Goal: Task Accomplishment & Management: Manage account settings

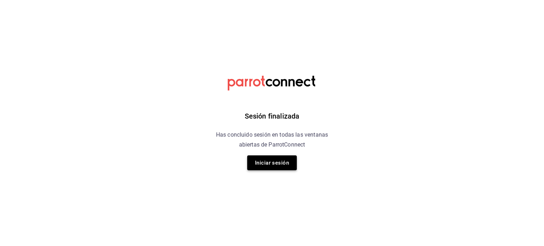
click at [286, 163] on button "Iniciar sesión" at bounding box center [272, 162] width 50 height 15
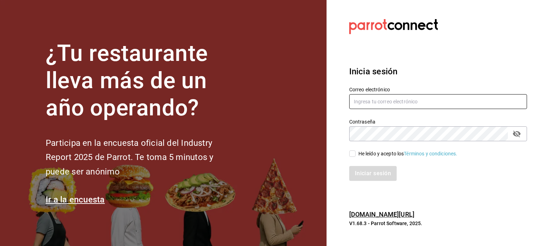
click at [387, 103] on input "text" at bounding box center [438, 101] width 178 height 15
type input "[EMAIL_ADDRESS][DOMAIN_NAME]"
click at [351, 149] on div "He leído y acepto los Términos y condiciones." at bounding box center [434, 149] width 186 height 16
click at [352, 152] on input "He leído y acepto los Términos y condiciones." at bounding box center [352, 154] width 6 height 6
checkbox input "true"
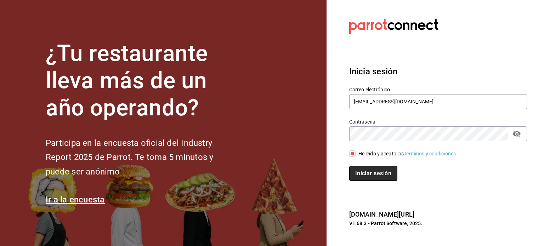
click at [364, 173] on button "Iniciar sesión" at bounding box center [373, 173] width 48 height 15
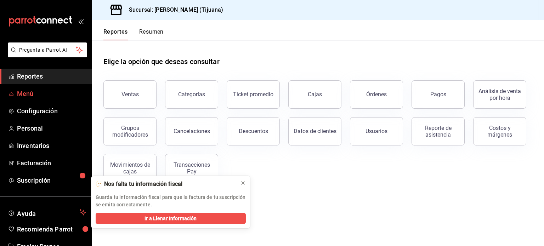
click at [51, 93] on span "Menú" at bounding box center [51, 94] width 69 height 10
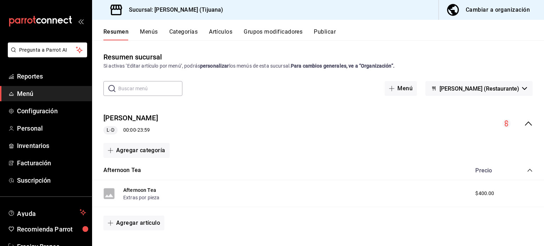
click at [506, 7] on div "Cambiar a organización" at bounding box center [498, 10] width 64 height 10
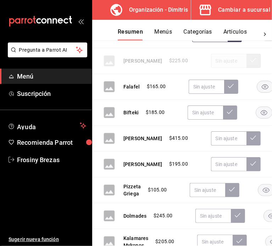
scroll to position [347, 0]
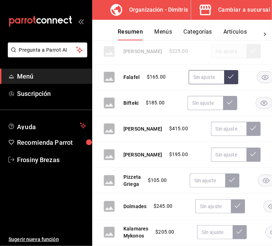
click at [202, 78] on input "text" at bounding box center [205, 77] width 35 height 14
type input "$190.00"
click at [224, 77] on button at bounding box center [231, 77] width 14 height 14
click at [204, 100] on input "text" at bounding box center [204, 103] width 35 height 14
type input "$212.00"
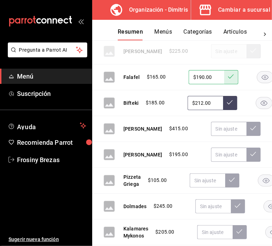
click at [229, 102] on icon at bounding box center [230, 102] width 6 height 4
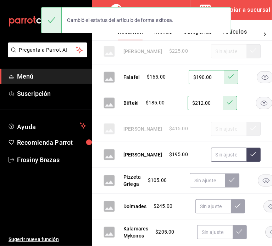
click at [211, 153] on input "text" at bounding box center [228, 155] width 35 height 14
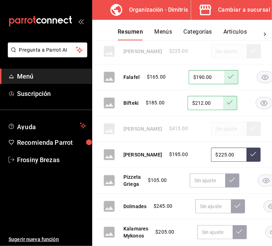
type input "$225.00"
click at [246, 152] on button at bounding box center [253, 155] width 14 height 14
click at [203, 179] on input "text" at bounding box center [206, 181] width 35 height 14
type input "$121.00"
click at [231, 180] on icon at bounding box center [232, 180] width 6 height 6
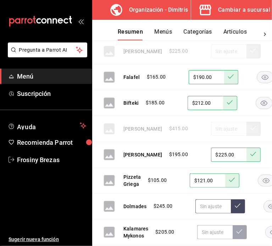
click at [207, 207] on input "text" at bounding box center [212, 206] width 35 height 14
type input "$280.00"
click at [239, 206] on icon at bounding box center [237, 206] width 6 height 6
click at [210, 230] on input "text" at bounding box center [214, 232] width 35 height 14
type input "$235.00"
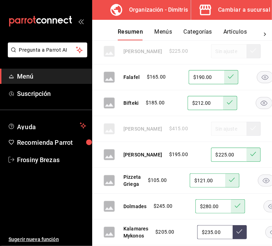
click at [238, 232] on icon at bounding box center [239, 231] width 6 height 4
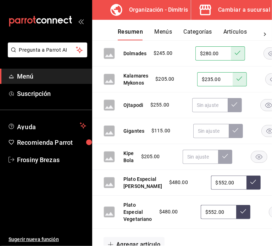
scroll to position [503, 0]
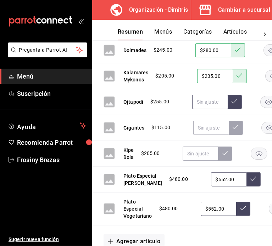
click at [210, 101] on input "text" at bounding box center [209, 102] width 35 height 14
type input "$293.00"
click at [234, 102] on icon at bounding box center [234, 101] width 6 height 6
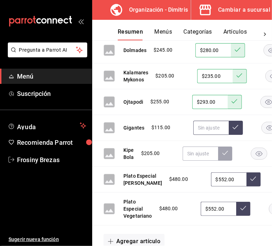
click at [203, 126] on input "text" at bounding box center [210, 128] width 35 height 14
type input "$132.00"
click at [235, 128] on icon at bounding box center [235, 127] width 6 height 6
click at [193, 153] on input "text" at bounding box center [199, 154] width 35 height 14
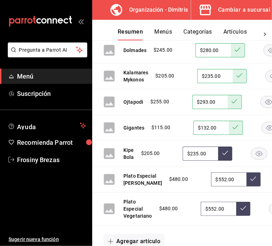
type input "$235.00"
click at [226, 150] on icon at bounding box center [225, 153] width 6 height 6
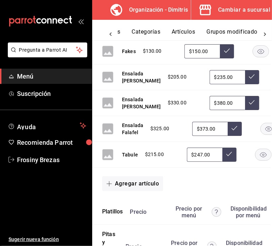
scroll to position [0, 61]
click at [232, 32] on button "Grupos modificadores" at bounding box center [228, 34] width 59 height 12
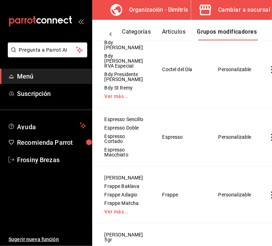
scroll to position [331, 0]
click at [109, 35] on icon at bounding box center [110, 34] width 7 height 7
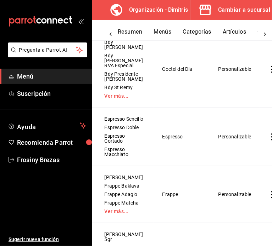
scroll to position [0, 0]
click at [132, 32] on button "Resumen" at bounding box center [130, 34] width 24 height 12
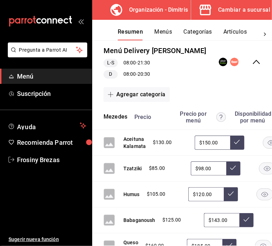
scroll to position [75, 50]
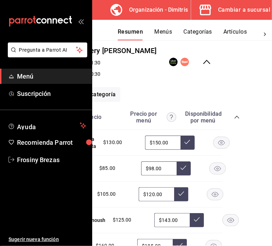
click at [237, 116] on icon "collapse-category-row" at bounding box center [236, 117] width 5 height 3
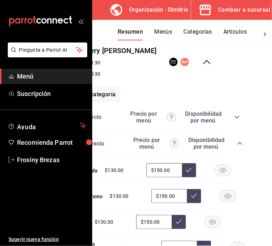
scroll to position [75, 47]
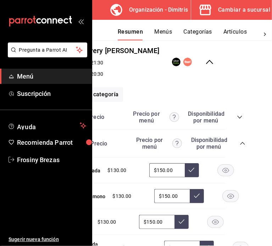
click at [243, 143] on icon "collapse-category-row" at bounding box center [242, 143] width 5 height 3
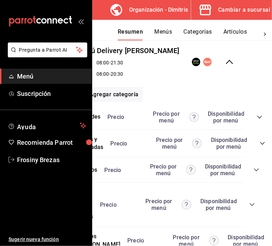
scroll to position [75, 27]
click at [257, 171] on icon "collapse-category-row" at bounding box center [256, 170] width 6 height 6
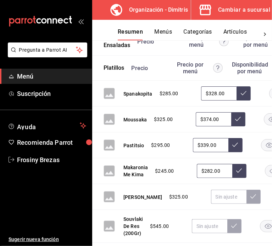
scroll to position [177, 0]
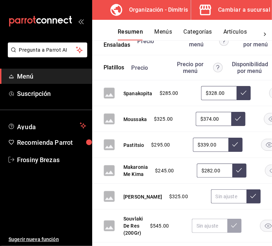
click at [211, 200] on input "text" at bounding box center [228, 196] width 35 height 14
type input "$373.00"
click at [250, 198] on icon at bounding box center [253, 196] width 6 height 6
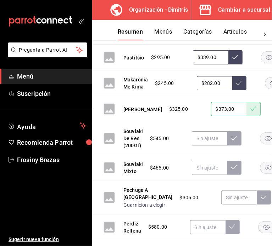
scroll to position [264, 0]
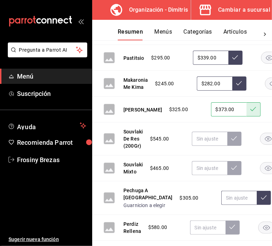
click at [221, 204] on input "text" at bounding box center [238, 198] width 35 height 14
type input "$350.00"
click at [261, 200] on icon at bounding box center [264, 198] width 6 height 6
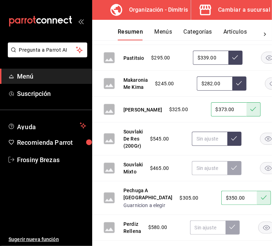
click at [212, 141] on input "text" at bounding box center [209, 139] width 35 height 14
type input "$627.00"
click at [232, 140] on icon at bounding box center [234, 139] width 6 height 6
click at [211, 168] on input "text" at bounding box center [209, 168] width 35 height 14
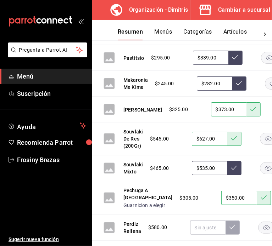
type input "$535.00"
click at [234, 167] on icon at bounding box center [234, 168] width 6 height 4
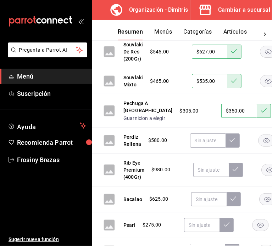
scroll to position [353, 0]
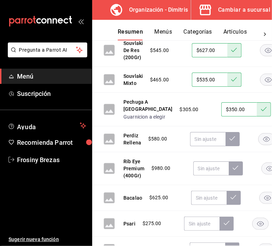
click at [261, 145] on rect "button" at bounding box center [266, 139] width 16 height 12
click at [264, 174] on rect "button" at bounding box center [269, 169] width 16 height 12
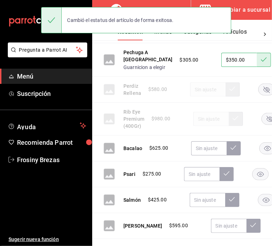
scroll to position [405, 0]
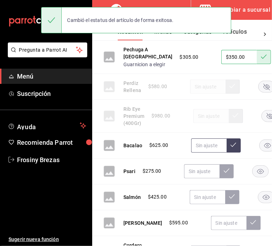
click at [204, 153] on input "text" at bounding box center [208, 145] width 35 height 14
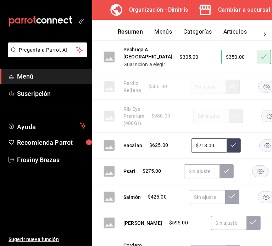
type input "$718.00"
click at [234, 148] on icon at bounding box center [233, 145] width 6 height 6
click at [195, 178] on input "text" at bounding box center [201, 171] width 35 height 14
type input "$316.00"
click at [226, 174] on icon at bounding box center [226, 171] width 6 height 6
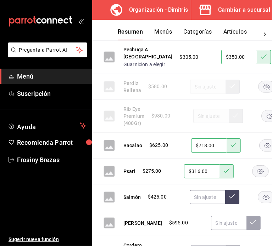
click at [210, 204] on input "text" at bounding box center [206, 197] width 35 height 14
type input "$489.00"
click at [229, 199] on icon at bounding box center [232, 197] width 6 height 6
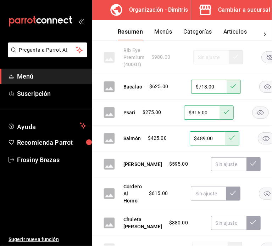
scroll to position [465, 0]
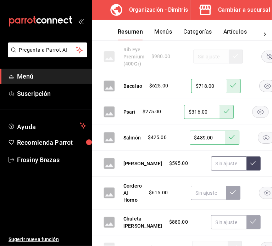
click at [219, 171] on input "text" at bounding box center [228, 164] width 35 height 14
type input "$685.00"
click at [250, 166] on icon at bounding box center [253, 163] width 6 height 6
click at [200, 200] on input "text" at bounding box center [208, 193] width 35 height 14
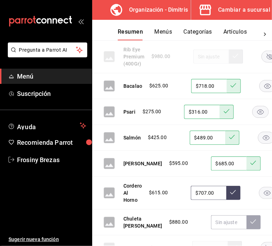
type input "$707.00"
click at [231, 195] on icon at bounding box center [233, 192] width 6 height 6
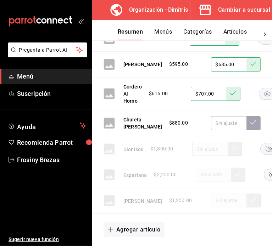
scroll to position [565, 0]
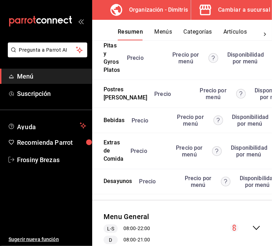
scroll to position [773, 47]
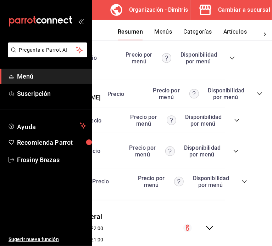
click at [228, 65] on div "Precio Precio por menú Disponibilidad por menú" at bounding box center [154, 57] width 162 height 13
click at [232, 61] on icon "collapse-category-row" at bounding box center [232, 58] width 6 height 6
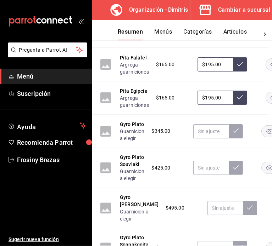
scroll to position [907, 4]
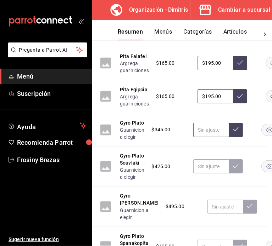
click at [214, 137] on input "text" at bounding box center [210, 130] width 35 height 14
type input "$397.00"
click at [234, 132] on icon at bounding box center [236, 129] width 6 height 6
click at [206, 174] on input "text" at bounding box center [210, 166] width 35 height 14
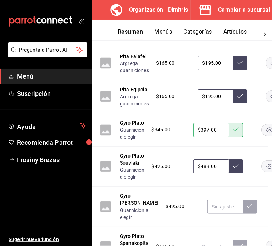
type input "$488.00"
click at [231, 174] on button at bounding box center [235, 166] width 14 height 14
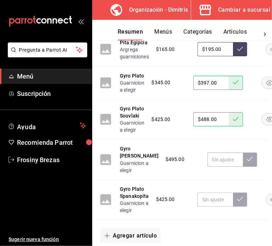
scroll to position [955, 4]
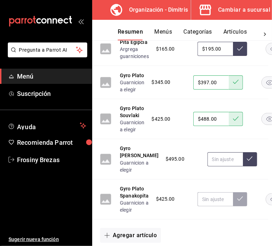
click at [217, 166] on input "text" at bounding box center [224, 159] width 35 height 14
click at [215, 166] on input "text" at bounding box center [224, 159] width 35 height 14
type input "$569.00"
click at [243, 166] on button at bounding box center [250, 159] width 14 height 14
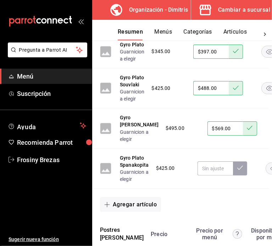
scroll to position [986, 4]
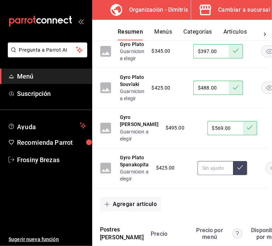
click at [218, 175] on input "text" at bounding box center [214, 168] width 35 height 14
type input "$488.00"
click at [237, 170] on icon at bounding box center [240, 168] width 6 height 6
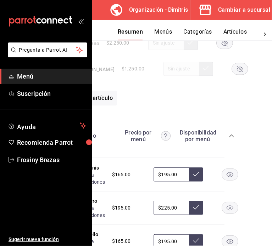
scroll to position [681, 47]
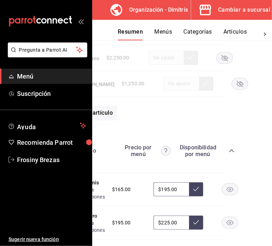
click at [232, 152] on icon "collapse-category-row" at bounding box center [231, 150] width 5 height 3
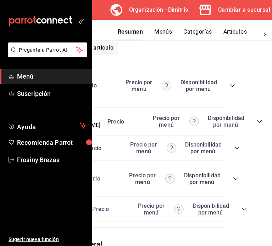
scroll to position [747, 47]
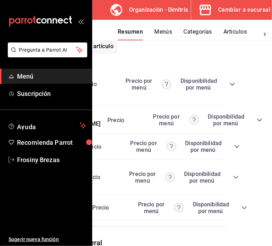
click at [233, 127] on div "Precio Precio por menú Disponibilidad por menú" at bounding box center [181, 119] width 162 height 13
click at [256, 123] on icon "collapse-category-row" at bounding box center [259, 120] width 6 height 6
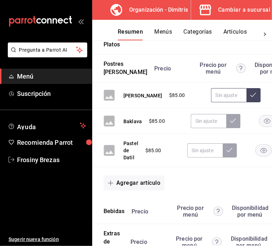
scroll to position [802, 0]
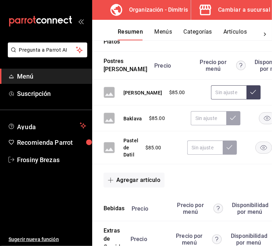
click at [211, 100] on input "text" at bounding box center [228, 92] width 35 height 14
type input "$98.00"
click at [250, 95] on icon at bounding box center [253, 92] width 6 height 6
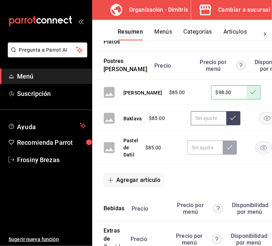
click at [209, 125] on input "text" at bounding box center [208, 118] width 35 height 14
drag, startPoint x: 221, startPoint y: 145, endPoint x: 233, endPoint y: 146, distance: 12.8
click at [233, 125] on div "$98.00" at bounding box center [216, 118] width 50 height 14
type input "$98.00"
click at [233, 121] on icon at bounding box center [233, 118] width 6 height 6
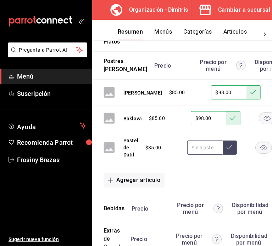
click at [209, 155] on input "text" at bounding box center [204, 148] width 35 height 14
type input "$98.00"
click at [232, 155] on button at bounding box center [229, 148] width 14 height 14
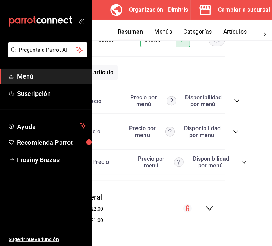
scroll to position [909, 47]
click at [237, 102] on icon "collapse-category-row" at bounding box center [236, 101] width 5 height 3
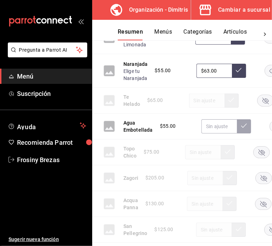
scroll to position [1109, 0]
click at [211, 134] on input "text" at bounding box center [218, 126] width 35 height 14
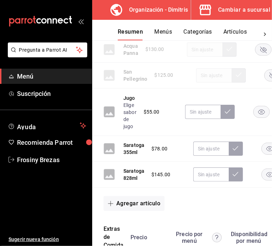
scroll to position [1265, 0]
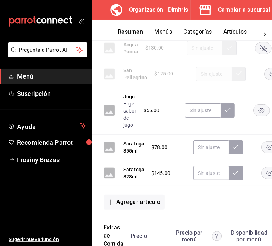
click at [257, 117] on rect "button" at bounding box center [261, 111] width 16 height 12
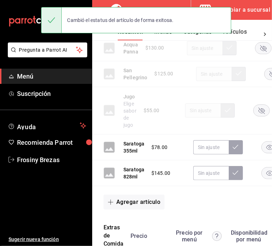
click at [261, 153] on rect "button" at bounding box center [269, 148] width 16 height 12
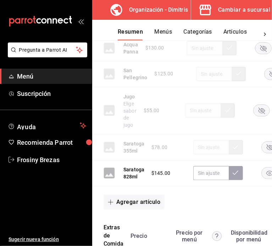
click at [263, 179] on rect "button" at bounding box center [269, 174] width 16 height 12
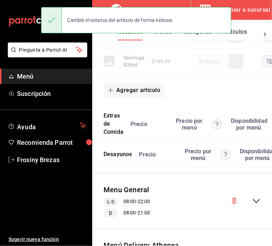
scroll to position [1377, 47]
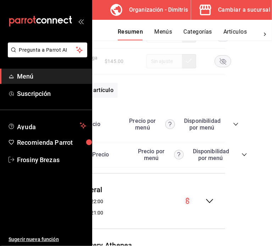
click at [235, 127] on icon "collapse-category-row" at bounding box center [236, 124] width 6 height 6
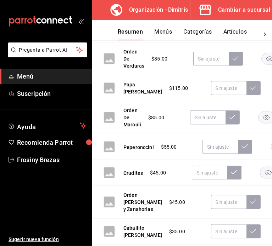
scroll to position [1755, 0]
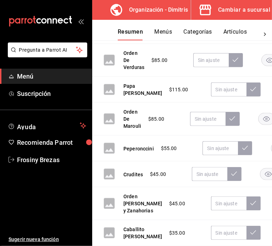
click at [264, 66] on rect "button" at bounding box center [269, 61] width 16 height 12
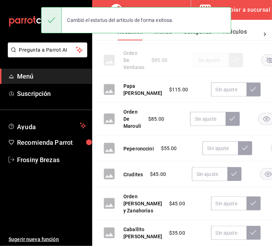
click at [262, 125] on rect "button" at bounding box center [266, 119] width 16 height 12
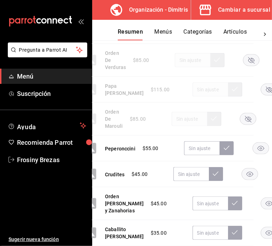
scroll to position [1755, 20]
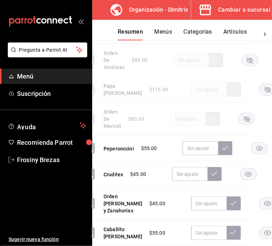
click at [259, 151] on icon "button" at bounding box center [258, 148] width 7 height 5
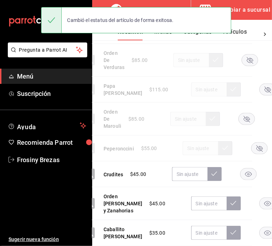
click at [249, 180] on rect "button" at bounding box center [248, 175] width 16 height 12
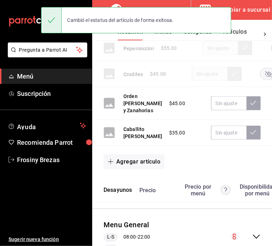
scroll to position [1856, 0]
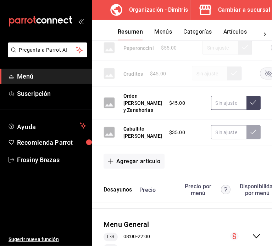
click at [219, 110] on input "text" at bounding box center [228, 103] width 35 height 14
type input "$52.00"
click at [246, 110] on button at bounding box center [253, 103] width 14 height 14
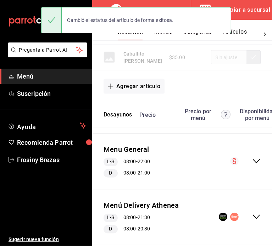
scroll to position [1931, 48]
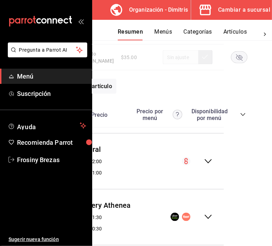
click at [243, 118] on icon "collapse-category-row" at bounding box center [243, 115] width 6 height 6
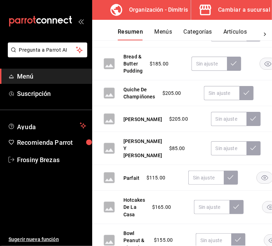
scroll to position [2037, 0]
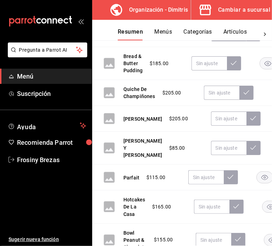
click at [213, 41] on input "text" at bounding box center [228, 34] width 35 height 14
type input "$258.00"
click at [246, 41] on button at bounding box center [253, 34] width 14 height 14
click at [202, 70] on input "text" at bounding box center [208, 63] width 35 height 14
click at [260, 69] on rect "button" at bounding box center [267, 64] width 16 height 12
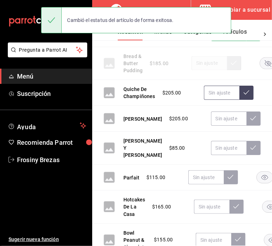
click at [220, 100] on input "text" at bounding box center [221, 93] width 35 height 14
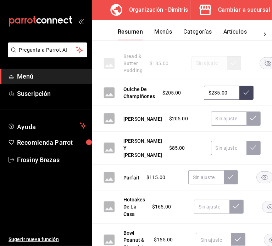
type input "$235.00"
click at [246, 100] on button at bounding box center [246, 93] width 14 height 14
click at [211, 126] on input "text" at bounding box center [228, 119] width 35 height 14
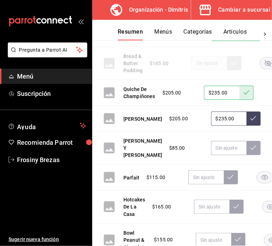
type input "$235.00"
click at [250, 121] on icon at bounding box center [253, 118] width 6 height 6
click at [211, 155] on input "text" at bounding box center [228, 148] width 35 height 14
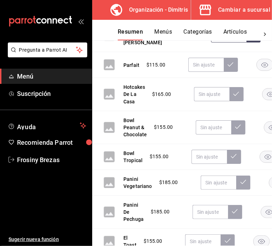
scroll to position [2150, 0]
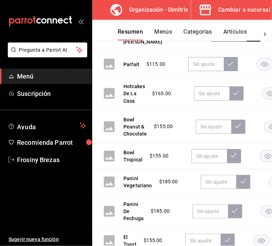
type input "$98.00"
click at [250, 36] on icon at bounding box center [253, 34] width 6 height 4
click at [203, 71] on input "text" at bounding box center [205, 64] width 35 height 14
type input "$132.00"
click at [229, 67] on icon at bounding box center [230, 64] width 6 height 6
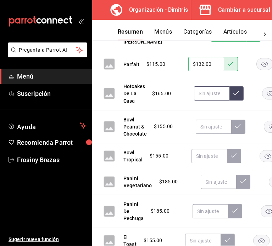
click at [212, 101] on input "text" at bounding box center [211, 93] width 35 height 14
type input "$190.00"
click at [233, 96] on icon at bounding box center [236, 93] width 6 height 6
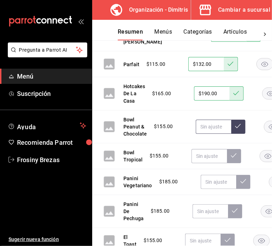
click at [210, 134] on input "text" at bounding box center [212, 127] width 35 height 14
type input "$178.00"
click at [239, 129] on icon at bounding box center [238, 126] width 6 height 6
click at [210, 163] on input "text" at bounding box center [208, 156] width 35 height 14
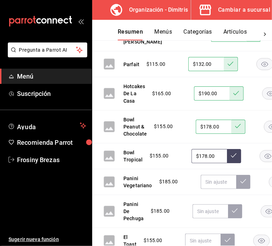
type input "$178.00"
click at [233, 158] on icon at bounding box center [234, 156] width 6 height 6
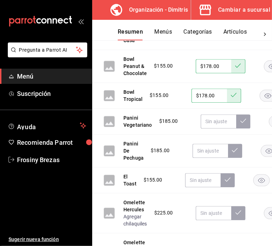
scroll to position [2216, 0]
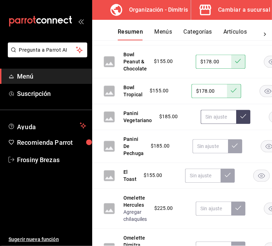
click at [214, 124] on input "text" at bounding box center [217, 117] width 35 height 14
type input "$210.00"
click at [245, 124] on button at bounding box center [243, 117] width 14 height 14
click at [205, 153] on input "text" at bounding box center [209, 146] width 35 height 14
type input "$210.00"
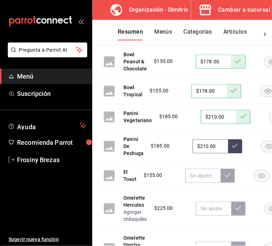
click at [235, 148] on icon at bounding box center [235, 146] width 6 height 6
click at [205, 183] on input "text" at bounding box center [202, 176] width 35 height 14
type input "$178.00"
click at [225, 178] on icon at bounding box center [228, 175] width 6 height 6
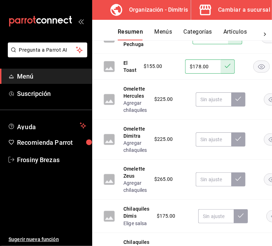
scroll to position [2325, 0]
click at [207, 107] on input "text" at bounding box center [212, 99] width 35 height 14
type input "$258.00"
click at [234, 107] on button at bounding box center [238, 99] width 14 height 14
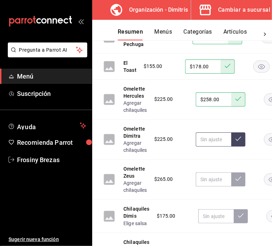
click at [205, 147] on input "text" at bounding box center [212, 139] width 35 height 14
type input "$258.00"
click at [235, 147] on button at bounding box center [238, 139] width 14 height 14
click at [209, 187] on input "text" at bounding box center [212, 179] width 35 height 14
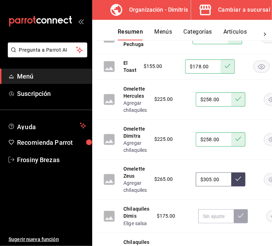
type input "$305.00"
click at [239, 182] on icon at bounding box center [238, 179] width 6 height 6
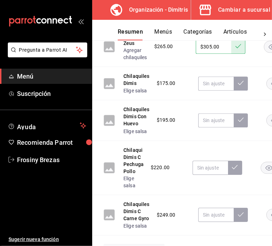
scroll to position [2458, 0]
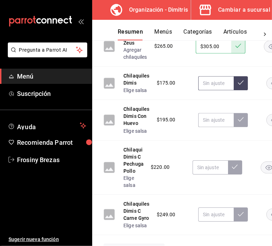
click at [218, 90] on input "text" at bounding box center [215, 83] width 35 height 14
type input "$200.00"
click at [241, 85] on icon at bounding box center [241, 82] width 6 height 4
click at [209, 127] on input "text" at bounding box center [215, 120] width 35 height 14
type input "$218.00"
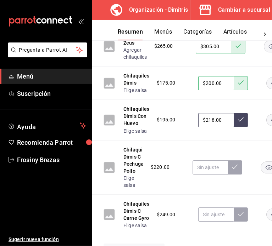
click at [239, 122] on icon at bounding box center [241, 120] width 6 height 6
click at [199, 175] on input "text" at bounding box center [209, 167] width 35 height 14
type input "$245.00"
click at [235, 175] on button at bounding box center [235, 167] width 14 height 14
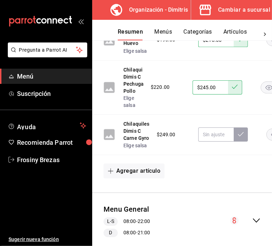
scroll to position [2554, 0]
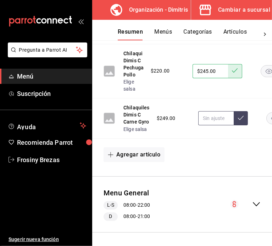
click at [208, 125] on input "text" at bounding box center [215, 118] width 35 height 14
type input "$285.00"
click at [240, 121] on icon at bounding box center [241, 118] width 6 height 6
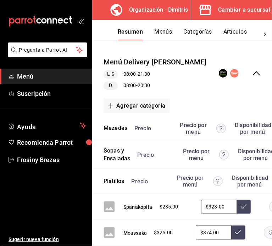
scroll to position [62, 0]
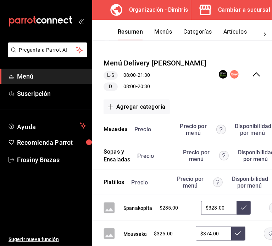
click at [255, 75] on div "Menú Delivery Dimitris L-S 08:00 - 21:30 D 08:00 - 20:30" at bounding box center [182, 74] width 180 height 44
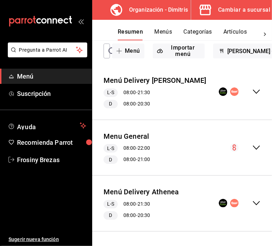
scroll to position [50, 0]
click at [252, 199] on icon "collapse-menu-row" at bounding box center [256, 203] width 8 height 8
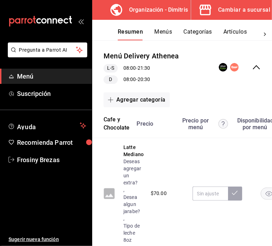
scroll to position [249, 0]
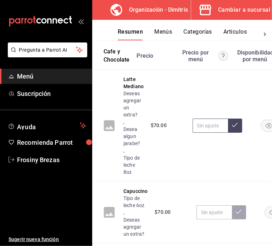
click at [210, 126] on input "text" at bounding box center [209, 126] width 35 height 14
type input "$80.00"
click at [231, 127] on button at bounding box center [235, 126] width 14 height 14
click at [211, 211] on input "text" at bounding box center [213, 212] width 35 height 14
type input "$80.00"
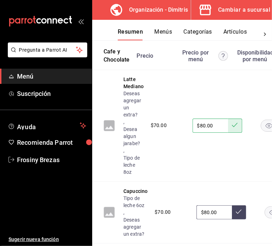
click at [237, 210] on icon at bounding box center [239, 212] width 6 height 6
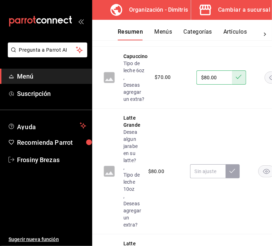
scroll to position [384, 0]
click at [207, 172] on input "text" at bounding box center [207, 172] width 35 height 14
type input "$86.00"
click at [231, 174] on button at bounding box center [232, 172] width 14 height 14
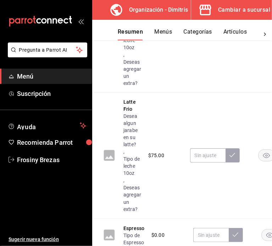
scroll to position [527, 0]
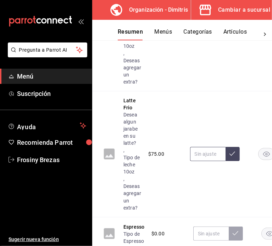
click at [207, 155] on input "text" at bounding box center [207, 154] width 35 height 14
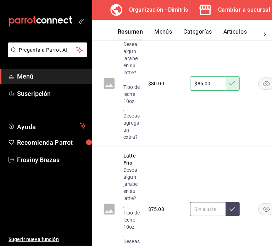
scroll to position [472, 0]
click at [202, 208] on input "text" at bounding box center [207, 209] width 35 height 14
type input "$86.00"
click at [234, 207] on icon at bounding box center [232, 209] width 6 height 6
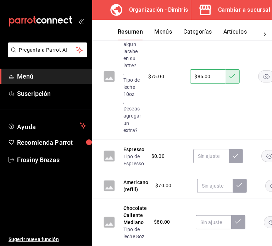
scroll to position [605, 0]
click at [215, 158] on input "text" at bounding box center [210, 156] width 35 height 14
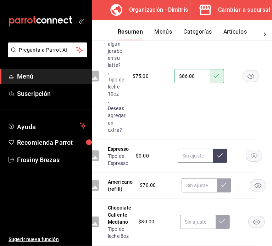
scroll to position [605, 15]
click at [261, 186] on rect "button" at bounding box center [258, 186] width 16 height 12
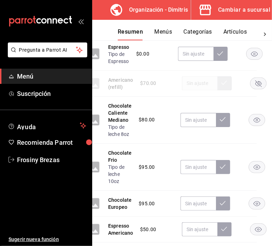
scroll to position [708, 15]
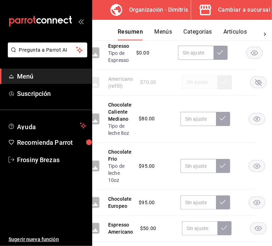
click at [255, 200] on icon "button" at bounding box center [256, 202] width 7 height 5
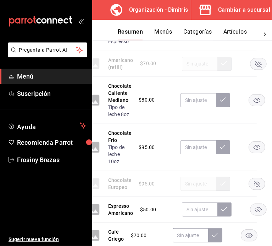
scroll to position [727, 15]
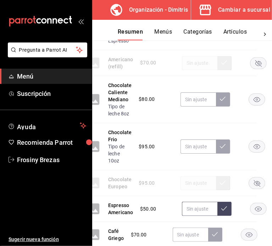
click at [203, 210] on input "text" at bounding box center [199, 209] width 35 height 14
type input "$60.00"
click at [224, 208] on icon at bounding box center [224, 209] width 6 height 6
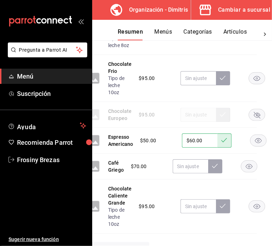
scroll to position [796, 15]
click at [244, 168] on rect "button" at bounding box center [248, 166] width 16 height 12
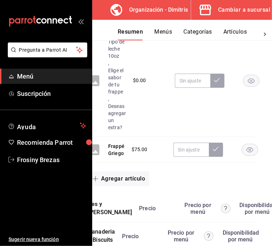
scroll to position [1061, 15]
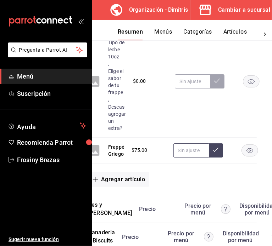
click at [189, 148] on input "text" at bounding box center [190, 150] width 35 height 14
type input "$86.00"
click at [214, 149] on icon at bounding box center [215, 150] width 6 height 6
click at [197, 97] on div "Frappe Tipo de leche 10oz , Elige el sabor de tu frappe , Deseas agregar un ext…" at bounding box center [167, 81] width 180 height 112
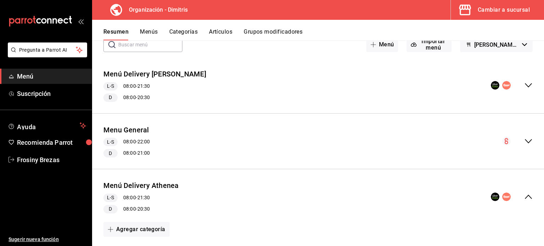
scroll to position [44, 0]
click at [524, 140] on icon "collapse-menu-row" at bounding box center [528, 141] width 8 height 8
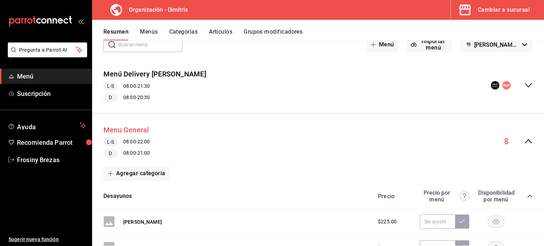
click at [128, 129] on button "Menu General" at bounding box center [126, 130] width 46 height 10
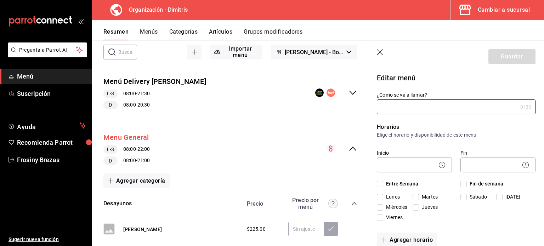
type input "Menu General"
checkbox input "true"
type input "01743461719396"
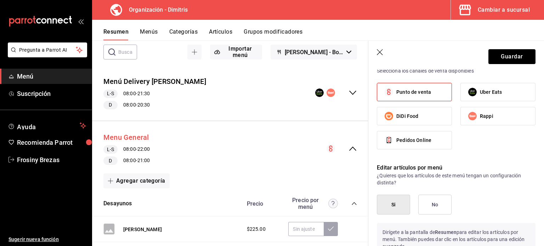
scroll to position [728, 0]
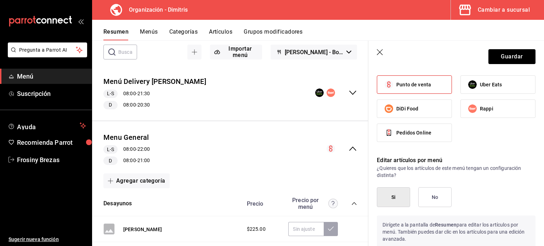
click at [379, 49] on icon "button" at bounding box center [380, 52] width 7 height 7
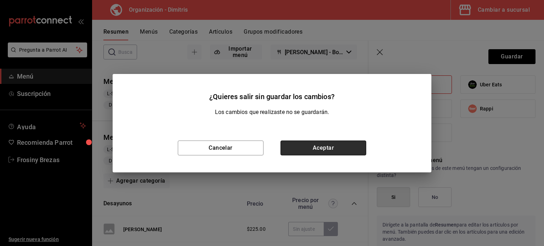
click at [314, 151] on button "Aceptar" at bounding box center [323, 148] width 86 height 15
checkbox input "false"
type input "1755915960238"
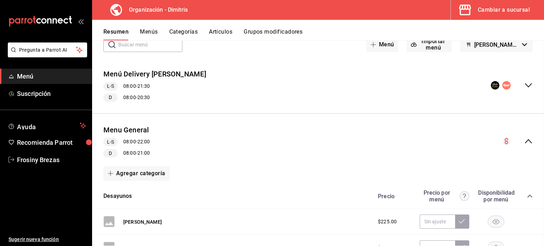
checkbox input "false"
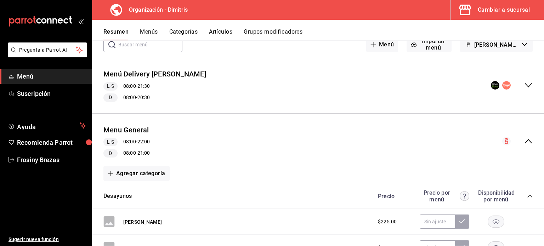
checkbox input "false"
click at [488, 10] on div "Cambiar a sucursal" at bounding box center [504, 10] width 52 height 10
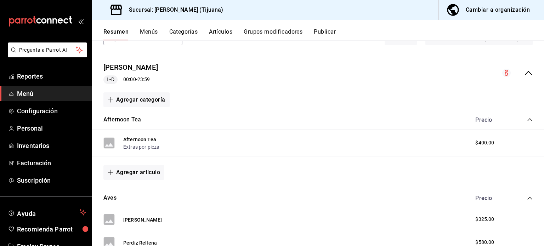
scroll to position [0, 0]
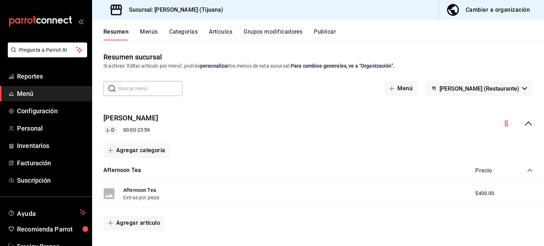
click at [322, 29] on button "Publicar" at bounding box center [325, 34] width 22 height 12
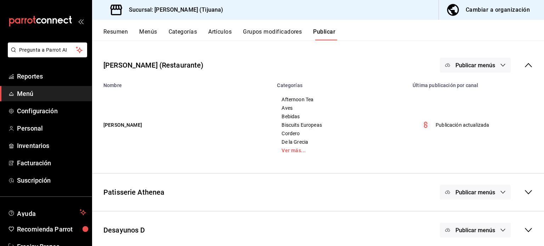
scroll to position [32, 0]
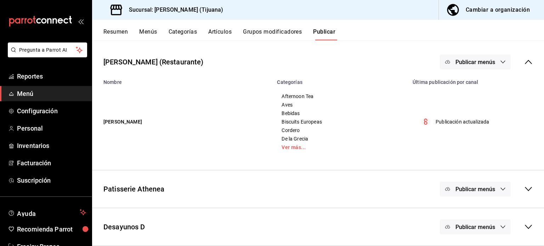
click at [524, 189] on icon at bounding box center [528, 189] width 8 height 8
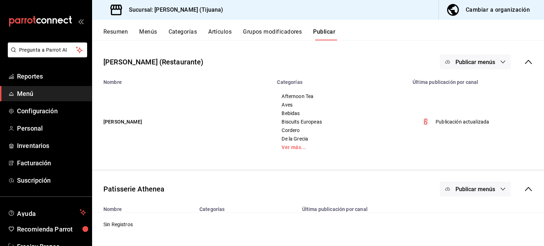
scroll to position [72, 0]
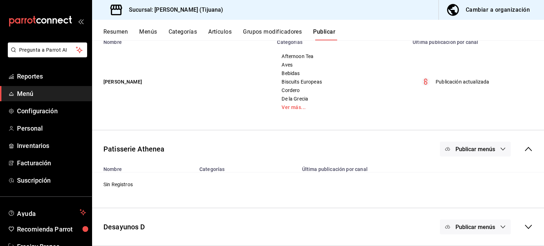
click at [524, 228] on icon at bounding box center [528, 227] width 8 height 8
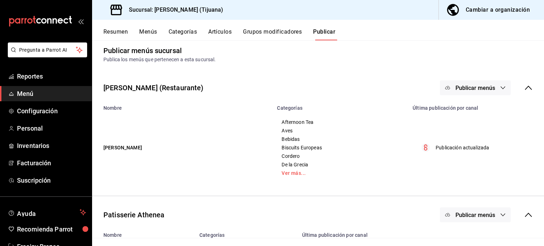
scroll to position [113, 0]
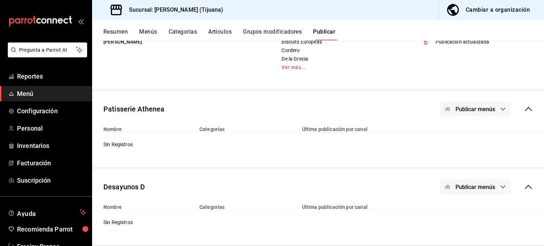
click at [500, 107] on icon "button" at bounding box center [503, 109] width 6 height 6
click at [467, 110] on div at bounding box center [272, 123] width 544 height 246
click at [467, 110] on span "Publicar menús" at bounding box center [475, 109] width 40 height 7
drag, startPoint x: 544, startPoint y: 107, endPoint x: 540, endPoint y: 80, distance: 27.5
click at [540, 80] on div at bounding box center [272, 123] width 544 height 246
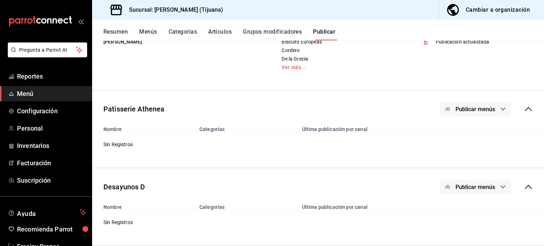
click at [540, 80] on body "Pregunta a Parrot AI Reportes Menú Configuración Personal Inventarios Facturaci…" at bounding box center [272, 123] width 544 height 246
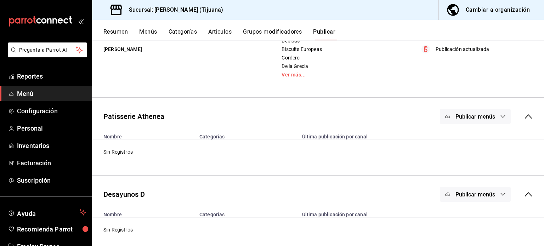
scroll to position [106, 0]
click at [462, 118] on span "Publicar menús" at bounding box center [475, 116] width 40 height 7
drag, startPoint x: 543, startPoint y: 109, endPoint x: 166, endPoint y: 122, distance: 377.4
click at [166, 122] on div at bounding box center [272, 123] width 544 height 246
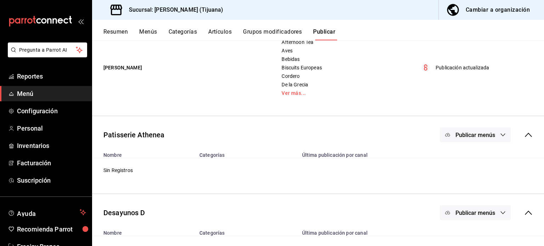
scroll to position [78, 0]
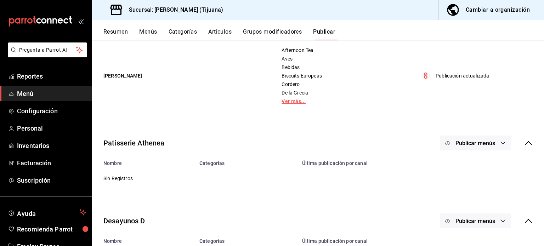
click at [291, 103] on link "Ver más..." at bounding box center [341, 101] width 118 height 5
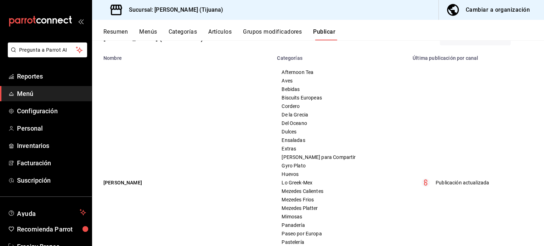
scroll to position [20, 0]
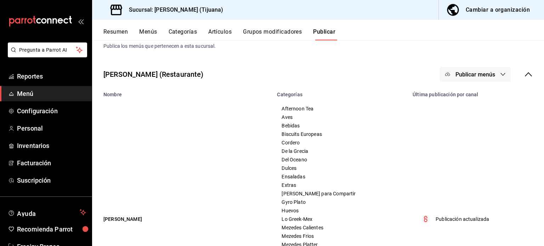
click at [524, 75] on icon at bounding box center [528, 74] width 8 height 8
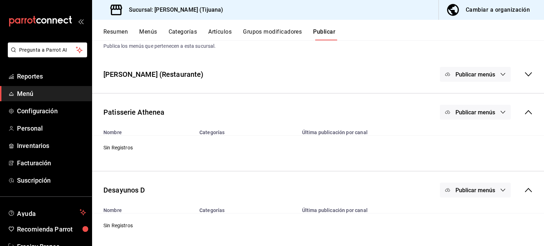
click at [524, 113] on icon at bounding box center [528, 112] width 8 height 8
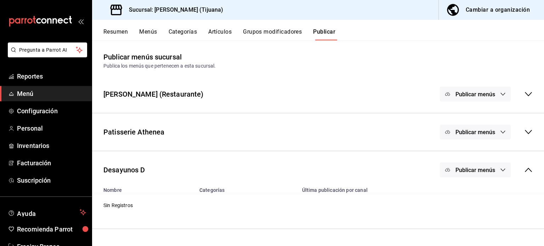
scroll to position [0, 0]
click at [530, 92] on icon at bounding box center [528, 94] width 8 height 8
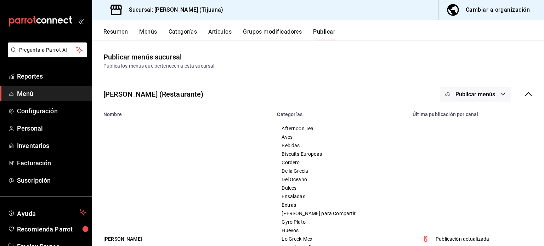
click at [524, 95] on icon at bounding box center [528, 94] width 8 height 8
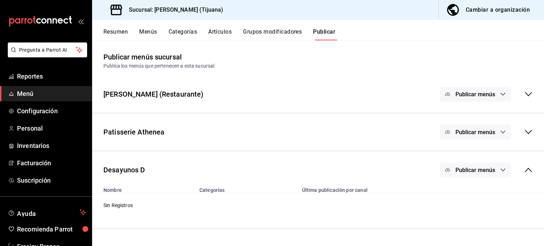
click at [520, 95] on div "Publicar menús" at bounding box center [486, 94] width 93 height 15
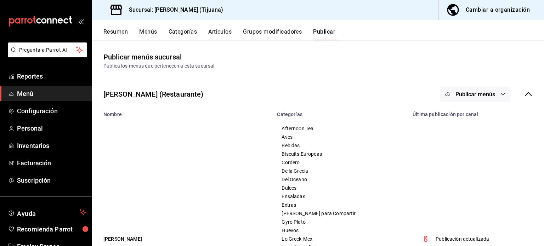
scroll to position [1, 0]
click at [524, 95] on icon at bounding box center [528, 93] width 8 height 8
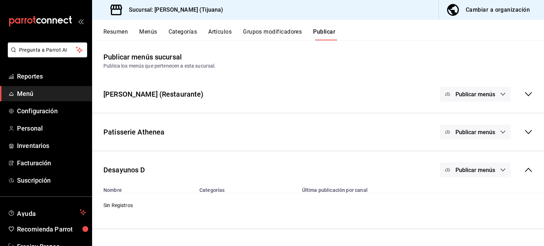
scroll to position [0, 0]
click at [497, 12] on div "Cambiar a organización" at bounding box center [498, 10] width 64 height 10
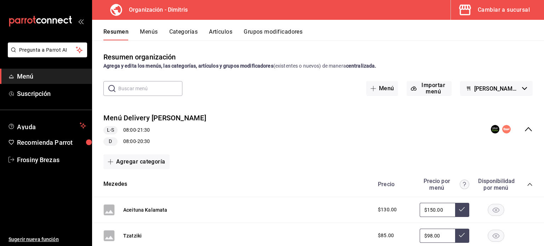
click at [152, 32] on button "Menús" at bounding box center [149, 34] width 18 height 12
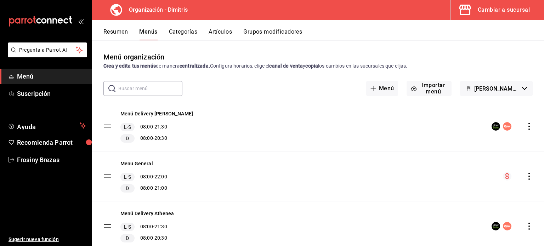
scroll to position [25, 0]
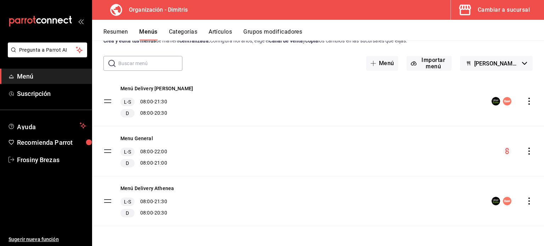
click at [526, 152] on icon "actions" at bounding box center [529, 151] width 7 height 7
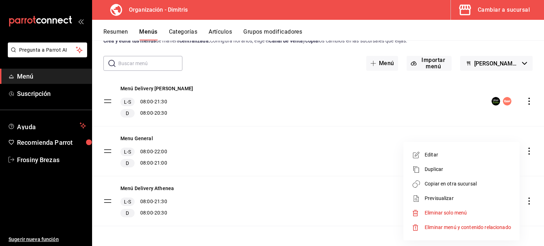
click at [358, 143] on div at bounding box center [272, 123] width 544 height 246
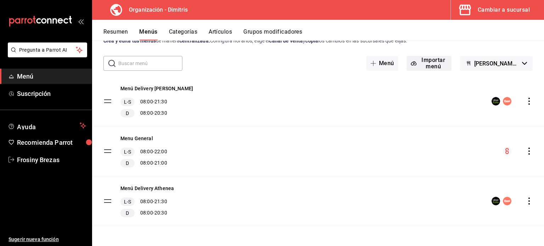
click at [431, 64] on button "Importar menú" at bounding box center [429, 63] width 45 height 15
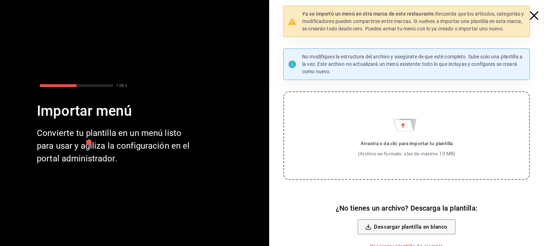
click at [530, 15] on icon "button" at bounding box center [534, 15] width 8 height 8
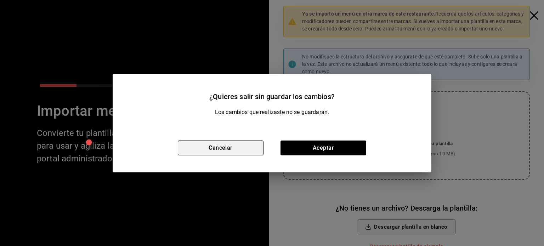
click at [243, 153] on button "Cancelar" at bounding box center [221, 148] width 86 height 15
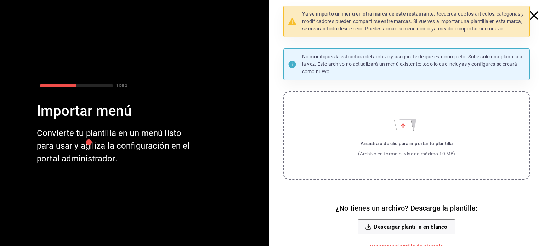
click at [530, 15] on icon "button" at bounding box center [534, 15] width 8 height 8
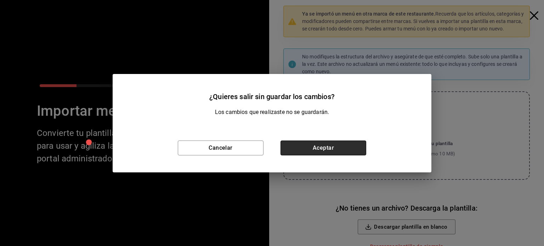
click at [319, 148] on button "Aceptar" at bounding box center [323, 148] width 86 height 15
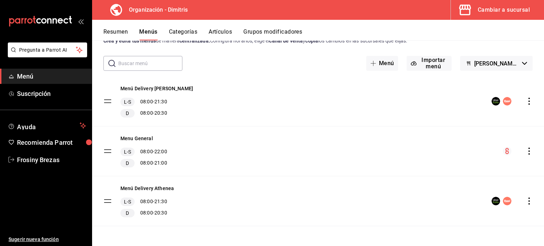
scroll to position [0, 0]
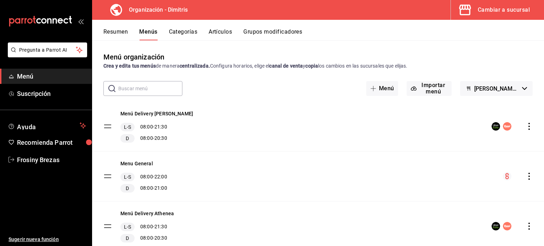
click at [52, 18] on icon "mailbox folders" at bounding box center [40, 21] width 64 height 11
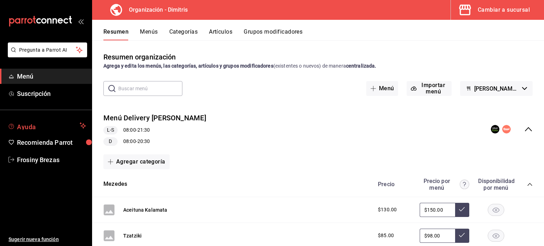
click at [34, 129] on span "Ayuda" at bounding box center [47, 125] width 60 height 8
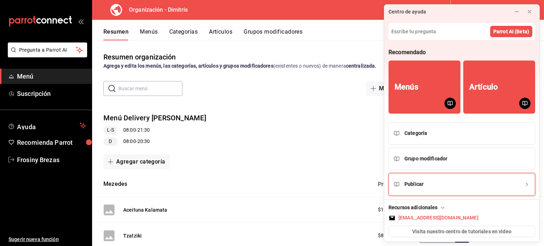
click at [420, 181] on div "Publicar" at bounding box center [413, 184] width 19 height 7
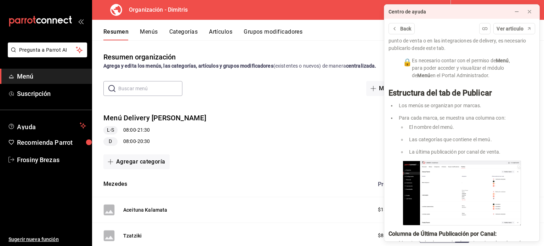
scroll to position [122, 0]
click at [519, 10] on icon at bounding box center [517, 12] width 6 height 6
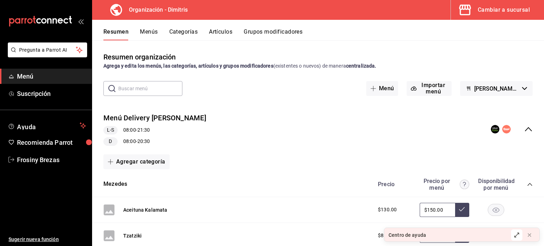
click at [524, 127] on icon "collapse-menu-row" at bounding box center [528, 129] width 8 height 8
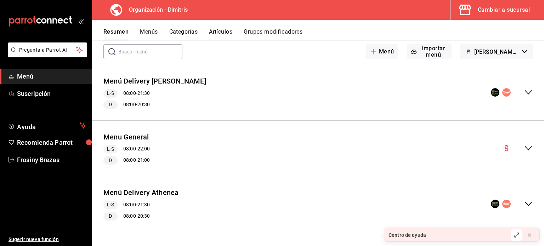
scroll to position [37, 0]
click at [528, 235] on icon at bounding box center [530, 235] width 6 height 6
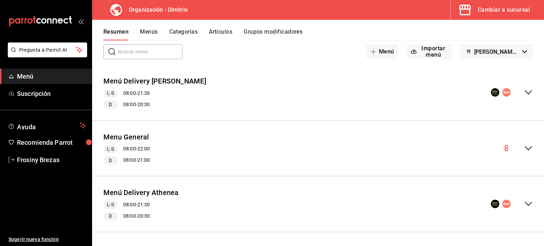
click at [524, 203] on icon "collapse-menu-row" at bounding box center [528, 204] width 8 height 8
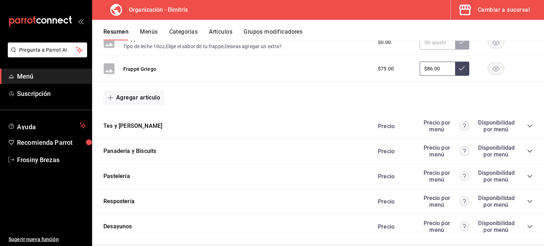
scroll to position [668, 0]
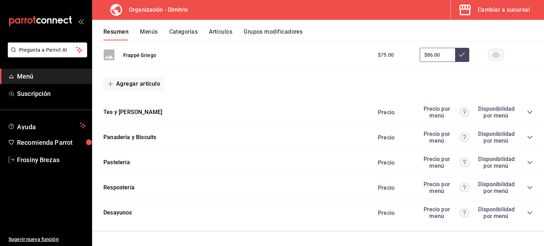
click at [527, 110] on icon "collapse-category-row" at bounding box center [530, 112] width 6 height 6
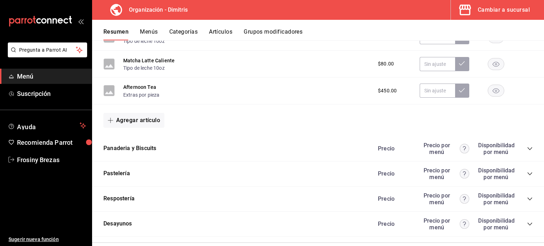
scroll to position [984, 0]
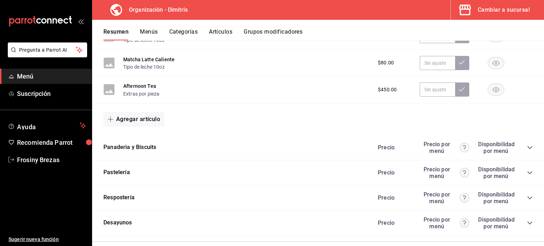
click at [527, 149] on icon "collapse-category-row" at bounding box center [530, 148] width 6 height 6
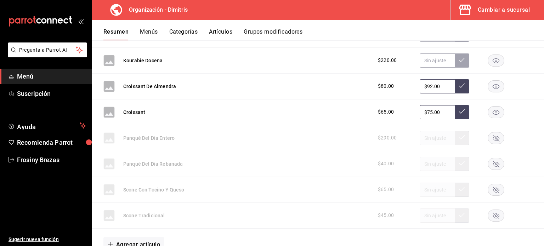
scroll to position [1492, 0]
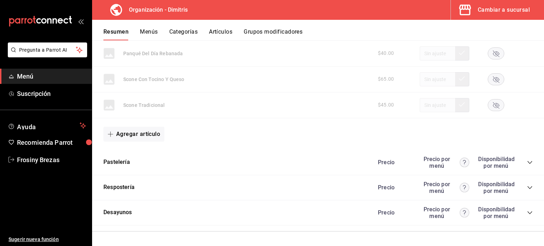
click at [527, 161] on icon "collapse-category-row" at bounding box center [530, 163] width 6 height 6
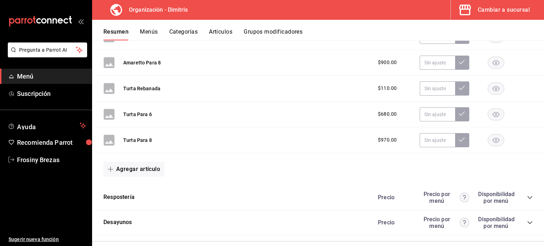
scroll to position [1962, 0]
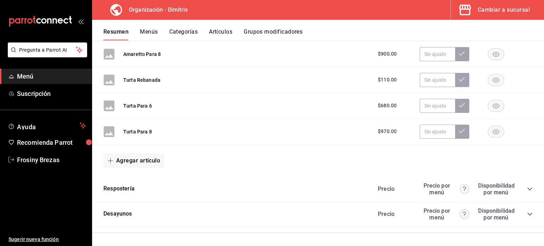
click at [527, 186] on icon "collapse-category-row" at bounding box center [530, 189] width 6 height 6
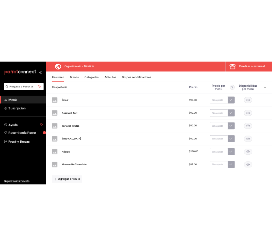
scroll to position [2148, 0]
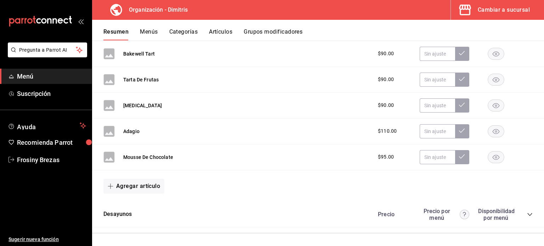
click at [527, 213] on div "Desayunos Precio Precio por menú Disponibilidad por menú" at bounding box center [318, 214] width 452 height 25
click at [527, 213] on icon "collapse-category-row" at bounding box center [530, 215] width 6 height 6
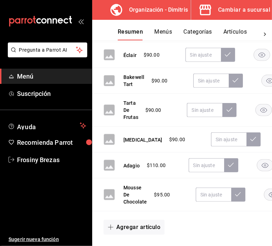
scroll to position [3010, 0]
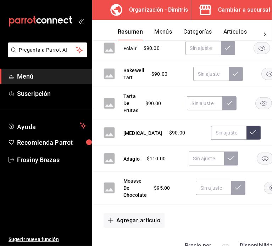
click at [211, 140] on input "text" at bounding box center [228, 133] width 35 height 14
type input "$105.00"
click at [250, 135] on icon at bounding box center [253, 133] width 6 height 6
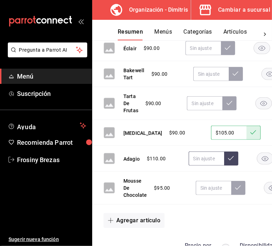
click at [210, 166] on input "text" at bounding box center [205, 159] width 35 height 14
type input "$110.00"
click at [231, 160] on icon at bounding box center [231, 158] width 6 height 4
click at [212, 195] on input "text" at bounding box center [212, 188] width 35 height 14
type input "$110.00"
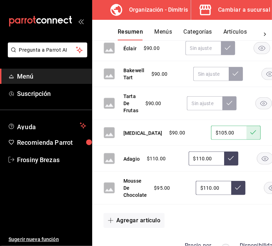
click at [237, 191] on icon at bounding box center [238, 188] width 6 height 6
click at [203, 55] on input "text" at bounding box center [202, 48] width 35 height 14
type input "$105.00"
click at [229, 51] on icon at bounding box center [228, 48] width 6 height 6
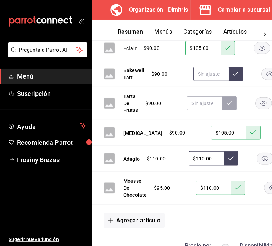
click at [215, 81] on input "text" at bounding box center [210, 74] width 35 height 14
type input "$105.00"
click at [233, 76] on icon at bounding box center [235, 74] width 6 height 4
click at [210, 110] on input "text" at bounding box center [204, 103] width 35 height 14
type input "$105.00"
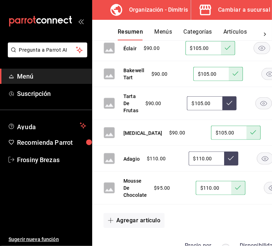
click at [231, 110] on button at bounding box center [229, 103] width 14 height 14
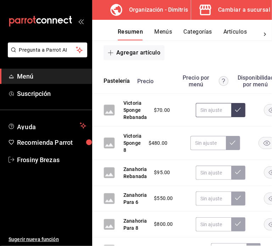
scroll to position [2391, 14]
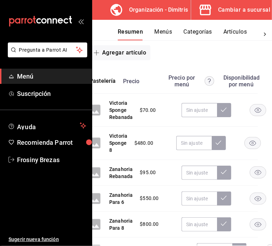
click at [256, 116] on rect "button" at bounding box center [258, 110] width 16 height 12
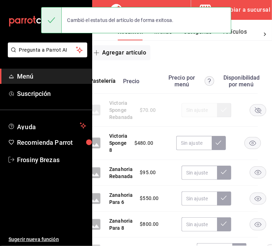
click at [253, 149] on rect "button" at bounding box center [252, 143] width 16 height 12
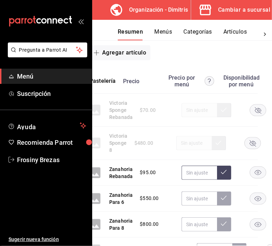
click at [188, 177] on input "text" at bounding box center [198, 173] width 35 height 14
type input "$110.00"
click at [224, 178] on button at bounding box center [224, 173] width 14 height 14
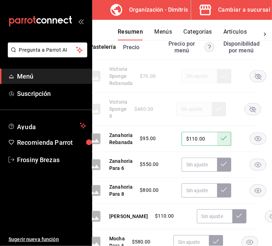
scroll to position [2429, 14]
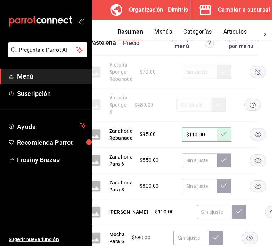
click at [252, 165] on rect "button" at bounding box center [258, 160] width 16 height 12
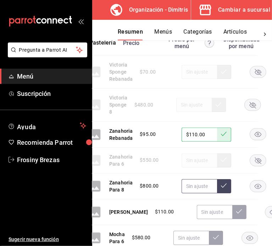
click at [198, 187] on input "text" at bounding box center [198, 186] width 35 height 14
type input "$920.00"
click at [219, 191] on button at bounding box center [224, 186] width 14 height 14
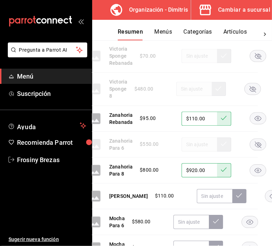
scroll to position [2446, 14]
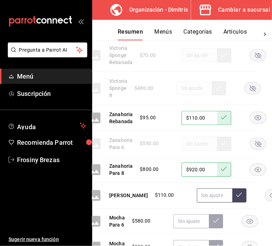
click at [197, 199] on input "text" at bounding box center [214, 195] width 35 height 14
click at [204, 200] on input "text" at bounding box center [214, 195] width 35 height 14
type input "$125.00"
click at [236, 198] on icon at bounding box center [239, 195] width 6 height 6
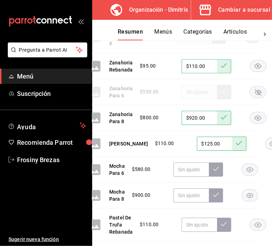
scroll to position [2499, 14]
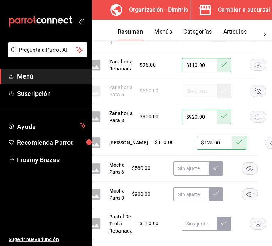
click at [247, 172] on rect "button" at bounding box center [250, 169] width 16 height 12
click at [252, 199] on rect "button" at bounding box center [250, 194] width 16 height 12
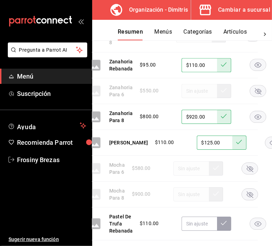
click at [255, 119] on rect "button" at bounding box center [258, 117] width 16 height 12
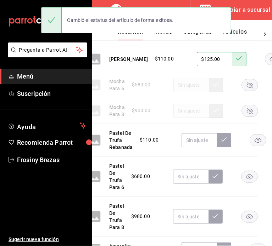
scroll to position [2582, 14]
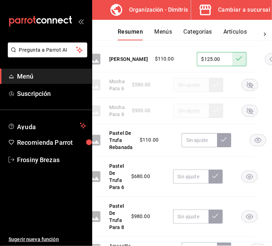
click at [256, 143] on rect "button" at bounding box center [258, 140] width 16 height 12
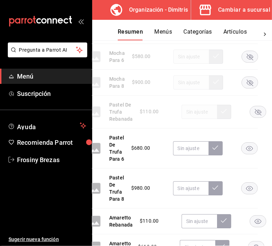
scroll to position [2611, 14]
click at [253, 153] on rect "button" at bounding box center [249, 148] width 16 height 12
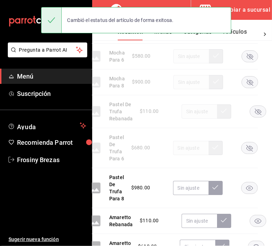
click at [248, 194] on rect "button" at bounding box center [249, 188] width 16 height 12
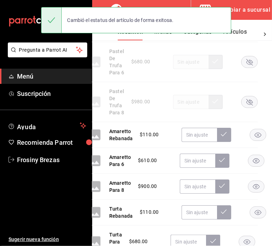
scroll to position [2698, 14]
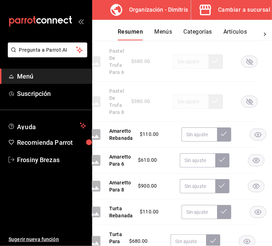
click at [253, 140] on rect "button" at bounding box center [258, 135] width 16 height 12
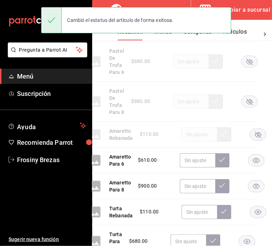
click at [256, 166] on rect "button" at bounding box center [256, 160] width 16 height 12
click at [255, 192] on rect "button" at bounding box center [256, 186] width 16 height 12
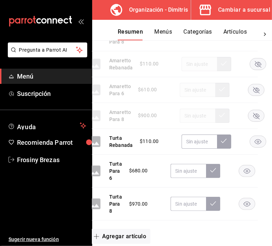
scroll to position [2768, 14]
click at [190, 149] on input "text" at bounding box center [198, 142] width 35 height 14
type input "$125.00"
click at [221, 144] on icon at bounding box center [224, 141] width 6 height 6
click at [242, 177] on rect "button" at bounding box center [247, 171] width 16 height 12
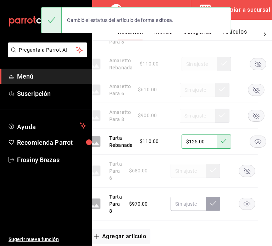
click at [244, 210] on rect "button" at bounding box center [247, 204] width 16 height 12
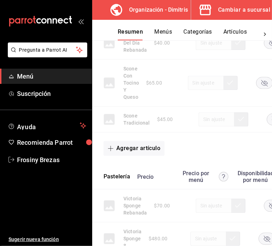
scroll to position [3210, 0]
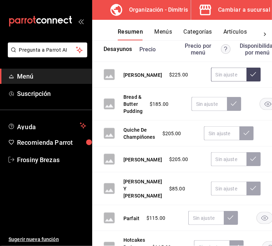
click at [216, 82] on input "text" at bounding box center [228, 75] width 35 height 14
type input "$258.00"
click at [250, 77] on icon at bounding box center [253, 75] width 6 height 6
click at [263, 110] on rect "button" at bounding box center [267, 104] width 16 height 12
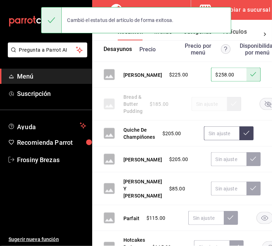
click at [218, 141] on input "text" at bounding box center [221, 133] width 35 height 14
type input "$235.00"
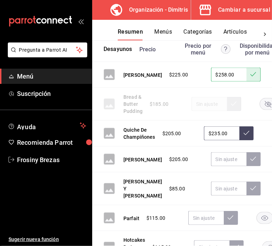
click at [245, 136] on icon at bounding box center [246, 133] width 6 height 6
click at [211, 166] on input "text" at bounding box center [228, 159] width 35 height 14
type input "$235.00"
click at [250, 162] on icon at bounding box center [253, 159] width 6 height 6
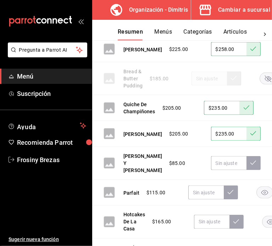
scroll to position [3237, 0]
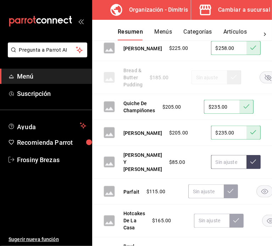
click at [211, 169] on input "text" at bounding box center [228, 162] width 35 height 14
type input "$98.00"
click at [250, 165] on icon at bounding box center [253, 162] width 6 height 6
click at [201, 199] on input "text" at bounding box center [205, 192] width 35 height 14
type input "$132.00"
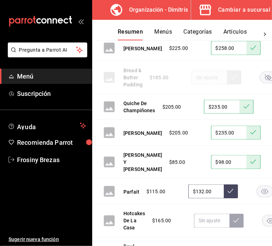
click at [235, 199] on button at bounding box center [230, 192] width 14 height 14
click at [214, 228] on input "text" at bounding box center [211, 221] width 35 height 14
type input "$190.00"
click at [232, 228] on button at bounding box center [236, 221] width 14 height 14
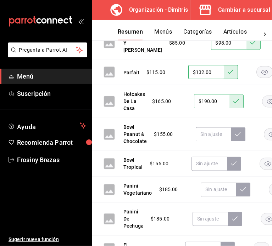
scroll to position [3356, 0]
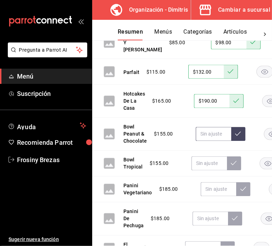
click at [210, 141] on input "text" at bounding box center [212, 134] width 35 height 14
type input "$178.00"
click at [239, 137] on icon at bounding box center [238, 134] width 6 height 6
click at [201, 171] on input "text" at bounding box center [208, 164] width 35 height 14
type input "$178.00"
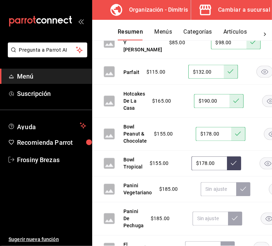
click at [234, 165] on icon at bounding box center [234, 163] width 6 height 4
click at [222, 197] on input "text" at bounding box center [217, 189] width 35 height 14
type input "$210.00"
click at [241, 197] on button at bounding box center [243, 189] width 14 height 14
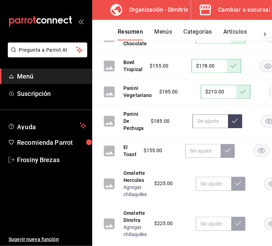
drag, startPoint x: 211, startPoint y: 145, endPoint x: 209, endPoint y: 139, distance: 5.8
click at [209, 138] on div "Panini De Pechuga $185.00" at bounding box center [182, 121] width 180 height 33
click at [209, 128] on input "text" at bounding box center [209, 121] width 35 height 14
type input "$210.00"
click at [230, 128] on button at bounding box center [235, 121] width 14 height 14
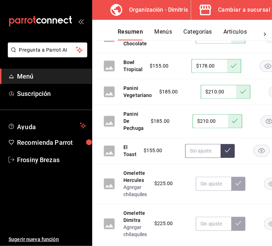
click at [200, 158] on input "text" at bounding box center [202, 151] width 35 height 14
type input "$178.00"
click at [226, 153] on icon at bounding box center [228, 150] width 6 height 6
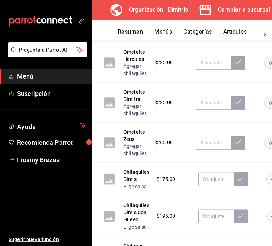
scroll to position [3575, 0]
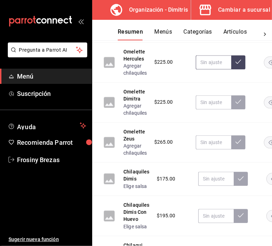
click at [207, 69] on input "text" at bounding box center [212, 62] width 35 height 14
type input "$258.00"
click at [237, 64] on icon at bounding box center [238, 62] width 6 height 6
click at [205, 109] on input "text" at bounding box center [212, 102] width 35 height 14
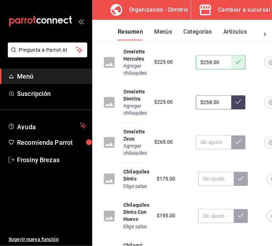
type input "$258.00"
click at [241, 109] on button at bounding box center [238, 102] width 14 height 14
click at [214, 149] on input "text" at bounding box center [212, 142] width 35 height 14
type input "$305.00"
click at [236, 144] on icon at bounding box center [238, 142] width 6 height 6
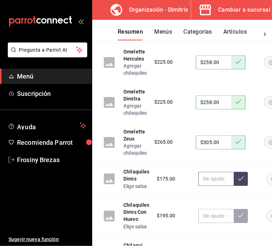
click at [217, 186] on input "text" at bounding box center [215, 179] width 35 height 14
type input "$200.00"
click at [236, 186] on button at bounding box center [240, 179] width 14 height 14
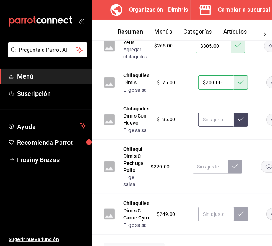
scroll to position [3672, 0]
click at [207, 127] on input "text" at bounding box center [215, 120] width 35 height 14
type input "$218.00"
click at [241, 122] on icon at bounding box center [241, 119] width 6 height 6
click at [201, 174] on input "text" at bounding box center [209, 167] width 35 height 14
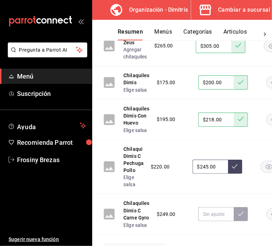
type input "$245.00"
click at [234, 169] on icon at bounding box center [235, 167] width 6 height 6
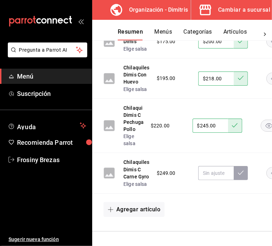
scroll to position [3733, 0]
click at [217, 172] on input "text" at bounding box center [215, 173] width 35 height 14
type input "$285.00"
click at [243, 166] on button at bounding box center [240, 173] width 14 height 14
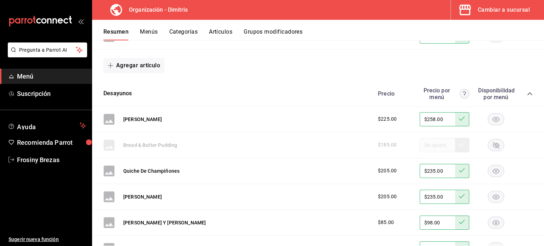
scroll to position [2248, 0]
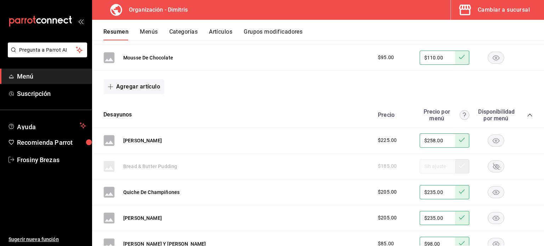
click at [527, 112] on icon "collapse-category-row" at bounding box center [530, 115] width 6 height 6
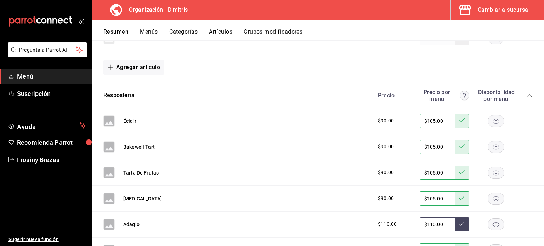
scroll to position [2052, 0]
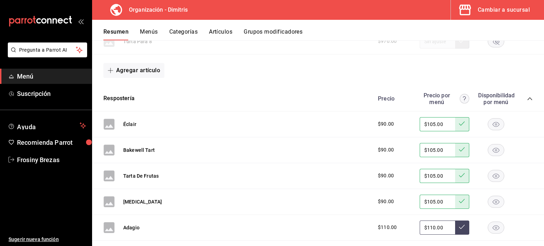
click at [527, 97] on icon "collapse-category-row" at bounding box center [530, 99] width 6 height 6
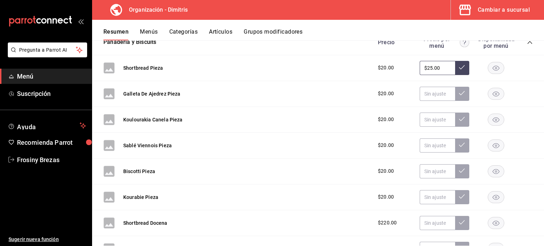
scroll to position [1095, 0]
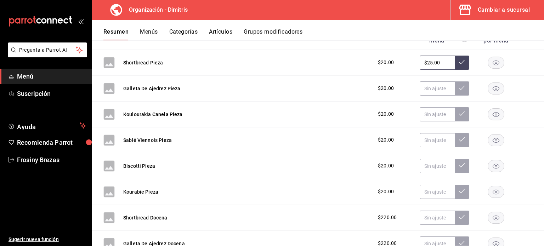
click at [203, 10] on div "Organización - Dimitris Cambiar a sucursal" at bounding box center [318, 10] width 452 height 20
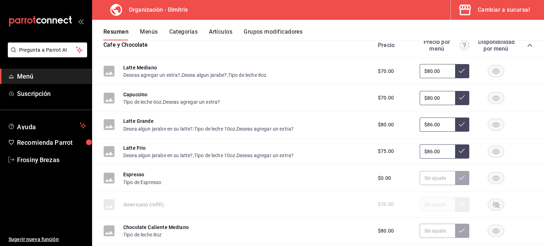
scroll to position [71, 0]
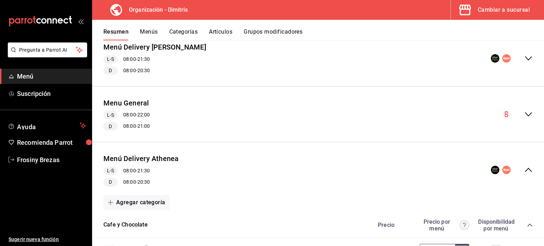
click at [524, 114] on icon "collapse-menu-row" at bounding box center [528, 114] width 8 height 8
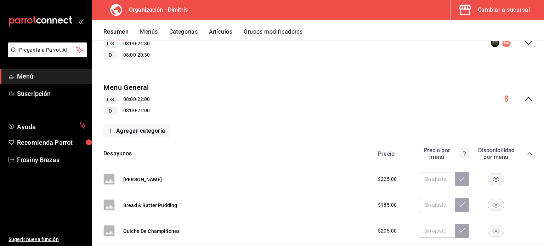
scroll to position [85, 0]
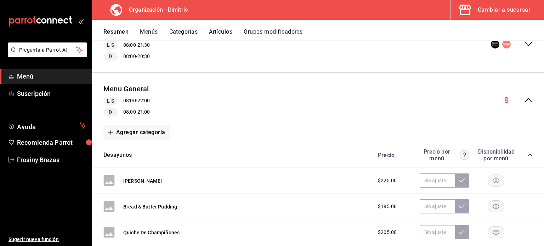
click at [527, 153] on icon "collapse-category-row" at bounding box center [530, 155] width 6 height 6
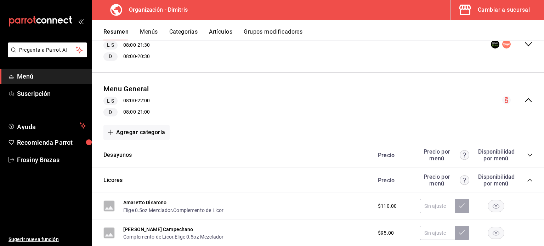
click at [527, 182] on icon "collapse-category-row" at bounding box center [530, 180] width 6 height 6
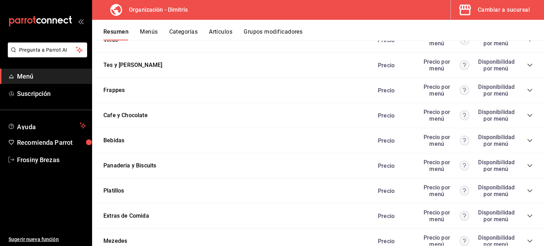
scroll to position [326, 0]
click at [527, 167] on icon "collapse-category-row" at bounding box center [530, 166] width 6 height 6
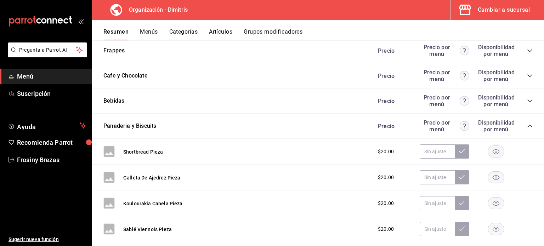
scroll to position [365, 0]
click at [150, 153] on button "Shortbread Pieza" at bounding box center [143, 151] width 40 height 7
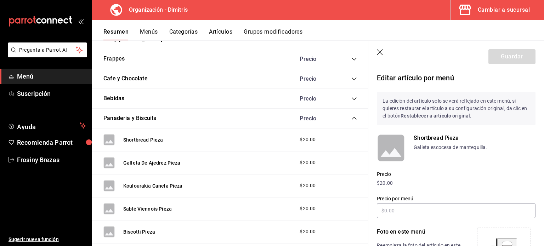
click at [434, 138] on p "Shortbread Pieza" at bounding box center [475, 138] width 122 height 8
click at [224, 30] on button "Artículos" at bounding box center [220, 34] width 23 height 12
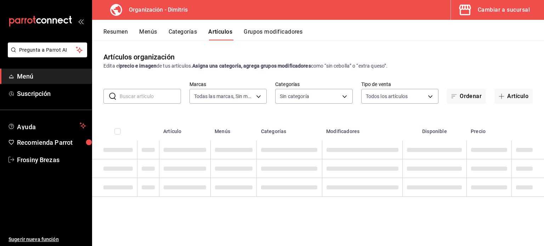
type input "317daab7-dfab-4307-9e12-935137646369"
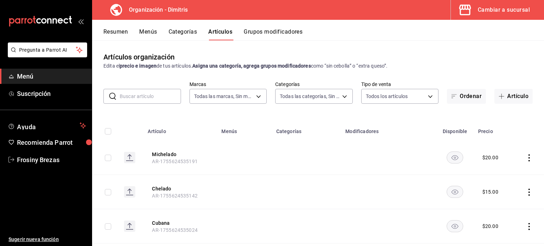
type input "fad5bf19-ac35-4369-abfc-26ce97a05b06,1a0e4e48-3a83-4d7b-81fd-4b5db3218b24,fc725…"
click at [146, 96] on input "text" at bounding box center [150, 96] width 61 height 14
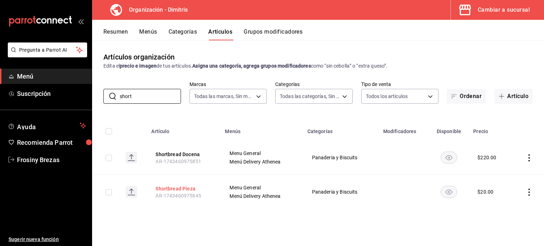
type input "short"
click at [181, 188] on button "Shortbread Pieza" at bounding box center [183, 188] width 57 height 7
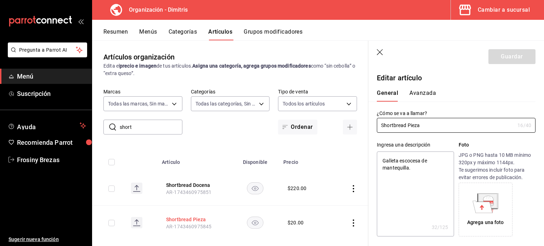
type textarea "x"
type input "$20.00"
drag, startPoint x: 408, startPoint y: 125, endPoint x: 362, endPoint y: 126, distance: 46.1
click at [362, 126] on main "Artículos organización Edita el precio e imagen de tus artículos. Asigna una ca…" at bounding box center [318, 143] width 452 height 206
type input "BPieza"
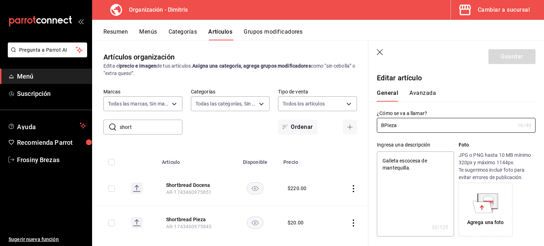
type textarea "x"
type input "BiPieza"
type textarea "x"
type input "BisPieza"
type textarea "x"
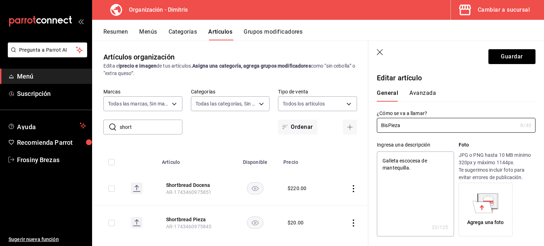
type input "BiscPieza"
type textarea "x"
type input "BiscuPieza"
type textarea "x"
type input "BiscuiPieza"
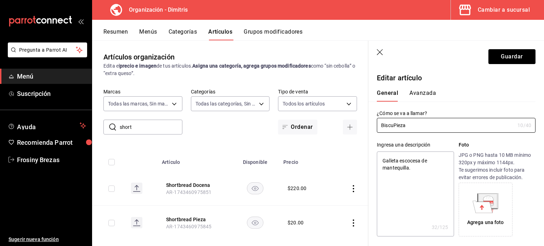
type textarea "x"
type input "BiscuitPieza"
type textarea "x"
type input "BiscuitsPieza"
type textarea "x"
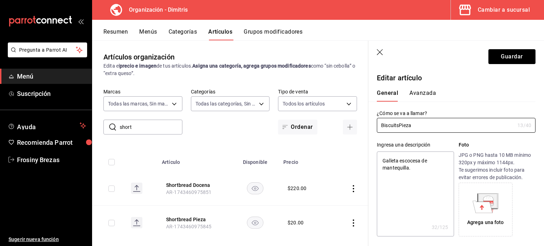
type input "Biscuits Pieza"
type textarea "x"
type input "Biscuits Pieza"
type textarea "x"
drag, startPoint x: 418, startPoint y: 172, endPoint x: 374, endPoint y: 153, distance: 47.9
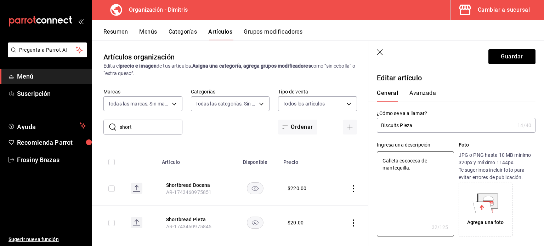
click at [374, 153] on div "Ingresa una descripción Galleta escocesa de mantequilla. x 32 /125 ​ Foto JPG o…" at bounding box center [451, 185] width 167 height 104
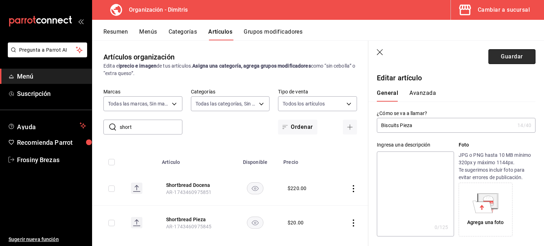
click at [499, 50] on button "Guardar" at bounding box center [511, 56] width 47 height 15
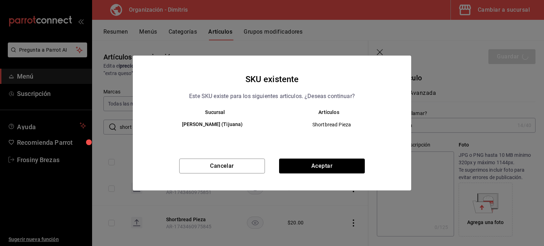
click at [322, 156] on div "SKU existente Este SKU existe para los siguientes articulos. ¿Deseas continuar?…" at bounding box center [272, 123] width 278 height 135
click at [326, 171] on button "Aceptar" at bounding box center [322, 166] width 86 height 15
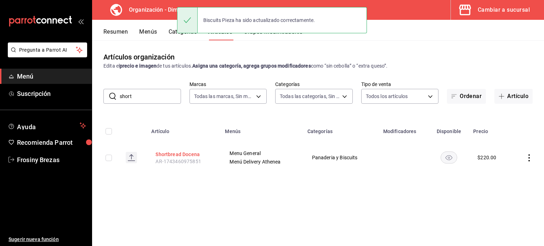
click at [183, 154] on button "Shortbread Docena" at bounding box center [183, 154] width 57 height 7
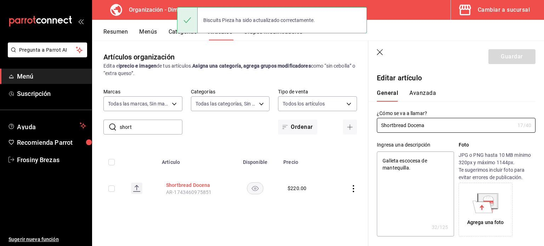
type textarea "x"
type input "$220.00"
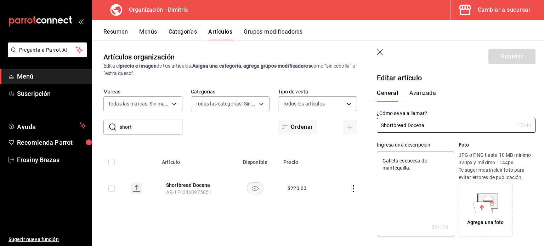
drag, startPoint x: 406, startPoint y: 125, endPoint x: 332, endPoint y: 129, distance: 74.5
click at [332, 129] on main "Artículos organización Edita el precio e imagen de tus artículos. Asigna una ca…" at bounding box center [318, 143] width 452 height 206
type input "B Docena"
type textarea "x"
type input "Bi Docena"
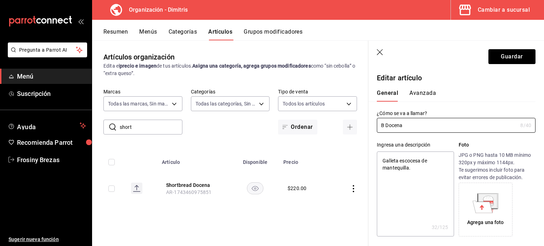
type textarea "x"
type input "Bis Docena"
type textarea "x"
type input "Bisc Docena"
type textarea "x"
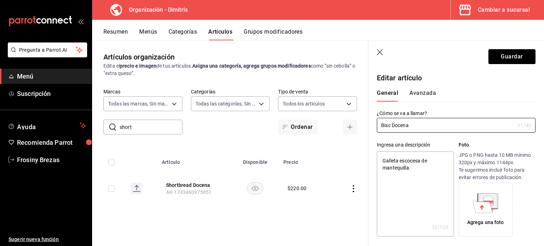
type input "Biscu Docena"
type textarea "x"
type input "Biscui Docena"
type textarea "x"
type input "Biscuit Docena"
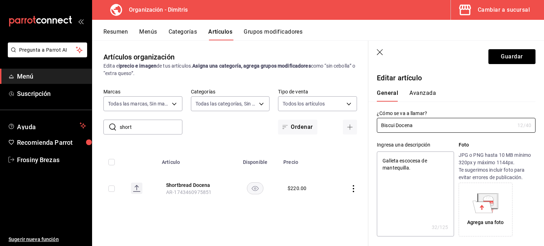
type textarea "x"
type input "Biscuits Docena"
type textarea "x"
type input "Biscuits Docena"
type textarea "x"
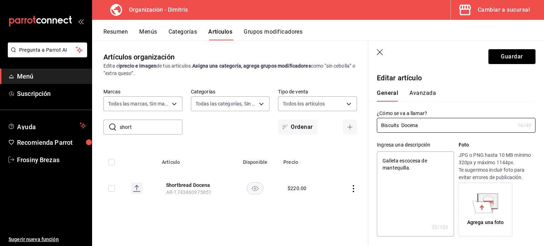
type input "Biscuits Docena"
type textarea "x"
type input "Biscuits Docena"
type textarea "x"
drag, startPoint x: 420, startPoint y: 171, endPoint x: 341, endPoint y: 140, distance: 84.8
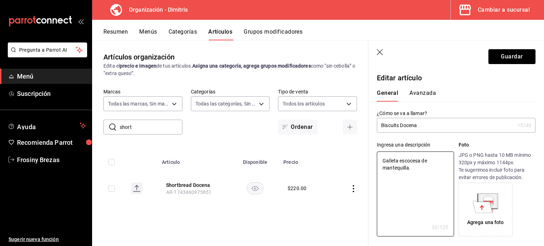
click at [341, 140] on main "Artículos organización Edita el precio e imagen de tus artículos. Asigna una ca…" at bounding box center [318, 143] width 452 height 206
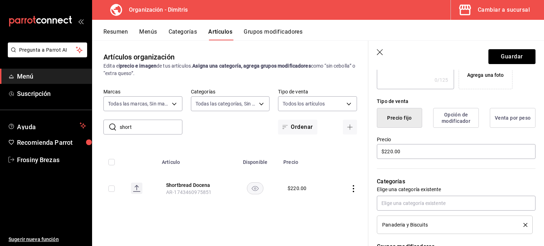
scroll to position [147, 0]
click at [499, 57] on button "Guardar" at bounding box center [511, 56] width 47 height 15
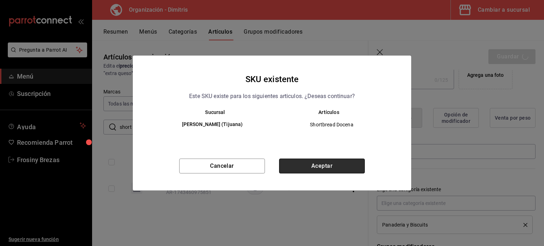
click at [322, 169] on button "Aceptar" at bounding box center [322, 166] width 86 height 15
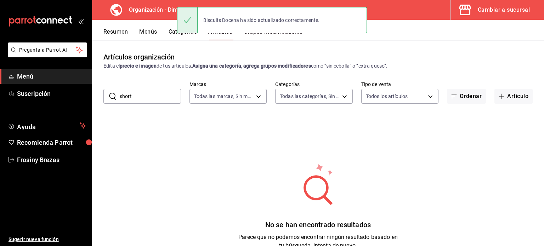
click at [289, 45] on div "Artículos organización Edita el precio e imagen de tus artículos. Asigna una ca…" at bounding box center [318, 142] width 452 height 205
click at [279, 35] on div "Biscuits Docena ha sido actualizado correctamente." at bounding box center [272, 20] width 190 height 30
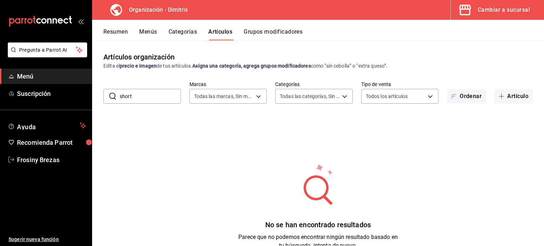
click at [277, 33] on button "Grupos modificadores" at bounding box center [273, 34] width 59 height 12
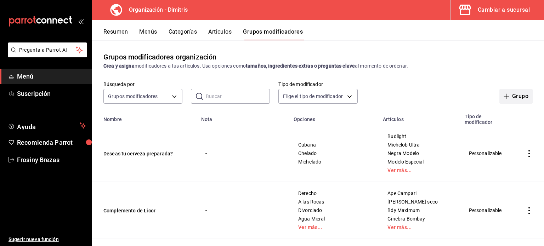
click at [501, 100] on button "Grupo" at bounding box center [515, 96] width 33 height 15
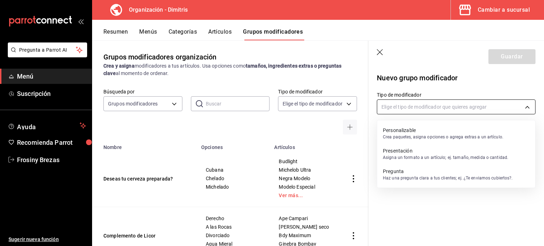
click at [442, 104] on body "Pregunta a Parrot AI Menú Suscripción Ayuda Recomienda Parrot Frosiny Brezas Su…" at bounding box center [272, 123] width 544 height 246
click at [418, 123] on li "Personalizable Crea paquetes, asigna opciones o agrega extras a un artículo." at bounding box center [456, 133] width 158 height 21
type input "CUSTOMIZABLE"
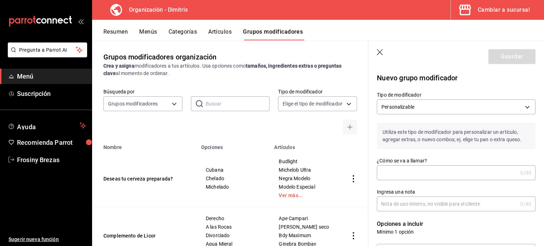
click at [418, 171] on input "¿Cómo se va a llamar?" at bounding box center [447, 173] width 141 height 14
type input "Elige tu biscuit"
click at [410, 205] on input "Ingresa una nota" at bounding box center [447, 204] width 141 height 14
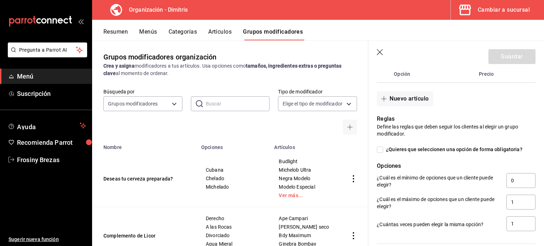
scroll to position [203, 0]
type input "Individual"
click at [510, 181] on input "0" at bounding box center [520, 179] width 29 height 15
type input "1"
click at [513, 201] on input "1" at bounding box center [520, 201] width 29 height 15
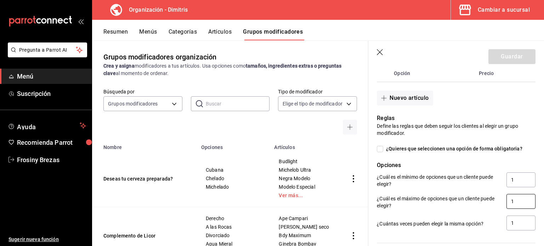
click at [513, 201] on input "1" at bounding box center [520, 201] width 29 height 15
type input "1"
type input "11"
click at [512, 221] on input "1" at bounding box center [520, 223] width 29 height 15
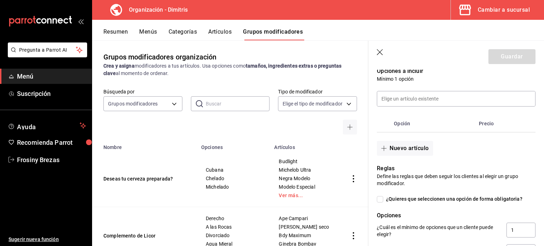
scroll to position [153, 0]
type input "11"
click at [381, 200] on input "¿Quieres que seleccionen una opción de forma obligatoria?" at bounding box center [380, 199] width 6 height 6
checkbox input "true"
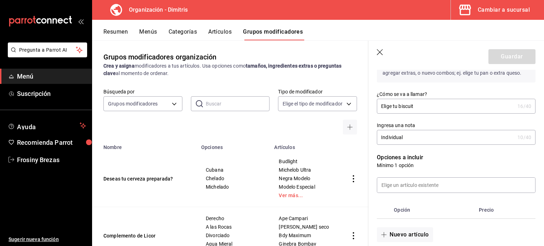
scroll to position [68, 0]
click at [426, 184] on input at bounding box center [456, 184] width 158 height 15
click at [414, 234] on button "Nuevo artículo" at bounding box center [405, 233] width 56 height 15
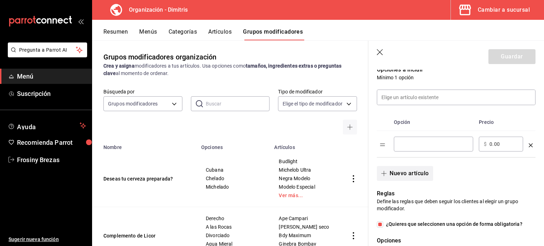
scroll to position [157, 0]
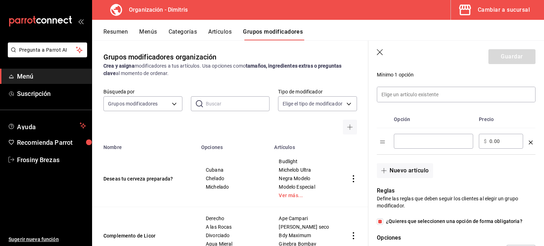
click at [410, 136] on div "​" at bounding box center [433, 141] width 79 height 15
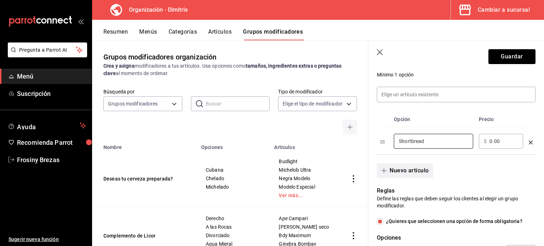
type input "Shortbread"
click at [404, 172] on button "Nuevo artículo" at bounding box center [405, 170] width 56 height 15
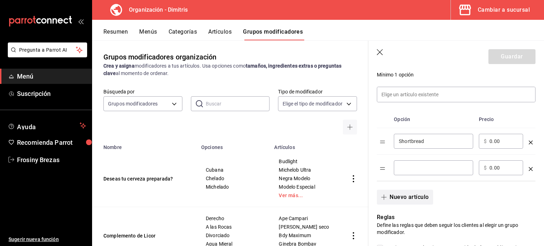
click at [404, 172] on div "​" at bounding box center [433, 167] width 79 height 15
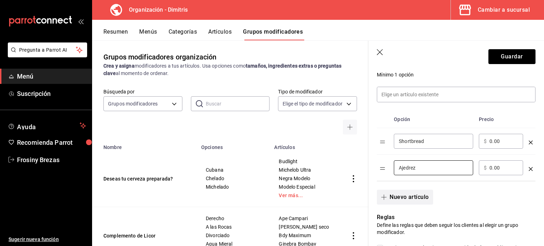
type input "Ajedrez"
click at [408, 197] on button "Nuevo artículo" at bounding box center [405, 197] width 56 height 15
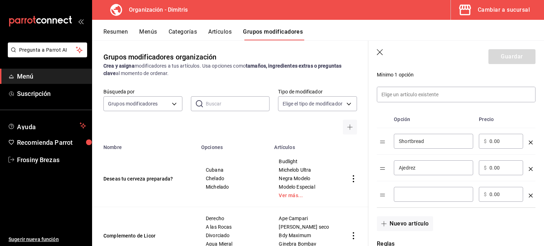
click at [408, 197] on input "optionsTable" at bounding box center [433, 194] width 69 height 7
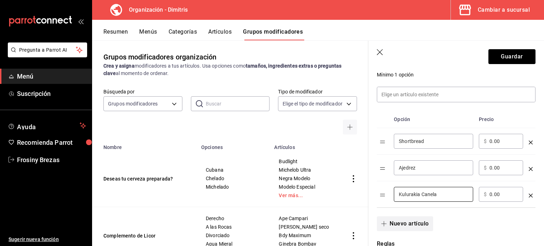
type input "Kulurakia Canela"
click at [415, 222] on button "Nuevo artículo" at bounding box center [405, 223] width 56 height 15
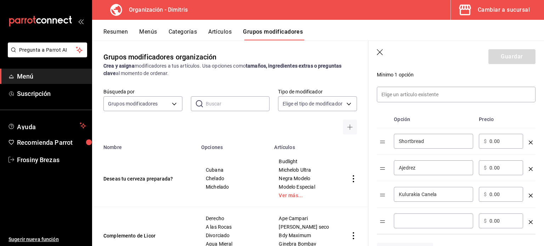
click at [415, 217] on input "optionsTable" at bounding box center [433, 220] width 69 height 7
type input "a"
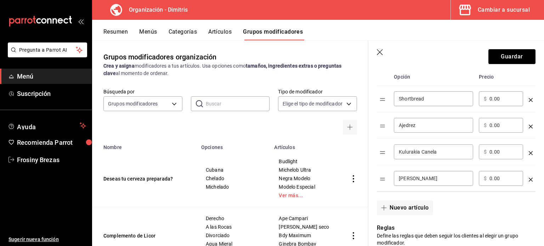
scroll to position [204, 0]
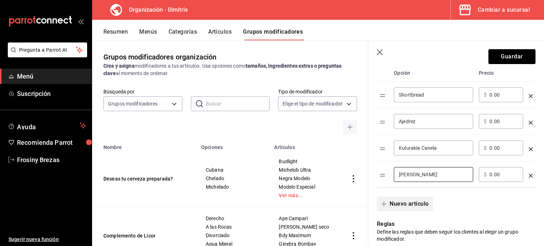
type input "[PERSON_NAME]"
click at [407, 205] on button "Nuevo artículo" at bounding box center [405, 204] width 56 height 15
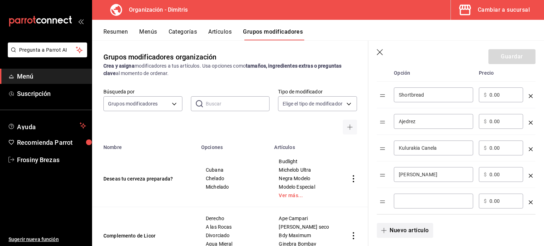
click at [407, 205] on div "​" at bounding box center [433, 201] width 79 height 15
type input "Biscoti"
click at [406, 233] on button "Nuevo artículo" at bounding box center [405, 230] width 56 height 15
click at [405, 226] on input "optionsTable" at bounding box center [433, 227] width 69 height 7
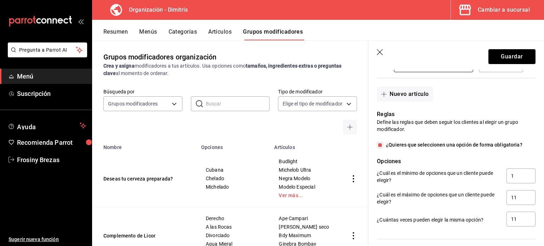
scroll to position [493, 0]
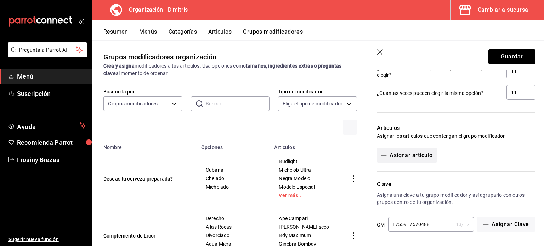
type input "Kourabie"
click at [414, 157] on button "Asignar artículo" at bounding box center [407, 155] width 60 height 15
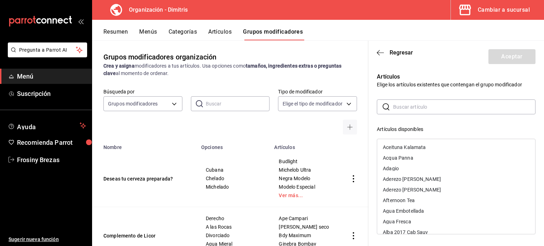
click at [403, 109] on input "text" at bounding box center [464, 107] width 142 height 14
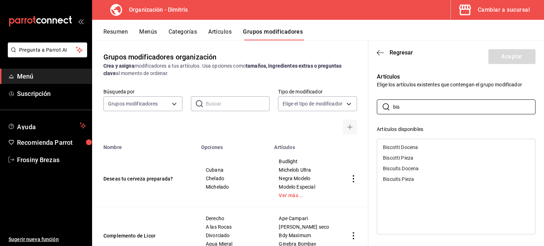
type input "bis"
click at [415, 178] on div "Biscuits Pieza" at bounding box center [456, 179] width 158 height 11
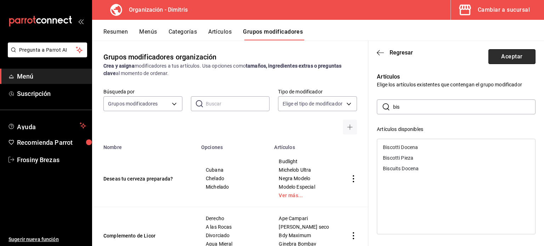
click at [504, 59] on button "Aceptar" at bounding box center [511, 56] width 47 height 15
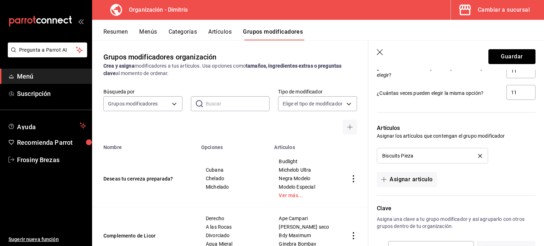
click at [504, 59] on button "Guardar" at bounding box center [511, 56] width 47 height 15
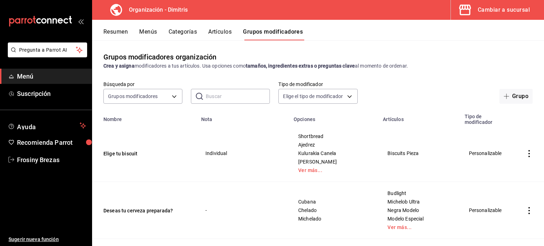
click at [526, 155] on icon "actions" at bounding box center [529, 153] width 7 height 7
click at [501, 186] on span "Duplicar" at bounding box center [502, 184] width 18 height 7
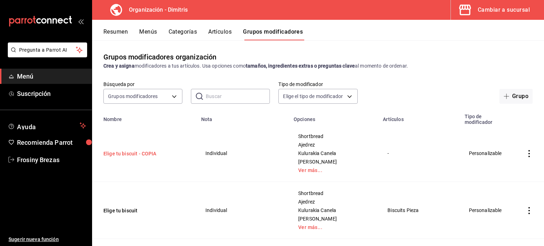
click at [139, 154] on button "Elige tu biscuit - COPIA" at bounding box center [145, 153] width 85 height 7
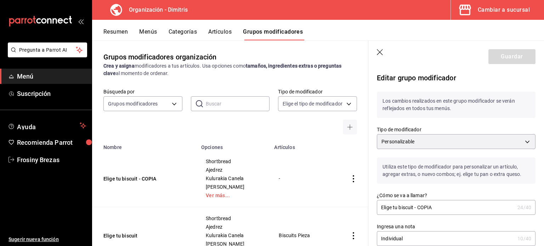
click at [433, 207] on input "Elige tu biscuit - COPIA" at bounding box center [446, 207] width 138 height 14
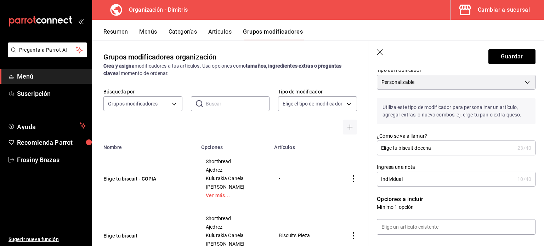
scroll to position [71, 0]
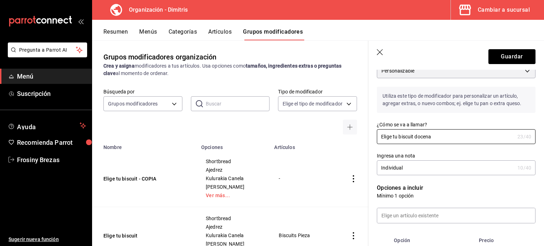
type input "Elige tu biscuit docena"
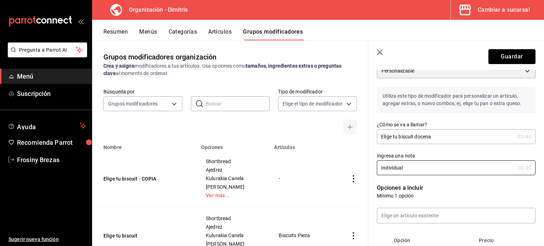
drag, startPoint x: 405, startPoint y: 164, endPoint x: 348, endPoint y: 171, distance: 56.8
click at [348, 171] on main "Grupos modificadores organización Crea y asigna modificadores a tus artículos. …" at bounding box center [318, 143] width 452 height 206
type input "Elige 12 piezas"
drag, startPoint x: 435, startPoint y: 138, endPoint x: 393, endPoint y: 142, distance: 42.4
click at [393, 142] on input "Elige tu biscuit docena" at bounding box center [446, 137] width 138 height 14
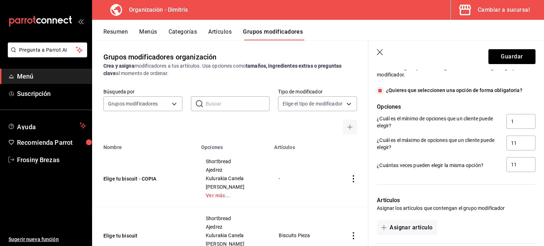
scroll to position [458, 0]
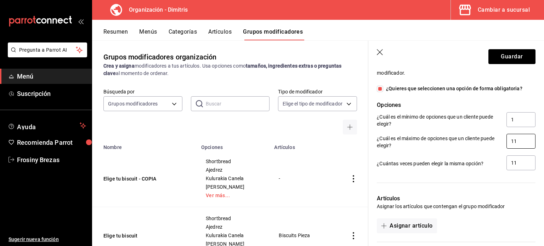
type input "Elige 12 biscuits"
click at [512, 141] on input "11" at bounding box center [520, 141] width 29 height 15
click at [511, 120] on input "1" at bounding box center [520, 119] width 29 height 15
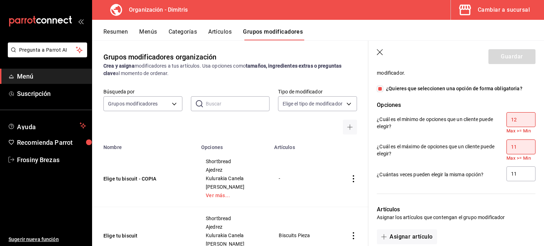
type input "12"
click at [514, 146] on input "11" at bounding box center [520, 147] width 29 height 15
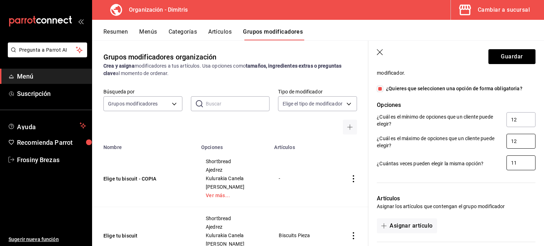
type input "12"
click at [516, 162] on input "11" at bounding box center [520, 162] width 29 height 15
type input "12"
click at [494, 56] on button "Guardar" at bounding box center [511, 56] width 47 height 15
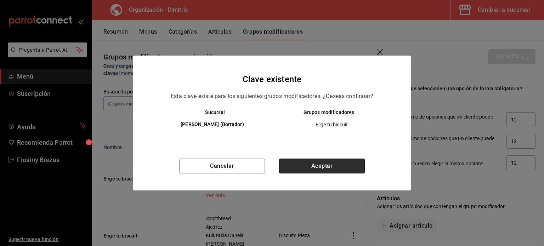
click at [328, 166] on button "Aceptar" at bounding box center [322, 166] width 86 height 15
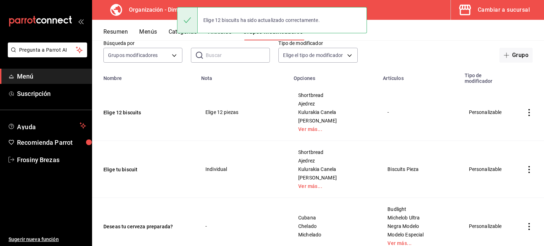
scroll to position [41, 0]
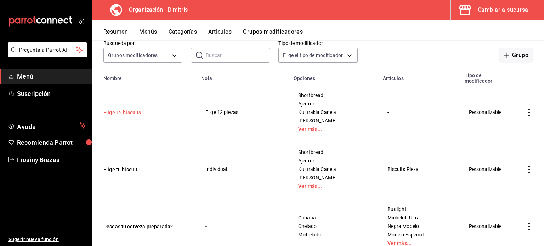
click at [132, 112] on button "Elige 12 biscuits" at bounding box center [145, 112] width 85 height 7
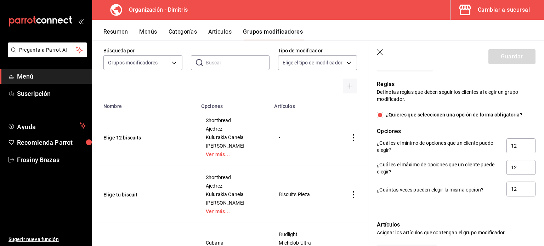
scroll to position [528, 0]
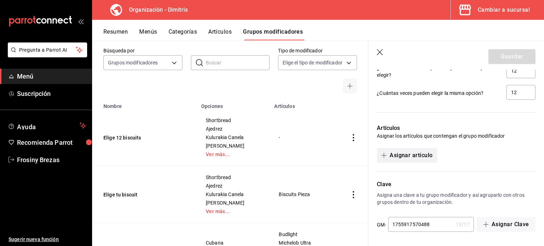
click at [413, 158] on button "Asignar artículo" at bounding box center [407, 155] width 60 height 15
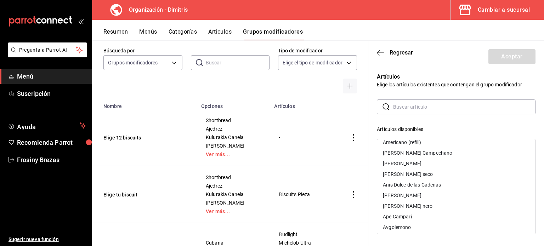
scroll to position [154, 0]
click at [438, 123] on div "​ ​ Artículos disponibles Aceituna Kalamata Acqua Panna Adagio Aderezo Dimitris…" at bounding box center [456, 226] width 159 height 253
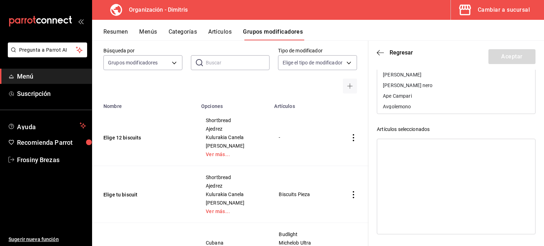
click at [379, 57] on header "Regresar Aceptar" at bounding box center [456, 55] width 176 height 29
click at [380, 54] on icon "button" at bounding box center [380, 53] width 7 height 6
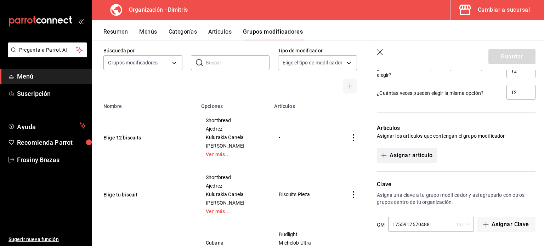
click at [414, 157] on button "Asignar artículo" at bounding box center [407, 155] width 60 height 15
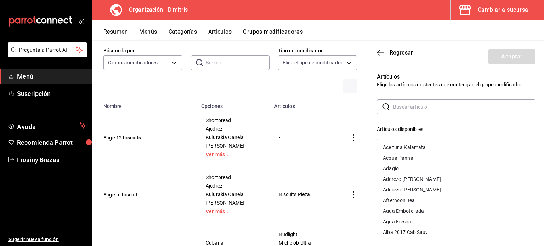
click at [401, 107] on input "text" at bounding box center [464, 107] width 142 height 14
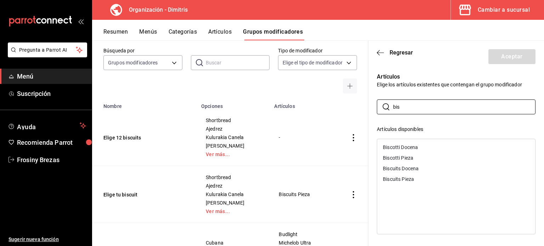
type input "bis"
click at [421, 166] on div "Biscuits Docena" at bounding box center [456, 168] width 158 height 11
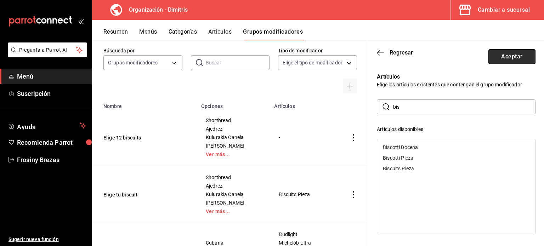
click at [504, 58] on button "Aceptar" at bounding box center [511, 56] width 47 height 15
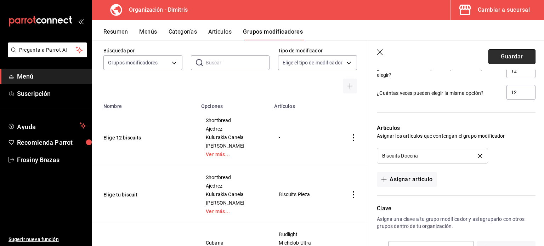
click at [501, 52] on button "Guardar" at bounding box center [511, 56] width 47 height 15
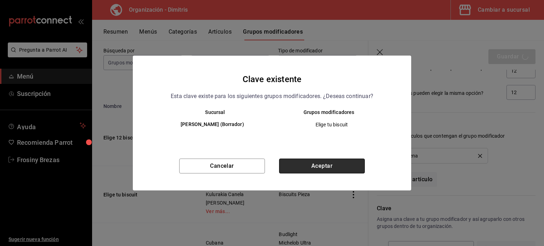
click at [308, 161] on button "Aceptar" at bounding box center [322, 166] width 86 height 15
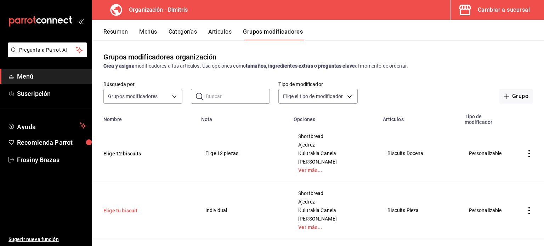
click at [118, 213] on button "Elige tu biscuit" at bounding box center [145, 210] width 85 height 7
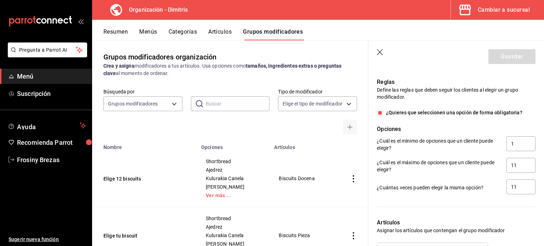
scroll to position [434, 0]
click at [512, 150] on div "1" at bounding box center [520, 144] width 29 height 16
click at [511, 146] on input "1" at bounding box center [520, 143] width 29 height 15
type input "11"
click at [510, 62] on button "Guardar" at bounding box center [511, 56] width 47 height 15
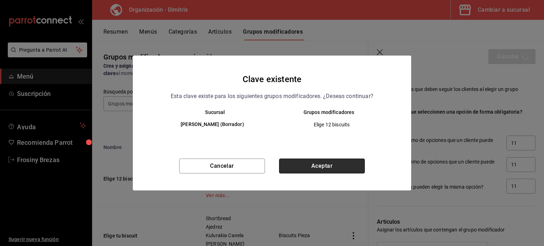
click at [317, 167] on button "Aceptar" at bounding box center [322, 166] width 86 height 15
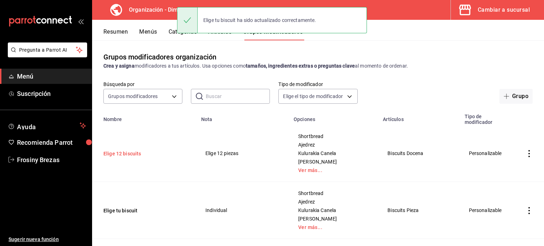
click at [134, 152] on button "Elige 12 biscuits" at bounding box center [145, 153] width 85 height 7
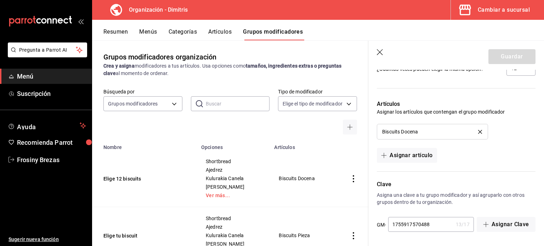
scroll to position [552, 0]
click at [381, 52] on icon "button" at bounding box center [380, 52] width 7 height 7
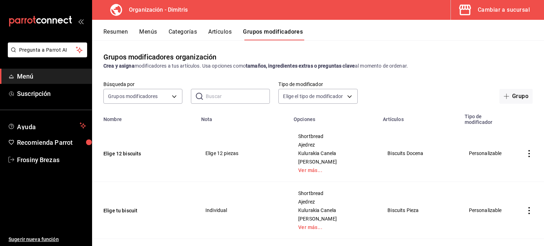
click at [215, 35] on button "Artículos" at bounding box center [219, 34] width 23 height 12
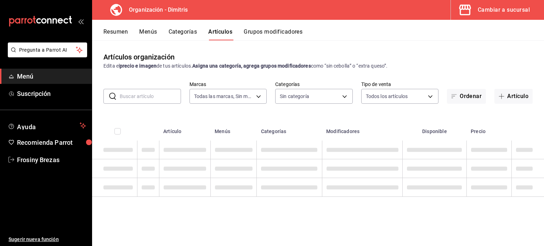
type input "317daab7-dfab-4307-9e12-935137646369"
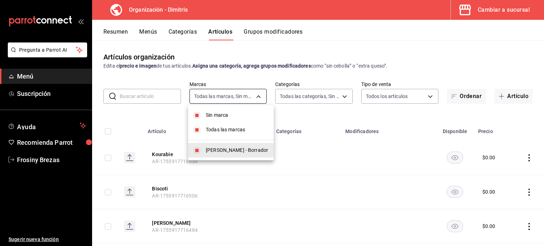
click at [255, 96] on body "Pregunta a Parrot AI Menú Suscripción Ayuda Recomienda Parrot Frosiny Brezas Su…" at bounding box center [272, 123] width 544 height 246
click at [302, 96] on div at bounding box center [272, 123] width 544 height 246
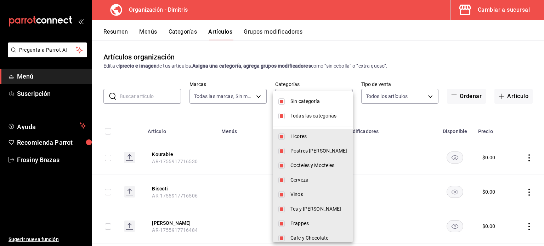
click at [302, 96] on body "Pregunta a Parrot AI Menú Suscripción Ayuda Recomienda Parrot Frosiny Brezas Su…" at bounding box center [272, 123] width 544 height 246
click at [282, 131] on li "Licores" at bounding box center [313, 136] width 80 height 15
type input "1a0e4e48-3a83-4d7b-81fd-4b5db3218b24,fc7252e9-a0c7-4e96-982c-86d52aa01490,4ec1d…"
checkbox input "false"
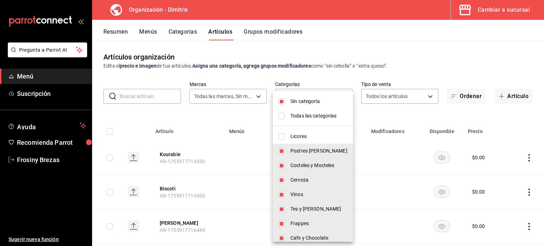
click at [281, 116] on input "checkbox" at bounding box center [281, 116] width 6 height 6
checkbox input "true"
type input "fad5bf19-ac35-4369-abfc-26ce97a05b06,1a0e4e48-3a83-4d7b-81fd-4b5db3218b24,fc725…"
checkbox input "true"
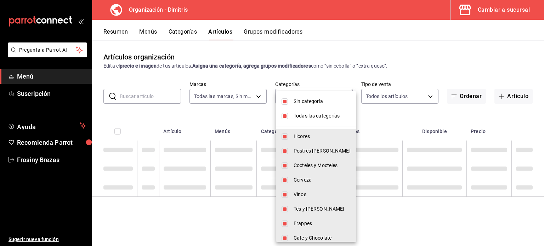
click at [282, 116] on input "checkbox" at bounding box center [285, 116] width 6 height 6
checkbox input "false"
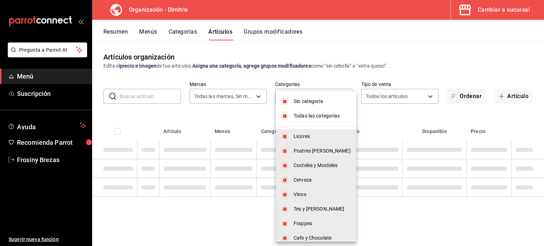
checkbox input "false"
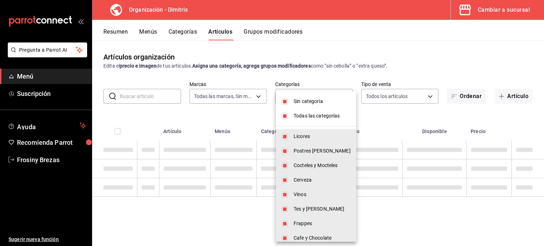
checkbox input "false"
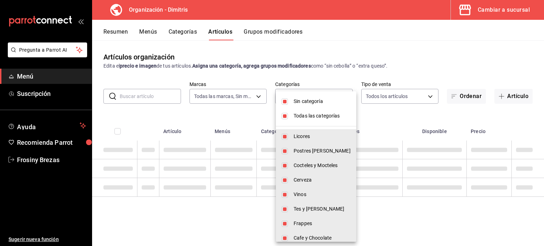
checkbox input "false"
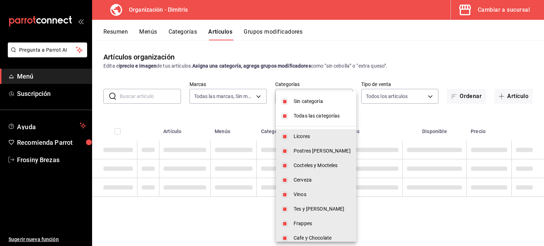
checkbox input "false"
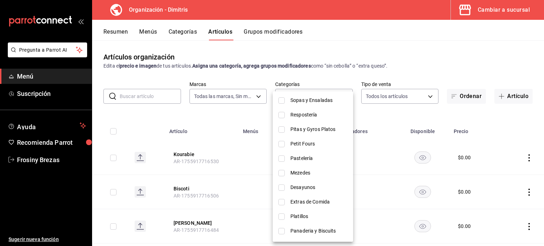
scroll to position [180, 0]
click at [282, 201] on input "checkbox" at bounding box center [281, 203] width 6 height 6
checkbox input "true"
type input "63605a43-aca2-4ae5-8d38-d3cb60e65b9e"
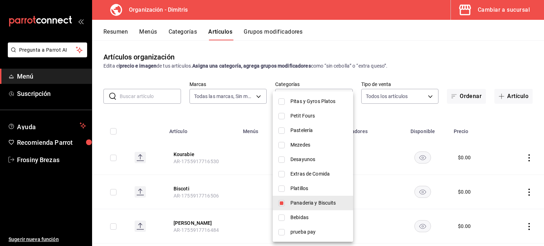
click at [229, 117] on div at bounding box center [272, 123] width 544 height 246
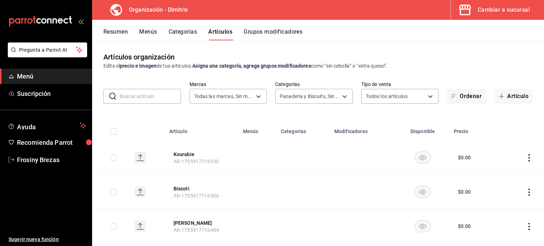
click at [528, 157] on icon "actions" at bounding box center [528, 157] width 1 height 7
click at [497, 202] on span "Eliminar" at bounding box center [502, 203] width 18 height 6
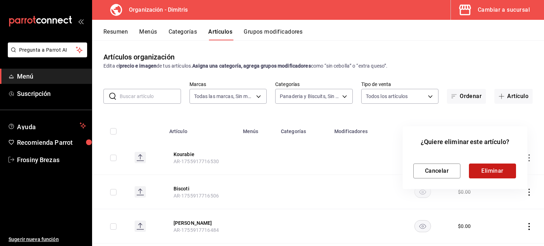
click at [494, 177] on button "Eliminar" at bounding box center [492, 171] width 47 height 15
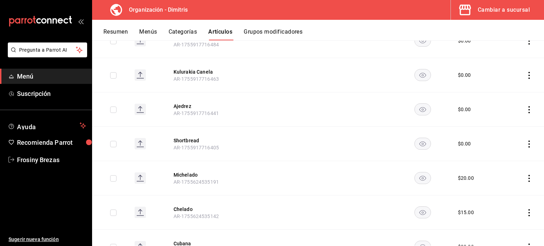
scroll to position [0, 0]
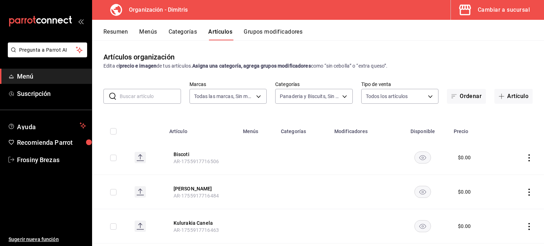
click at [152, 96] on input "text" at bounding box center [150, 96] width 61 height 14
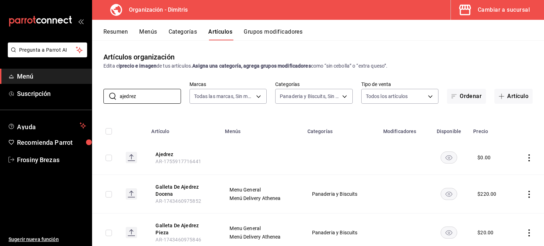
scroll to position [18, 0]
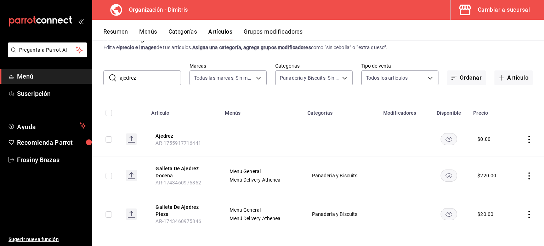
click at [526, 175] on icon "actions" at bounding box center [529, 175] width 7 height 7
click at [501, 221] on span "Eliminar" at bounding box center [502, 222] width 18 height 6
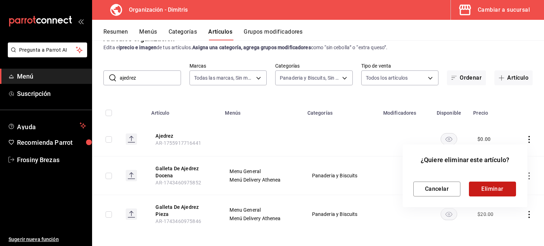
click at [488, 191] on button "Eliminar" at bounding box center [492, 189] width 47 height 15
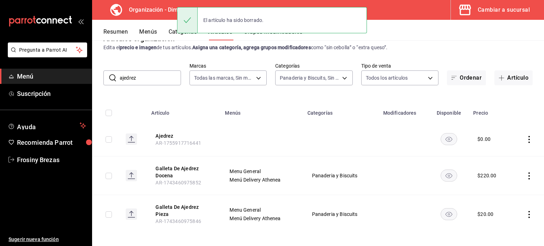
scroll to position [0, 0]
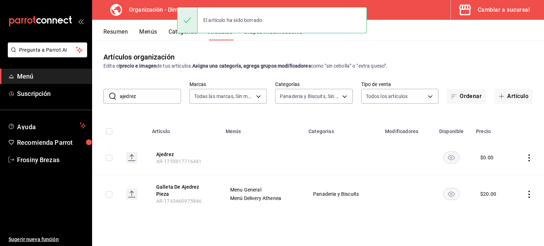
click at [528, 191] on icon "actions" at bounding box center [529, 194] width 7 height 7
click at [500, 226] on span "Eliminar" at bounding box center [508, 228] width 18 height 6
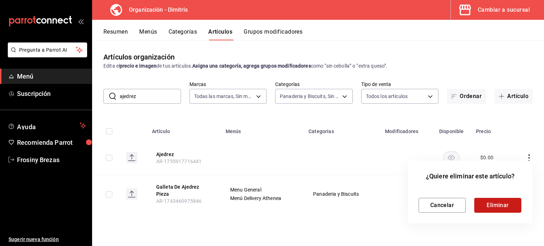
click at [486, 206] on button "Eliminar" at bounding box center [497, 205] width 47 height 15
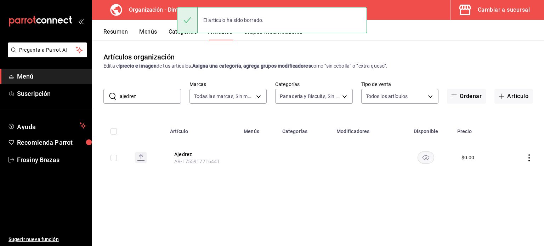
click at [156, 98] on input "ajedrez" at bounding box center [150, 96] width 61 height 14
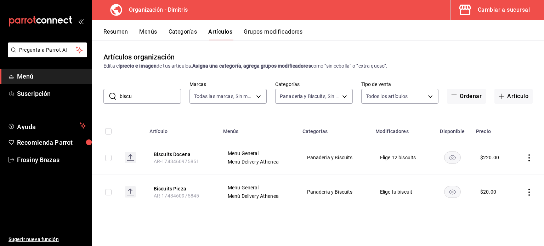
click at [135, 96] on input "biscu" at bounding box center [150, 96] width 61 height 14
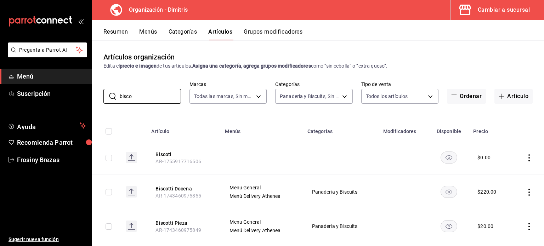
scroll to position [14, 0]
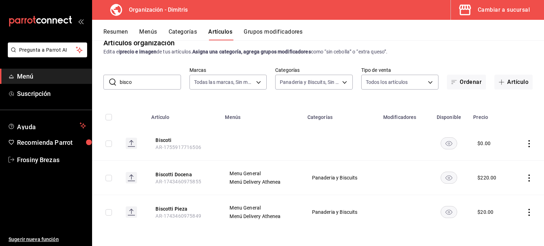
click at [526, 178] on icon "actions" at bounding box center [529, 178] width 7 height 7
click at [506, 221] on span "Eliminar" at bounding box center [502, 224] width 18 height 6
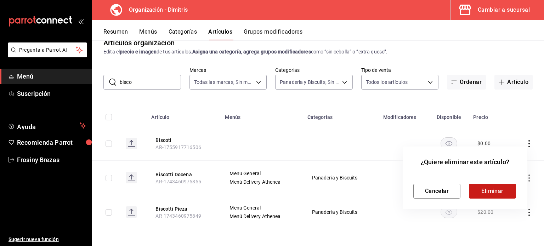
click at [491, 192] on button "Eliminar" at bounding box center [492, 191] width 47 height 15
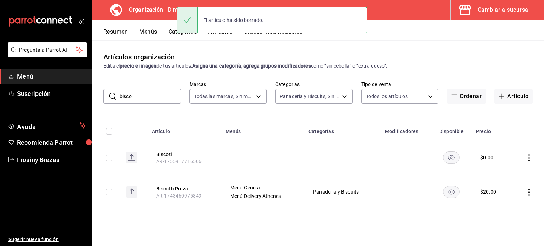
scroll to position [0, 0]
click at [529, 192] on icon "actions" at bounding box center [528, 192] width 1 height 7
click at [507, 225] on span "Eliminar" at bounding box center [508, 228] width 18 height 6
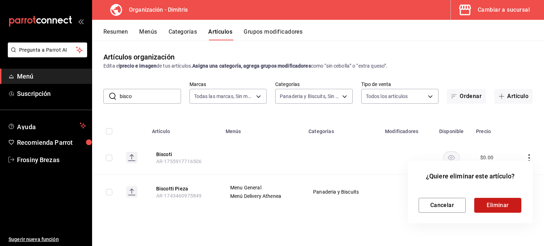
click at [488, 206] on button "Eliminar" at bounding box center [497, 205] width 47 height 15
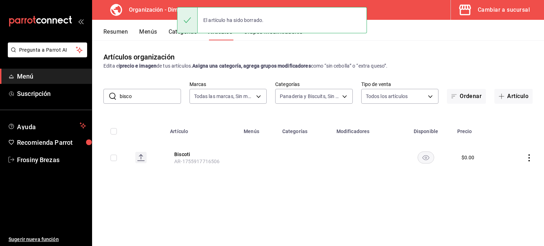
click at [144, 97] on input "bisco" at bounding box center [150, 96] width 61 height 14
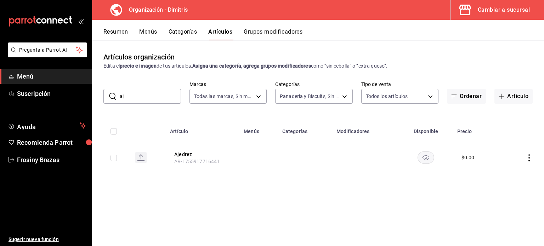
type input "a"
click at [145, 96] on input "kulura" at bounding box center [150, 96] width 61 height 14
type input "k"
click at [160, 96] on input "sable" at bounding box center [150, 96] width 61 height 14
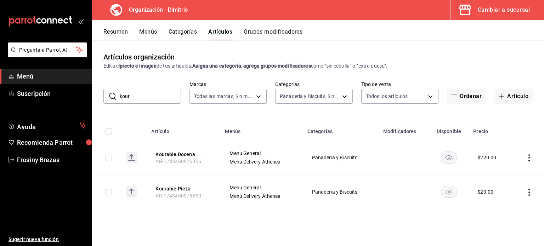
click at [531, 158] on icon "actions" at bounding box center [529, 157] width 7 height 7
click at [513, 204] on span "Eliminar" at bounding box center [508, 203] width 18 height 6
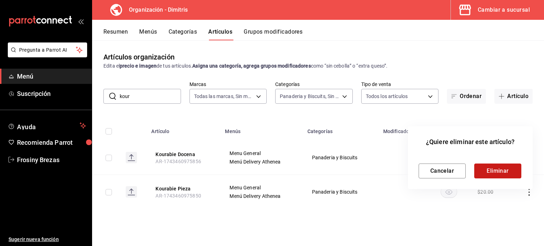
click at [492, 171] on button "Eliminar" at bounding box center [497, 171] width 47 height 15
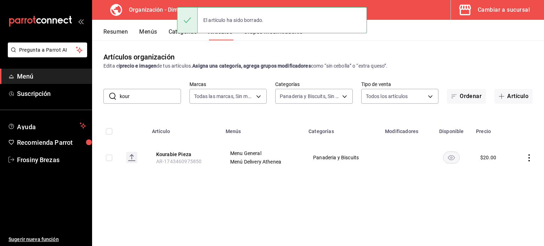
click at [530, 156] on icon "actions" at bounding box center [529, 157] width 7 height 7
click at [495, 203] on div at bounding box center [492, 203] width 13 height 7
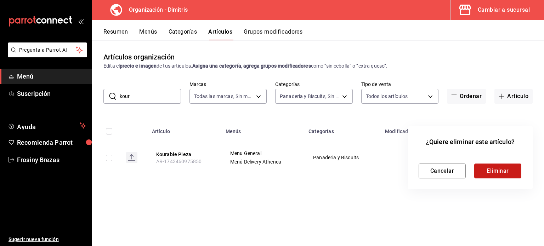
click at [495, 170] on button "Eliminar" at bounding box center [497, 171] width 47 height 15
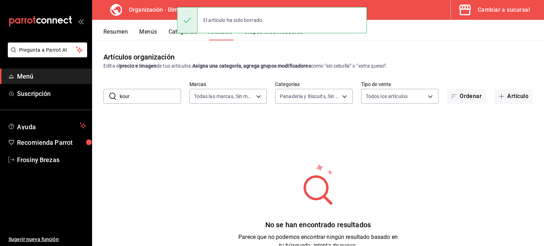
click at [121, 38] on button "Resumen" at bounding box center [115, 34] width 24 height 12
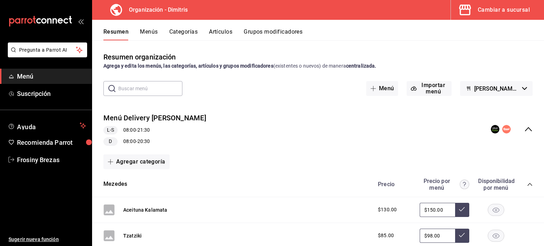
click at [524, 127] on icon "collapse-menu-row" at bounding box center [528, 129] width 8 height 8
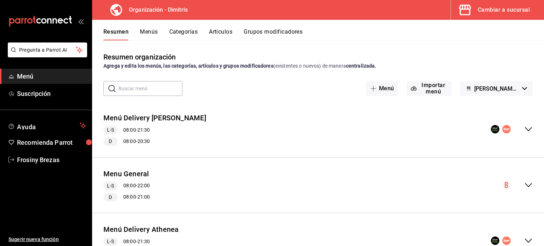
scroll to position [37, 0]
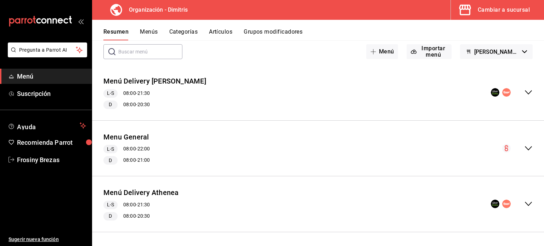
click at [524, 147] on icon "collapse-menu-row" at bounding box center [528, 148] width 8 height 8
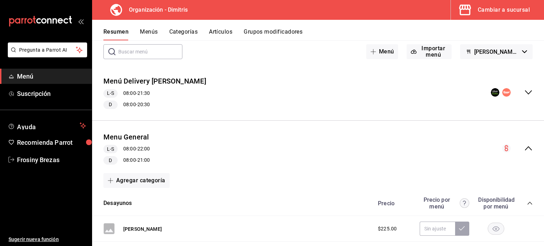
click at [523, 199] on div "Precio Precio por menú Disponibilidad por menú" at bounding box center [452, 203] width 162 height 13
click at [527, 205] on icon "collapse-category-row" at bounding box center [530, 203] width 6 height 6
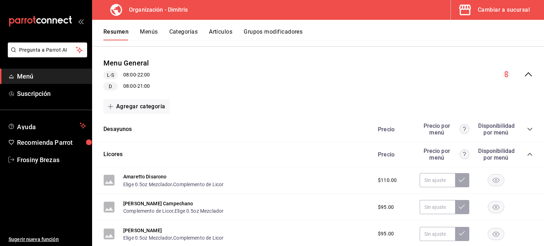
scroll to position [112, 0]
click at [527, 154] on icon "collapse-category-row" at bounding box center [530, 154] width 6 height 6
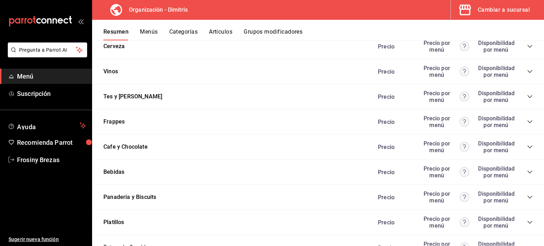
scroll to position [329, 0]
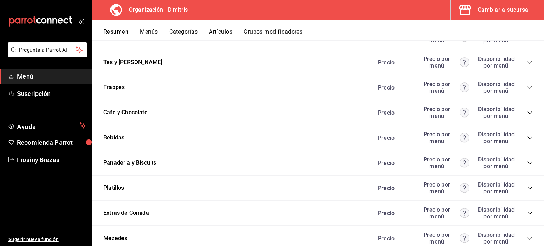
click at [527, 163] on icon "collapse-category-row" at bounding box center [530, 163] width 6 height 6
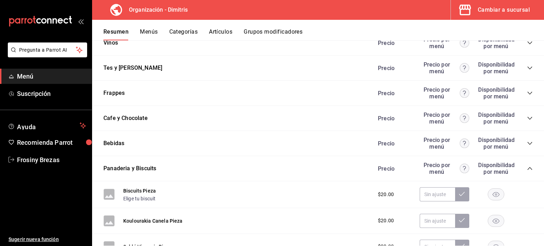
scroll to position [320, 0]
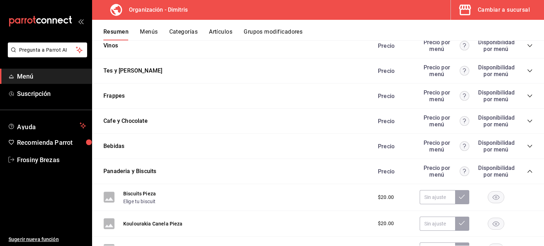
click at [223, 31] on button "Artículos" at bounding box center [220, 34] width 23 height 12
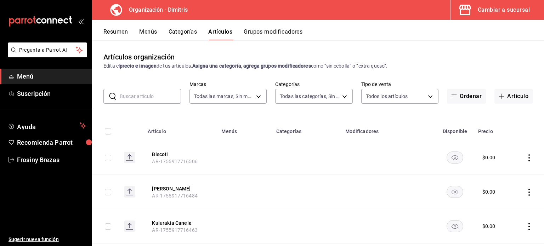
click at [166, 99] on input "text" at bounding box center [150, 96] width 61 height 14
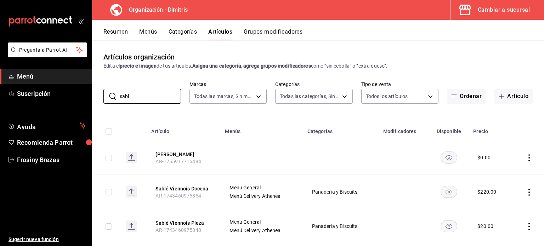
click at [526, 189] on icon "actions" at bounding box center [529, 192] width 7 height 7
click at [497, 227] on span "Eliminar" at bounding box center [502, 228] width 18 height 6
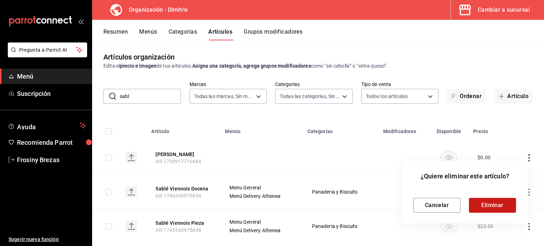
click at [485, 201] on button "Eliminar" at bounding box center [492, 205] width 47 height 15
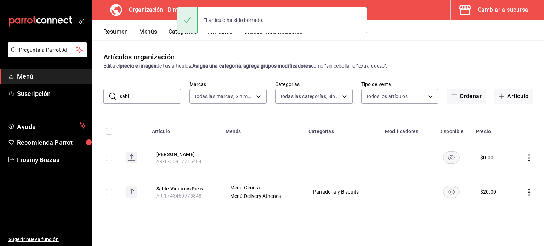
click at [528, 192] on icon "actions" at bounding box center [529, 192] width 7 height 7
click at [498, 226] on div at bounding box center [492, 227] width 13 height 7
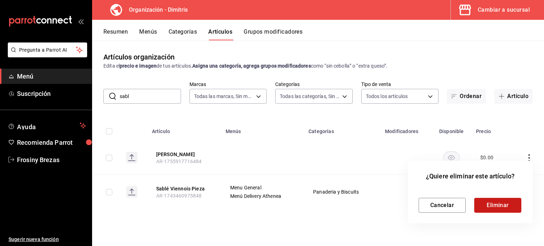
click at [493, 202] on button "Eliminar" at bounding box center [497, 205] width 47 height 15
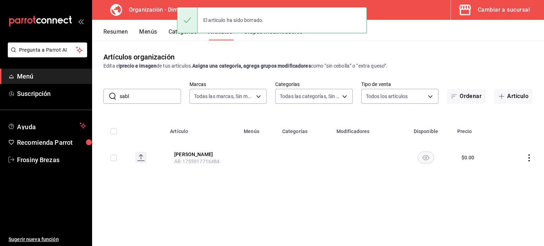
click at [159, 93] on input "sabl" at bounding box center [150, 96] width 61 height 14
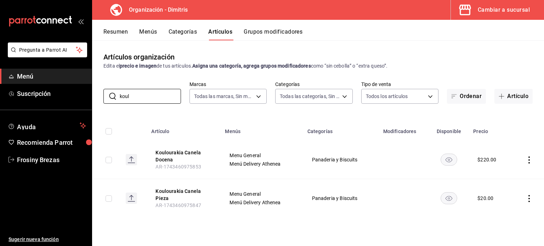
click at [529, 158] on icon "actions" at bounding box center [529, 160] width 7 height 7
click at [510, 201] on li "Eliminar" at bounding box center [501, 205] width 42 height 15
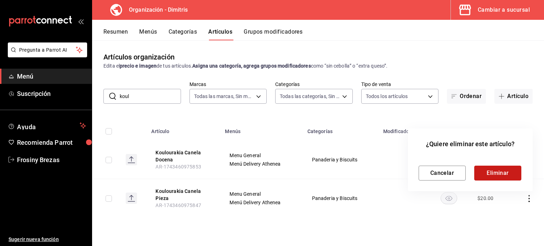
click at [497, 166] on button "Eliminar" at bounding box center [497, 173] width 47 height 15
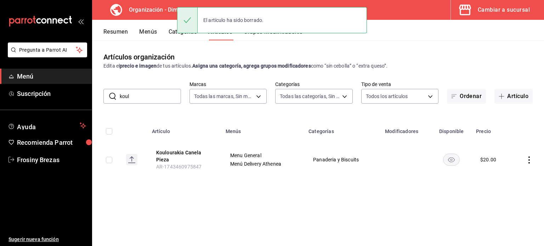
click at [528, 158] on icon "actions" at bounding box center [529, 160] width 7 height 7
click at [504, 204] on span "Eliminar" at bounding box center [508, 206] width 18 height 6
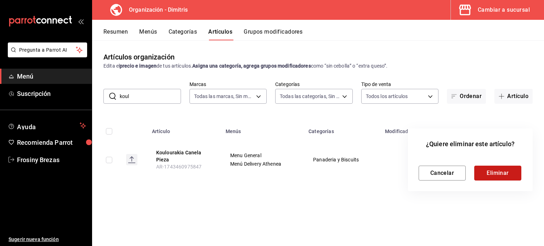
click at [493, 173] on button "Eliminar" at bounding box center [497, 173] width 47 height 15
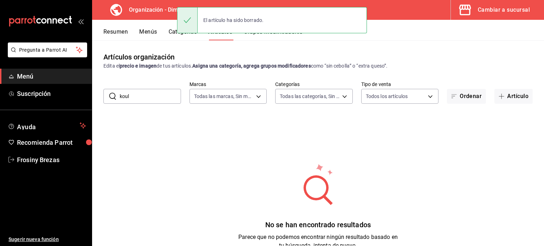
click at [273, 38] on button "Grupos modificadores" at bounding box center [273, 34] width 59 height 12
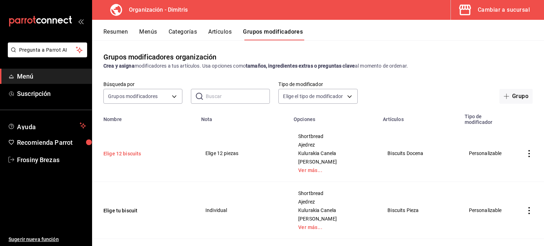
click at [126, 151] on button "Elige 12 biscuits" at bounding box center [145, 153] width 85 height 7
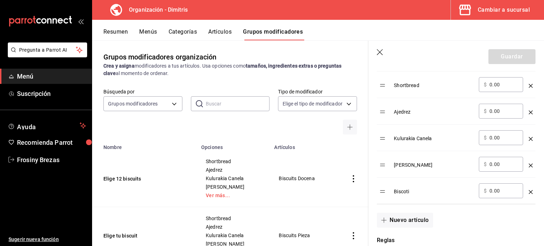
scroll to position [249, 0]
click at [392, 219] on button "Nuevo artículo" at bounding box center [405, 219] width 56 height 15
click at [408, 216] on input "optionsTable" at bounding box center [433, 217] width 69 height 7
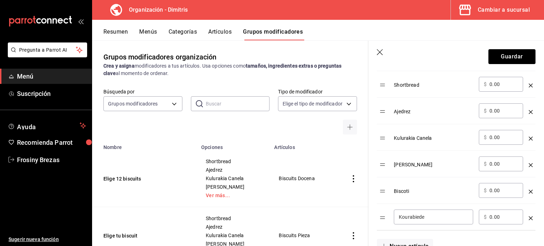
click at [236, 81] on div "Grupos modificadores organización Crea y asigna modificadores a tus artículos. …" at bounding box center [230, 142] width 276 height 205
click at [431, 217] on input "Kourabiede" at bounding box center [433, 217] width 69 height 7
click at [511, 60] on button "Guardar" at bounding box center [511, 56] width 47 height 15
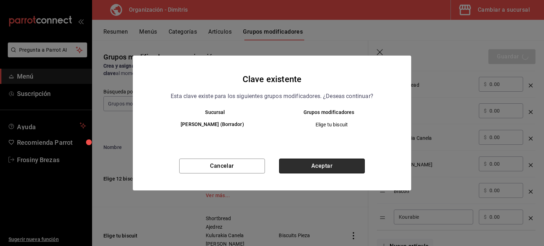
click at [344, 165] on button "Aceptar" at bounding box center [322, 166] width 86 height 15
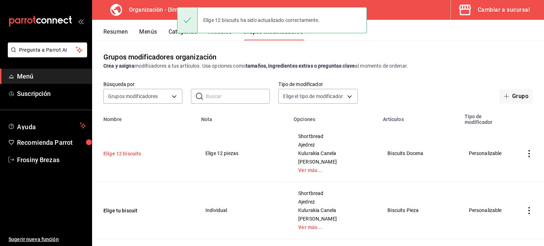
click at [135, 153] on button "Elige 12 biscuits" at bounding box center [145, 153] width 85 height 7
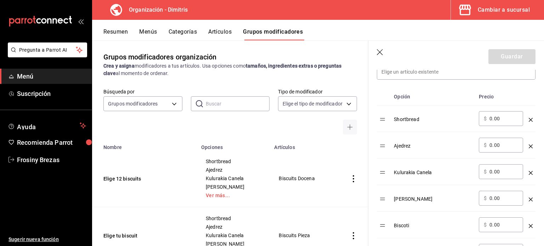
scroll to position [204, 0]
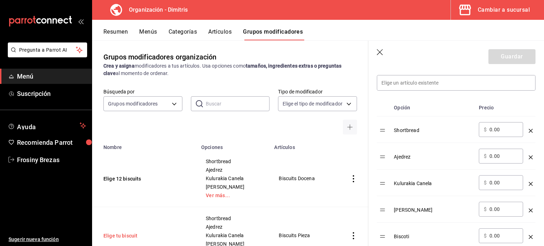
click at [119, 233] on button "Elige tu biscuit" at bounding box center [145, 235] width 85 height 7
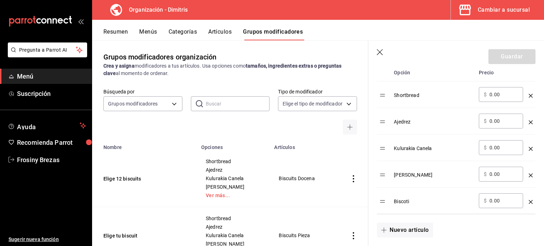
scroll to position [240, 0]
click at [401, 226] on button "Nuevo artículo" at bounding box center [405, 228] width 56 height 15
click at [401, 226] on input "optionsTable" at bounding box center [433, 225] width 69 height 7
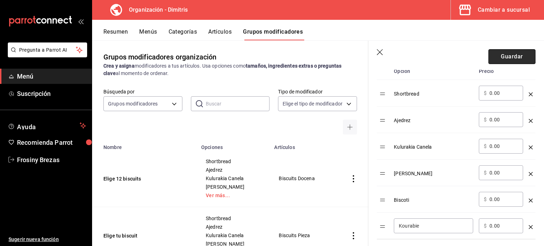
click at [496, 50] on button "Guardar" at bounding box center [511, 56] width 47 height 15
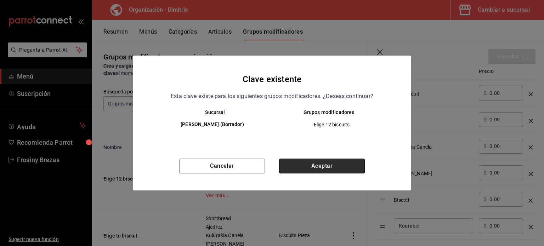
click at [308, 161] on button "Aceptar" at bounding box center [322, 166] width 86 height 15
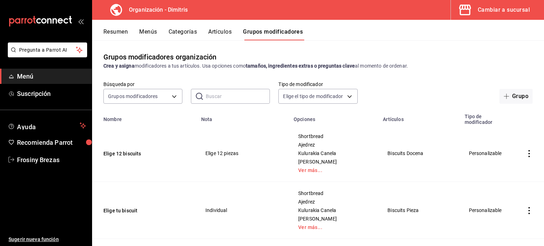
click at [120, 35] on button "Resumen" at bounding box center [115, 34] width 24 height 12
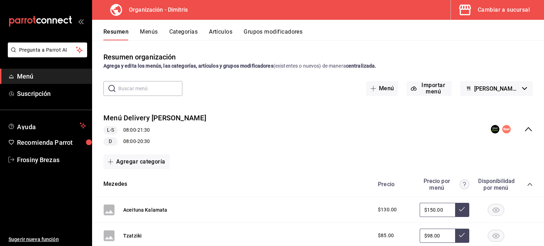
click at [525, 129] on icon "collapse-menu-row" at bounding box center [528, 129] width 8 height 8
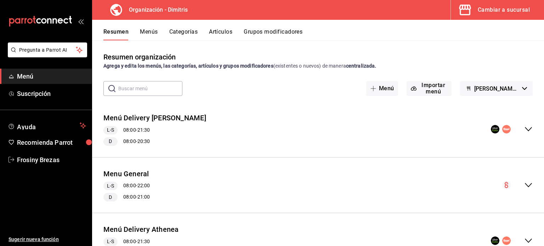
click at [524, 186] on icon "collapse-menu-row" at bounding box center [528, 185] width 8 height 8
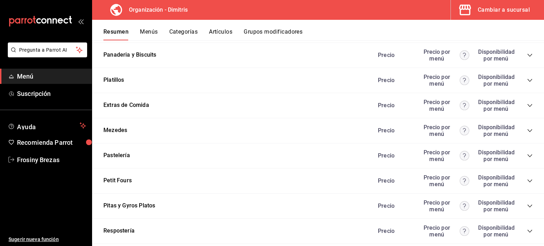
scroll to position [2632, 0]
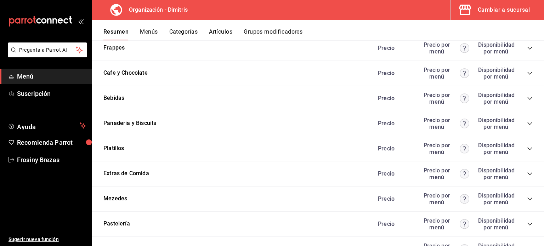
scroll to position [2563, 0]
click at [135, 127] on button "Panaderia y Biscuits" at bounding box center [129, 123] width 53 height 8
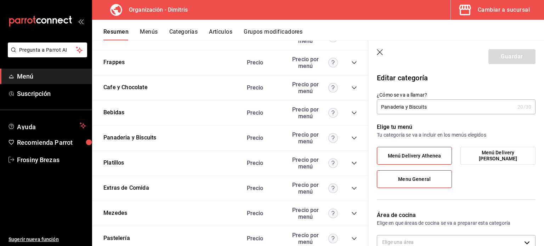
click at [381, 51] on icon "button" at bounding box center [380, 52] width 7 height 7
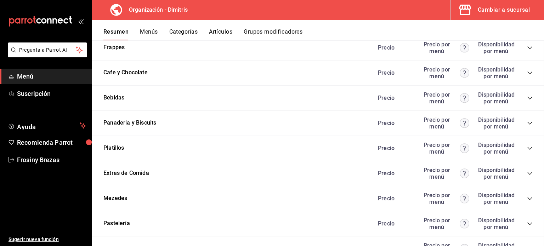
scroll to position [2735, 0]
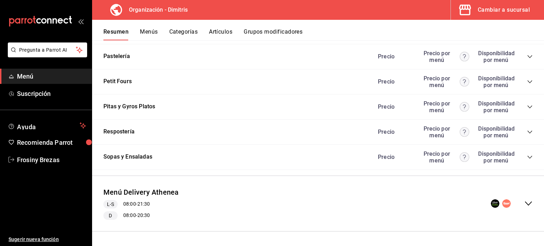
click at [348, 142] on div "Respostería Precio Precio por menú Disponibilidad por menú" at bounding box center [318, 132] width 452 height 25
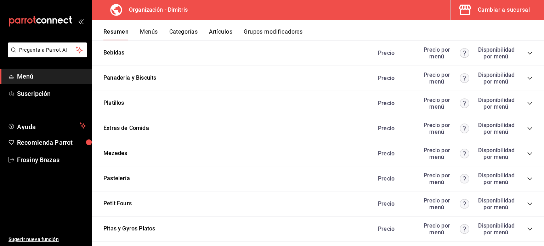
scroll to position [2608, 0]
click at [527, 81] on icon "collapse-category-row" at bounding box center [530, 79] width 6 height 6
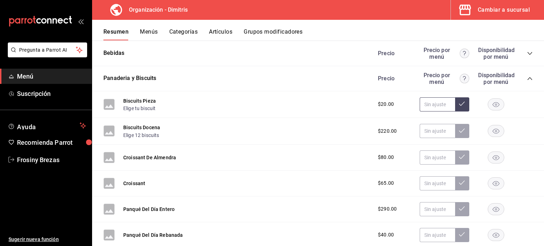
click at [426, 109] on input "text" at bounding box center [437, 104] width 35 height 14
type input "$25.00"
click at [430, 130] on input "text" at bounding box center [437, 131] width 35 height 14
click at [429, 106] on input "text" at bounding box center [437, 104] width 35 height 14
type input "$28.00"
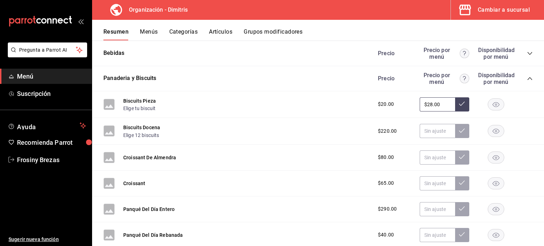
click at [456, 104] on button at bounding box center [462, 104] width 14 height 14
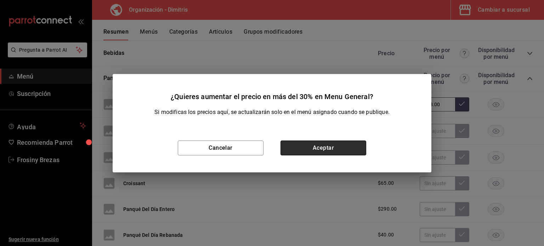
click at [340, 151] on button "Aceptar" at bounding box center [323, 148] width 86 height 15
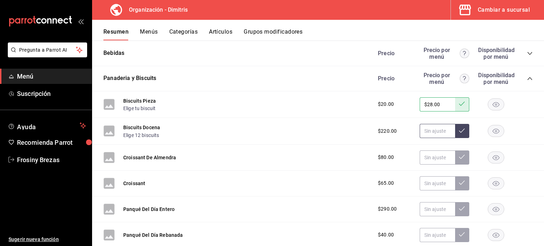
click at [429, 135] on input "text" at bounding box center [437, 131] width 35 height 14
click at [435, 135] on input "text" at bounding box center [437, 131] width 35 height 14
type input "$253.00"
click at [460, 130] on button at bounding box center [462, 131] width 14 height 14
click at [426, 164] on input "text" at bounding box center [437, 158] width 35 height 14
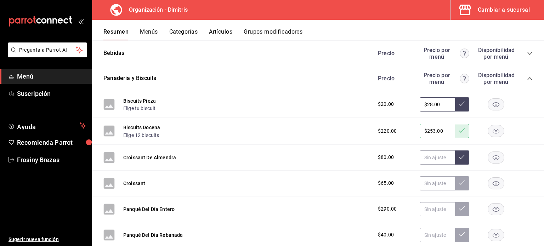
click at [438, 107] on input "$28.00" at bounding box center [437, 104] width 35 height 14
drag, startPoint x: 438, startPoint y: 107, endPoint x: 391, endPoint y: 114, distance: 47.6
click at [391, 112] on div "$20.00 $28.00" at bounding box center [452, 104] width 162 height 14
type input "$20.00"
click at [459, 107] on icon at bounding box center [462, 104] width 6 height 6
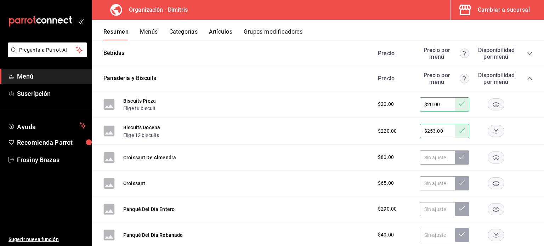
click at [438, 134] on input "$253.00" at bounding box center [437, 131] width 35 height 14
type input "$220.00"
click at [459, 134] on icon at bounding box center [462, 131] width 6 height 6
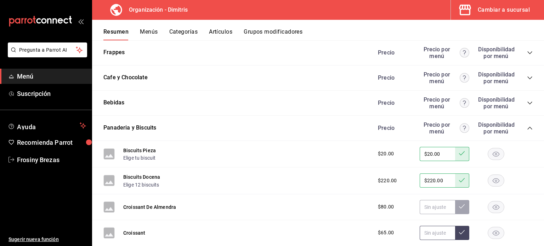
scroll to position [2558, 0]
click at [527, 131] on icon "collapse-category-row" at bounding box center [530, 128] width 6 height 6
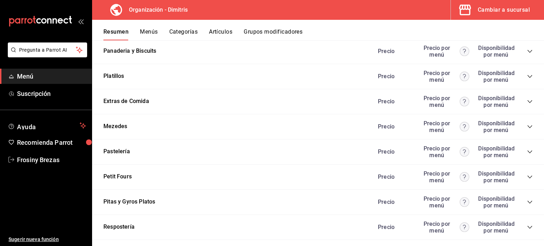
scroll to position [2635, 0]
click at [525, 152] on div "Precio Precio por menú Disponibilidad por menú" at bounding box center [452, 151] width 162 height 13
click at [527, 155] on icon "collapse-category-row" at bounding box center [530, 152] width 6 height 6
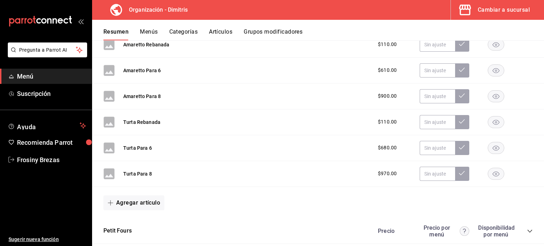
scroll to position [3052, 0]
click at [146, 208] on button "Agregar artículo" at bounding box center [133, 202] width 61 height 15
click at [137, 229] on li "Artículo nuevo" at bounding box center [131, 228] width 56 height 17
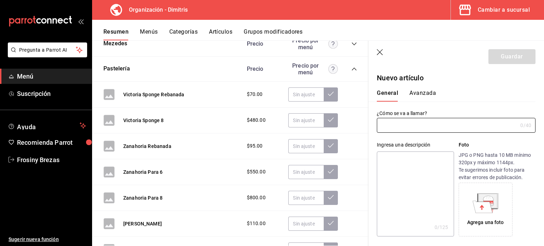
scroll to position [2732, 0]
click at [378, 50] on icon "button" at bounding box center [380, 52] width 7 height 7
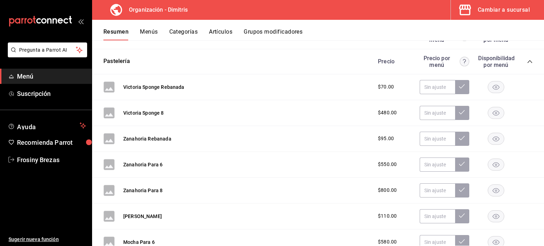
scroll to position [2724, 0]
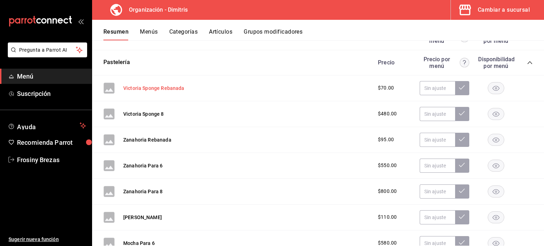
click at [155, 92] on button "Victoria Sponge Rebanada" at bounding box center [153, 88] width 61 height 7
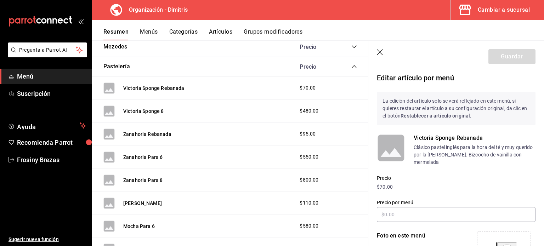
click at [419, 138] on p "Victoria Sponge Rebanada" at bounding box center [475, 138] width 122 height 8
click at [379, 50] on icon "button" at bounding box center [380, 52] width 7 height 7
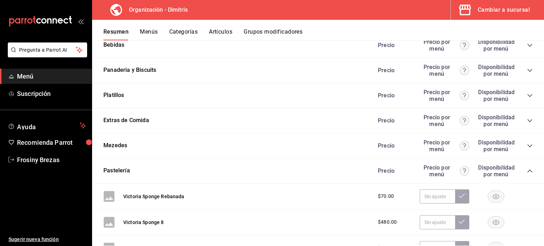
scroll to position [3206, 0]
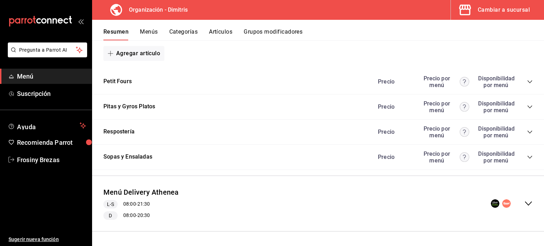
click at [217, 28] on button "Artículos" at bounding box center [220, 34] width 23 height 12
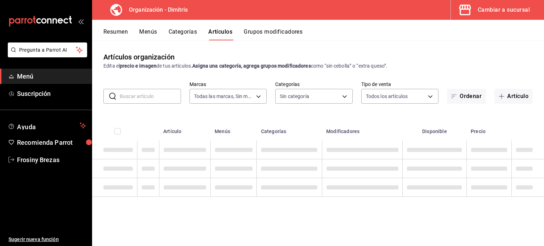
type input "317daab7-dfab-4307-9e12-935137646369"
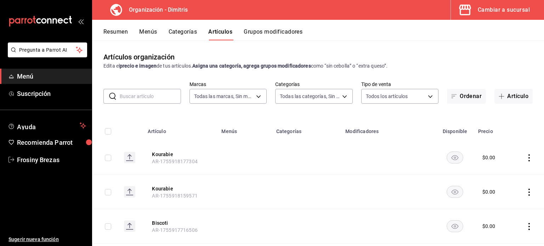
type input "fad5bf19-ac35-4369-abfc-26ce97a05b06,1a0e4e48-3a83-4d7b-81fd-4b5db3218b24,fc725…"
click at [152, 95] on input "text" at bounding box center [150, 96] width 61 height 14
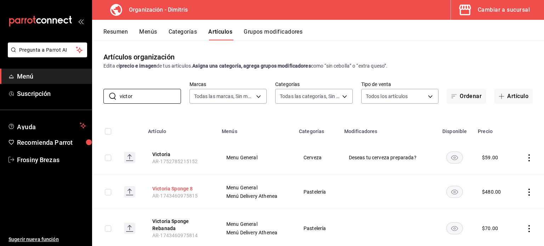
scroll to position [18, 0]
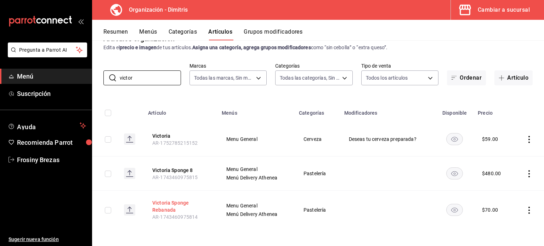
type input "victor"
click at [172, 205] on button "Victoria Sponge Rebanada" at bounding box center [180, 206] width 57 height 14
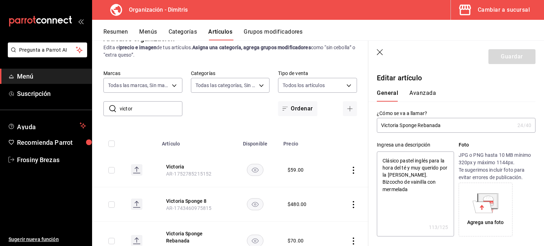
drag, startPoint x: 439, startPoint y: 126, endPoint x: 419, endPoint y: 124, distance: 20.2
click at [419, 124] on input "Victoria Sponge Rebanada" at bounding box center [446, 125] width 138 height 14
type input "Victoria Sponge"
type textarea "x"
click at [383, 124] on input "Victoria Sponge" at bounding box center [446, 125] width 138 height 14
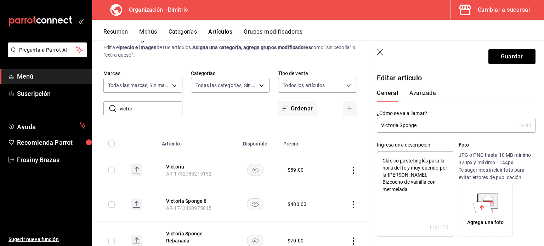
type input "RebanadaVictoria Sponge"
type textarea "x"
type input "Rebanada Victoria Sponge"
type textarea "x"
type input "Rebanada dVictoria Sponge"
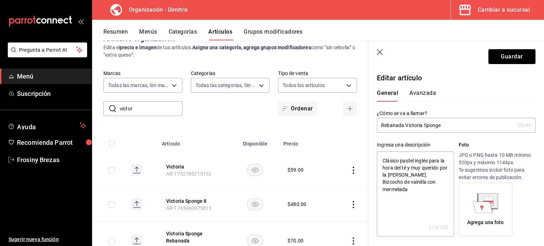
type textarea "x"
type input "Rebanada deVictoria Sponge"
type textarea "x"
type input "Rebanada de Victoria Sponge"
type textarea "x"
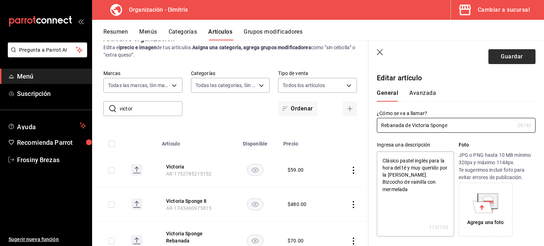
type input "Rebanada de Victoria Sponge"
click at [502, 58] on button "Guardar" at bounding box center [511, 56] width 47 height 15
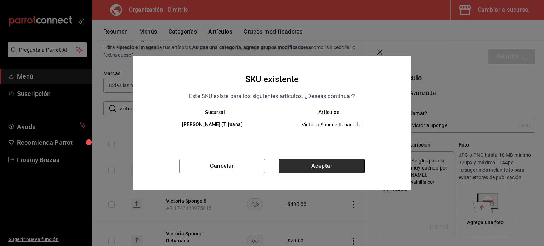
click at [314, 159] on button "Aceptar" at bounding box center [322, 166] width 86 height 15
type textarea "x"
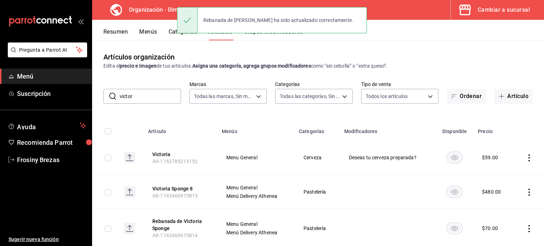
click at [137, 96] on input "victor" at bounding box center [150, 96] width 61 height 14
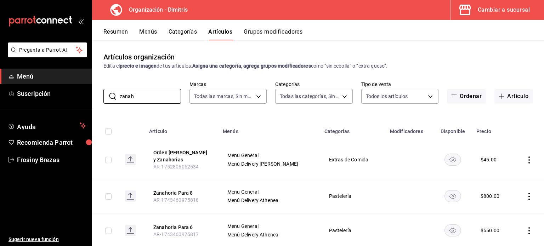
scroll to position [52, 0]
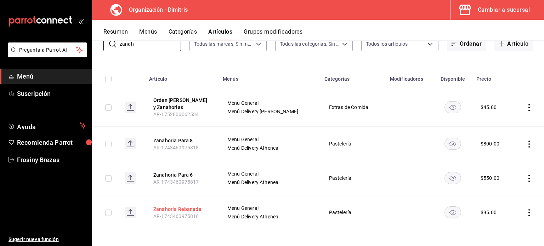
type input "zanah"
click at [186, 209] on button "Zanahoria Rebanada" at bounding box center [181, 209] width 57 height 7
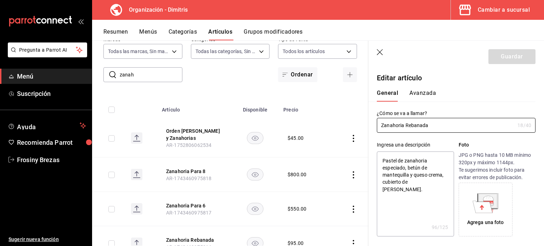
type textarea "x"
type input "$95.00"
click at [423, 126] on input "Zanahoria Rebanada" at bounding box center [446, 125] width 138 height 14
drag, startPoint x: 432, startPoint y: 126, endPoint x: 404, endPoint y: 125, distance: 27.7
click at [404, 125] on input "Zanahoria Rebanada" at bounding box center [446, 125] width 138 height 14
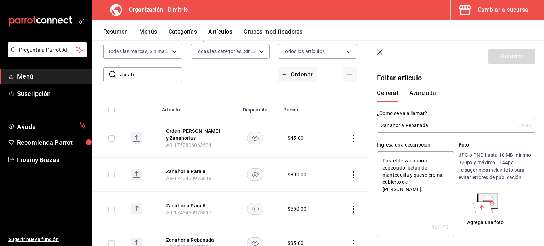
type input "Zanahoria"
type textarea "x"
type input "Zanahoria"
type textarea "x"
click at [381, 125] on input "Zanahoria" at bounding box center [447, 125] width 141 height 14
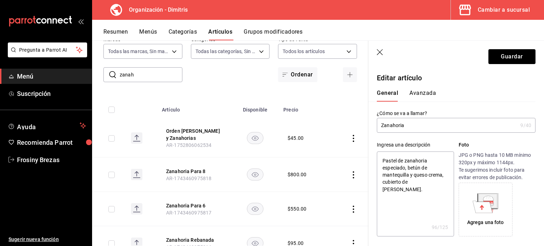
type input "RebanadaZanahoria"
type textarea "x"
type input "Rebanada Zanahoria"
type textarea "x"
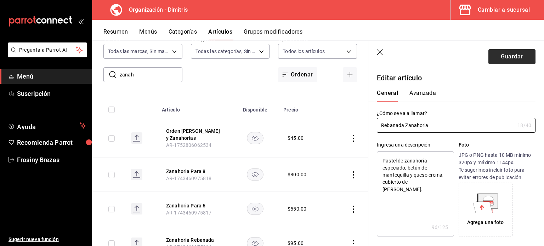
type input "Rebanada Zanahoria"
click at [499, 59] on button "Guardar" at bounding box center [511, 56] width 47 height 15
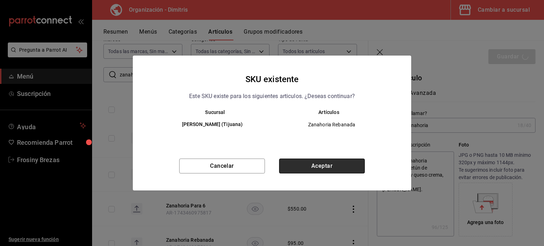
click at [316, 169] on button "Aceptar" at bounding box center [322, 166] width 86 height 15
type textarea "x"
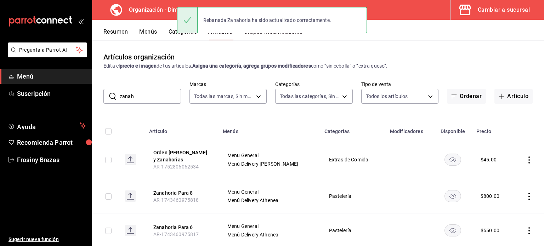
click at [139, 95] on input "zanah" at bounding box center [150, 96] width 61 height 14
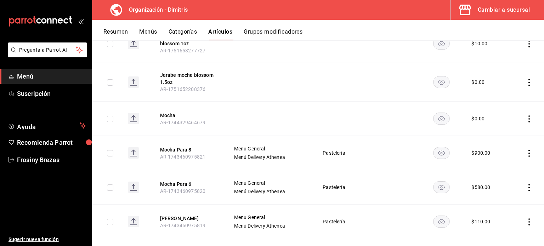
scroll to position [198, 0]
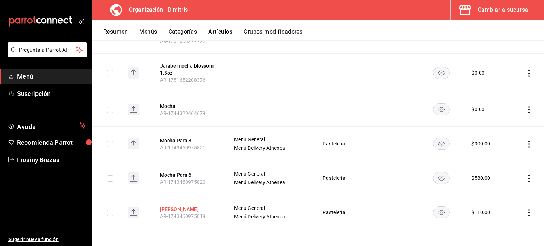
type input "moch"
click at [195, 209] on button "Mocha Rebanada" at bounding box center [188, 209] width 57 height 7
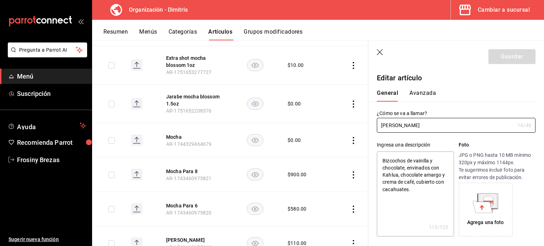
type textarea "x"
type input "$110.00"
drag, startPoint x: 398, startPoint y: 125, endPoint x: 442, endPoint y: 128, distance: 44.4
click at [442, 128] on input "Mocha Rebanada" at bounding box center [446, 125] width 138 height 14
type input "Mocha"
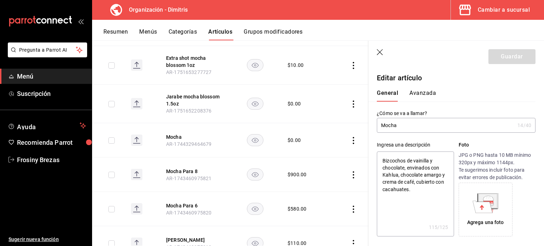
type textarea "x"
type input "Mocha"
type textarea "x"
click at [381, 125] on input "Mocha" at bounding box center [447, 125] width 141 height 14
type input "RebanadaMocha"
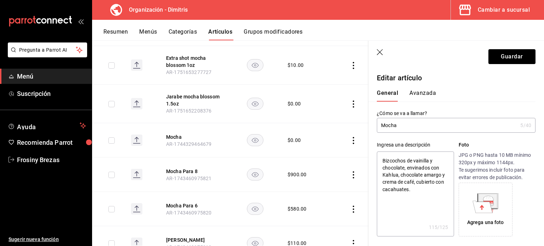
type textarea "x"
type input "Rebanada Mocha"
type textarea "x"
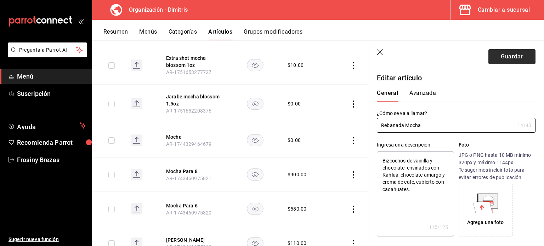
type input "Rebanada Mocha"
click at [498, 55] on button "Guardar" at bounding box center [511, 56] width 47 height 15
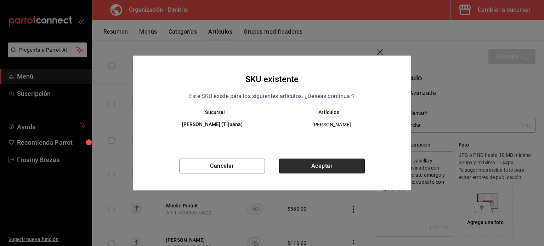
click at [316, 166] on button "Aceptar" at bounding box center [322, 166] width 86 height 15
type textarea "x"
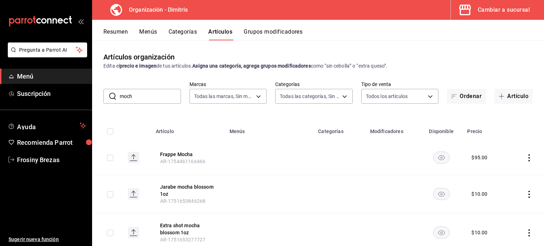
click at [145, 97] on input "moch" at bounding box center [150, 96] width 61 height 14
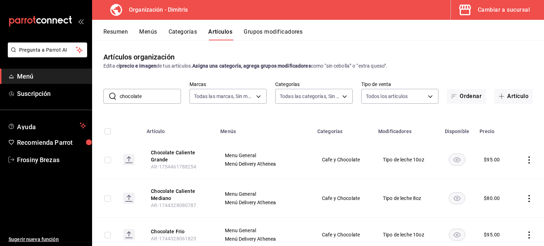
click at [144, 97] on input "chocolate" at bounding box center [150, 96] width 61 height 14
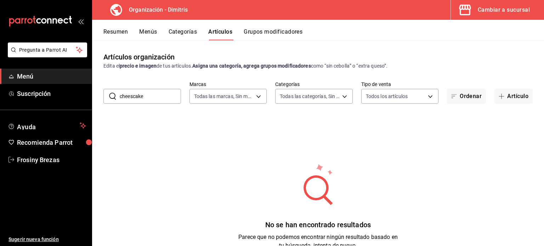
click at [144, 97] on input "cheescake" at bounding box center [150, 96] width 61 height 14
type input "t"
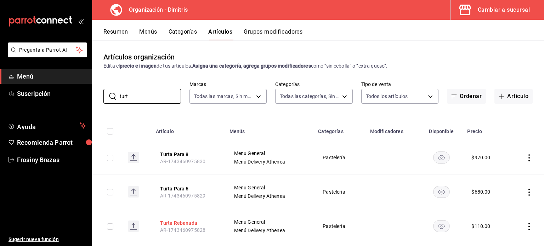
type input "turt"
click at [182, 226] on button "Turta Rebanada" at bounding box center [188, 223] width 57 height 7
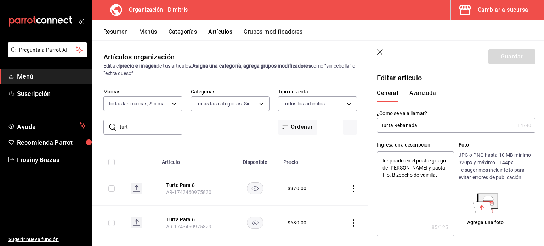
drag, startPoint x: 426, startPoint y: 126, endPoint x: 396, endPoint y: 125, distance: 30.1
click at [396, 125] on input "Turta Rebanada" at bounding box center [446, 125] width 138 height 14
type input "Turta R"
type textarea "x"
type input "Turta"
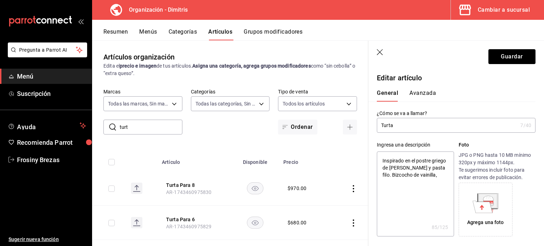
type textarea "x"
type input "Turta"
type textarea "x"
type input "Turt"
type textarea "x"
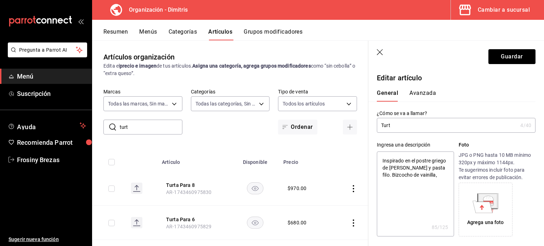
type input "Turta"
type textarea "x"
type input "RebanadaTurta"
type textarea "x"
type input "Rebanada Turta"
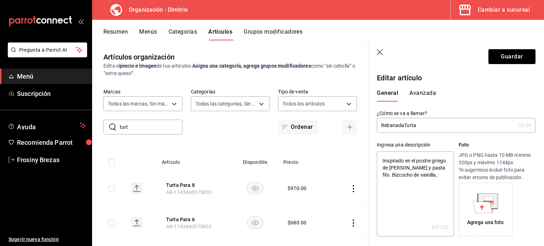
type textarea "x"
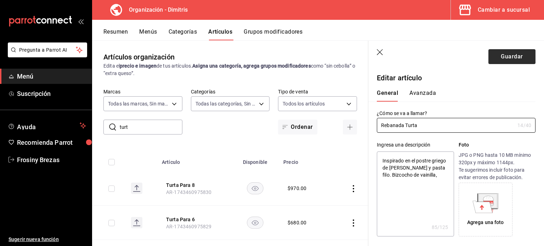
type input "Rebanada Turta"
click at [504, 57] on button "Guardar" at bounding box center [511, 56] width 47 height 15
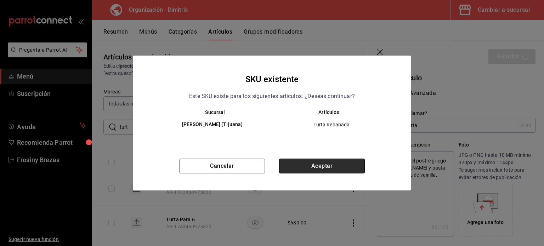
click at [330, 172] on button "Aceptar" at bounding box center [322, 166] width 86 height 15
type textarea "x"
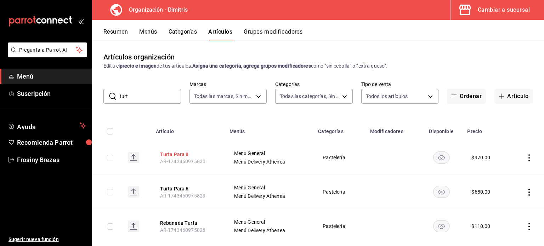
click at [182, 153] on button "Turta Para 8" at bounding box center [188, 154] width 57 height 7
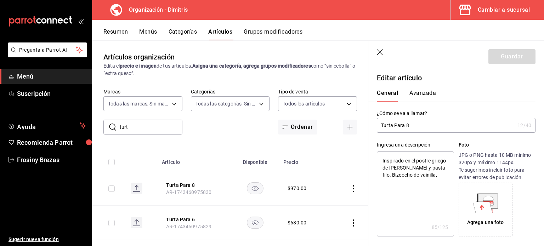
drag, startPoint x: 415, startPoint y: 125, endPoint x: 394, endPoint y: 125, distance: 20.9
click at [394, 125] on input "Turta Para 8" at bounding box center [446, 125] width 138 height 14
click at [380, 126] on input "Turta Para 8" at bounding box center [446, 125] width 138 height 14
type input "PTurta Para 8"
type textarea "x"
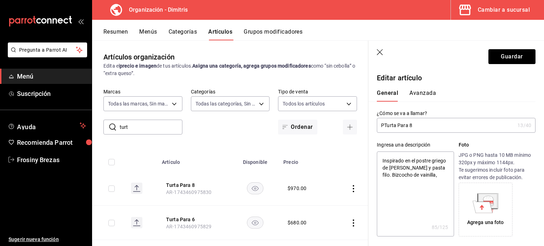
type input "PaTurta Para 8"
type textarea "x"
type input "PasTurta Para 8"
type textarea "x"
type input "PastTurta Para 8"
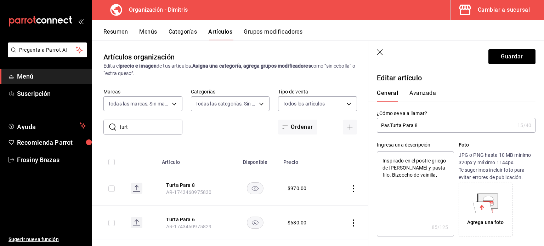
type textarea "x"
type input "PasteTurta Para 8"
type textarea "x"
type input "PastelTurta Para 8"
type textarea "x"
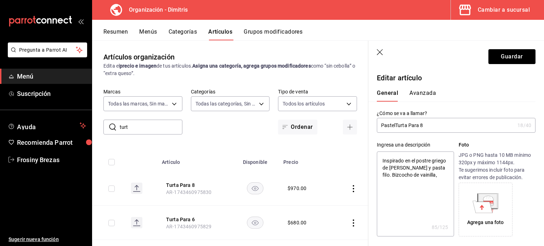
type input "Pastel Turta Para 8"
type textarea "x"
type input "Pastel eTurta Para 8"
type textarea "x"
type input "Pastel entTurta Para 8"
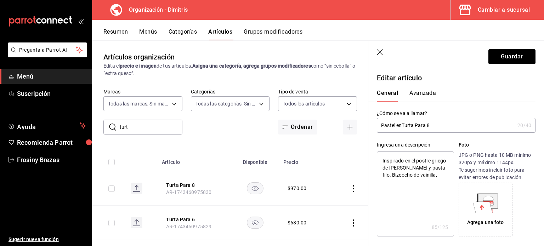
type textarea "x"
type input "Pastel enteTurta Para 8"
type textarea "x"
type input "Pastel enterTurta Para 8"
type textarea "x"
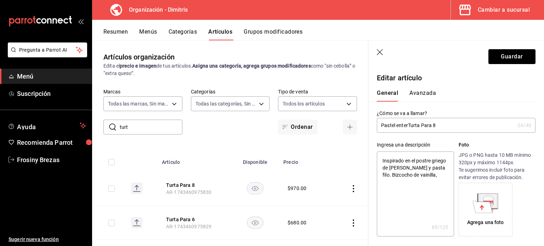
type input "Pastel enteroTurta Para 8"
type textarea "x"
type input "Pastel entero Turta Para 8"
type textarea "x"
type input "Pastel entero dTurta Para 8"
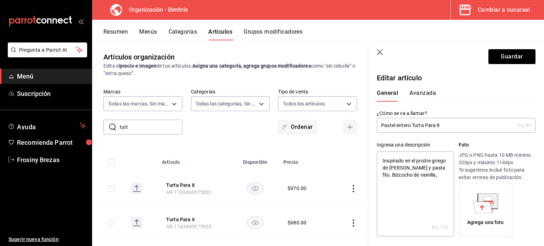
type textarea "x"
type input "Pastel entero deTurta Para 8"
type textarea "x"
type input "Pastel entero de Turta Para 8"
type textarea "x"
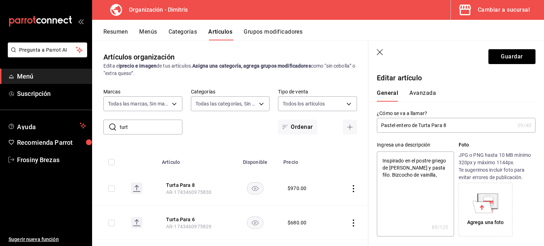
click at [447, 125] on input "Pastel entero de Turta Para 8" at bounding box center [446, 125] width 138 height 14
type input "Pastel entero de Turta Para"
type textarea "x"
type input "Pastel entero de Turta Para"
type textarea "x"
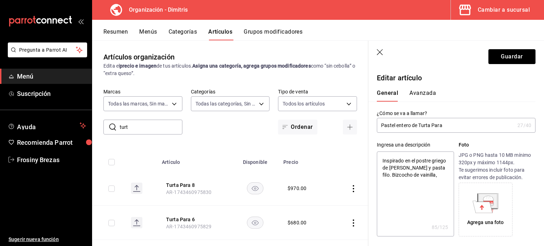
type input "Pastel entero de Turta Par"
type textarea "x"
type input "Pastel entero de Turta P"
type textarea "x"
type input "Pastel entero de Turta"
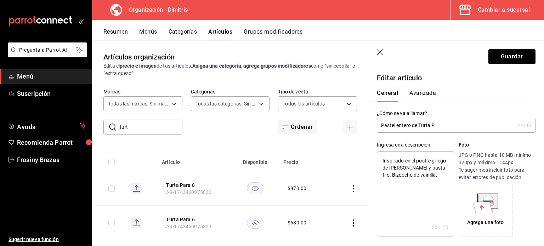
type textarea "x"
type input "Pastel entero de Turta"
type textarea "x"
type input "Pastel entero de Turta"
type textarea "x"
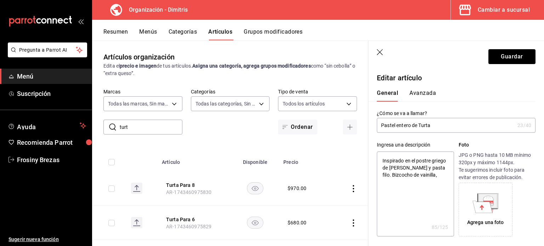
type input "Pastel entero de Turta 8"
type textarea "x"
type input "Pastel entero de Turta 8""
type textarea "x"
drag, startPoint x: 380, startPoint y: 124, endPoint x: 418, endPoint y: 128, distance: 38.1
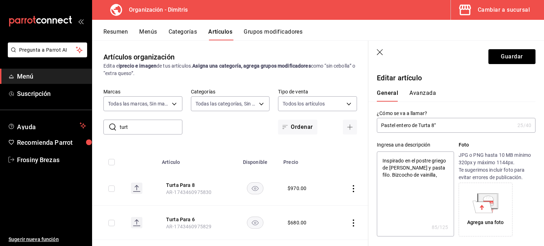
click at [418, 128] on input "Pastel entero de Turta 8"" at bounding box center [446, 125] width 138 height 14
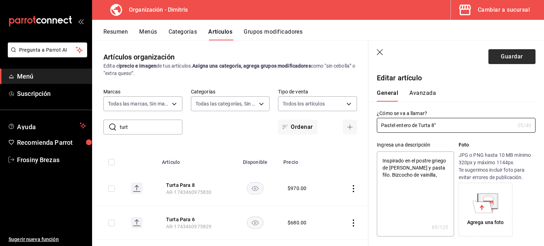
type input "Pastel entero de Turta 8""
click at [501, 54] on button "Guardar" at bounding box center [511, 56] width 47 height 15
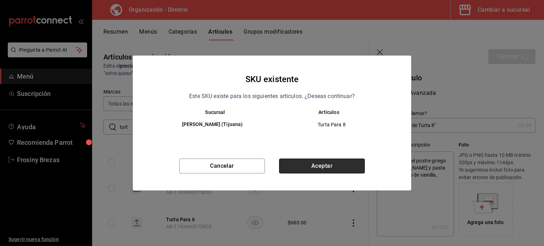
click at [337, 168] on button "Aceptar" at bounding box center [322, 166] width 86 height 15
type textarea "x"
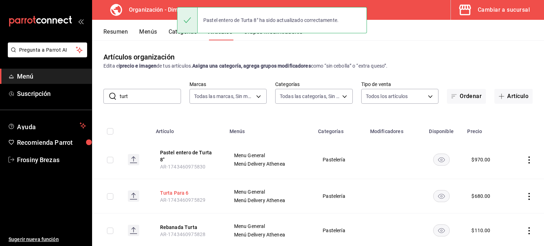
click at [180, 189] on button "Turta Para 6" at bounding box center [188, 192] width 57 height 7
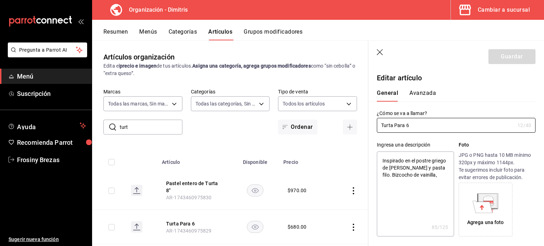
type textarea "x"
type input "$680.00"
drag, startPoint x: 408, startPoint y: 124, endPoint x: 368, endPoint y: 125, distance: 39.3
click at [368, 125] on div "¿Cómo se va a llamar? Turta Para 6 12 /40 ¿Cómo se va a llamar?" at bounding box center [451, 117] width 167 height 31
click at [381, 125] on input "Turta Para 6" at bounding box center [446, 125] width 138 height 14
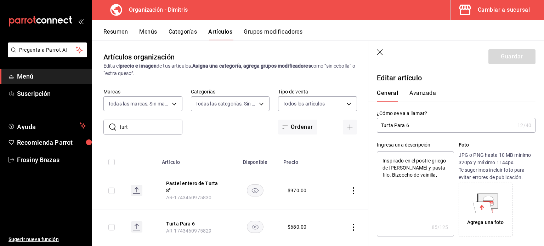
click at [381, 125] on input "Turta Para 6" at bounding box center [446, 125] width 138 height 14
type input "Pastel entero deTurta Para 6"
type textarea "x"
type input "Pastel entero de Turta Para 6"
type textarea "x"
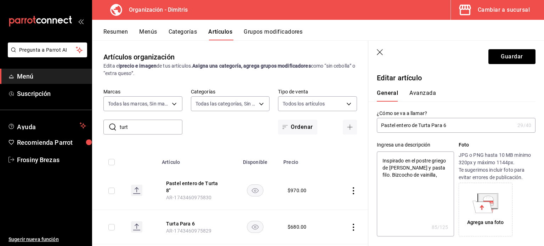
click at [449, 127] on input "Pastel entero de Turta Para 6" at bounding box center [446, 125] width 138 height 14
type input "Pastel entero de Turta Para"
type textarea "x"
type input "Pastel entero de Turta Para"
type textarea "x"
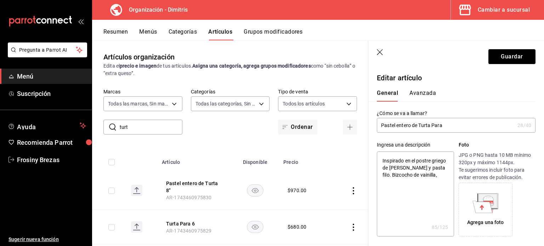
type input "Pastel entero de Turta Par"
type textarea "x"
type input "Pastel entero de Turta Pa"
type textarea "x"
type input "Pastel entero de Turta P"
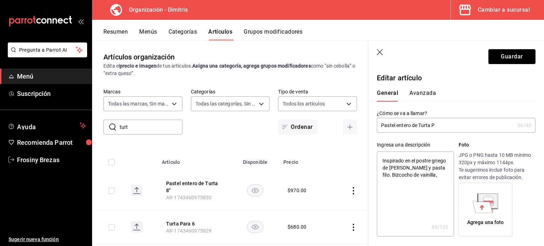
type textarea "x"
type input "Pastel entero de Turta"
type textarea "x"
type input "Pastel entero de Turta"
type textarea "x"
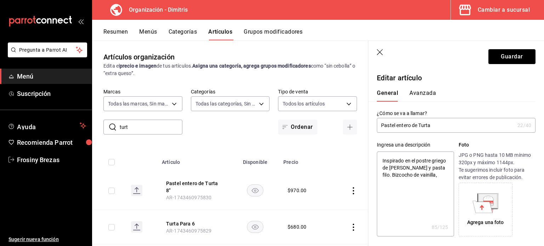
type input "Pastel entero de Turta"
type textarea "x"
type input "Pastel entero de Turta 6"
type textarea "x"
type input "Pastel entero de Turta 6""
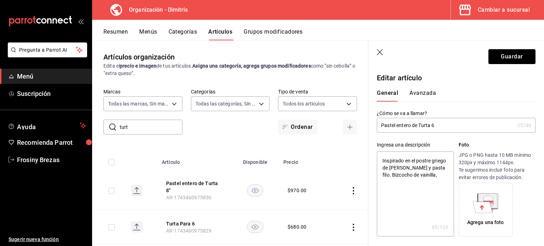
type textarea "x"
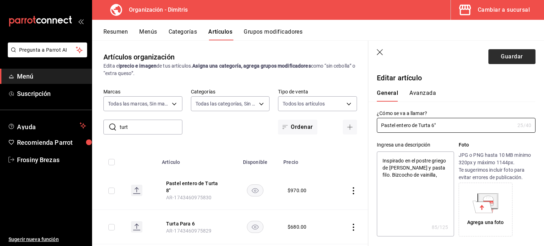
type input "Pastel entero de Turta 6""
click at [498, 59] on button "Guardar" at bounding box center [511, 56] width 47 height 15
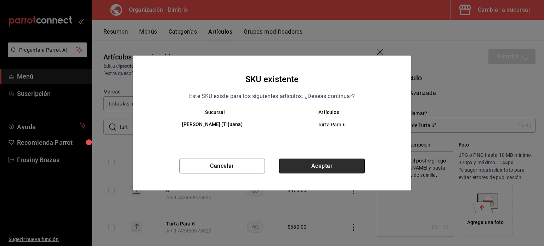
click at [317, 170] on button "Aceptar" at bounding box center [322, 166] width 86 height 15
type textarea "x"
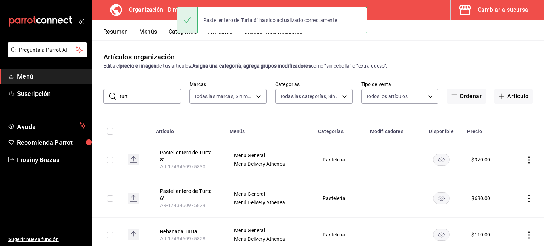
scroll to position [14, 0]
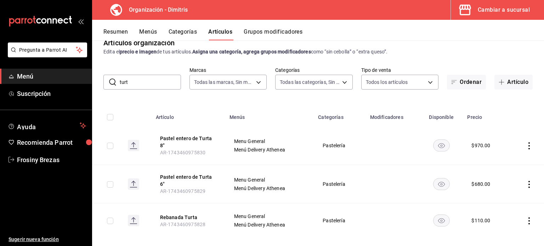
click at [142, 81] on input "turt" at bounding box center [150, 82] width 61 height 14
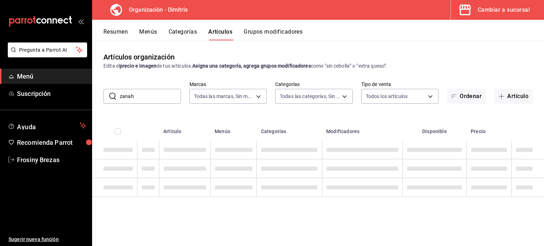
scroll to position [0, 0]
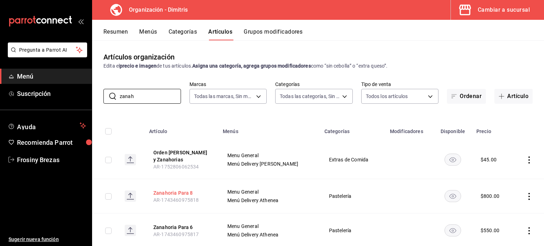
type input "zanah"
click at [181, 195] on button "Zanahoria Para 8" at bounding box center [181, 192] width 57 height 7
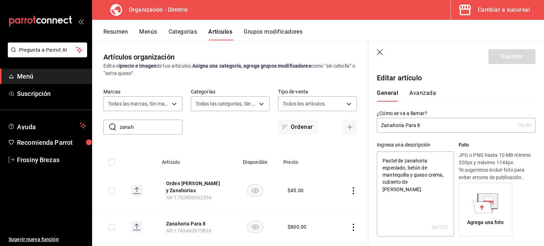
click at [381, 127] on input "Zanahoria Para 8" at bounding box center [446, 125] width 138 height 14
type input "Pastel entero deZanahoria Para 8"
type textarea "x"
type input "Pastel entero de Zanahoria Para 8"
type textarea "x"
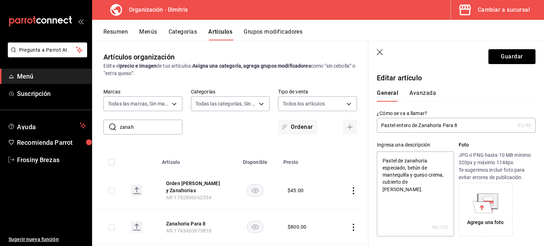
click at [453, 127] on input "Pastel entero de Zanahoria Para 8" at bounding box center [446, 125] width 138 height 14
drag, startPoint x: 460, startPoint y: 126, endPoint x: 444, endPoint y: 124, distance: 16.4
click at [444, 124] on input "Pastel entero de Zanahoria Para 8" at bounding box center [446, 125] width 138 height 14
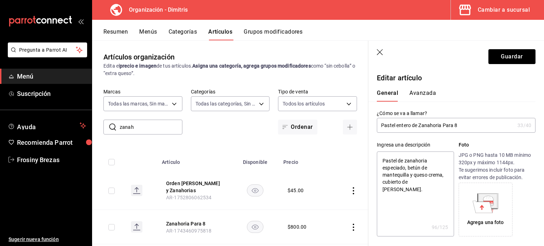
type input "Pastel entero de Zanahoria 8"
type textarea "x"
type input "Pastel entero de Zanahoria 8""
type textarea "x"
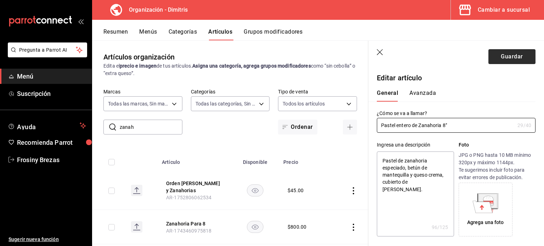
type input "Pastel entero de Zanahoria 8""
click at [498, 52] on button "Guardar" at bounding box center [511, 56] width 47 height 15
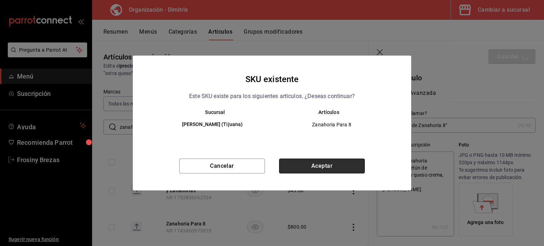
click at [334, 172] on button "Aceptar" at bounding box center [322, 166] width 86 height 15
type textarea "x"
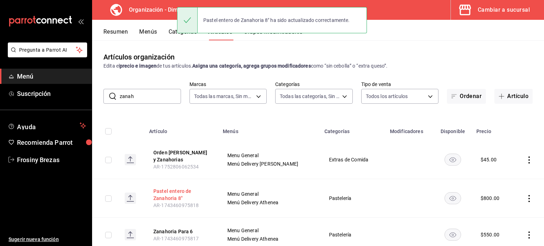
scroll to position [57, 0]
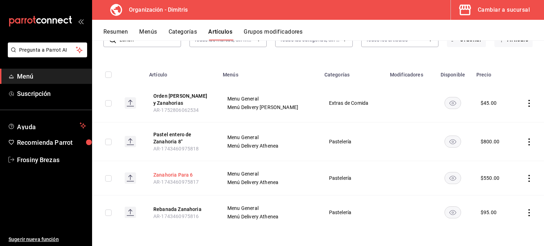
click at [175, 171] on button "Zanahoria Para 6" at bounding box center [181, 174] width 57 height 7
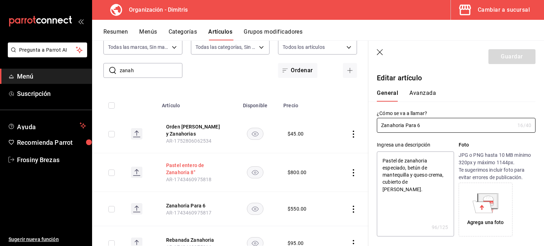
type textarea "x"
type input "$550.00"
drag, startPoint x: 424, startPoint y: 123, endPoint x: 405, endPoint y: 124, distance: 18.8
click at [405, 124] on input "Zanahoria Para 6" at bounding box center [446, 125] width 138 height 14
type input "Zanahoria"
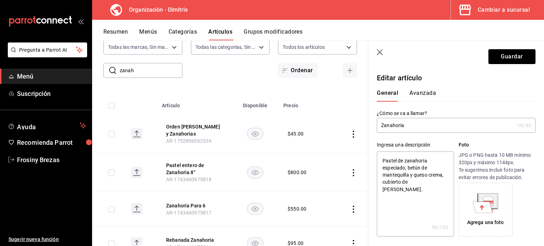
type textarea "x"
type input "Zanahoria 6"
type textarea "x"
type input "Zanahoria 6""
type textarea "x"
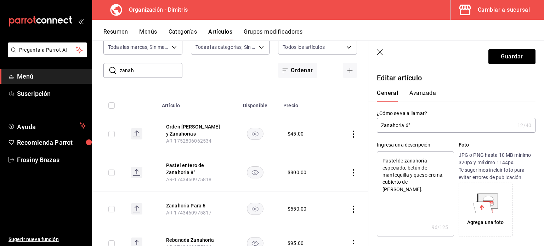
click at [381, 124] on input "Zanahoria 6"" at bounding box center [446, 125] width 138 height 14
type input "Pastel entero deZanahoria 6""
type textarea "x"
type input "Pastel entero de Zanahoria 6""
type textarea "x"
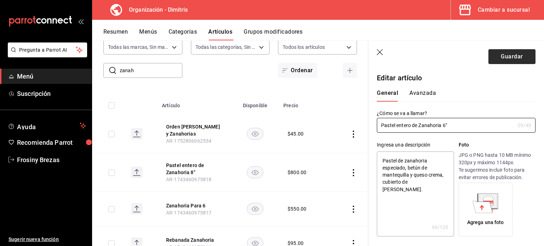
type input "Pastel entero de Zanahoria 6""
click at [504, 58] on button "Guardar" at bounding box center [511, 56] width 47 height 15
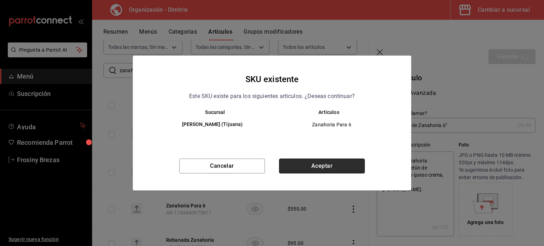
click at [335, 165] on button "Aceptar" at bounding box center [322, 166] width 86 height 15
type textarea "x"
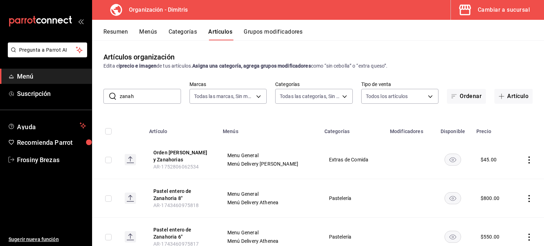
click at [147, 95] on input "zanah" at bounding box center [150, 96] width 61 height 14
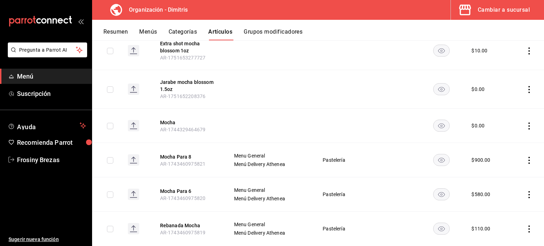
scroll to position [198, 0]
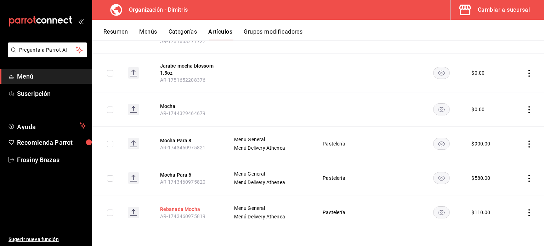
type input "mocha"
click at [180, 211] on button "Rebanada Mocha" at bounding box center [188, 209] width 57 height 7
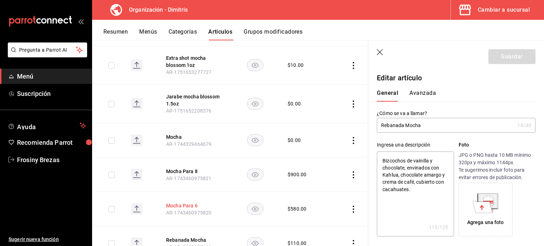
click at [186, 207] on button "Mocha Para 6" at bounding box center [194, 205] width 57 height 7
drag, startPoint x: 415, startPoint y: 125, endPoint x: 398, endPoint y: 125, distance: 17.0
click at [398, 125] on input "Mocha Para 6" at bounding box center [446, 125] width 138 height 14
type input "Mocha 6"
type textarea "x"
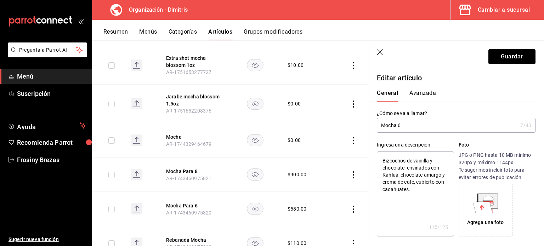
type input "Mocha 6""
type textarea "x"
click at [381, 127] on input "Mocha 6"" at bounding box center [447, 125] width 141 height 14
type input "Pastel entero deMocha 6""
type textarea "x"
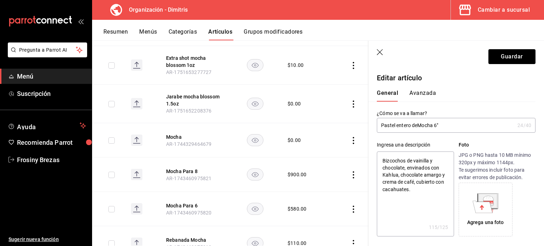
type input "Pastel entero de Mocha 6""
type textarea "x"
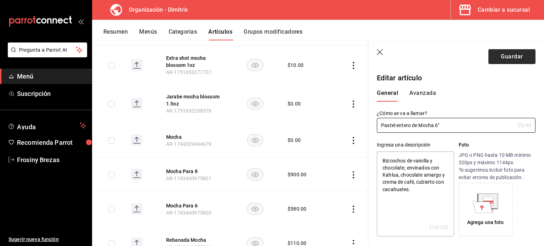
type input "Pastel entero de Mocha 6""
click at [508, 53] on button "Guardar" at bounding box center [511, 56] width 47 height 15
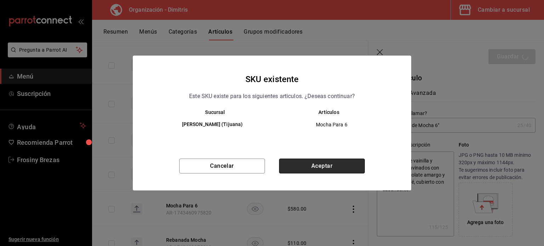
click at [310, 163] on button "Aceptar" at bounding box center [322, 166] width 86 height 15
type textarea "x"
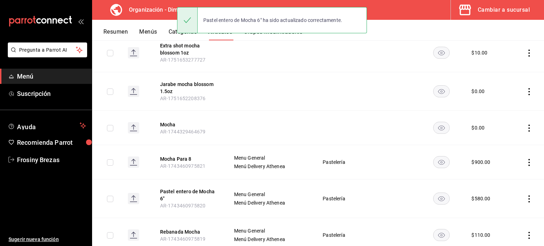
scroll to position [203, 0]
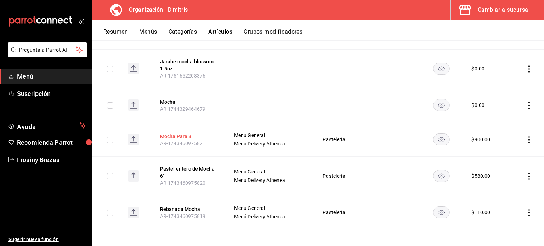
click at [177, 136] on button "Mocha Para 8" at bounding box center [188, 136] width 57 height 7
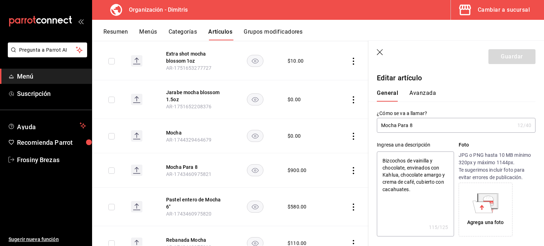
click at [419, 126] on input "Mocha Para 8" at bounding box center [446, 125] width 138 height 14
drag, startPoint x: 419, startPoint y: 126, endPoint x: 403, endPoint y: 126, distance: 15.2
click at [403, 126] on input "Mocha Para 8" at bounding box center [446, 125] width 138 height 14
type input "Mocha 8"
type textarea "x"
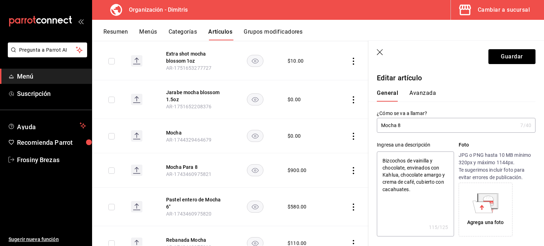
type input "Mocha 8""
type textarea "x"
click at [383, 127] on input "Mocha 8"" at bounding box center [447, 125] width 141 height 14
type input "Pastel entero deMocha 8""
type textarea "x"
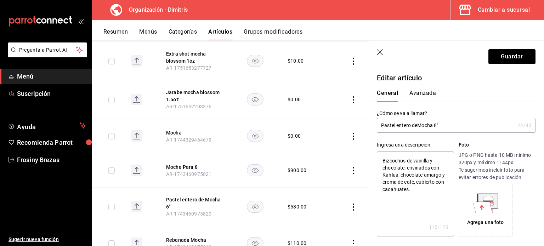
type input "Pastel entero de Mocha 8""
type textarea "x"
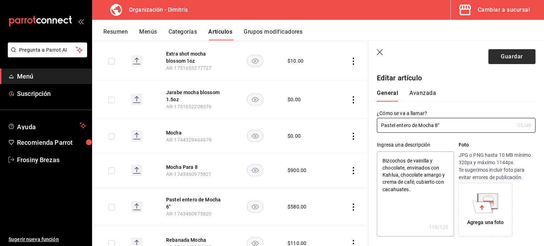
type input "Pastel entero de Mocha 8""
click at [498, 58] on button "Guardar" at bounding box center [511, 56] width 47 height 15
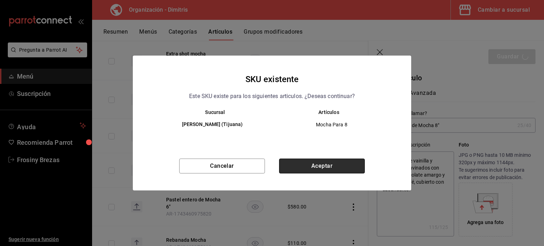
click at [335, 167] on button "Aceptar" at bounding box center [322, 166] width 86 height 15
type textarea "x"
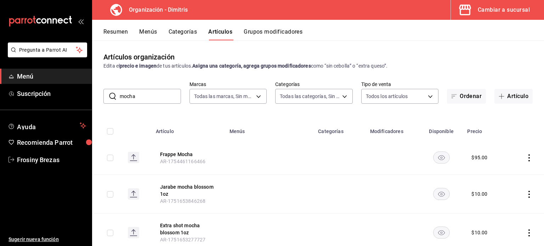
click at [144, 95] on input "mocha" at bounding box center [150, 96] width 61 height 14
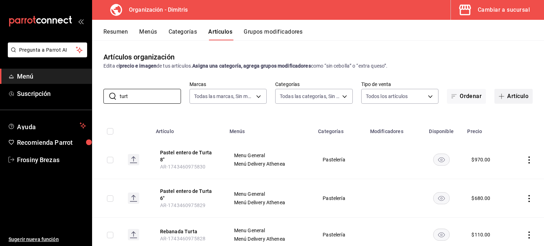
type input "turt"
click at [495, 101] on button "Artículo" at bounding box center [513, 96] width 38 height 15
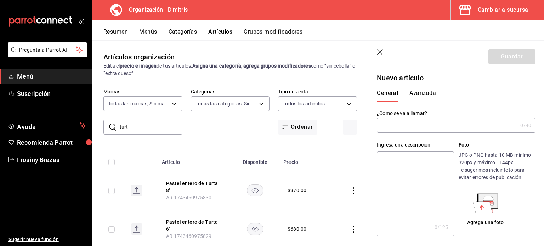
click at [402, 126] on input "text" at bounding box center [447, 125] width 141 height 14
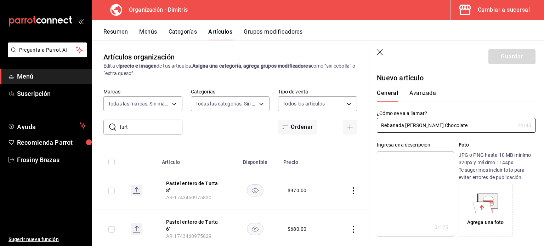
type input "Rebanada [PERSON_NAME] Chocolate"
click at [391, 153] on textarea at bounding box center [415, 194] width 77 height 85
type textarea "P"
type textarea "x"
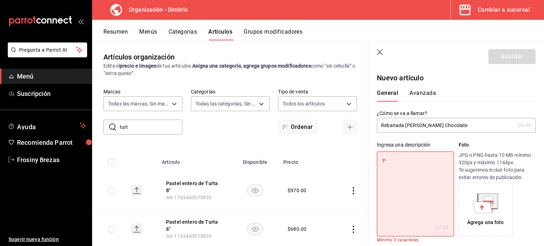
type textarea "Pa"
type textarea "x"
type textarea "Pas"
type textarea "x"
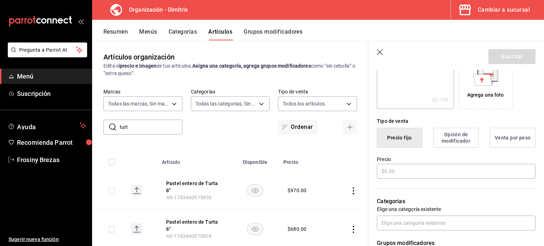
scroll to position [130, 0]
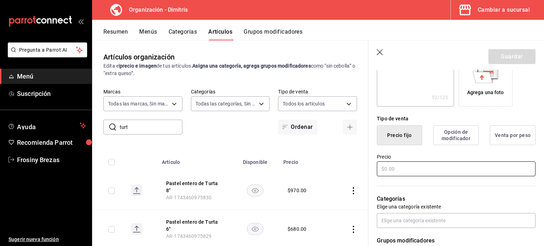
click at [393, 166] on input "text" at bounding box center [456, 168] width 159 height 15
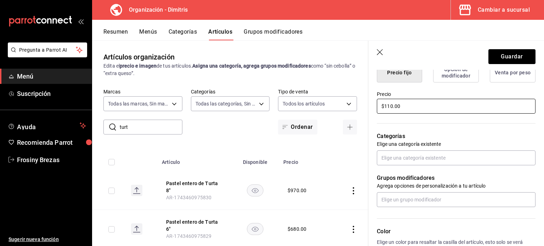
scroll to position [200, 0]
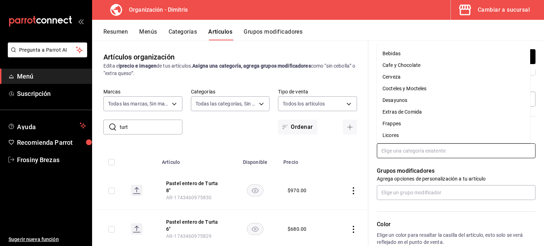
click at [393, 157] on input "text" at bounding box center [456, 150] width 159 height 15
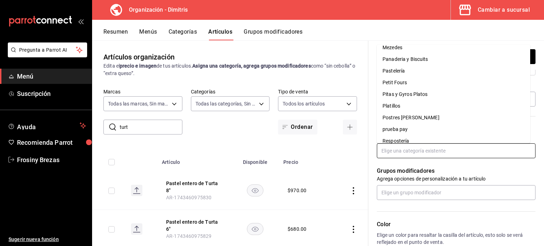
scroll to position [98, 0]
click at [400, 77] on li "Pastelería" at bounding box center [453, 73] width 153 height 12
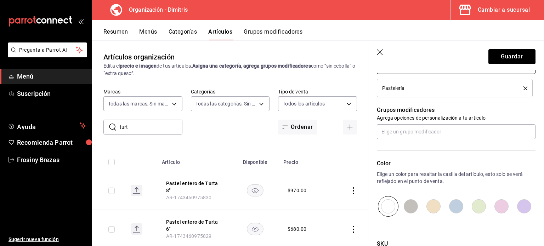
scroll to position [343, 0]
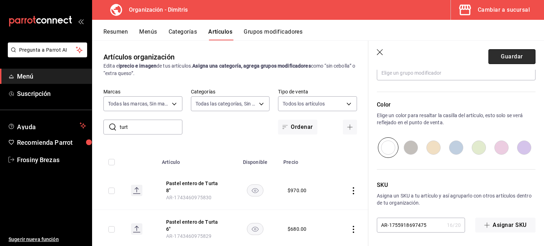
click at [492, 62] on button "Guardar" at bounding box center [511, 56] width 47 height 15
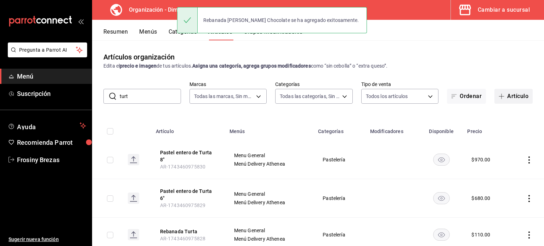
click at [497, 100] on button "Artículo" at bounding box center [513, 96] width 38 height 15
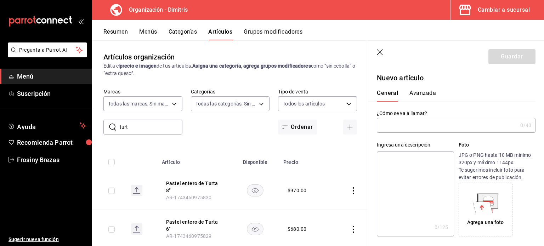
click at [408, 125] on input "text" at bounding box center [447, 125] width 141 height 14
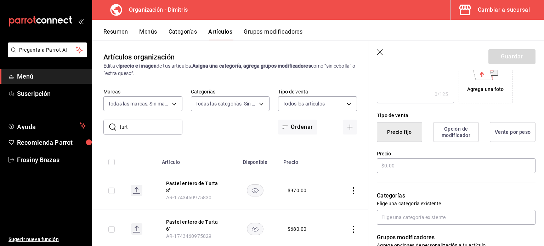
scroll to position [134, 0]
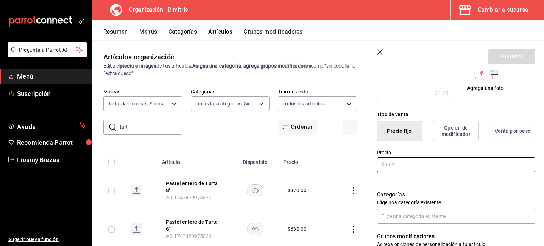
click at [405, 164] on input "text" at bounding box center [456, 164] width 159 height 15
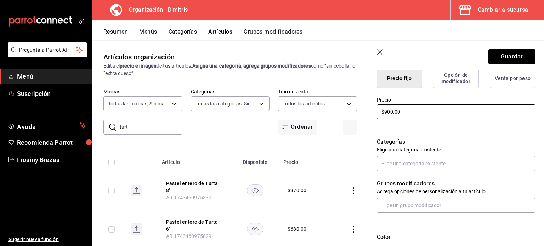
scroll to position [188, 0]
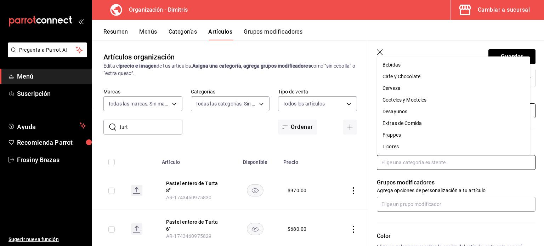
click at [405, 164] on input "text" at bounding box center [456, 162] width 159 height 15
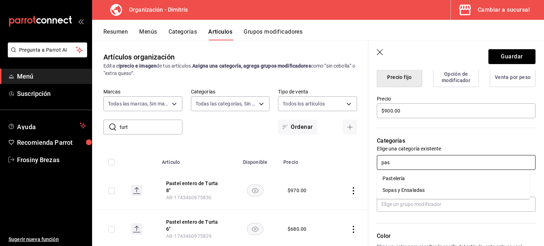
click at [408, 177] on li "Pastelería" at bounding box center [453, 179] width 153 height 12
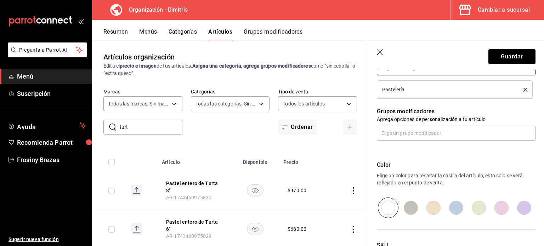
scroll to position [343, 0]
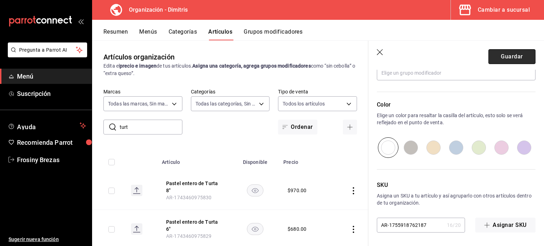
click at [509, 55] on button "Guardar" at bounding box center [511, 56] width 47 height 15
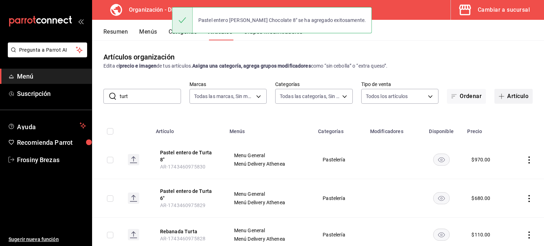
click at [499, 95] on icon "button" at bounding box center [502, 96] width 6 height 6
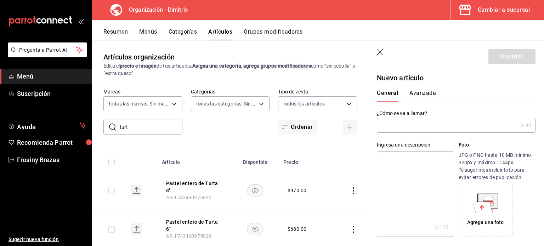
click at [418, 126] on input "text" at bounding box center [447, 125] width 141 height 14
click at [416, 168] on textarea at bounding box center [415, 194] width 77 height 85
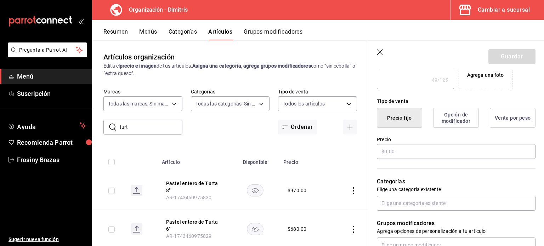
scroll to position [149, 0]
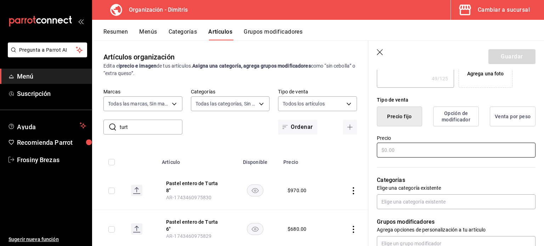
click at [410, 151] on input "text" at bounding box center [456, 150] width 159 height 15
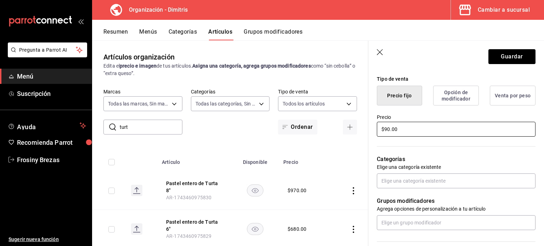
scroll to position [170, 0]
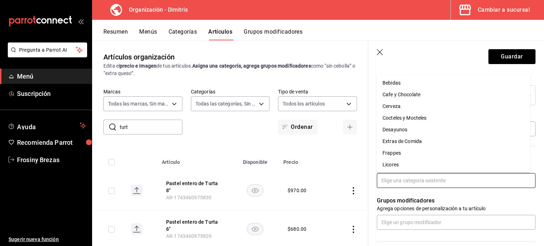
click at [414, 175] on input "text" at bounding box center [456, 180] width 159 height 15
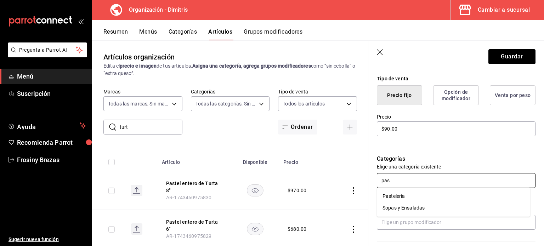
click at [420, 195] on li "Pastelería" at bounding box center [453, 197] width 153 height 12
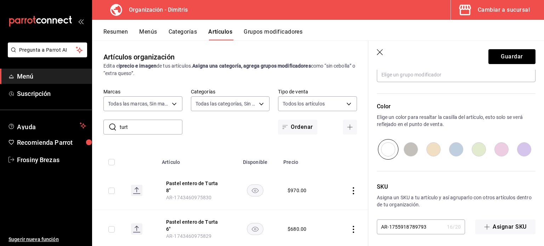
scroll to position [343, 0]
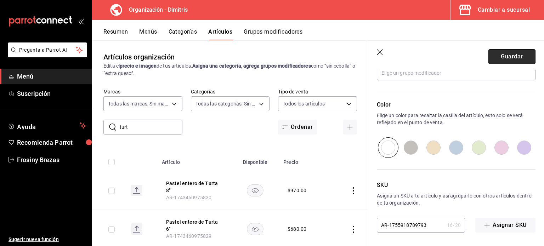
click at [501, 56] on button "Guardar" at bounding box center [511, 56] width 47 height 15
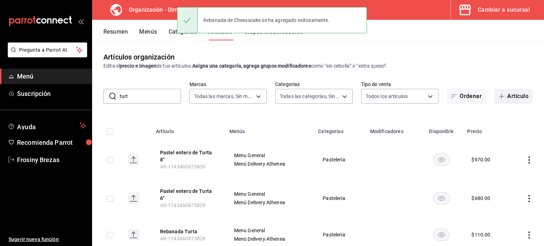
click at [499, 96] on icon "button" at bounding box center [502, 96] width 6 height 6
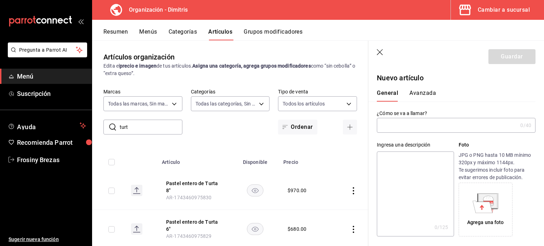
click at [406, 119] on input "text" at bounding box center [447, 125] width 141 height 14
click at [391, 164] on textarea at bounding box center [415, 194] width 77 height 85
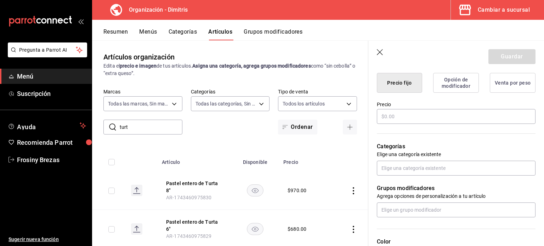
scroll to position [184, 0]
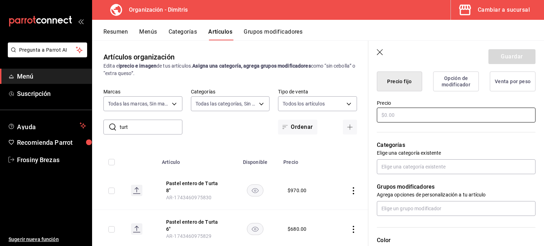
click at [396, 111] on input "text" at bounding box center [456, 115] width 159 height 15
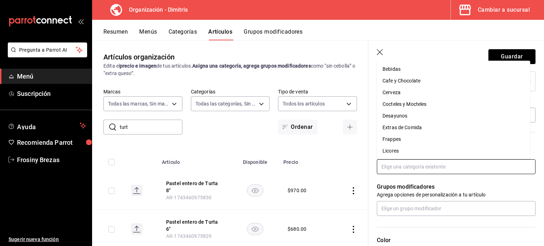
click at [415, 162] on input "text" at bounding box center [456, 166] width 159 height 15
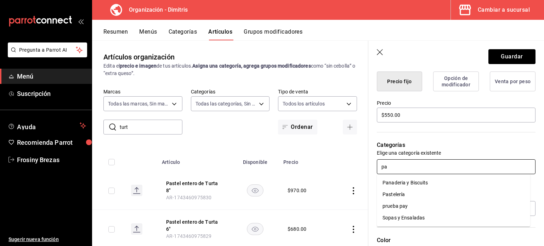
click at [411, 194] on li "Pastelería" at bounding box center [453, 195] width 153 height 12
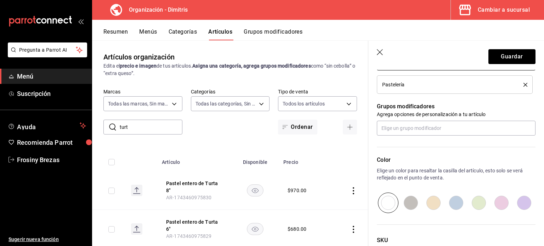
scroll to position [289, 0]
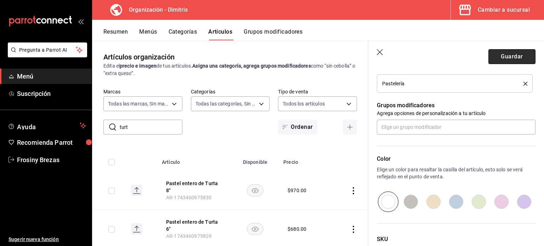
click at [507, 58] on button "Guardar" at bounding box center [511, 56] width 47 height 15
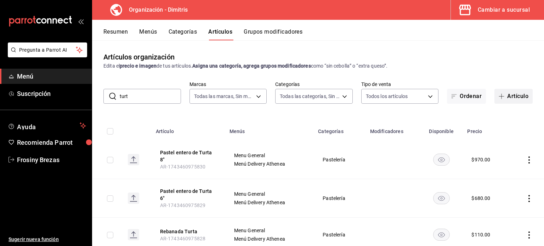
click at [499, 96] on icon "button" at bounding box center [502, 96] width 6 height 6
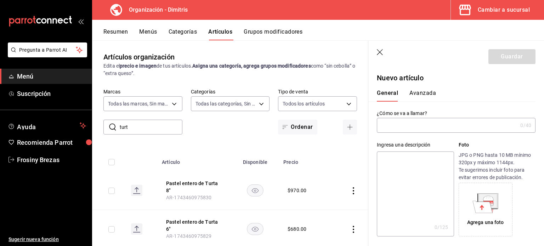
click at [410, 129] on input "text" at bounding box center [447, 125] width 141 height 14
click at [412, 161] on textarea at bounding box center [415, 194] width 77 height 85
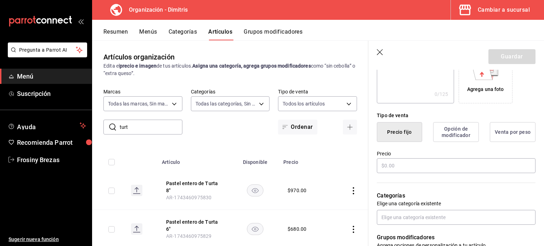
scroll to position [136, 0]
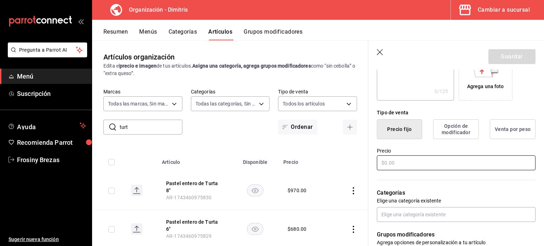
click at [412, 161] on input "text" at bounding box center [456, 162] width 159 height 15
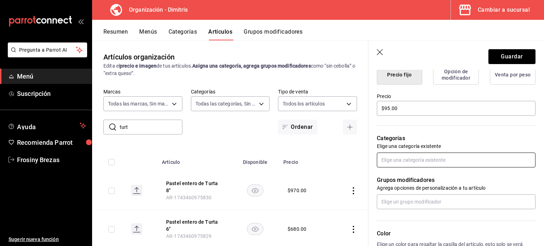
click at [408, 159] on input "text" at bounding box center [456, 160] width 159 height 15
click at [397, 178] on li "Pastelería" at bounding box center [453, 176] width 153 height 12
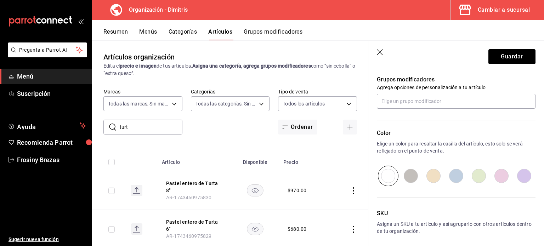
scroll to position [343, 0]
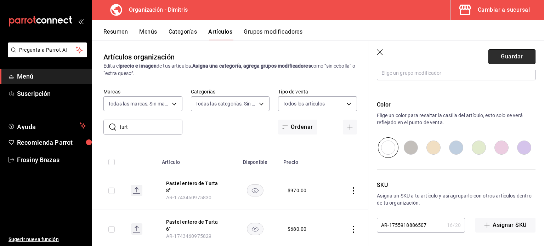
click at [497, 56] on button "Guardar" at bounding box center [511, 56] width 47 height 15
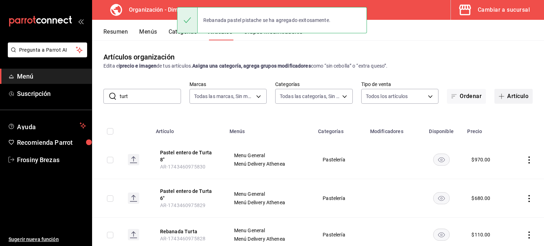
click at [509, 93] on button "Artículo" at bounding box center [513, 96] width 38 height 15
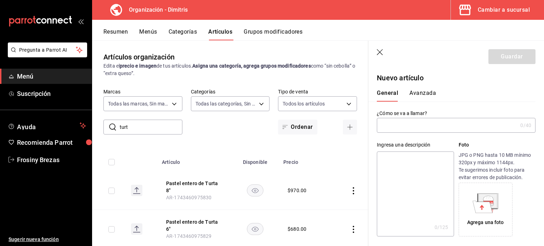
click at [401, 126] on input "text" at bounding box center [447, 125] width 141 height 14
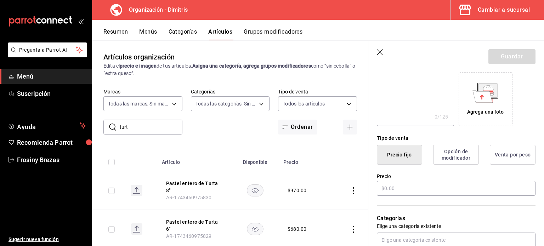
scroll to position [120, 0]
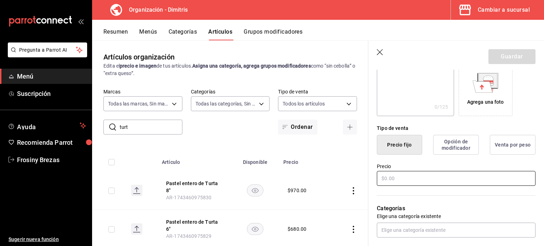
click at [415, 176] on input "text" at bounding box center [456, 178] width 159 height 15
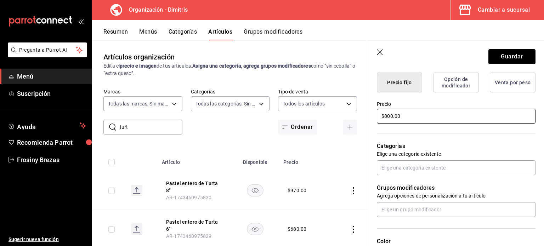
scroll to position [183, 0]
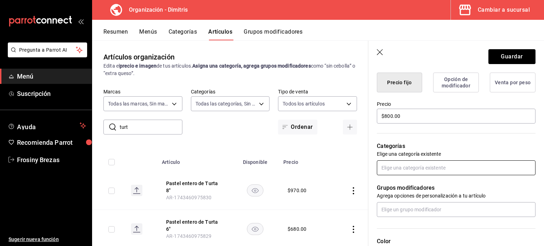
click at [415, 171] on input "text" at bounding box center [456, 167] width 159 height 15
click at [416, 189] on ul "Pastelería" at bounding box center [453, 183] width 153 height 17
click at [400, 185] on li "Pastelería" at bounding box center [453, 184] width 153 height 12
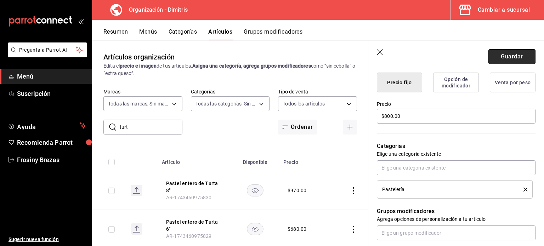
click at [499, 56] on button "Guardar" at bounding box center [511, 56] width 47 height 15
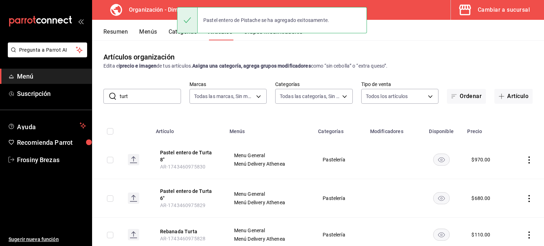
click at [117, 30] on button "Resumen" at bounding box center [115, 34] width 24 height 12
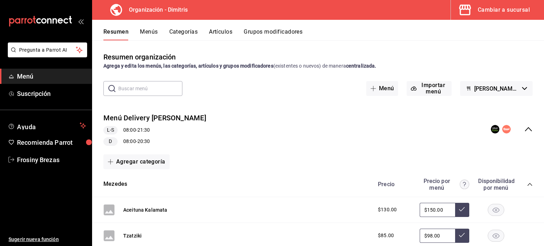
click at [160, 90] on input "text" at bounding box center [150, 88] width 64 height 14
click at [525, 129] on icon "collapse-menu-row" at bounding box center [528, 129] width 7 height 4
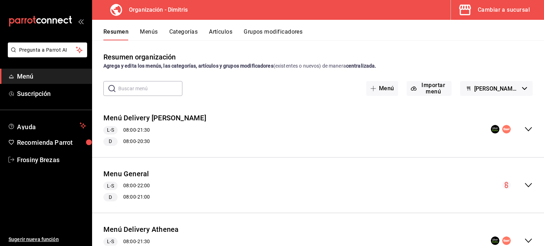
click at [524, 183] on icon "collapse-menu-row" at bounding box center [528, 185] width 8 height 8
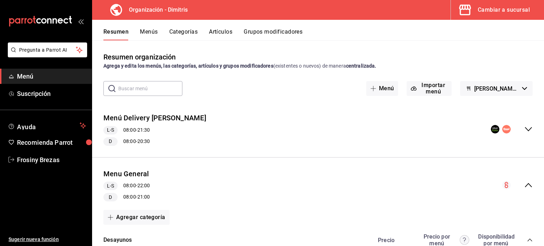
scroll to position [98, 0]
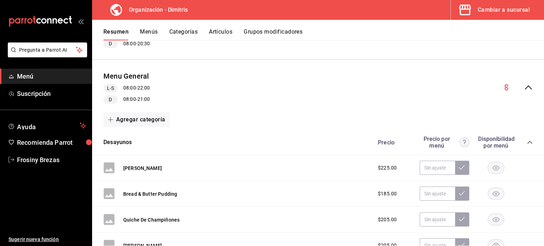
click at [527, 141] on icon "collapse-category-row" at bounding box center [530, 143] width 6 height 6
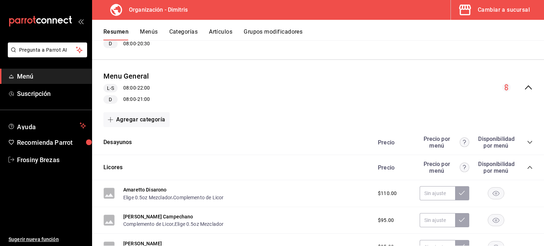
click at [527, 169] on icon "collapse-category-row" at bounding box center [530, 168] width 6 height 6
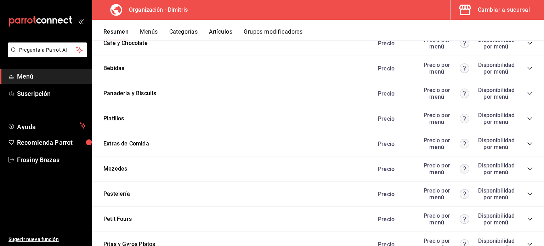
scroll to position [399, 0]
click at [527, 194] on icon "collapse-category-row" at bounding box center [529, 193] width 5 height 3
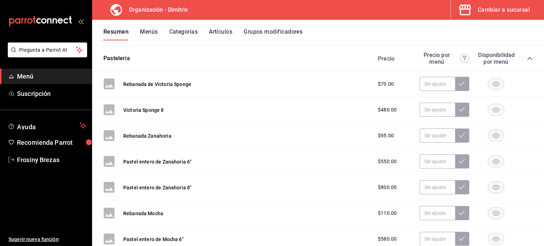
scroll to position [534, 0]
click at [490, 165] on rect "button" at bounding box center [496, 161] width 16 height 12
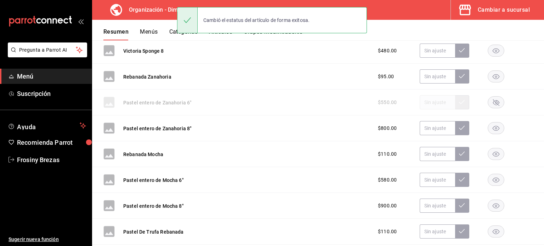
scroll to position [593, 0]
click at [490, 180] on rect "button" at bounding box center [496, 180] width 16 height 12
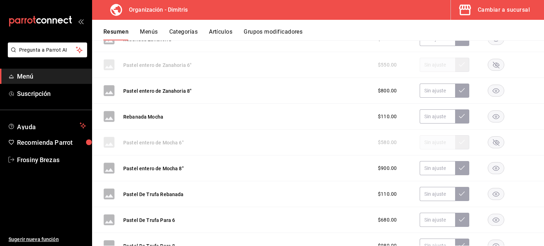
scroll to position [632, 0]
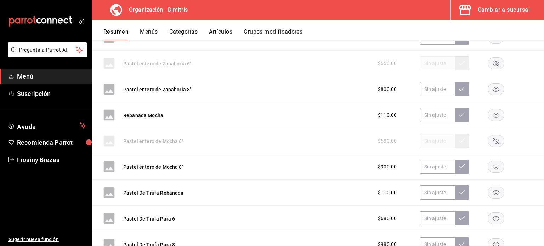
click at [491, 193] on rect "button" at bounding box center [496, 193] width 16 height 12
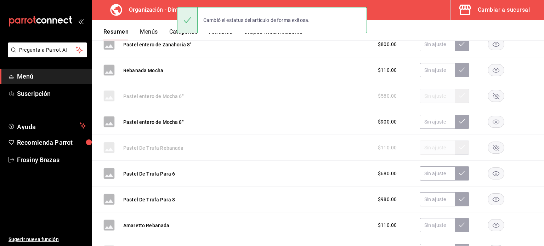
scroll to position [677, 0]
click at [488, 176] on rect "button" at bounding box center [496, 174] width 16 height 12
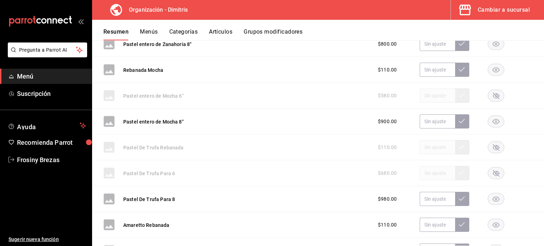
click at [494, 201] on rect "button" at bounding box center [496, 199] width 16 height 12
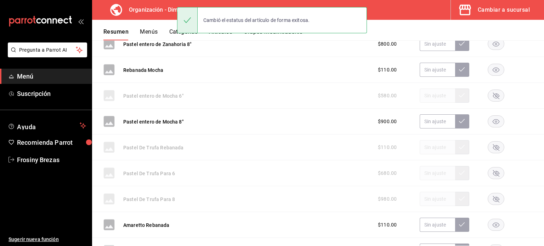
click at [490, 222] on rect "button" at bounding box center [496, 225] width 16 height 12
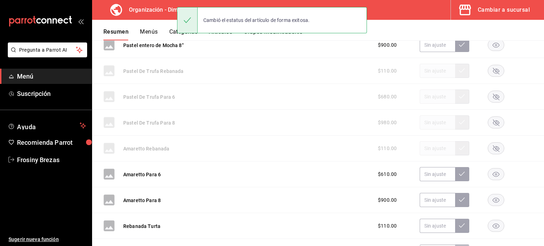
scroll to position [762, 0]
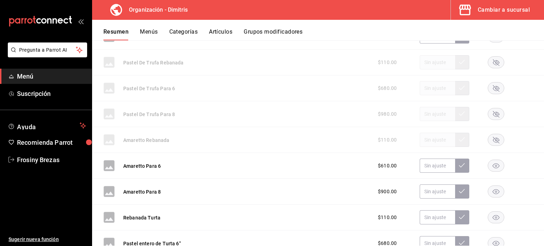
click at [490, 167] on rect "button" at bounding box center [496, 166] width 16 height 12
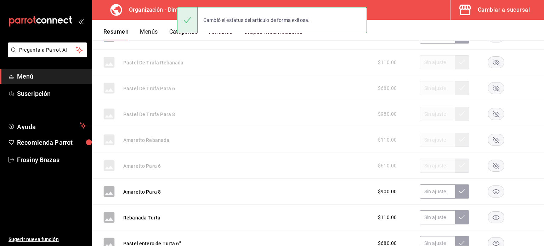
click at [492, 188] on rect "button" at bounding box center [496, 192] width 16 height 12
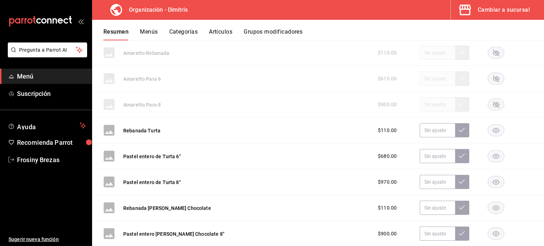
scroll to position [850, 0]
click at [489, 154] on rect "button" at bounding box center [496, 156] width 16 height 12
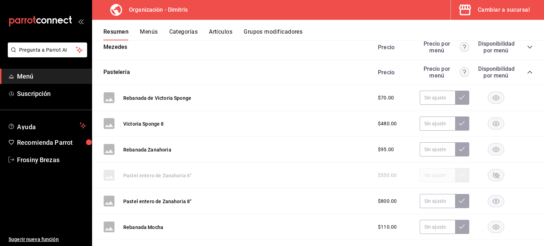
scroll to position [519, 0]
click at [224, 30] on button "Artículos" at bounding box center [220, 34] width 23 height 12
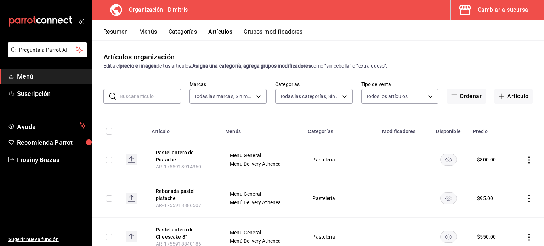
click at [148, 97] on input "text" at bounding box center [150, 96] width 61 height 14
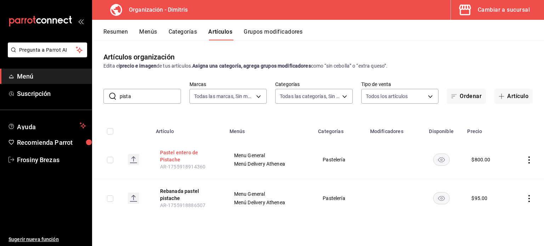
click at [183, 157] on button "Pastel entero de Pistache" at bounding box center [188, 156] width 57 height 14
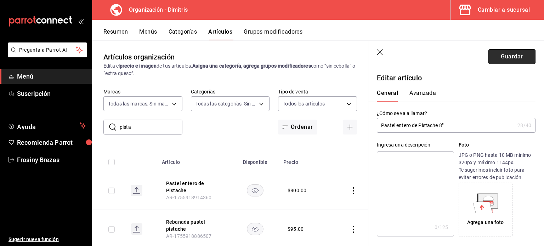
click at [517, 59] on button "Guardar" at bounding box center [511, 56] width 47 height 15
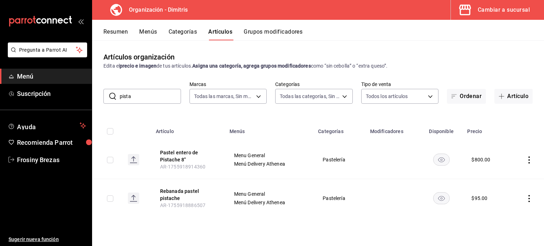
click at [298, 46] on div "Artículos organización Edita el precio e imagen de tus artículos. Asigna una ca…" at bounding box center [318, 142] width 452 height 205
click at [287, 33] on button "Grupos modificadores" at bounding box center [273, 34] width 59 height 12
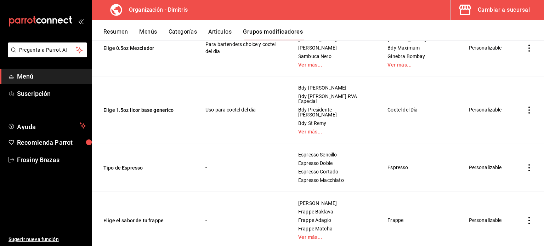
scroll to position [334, 0]
click at [130, 164] on button "Tipo de Espresso" at bounding box center [145, 167] width 85 height 7
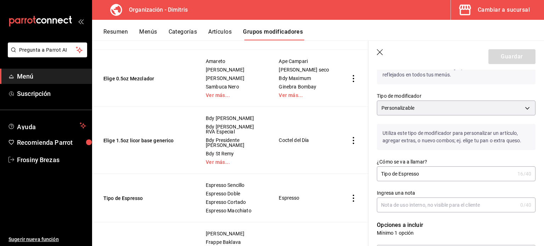
scroll to position [33, 0]
click at [412, 204] on input "Ingresa una nota" at bounding box center [447, 205] width 141 height 14
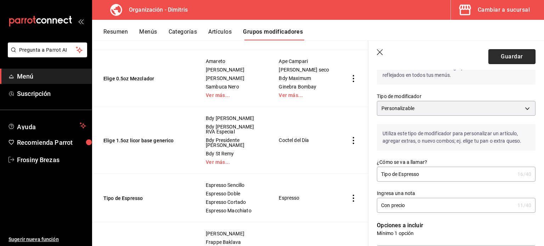
click at [504, 51] on button "Guardar" at bounding box center [511, 56] width 47 height 15
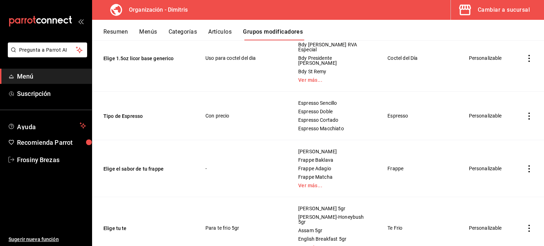
scroll to position [391, 0]
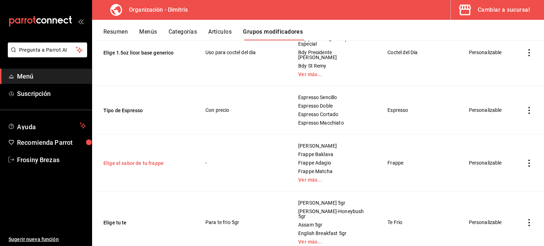
click at [159, 160] on button "Elige el sabor de tu frappe" at bounding box center [145, 163] width 85 height 7
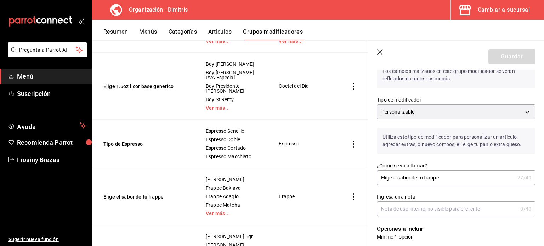
scroll to position [30, 0]
click at [406, 215] on input "Ingresa una nota" at bounding box center [447, 209] width 141 height 14
click at [503, 53] on button "Guardar" at bounding box center [511, 56] width 47 height 15
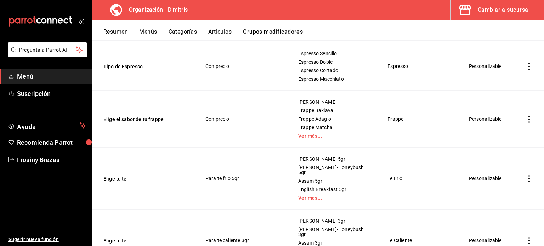
scroll to position [436, 0]
click at [116, 175] on button "Elige tu te" at bounding box center [145, 178] width 85 height 7
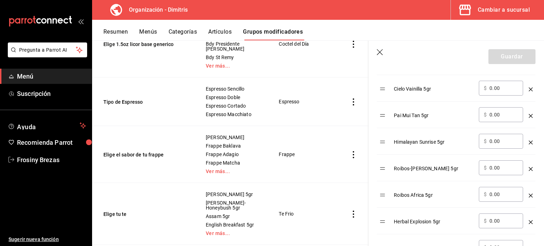
scroll to position [521, 0]
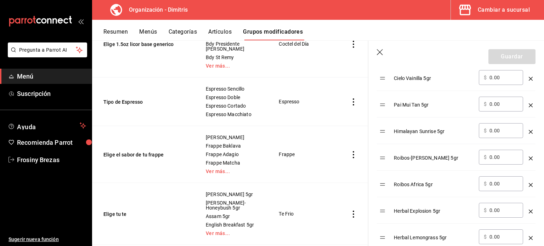
click at [379, 53] on icon "button" at bounding box center [380, 52] width 7 height 7
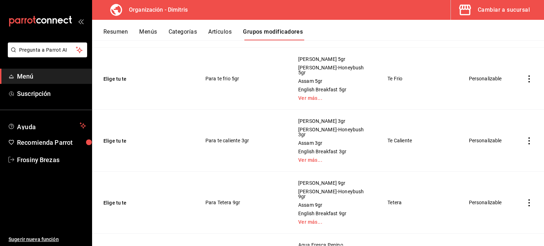
scroll to position [535, 0]
click at [116, 137] on button "Elige tu te" at bounding box center [145, 140] width 85 height 7
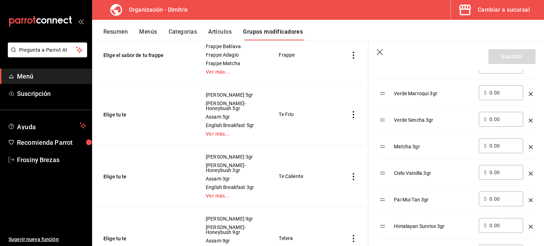
scroll to position [430, 0]
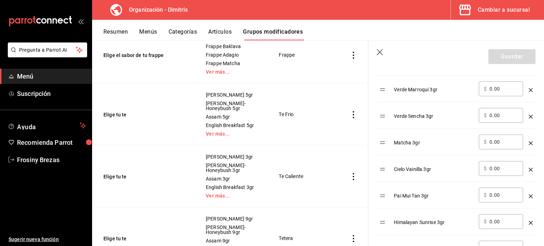
click at [379, 55] on icon "button" at bounding box center [380, 52] width 7 height 7
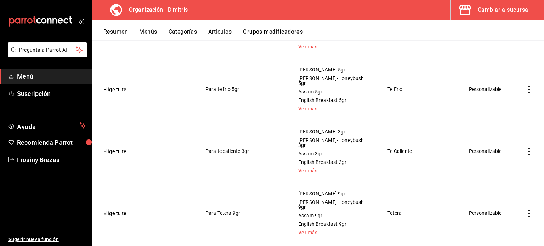
scroll to position [636, 0]
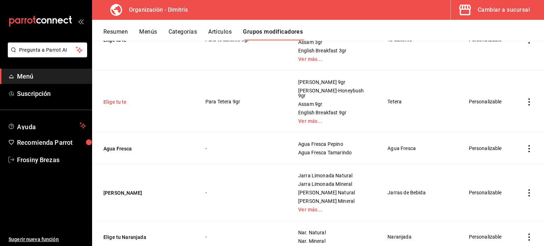
click at [117, 98] on button "Elige tu te" at bounding box center [145, 101] width 85 height 7
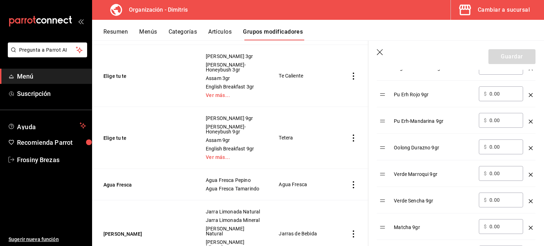
scroll to position [370, 0]
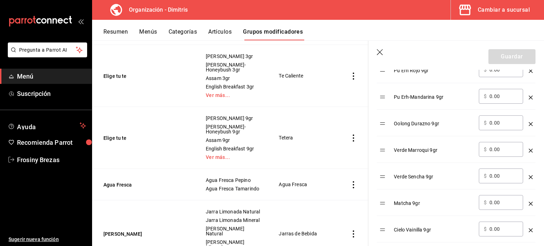
click at [378, 50] on icon "button" at bounding box center [380, 52] width 7 height 7
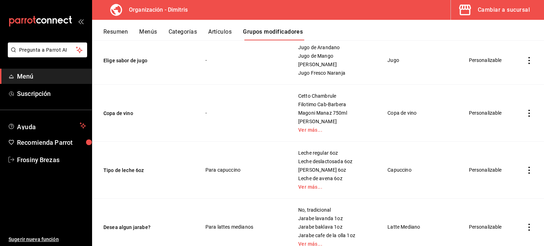
scroll to position [927, 0]
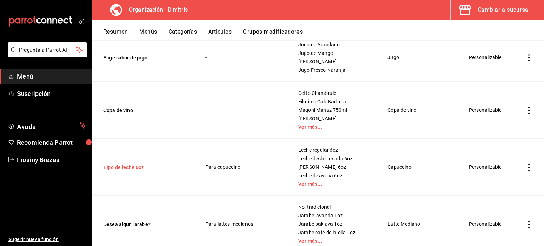
click at [120, 164] on button "Tipo de leche 6oz" at bounding box center [145, 167] width 85 height 7
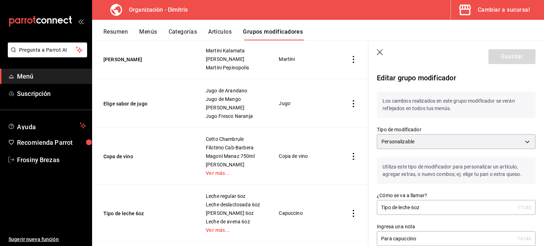
click at [428, 203] on input "Tipo de leche 6oz" at bounding box center [446, 207] width 138 height 14
click at [502, 62] on button "Guardar" at bounding box center [511, 56] width 47 height 15
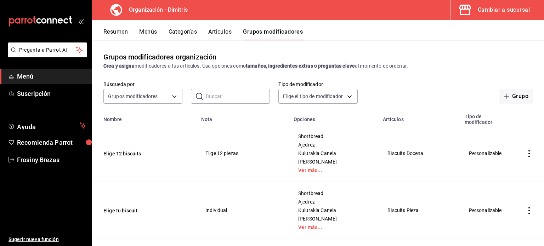
click at [202, 99] on div "​ ​" at bounding box center [230, 96] width 79 height 15
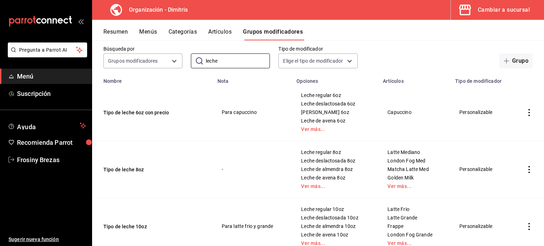
scroll to position [35, 0]
click at [138, 170] on button "Tipo de leche 8oz" at bounding box center [145, 169] width 85 height 7
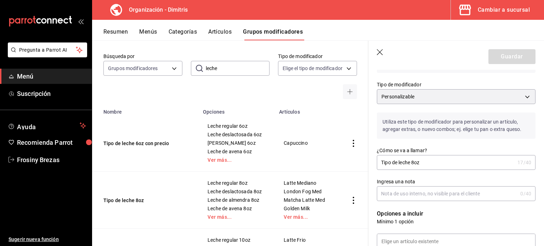
scroll to position [45, 0]
click at [402, 197] on input "Ingresa una nota" at bounding box center [447, 193] width 141 height 14
click at [498, 53] on button "Guardar" at bounding box center [511, 56] width 47 height 15
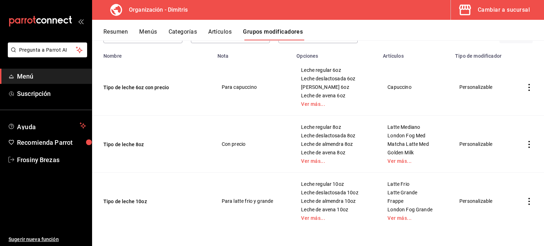
scroll to position [61, 0]
click at [128, 198] on button "Tipo de leche 10oz" at bounding box center [145, 201] width 85 height 7
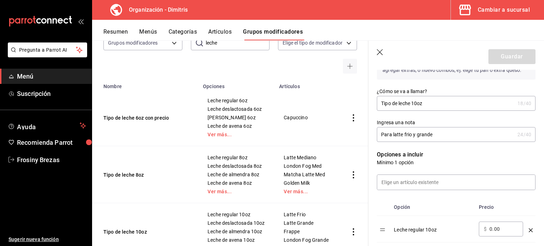
scroll to position [103, 0]
click at [445, 136] on input "Para latte frio y grande" at bounding box center [446, 135] width 138 height 14
click at [506, 52] on button "Guardar" at bounding box center [511, 56] width 47 height 15
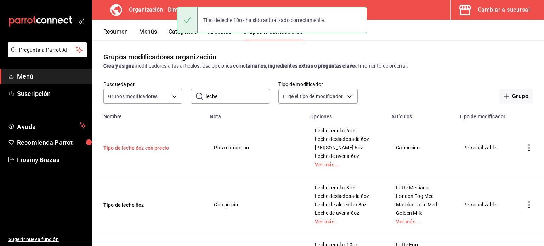
click at [153, 147] on button "Tipo de leche 6oz con precio" at bounding box center [145, 147] width 85 height 7
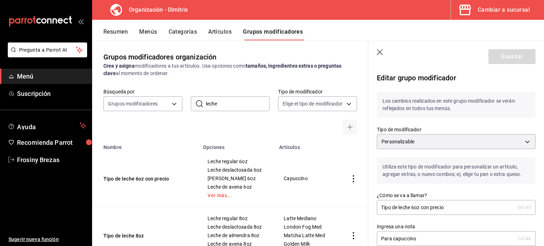
drag, startPoint x: 452, startPoint y: 208, endPoint x: 420, endPoint y: 207, distance: 32.2
click at [420, 207] on input "Tipo de leche 6oz con precio" at bounding box center [446, 207] width 138 height 14
click at [421, 238] on input "Para capuccino" at bounding box center [446, 239] width 138 height 14
paste input "con precio"
click at [506, 58] on button "Guardar" at bounding box center [511, 56] width 47 height 15
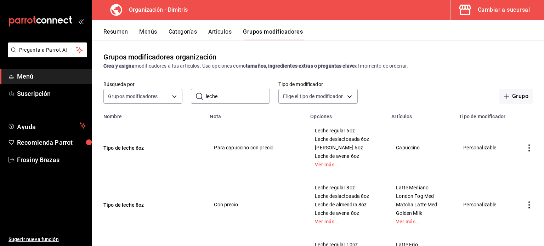
click at [217, 96] on input "leche" at bounding box center [238, 96] width 64 height 14
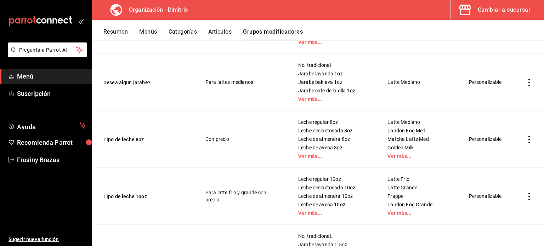
scroll to position [1069, 0]
click at [138, 79] on button "Desea algun jarabe?" at bounding box center [145, 82] width 85 height 7
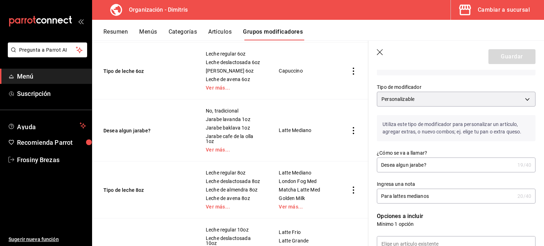
scroll to position [45, 0]
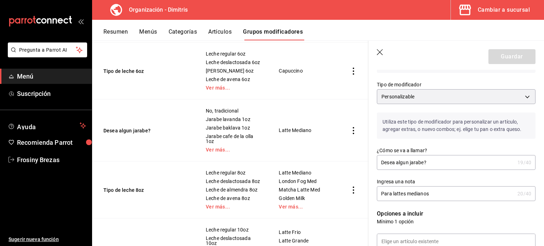
click at [435, 195] on input "Para lattes medianos" at bounding box center [446, 194] width 138 height 14
click at [438, 194] on input "Para lattes medianos con precio" at bounding box center [446, 194] width 138 height 14
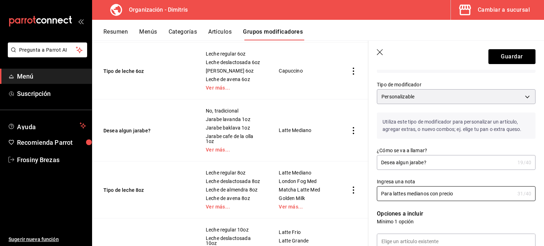
scroll to position [0, 0]
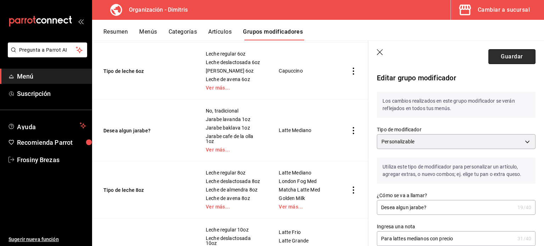
click at [500, 59] on button "Guardar" at bounding box center [511, 56] width 47 height 15
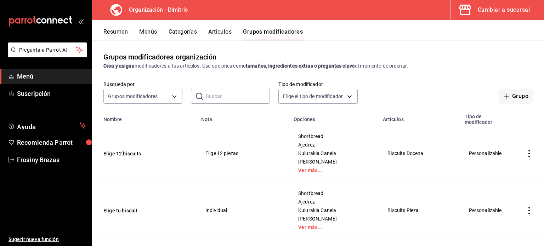
click at [215, 95] on input "text" at bounding box center [238, 96] width 64 height 14
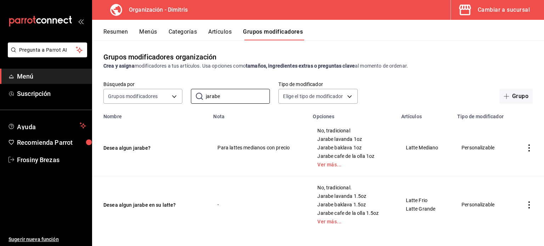
scroll to position [4, 0]
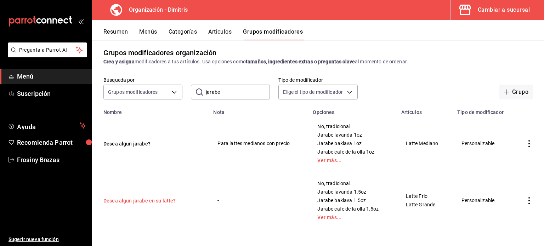
click at [155, 201] on button "Desea algun jarabe en su latte?" at bounding box center [145, 200] width 85 height 7
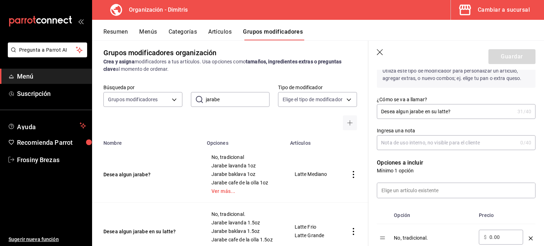
scroll to position [51, 0]
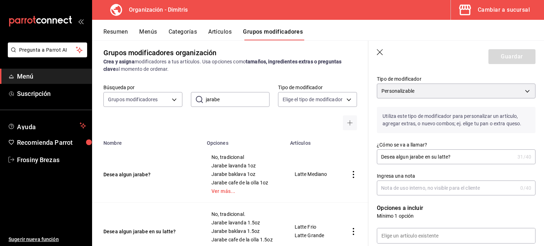
click at [409, 189] on input "Ingresa una nota" at bounding box center [447, 188] width 141 height 14
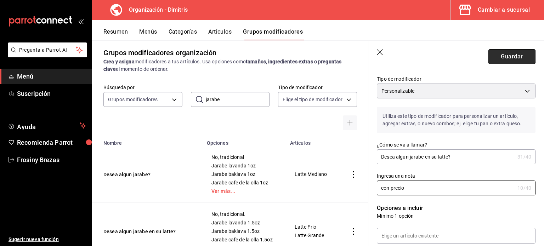
click at [498, 61] on button "Guardar" at bounding box center [511, 56] width 47 height 15
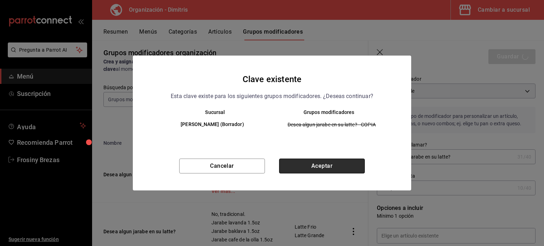
click at [313, 167] on button "Aceptar" at bounding box center [322, 166] width 86 height 15
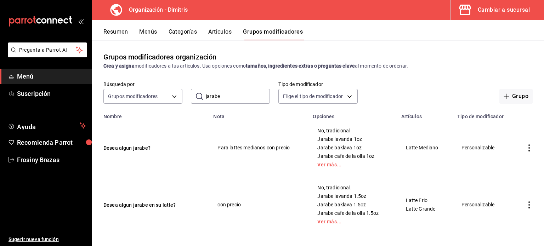
scroll to position [4, 0]
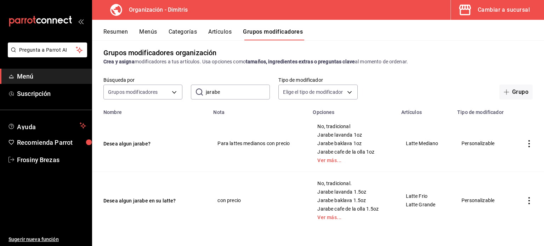
click at [226, 89] on input "jarabe" at bounding box center [238, 92] width 64 height 14
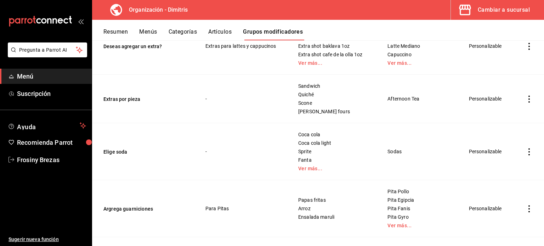
scroll to position [1334, 0]
click at [114, 147] on button "Elige soda" at bounding box center [145, 150] width 85 height 7
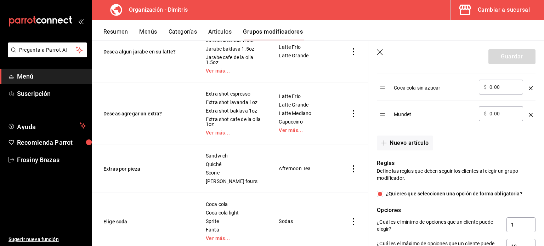
scroll to position [353, 0]
click at [378, 52] on icon "button" at bounding box center [380, 52] width 7 height 7
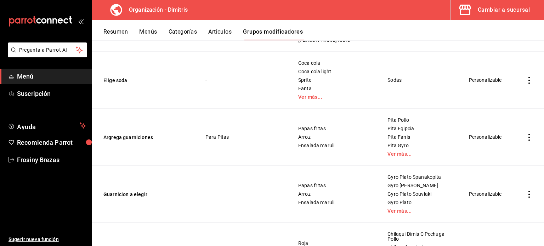
scroll to position [1404, 0]
click at [139, 134] on button "Argrega guarniciones" at bounding box center [145, 137] width 85 height 7
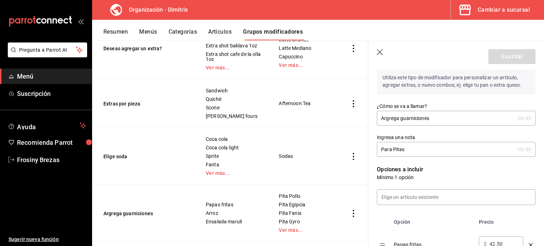
scroll to position [84, 0]
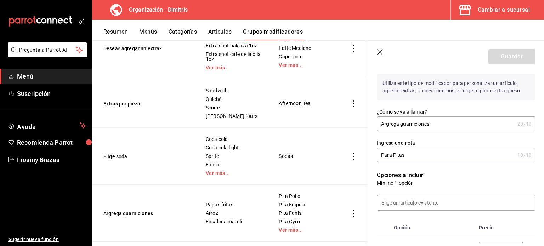
click at [411, 154] on input "Para Pitas" at bounding box center [446, 155] width 138 height 14
click at [514, 52] on button "Guardar" at bounding box center [511, 56] width 47 height 15
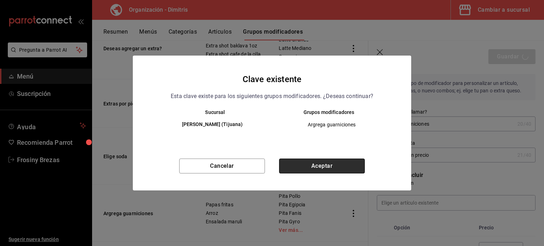
click at [334, 166] on button "Aceptar" at bounding box center [322, 166] width 86 height 15
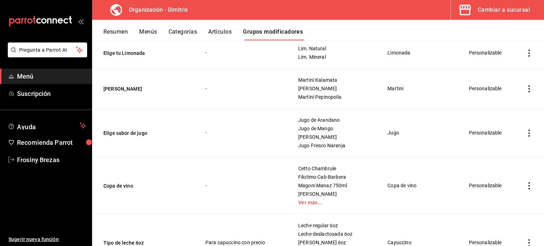
scroll to position [870, 0]
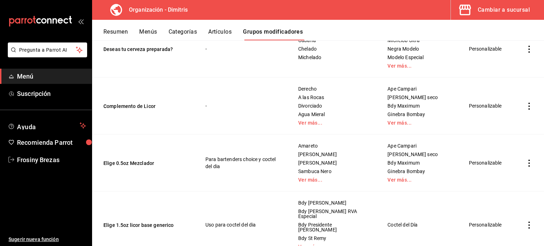
scroll to position [218, 0]
click at [215, 34] on button "Artículos" at bounding box center [219, 34] width 23 height 12
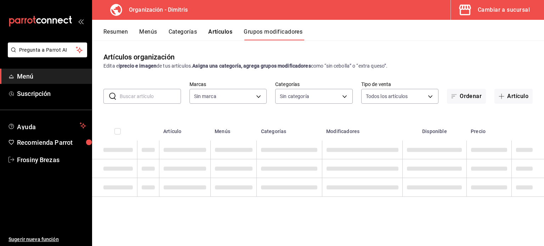
type input "317daab7-dfab-4307-9e12-935137646369"
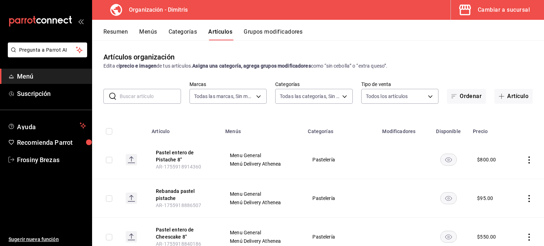
type input "fad5bf19-ac35-4369-abfc-26ce97a05b06,1a0e4e48-3a83-4d7b-81fd-4b5db3218b24,fc725…"
click at [160, 97] on input "text" at bounding box center [150, 96] width 61 height 14
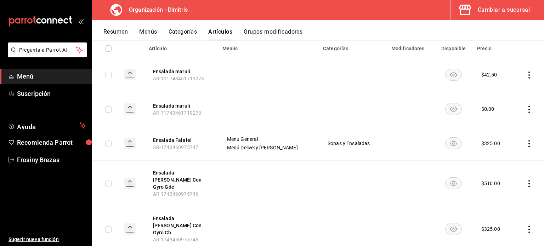
scroll to position [95, 0]
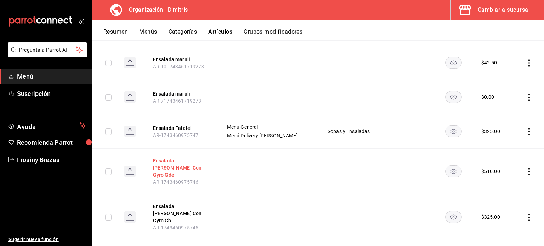
type input "ensala"
click at [194, 163] on button "Ensalada [PERSON_NAME] Con Gyro Gde" at bounding box center [181, 167] width 57 height 21
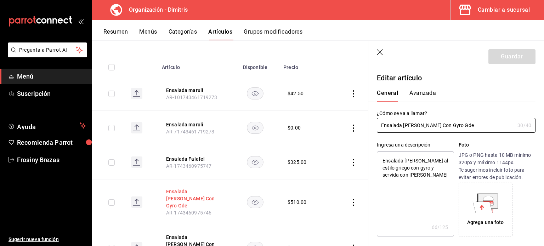
type textarea "x"
type input "$510.00"
click at [117, 30] on button "Resumen" at bounding box center [115, 34] width 24 height 12
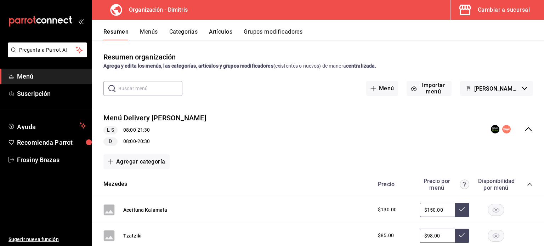
click at [525, 128] on icon "collapse-menu-row" at bounding box center [528, 129] width 7 height 4
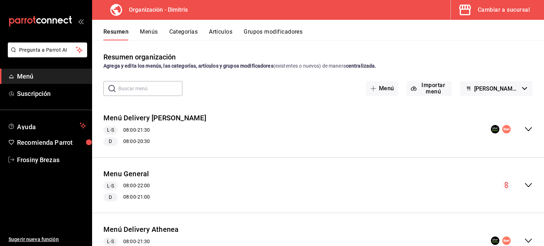
click at [524, 185] on icon "collapse-menu-row" at bounding box center [528, 185] width 8 height 8
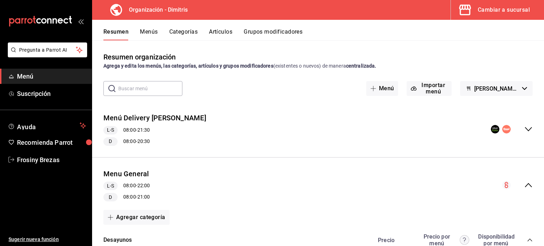
click at [524, 237] on div "Precio Precio por menú Disponibilidad por menú" at bounding box center [452, 239] width 162 height 13
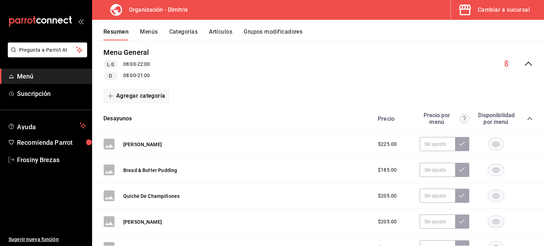
scroll to position [126, 0]
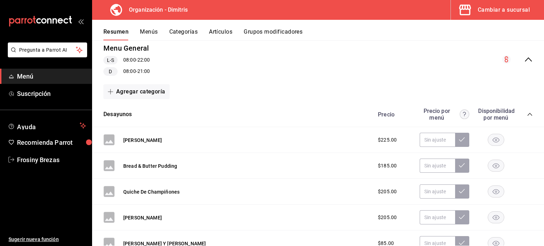
click at [527, 114] on icon "collapse-category-row" at bounding box center [530, 115] width 6 height 6
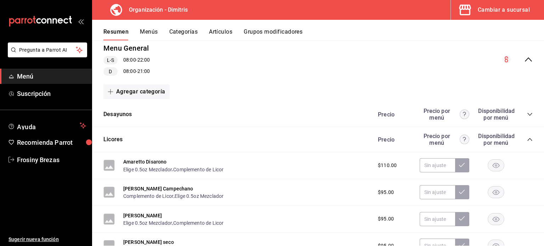
click at [528, 138] on div "Licores Precio Precio por menú Disponibilidad por menú" at bounding box center [318, 139] width 452 height 25
click at [527, 138] on icon "collapse-category-row" at bounding box center [530, 140] width 6 height 6
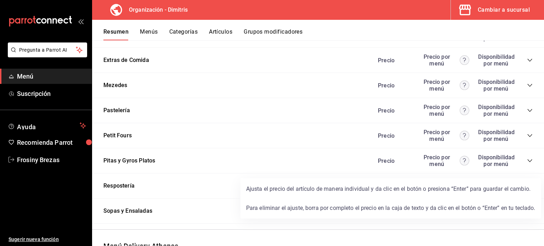
scroll to position [486, 0]
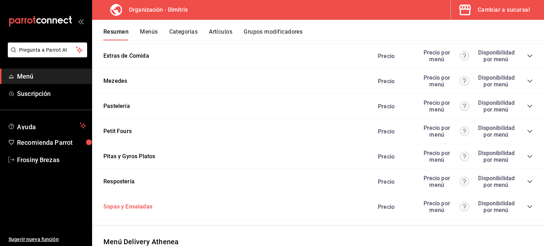
click at [130, 206] on button "Sopas y Ensaladas" at bounding box center [127, 207] width 49 height 8
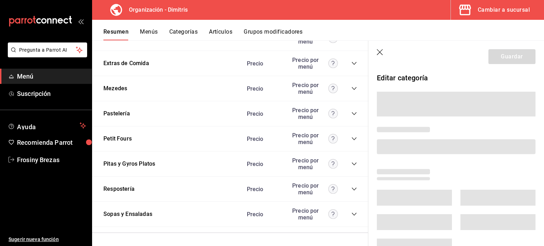
click at [380, 55] on icon "button" at bounding box center [380, 52] width 7 height 7
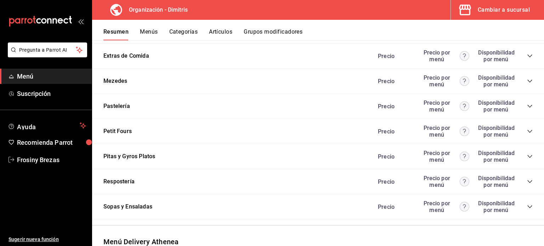
click at [527, 208] on icon "collapse-category-row" at bounding box center [530, 207] width 6 height 6
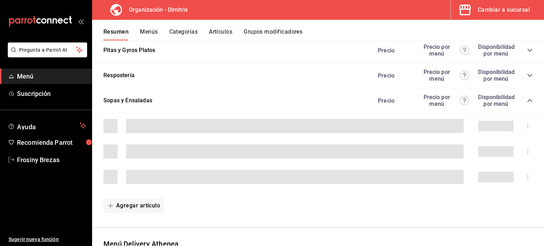
scroll to position [593, 0]
type input "1755919524332"
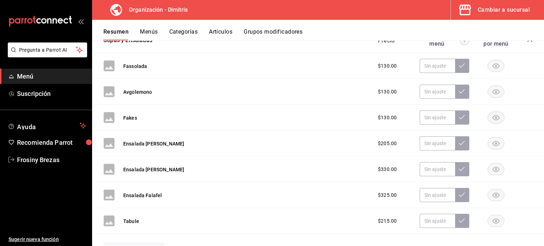
scroll to position [653, 0]
click at [144, 143] on button "Ensalada [PERSON_NAME]" at bounding box center [153, 143] width 61 height 7
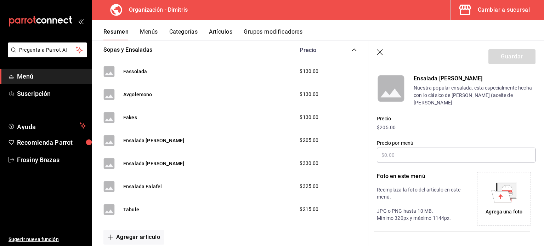
scroll to position [62, 0]
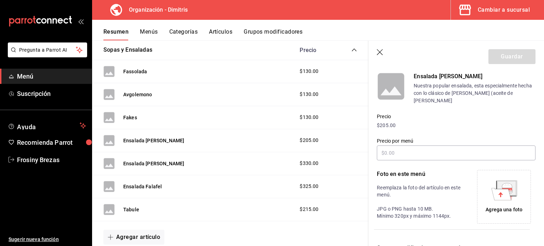
click at [380, 52] on icon "button" at bounding box center [380, 52] width 6 height 6
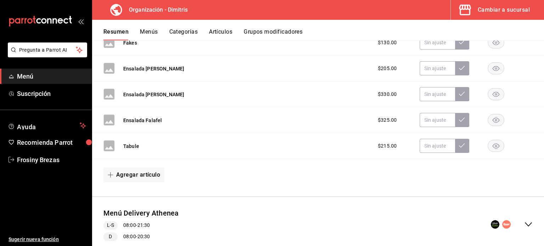
scroll to position [728, 0]
click at [143, 177] on button "Agregar artículo" at bounding box center [133, 174] width 61 height 15
click at [136, 195] on li "Artículo existente" at bounding box center [131, 194] width 56 height 17
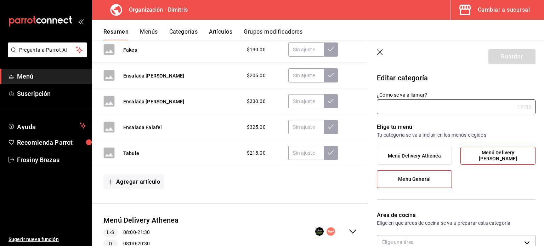
type input "Sopas y Ensaladas"
type input "1743453774096"
type input "796d8fdb-b304-4bf2-b4fe-90571d698882"
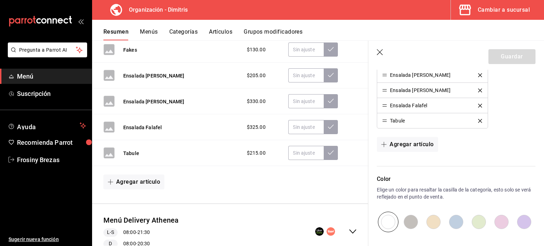
scroll to position [282, 0]
click at [389, 144] on span "button" at bounding box center [385, 145] width 8 height 6
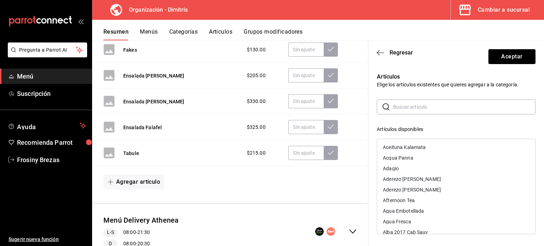
click at [401, 107] on input "text" at bounding box center [464, 107] width 142 height 14
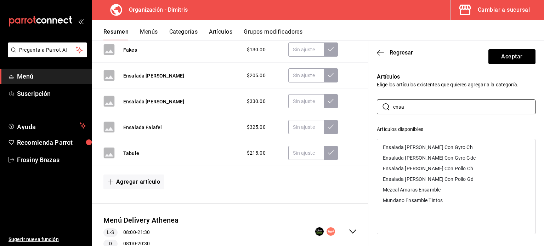
type input "ensa"
click at [422, 148] on div "Ensalada [PERSON_NAME] Con Gyro Ch" at bounding box center [428, 147] width 90 height 5
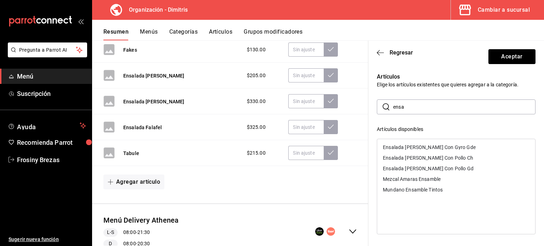
click at [422, 148] on div "Ensalada [PERSON_NAME] Con Gyro Gde" at bounding box center [429, 147] width 93 height 5
click at [422, 148] on div "Ensalada [PERSON_NAME] Con Pollo Ch" at bounding box center [428, 147] width 90 height 5
click at [422, 148] on div "Ensalada [PERSON_NAME] Con Pollo Gd" at bounding box center [428, 147] width 91 height 5
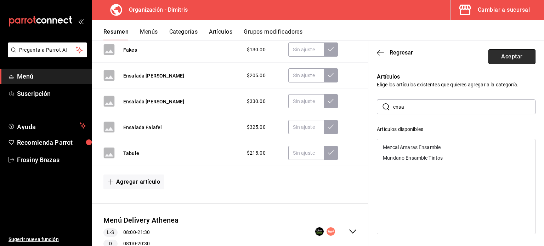
click at [508, 51] on button "Aceptar" at bounding box center [511, 56] width 47 height 15
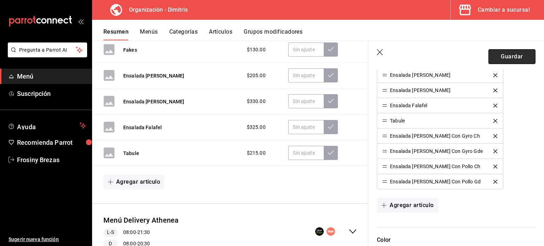
click at [497, 58] on button "Guardar" at bounding box center [511, 56] width 47 height 15
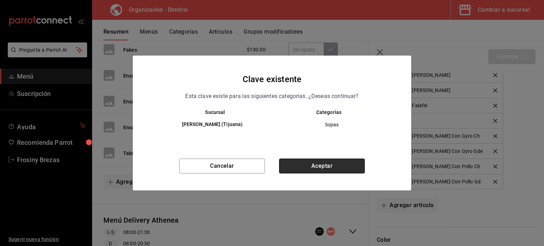
click at [362, 168] on button "Aceptar" at bounding box center [322, 166] width 86 height 15
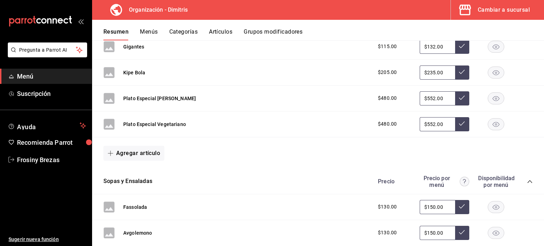
scroll to position [577, 0]
click at [527, 180] on icon "collapse-category-row" at bounding box center [530, 182] width 6 height 6
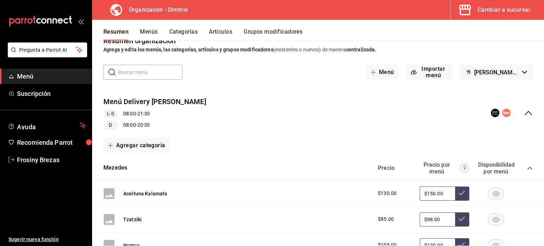
scroll to position [6, 0]
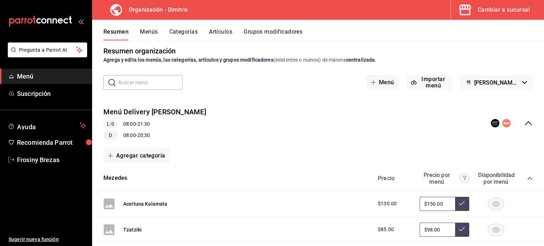
click at [527, 176] on icon "collapse-category-row" at bounding box center [530, 179] width 6 height 6
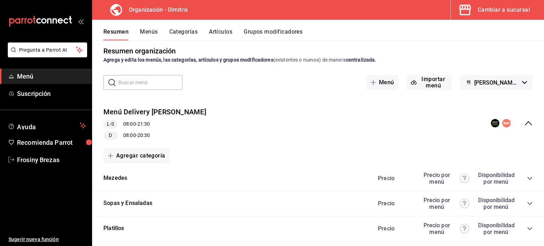
click at [524, 121] on icon "collapse-menu-row" at bounding box center [528, 123] width 8 height 8
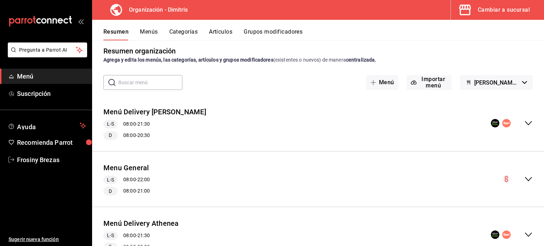
click at [525, 123] on icon "collapse-menu-row" at bounding box center [528, 123] width 7 height 4
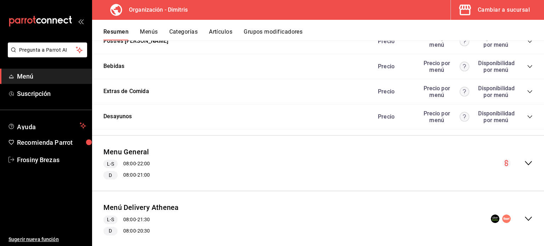
scroll to position [259, 0]
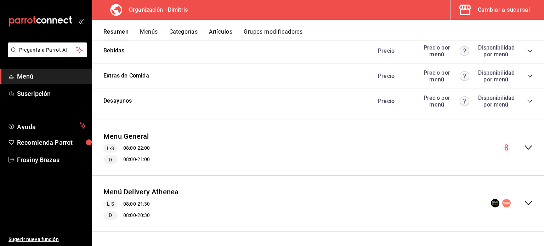
click at [524, 151] on icon "collapse-menu-row" at bounding box center [528, 147] width 8 height 8
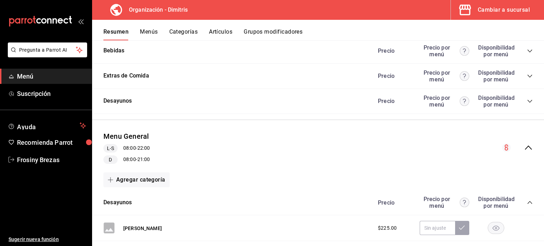
click at [527, 203] on icon "collapse-category-row" at bounding box center [529, 202] width 5 height 3
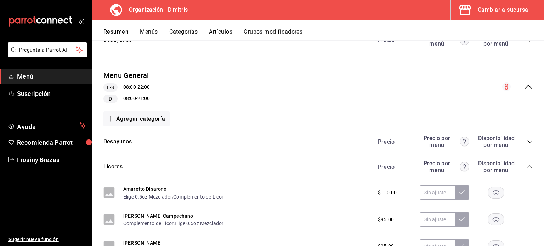
scroll to position [321, 0]
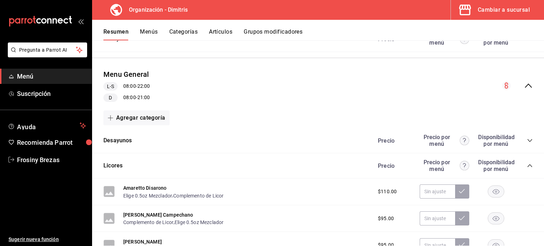
click at [527, 166] on icon "collapse-category-row" at bounding box center [530, 166] width 6 height 6
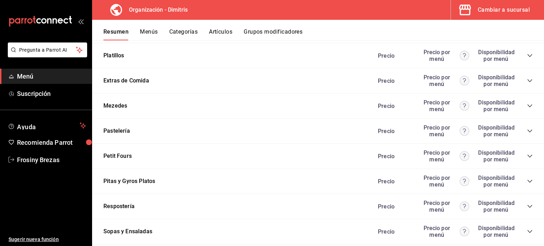
scroll to position [759, 0]
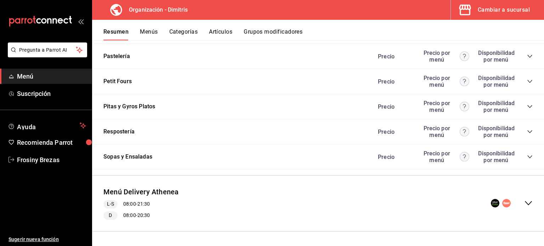
click at [527, 156] on icon "collapse-category-row" at bounding box center [529, 156] width 5 height 3
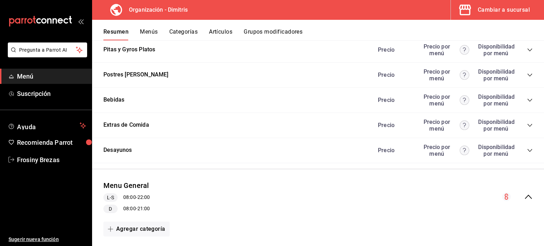
scroll to position [209, 0]
click at [524, 195] on icon "collapse-menu-row" at bounding box center [528, 197] width 8 height 8
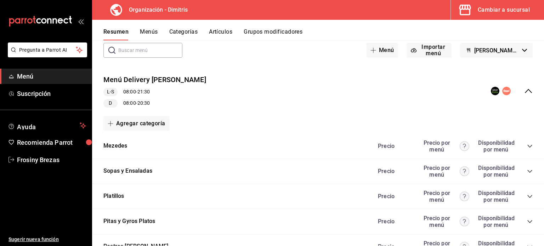
scroll to position [38, 0]
click at [527, 174] on icon "collapse-category-row" at bounding box center [530, 172] width 6 height 6
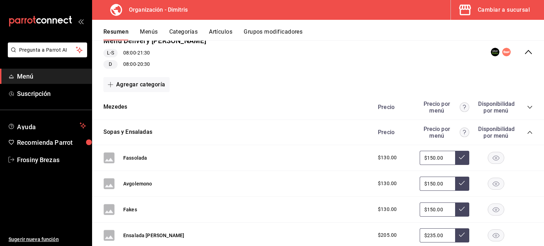
scroll to position [77, 0]
click at [527, 133] on icon "collapse-category-row" at bounding box center [530, 133] width 6 height 6
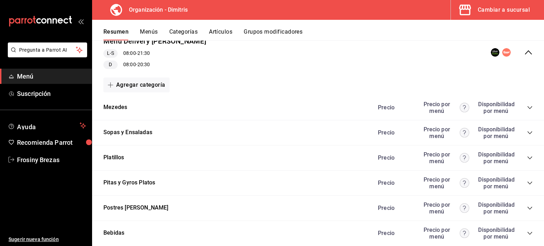
click at [148, 33] on button "Menús" at bounding box center [149, 34] width 18 height 12
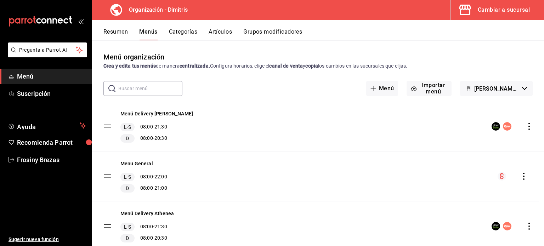
click at [109, 178] on tbody "Menú Delivery [PERSON_NAME] L-S 08:00 - 21:30 D 08:00 - 20:30 Menu General L-S …" at bounding box center [318, 177] width 452 height 150
drag, startPoint x: 109, startPoint y: 178, endPoint x: 110, endPoint y: 129, distance: 49.6
click at [110, 129] on tbody "Menú Delivery [PERSON_NAME] L-S 08:00 - 21:30 D 08:00 - 20:30 Menu General L-S …" at bounding box center [318, 177] width 452 height 150
click at [123, 32] on button "Resumen" at bounding box center [115, 34] width 24 height 12
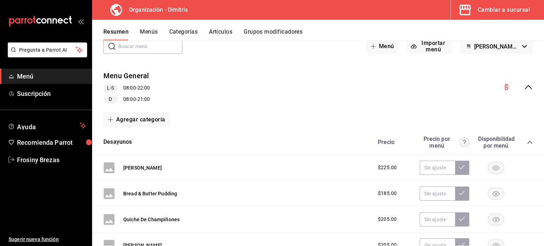
scroll to position [42, 0]
click at [524, 87] on icon "collapse-menu-row" at bounding box center [528, 87] width 8 height 8
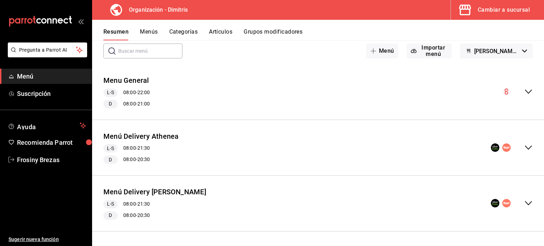
scroll to position [37, 0]
click at [525, 147] on icon "collapse-menu-row" at bounding box center [528, 148] width 7 height 4
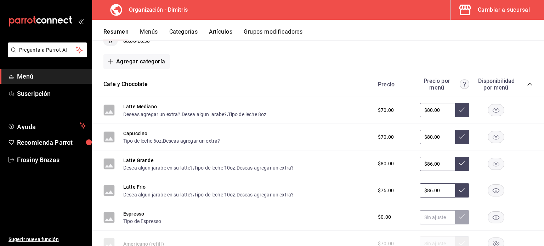
scroll to position [156, 0]
click at [140, 216] on button "Espresso" at bounding box center [133, 213] width 21 height 7
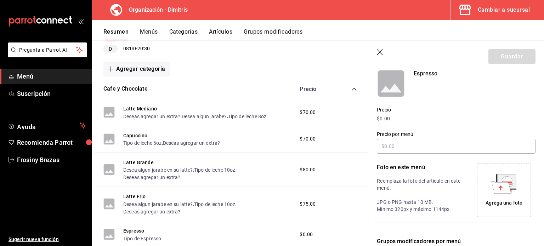
scroll to position [168, 0]
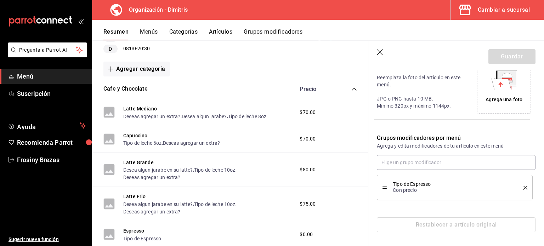
click at [380, 53] on icon "button" at bounding box center [380, 52] width 7 height 7
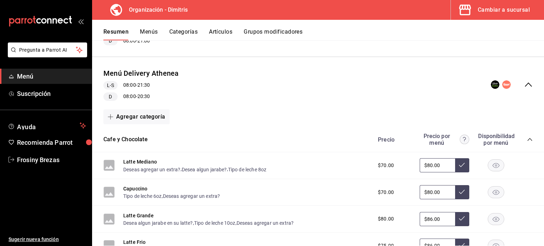
scroll to position [99, 0]
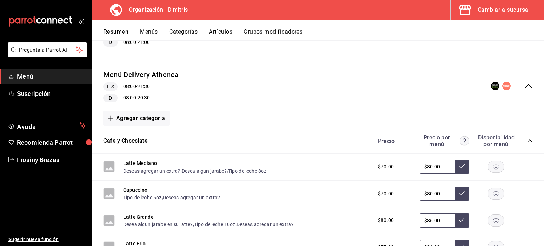
click at [524, 86] on icon "collapse-menu-row" at bounding box center [528, 86] width 8 height 8
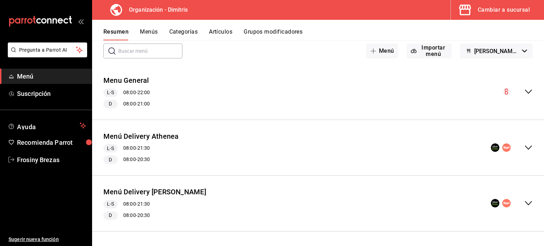
scroll to position [37, 0]
click at [524, 207] on icon "collapse-menu-row" at bounding box center [528, 203] width 8 height 8
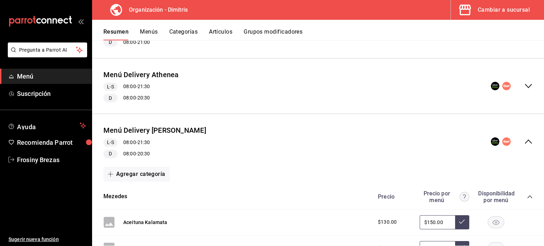
scroll to position [192, 0]
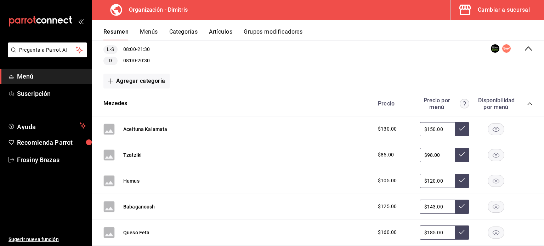
click at [527, 104] on icon "collapse-category-row" at bounding box center [530, 104] width 6 height 6
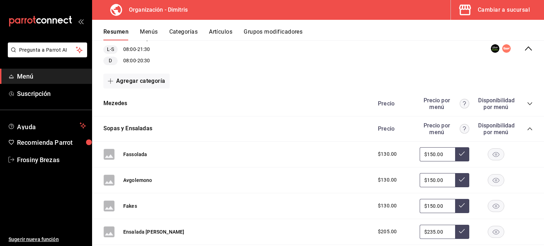
click at [527, 131] on icon "collapse-category-row" at bounding box center [530, 129] width 6 height 6
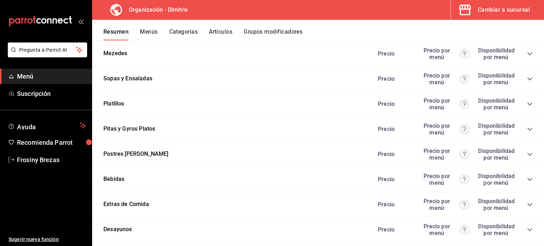
scroll to position [243, 0]
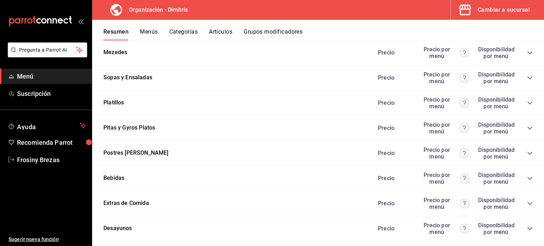
click at [527, 79] on icon "collapse-category-row" at bounding box center [530, 78] width 6 height 6
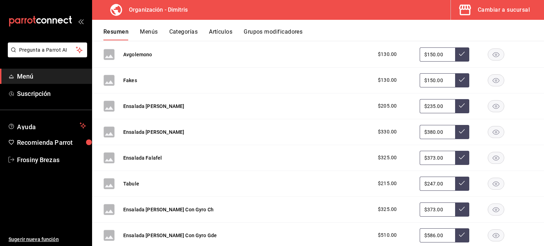
scroll to position [346, 0]
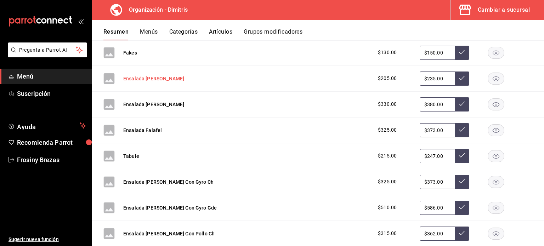
click at [158, 80] on button "Ensalada [PERSON_NAME]" at bounding box center [153, 78] width 61 height 7
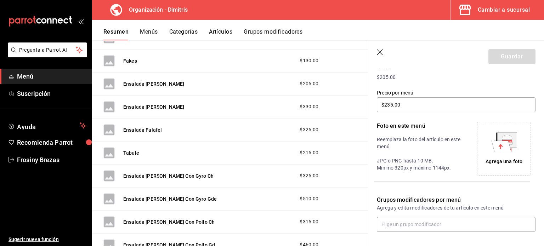
scroll to position [110, 0]
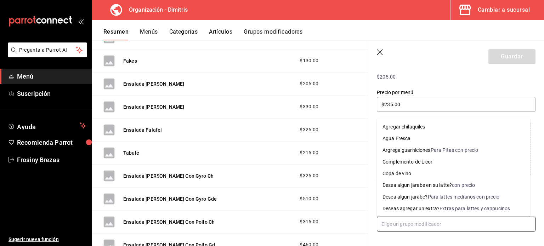
click at [429, 228] on input "text" at bounding box center [456, 224] width 159 height 15
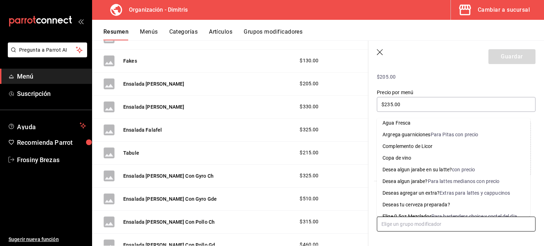
scroll to position [0, 0]
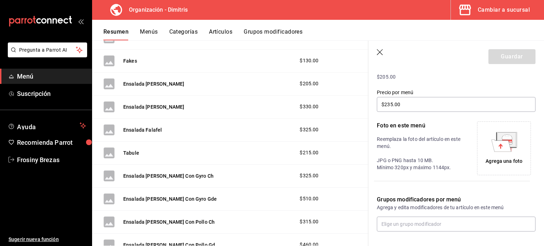
click at [270, 31] on button "Grupos modificadores" at bounding box center [273, 34] width 59 height 12
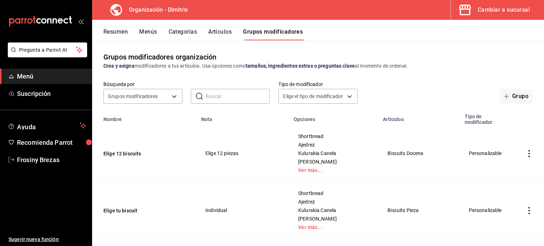
click at [223, 95] on input "text" at bounding box center [238, 96] width 64 height 14
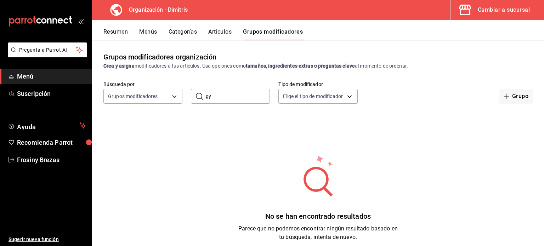
type input "g"
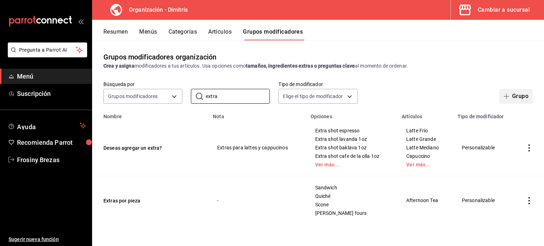
type input "extra"
click at [510, 93] on button "Grupo" at bounding box center [515, 96] width 33 height 15
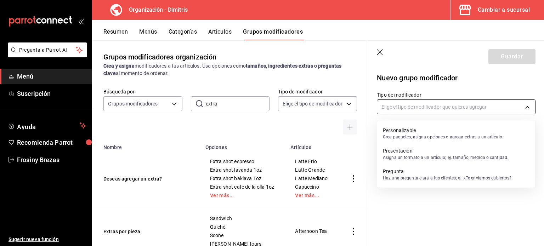
click at [459, 105] on body "Pregunta a Parrot AI Menú Suscripción Ayuda Recomienda Parrot Frosiny Brezas Su…" at bounding box center [272, 123] width 544 height 246
click at [453, 127] on p "Personalizable" at bounding box center [443, 130] width 120 height 7
type input "CUSTOMIZABLE"
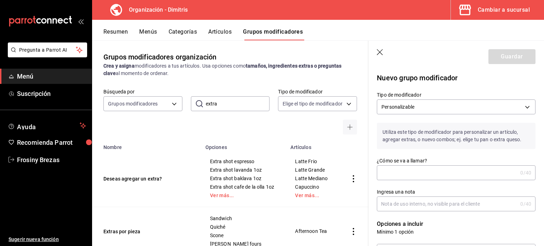
click at [433, 172] on input "¿Cómo se va a llamar?" at bounding box center [447, 173] width 141 height 14
type input "Deseas agregar algun extra?"
click at [434, 206] on input "Ingresa una nota" at bounding box center [447, 204] width 141 height 14
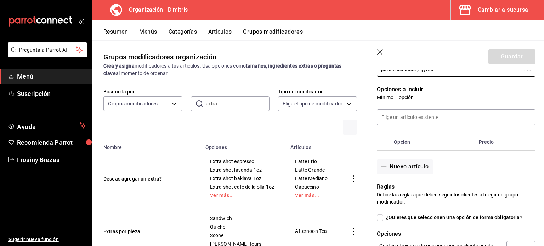
scroll to position [133, 0]
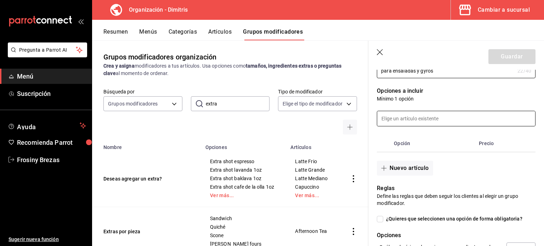
type input "para ensaladas y gyros"
click at [408, 119] on input at bounding box center [456, 118] width 158 height 15
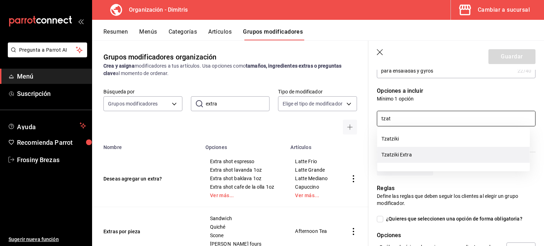
click at [409, 158] on li "Tzatziki Extra" at bounding box center [453, 155] width 153 height 16
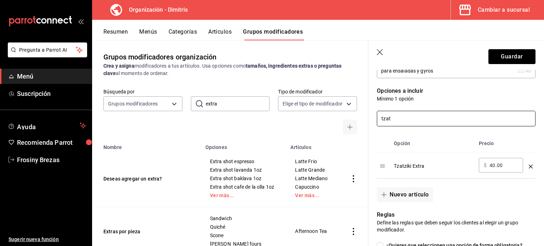
click at [393, 121] on input "tzat" at bounding box center [456, 118] width 158 height 15
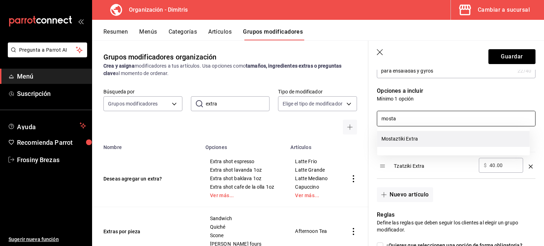
click at [402, 138] on li "Mostaztiki Extra" at bounding box center [453, 139] width 153 height 16
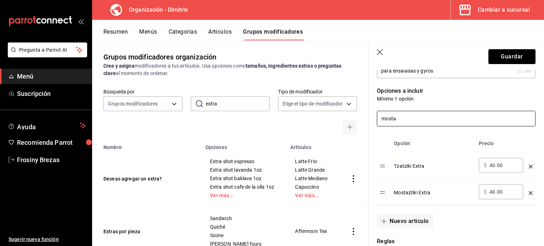
click at [405, 114] on input "mosta" at bounding box center [456, 118] width 158 height 15
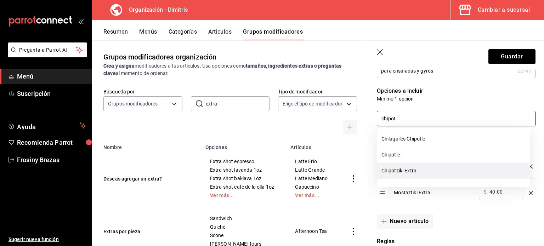
click at [412, 167] on li "Chipotziki Extra" at bounding box center [453, 171] width 153 height 16
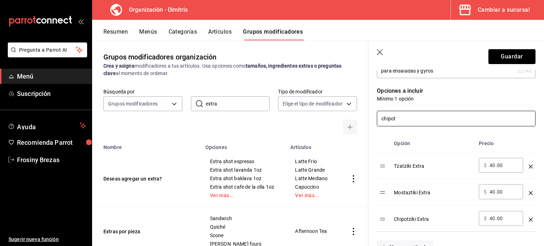
click at [405, 119] on input "chipot" at bounding box center [456, 118] width 158 height 15
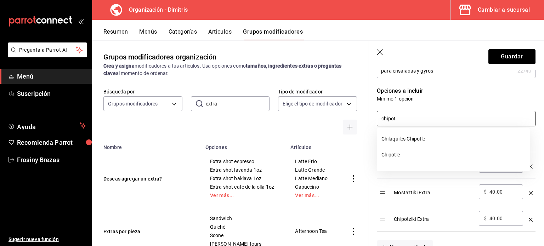
click at [405, 119] on input "chipot" at bounding box center [456, 118] width 158 height 15
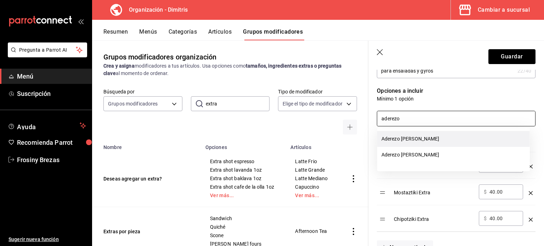
click at [419, 136] on li "Aderezo [PERSON_NAME]" at bounding box center [453, 139] width 153 height 16
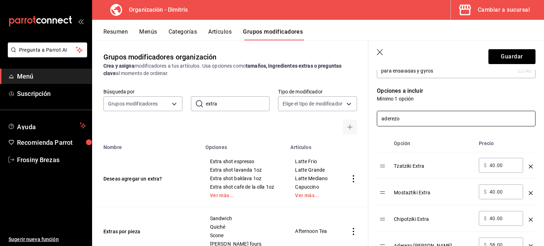
click at [404, 118] on input "aderezo" at bounding box center [456, 118] width 158 height 15
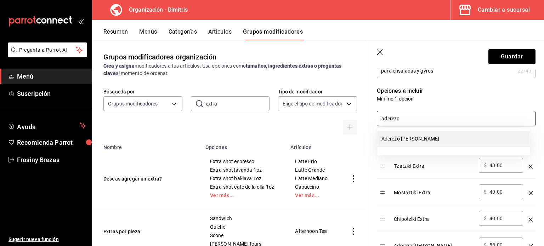
click at [407, 142] on li "Aderezo [PERSON_NAME]" at bounding box center [453, 139] width 153 height 16
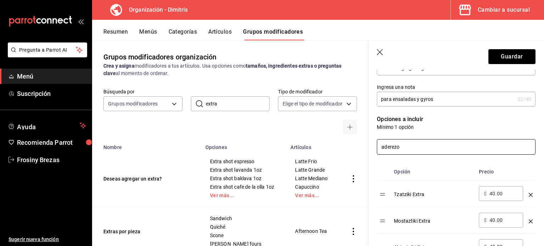
scroll to position [105, 0]
click at [404, 147] on input "aderezo" at bounding box center [456, 147] width 158 height 15
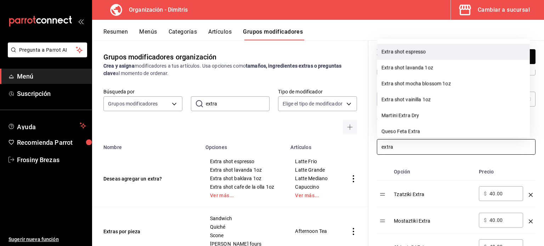
scroll to position [72, 0]
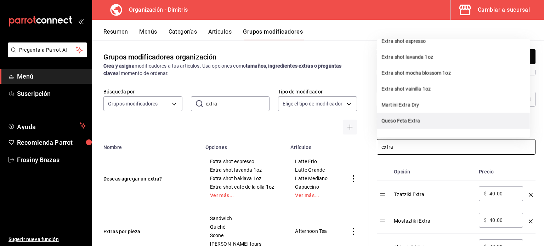
click at [414, 120] on li "Queso Feta Extra" at bounding box center [453, 121] width 153 height 16
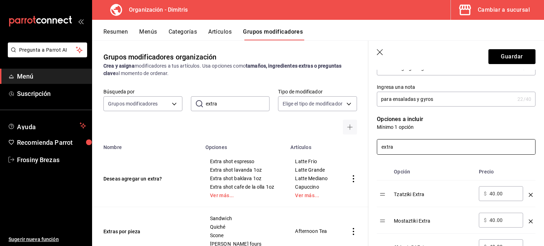
click at [409, 147] on input "extra" at bounding box center [456, 147] width 158 height 15
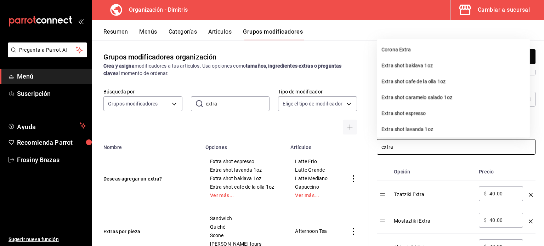
click at [409, 147] on input "extra" at bounding box center [456, 147] width 158 height 15
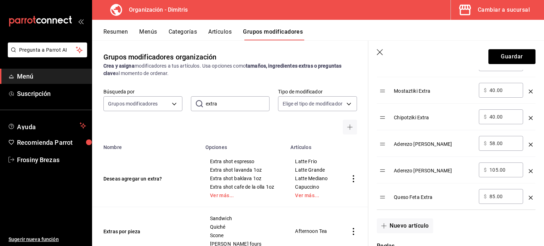
scroll to position [234, 0]
type input "extra"
click at [398, 227] on button "Nuevo artículo" at bounding box center [405, 226] width 56 height 15
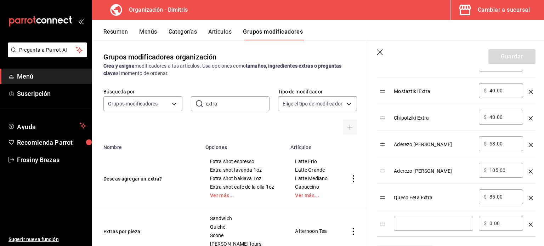
click at [398, 227] on div "​" at bounding box center [433, 223] width 79 height 15
type input "e"
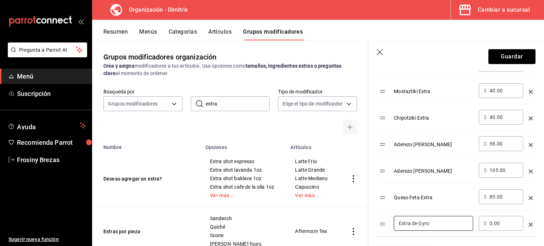
type input "Extra de Gyro"
click at [501, 221] on input "0.00" at bounding box center [503, 223] width 29 height 7
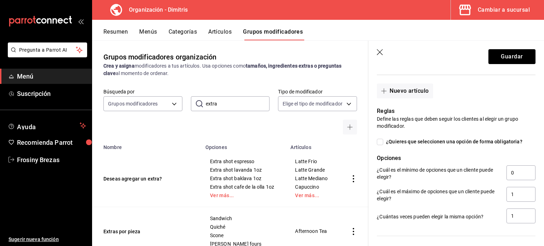
scroll to position [399, 0]
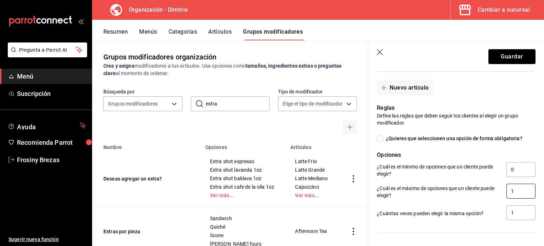
type input "95.00"
click at [510, 188] on input "1" at bounding box center [520, 191] width 29 height 15
type input "5"
click at [510, 209] on input "1" at bounding box center [520, 212] width 29 height 15
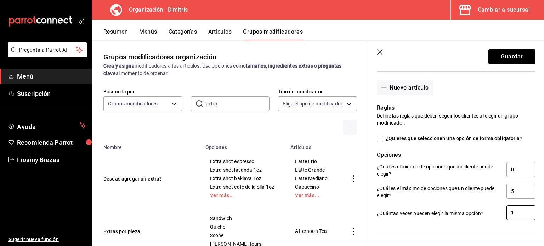
click at [510, 209] on input "1" at bounding box center [520, 212] width 29 height 15
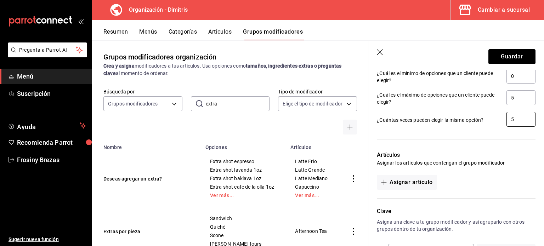
scroll to position [493, 0]
type input "5"
click at [409, 182] on button "Asignar artículo" at bounding box center [407, 182] width 60 height 15
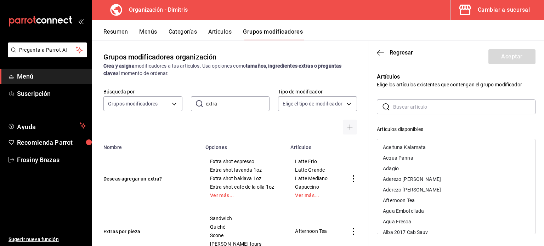
click at [407, 106] on input "text" at bounding box center [464, 107] width 142 height 14
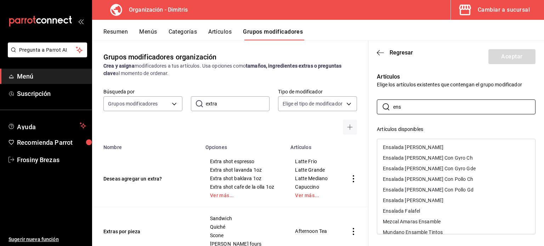
click at [422, 148] on div "Ensalada [PERSON_NAME]" at bounding box center [413, 147] width 61 height 5
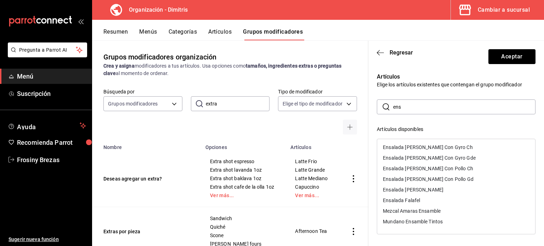
click at [431, 189] on div "Ensalada [PERSON_NAME]" at bounding box center [413, 189] width 61 height 5
click at [431, 189] on div "Ensalada Falafel" at bounding box center [456, 190] width 158 height 11
click at [406, 107] on input "ens" at bounding box center [464, 107] width 142 height 14
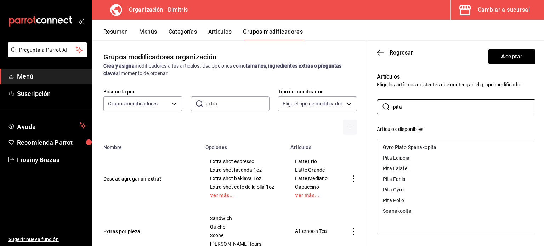
type input "pita"
click at [407, 156] on div "Pita Egipcia" at bounding box center [396, 157] width 27 height 5
click at [407, 156] on div "Pita Falafel" at bounding box center [395, 157] width 25 height 5
click at [407, 156] on div "Pita Fanis" at bounding box center [456, 158] width 158 height 11
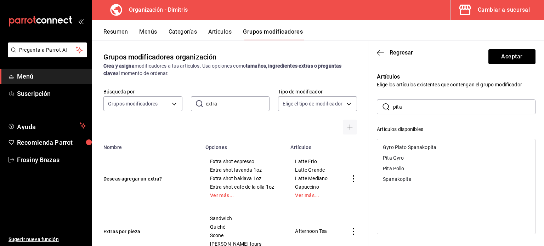
click at [407, 156] on div "Pita Gyro" at bounding box center [456, 158] width 158 height 11
click at [407, 156] on div "Pita Pollo" at bounding box center [456, 158] width 158 height 11
click at [411, 145] on div "Gyro Plato Spanakopita" at bounding box center [409, 147] width 53 height 5
click at [405, 106] on input "pita" at bounding box center [464, 107] width 142 height 14
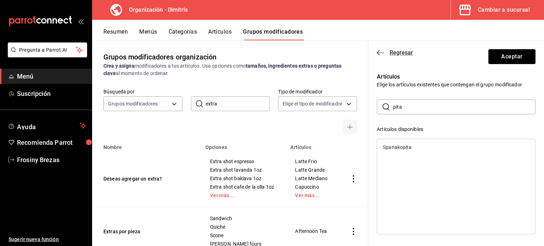
click at [379, 52] on icon "button" at bounding box center [380, 53] width 7 height 6
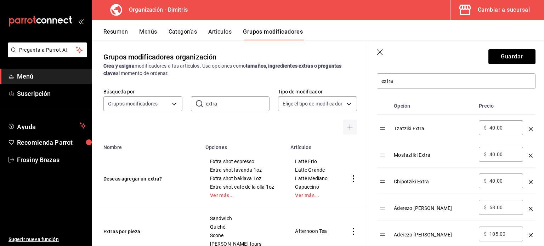
scroll to position [171, 0]
click at [529, 181] on icon "optionsTable" at bounding box center [531, 182] width 4 height 4
click at [529, 155] on icon "optionsTable" at bounding box center [531, 156] width 4 height 4
click at [529, 127] on icon "optionsTable" at bounding box center [531, 129] width 4 height 4
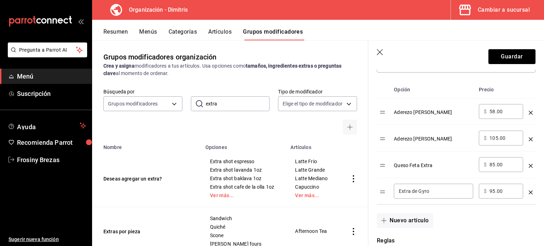
scroll to position [188, 0]
click at [416, 216] on button "Nuevo artículo" at bounding box center [405, 219] width 56 height 15
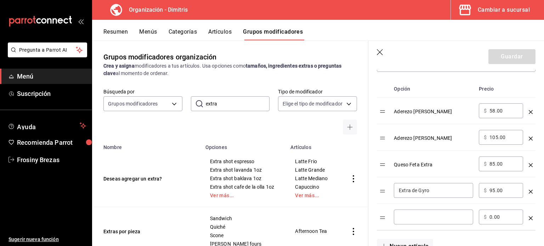
click at [425, 215] on input "optionsTable" at bounding box center [433, 217] width 69 height 7
click at [529, 191] on icon "optionsTable" at bounding box center [531, 192] width 4 height 4
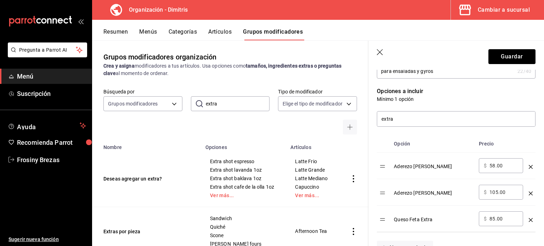
scroll to position [49, 0]
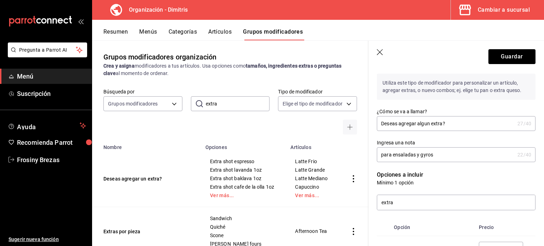
drag, startPoint x: 436, startPoint y: 153, endPoint x: 416, endPoint y: 154, distance: 19.9
click at [416, 154] on input "para ensaladas y gyros" at bounding box center [446, 155] width 138 height 14
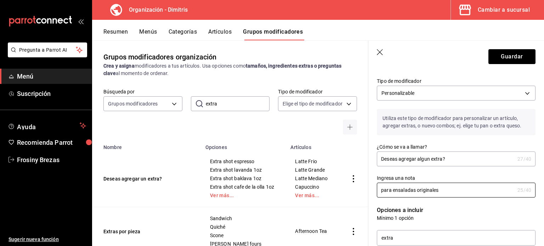
scroll to position [13, 0]
type input "para ensaladas originales"
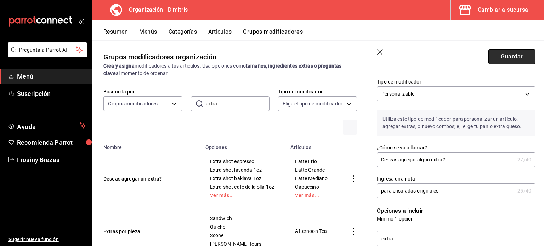
click at [497, 62] on button "Guardar" at bounding box center [511, 56] width 47 height 15
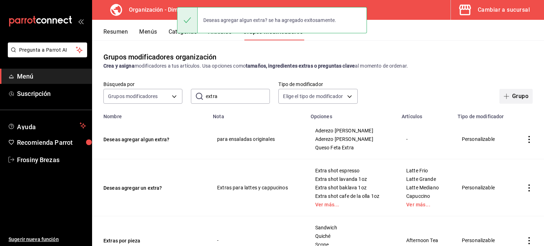
click at [501, 102] on button "Grupo" at bounding box center [515, 96] width 33 height 15
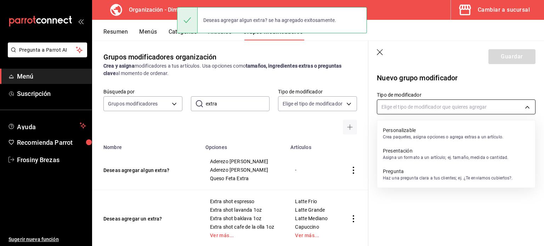
click at [425, 110] on body "Pregunta a Parrot AI Menú Suscripción Ayuda Recomienda Parrot Frosiny Brezas Su…" at bounding box center [272, 123] width 544 height 246
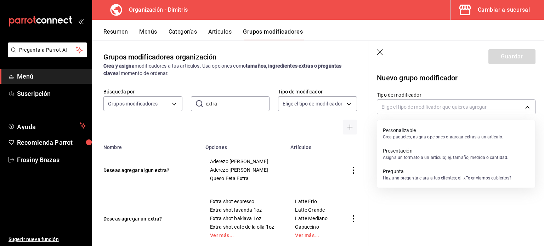
click at [432, 138] on p "Crea paquetes, asigna opciones o agrega extras a un artículo." at bounding box center [443, 137] width 120 height 6
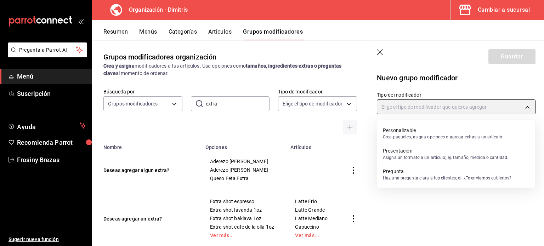
type input "CUSTOMIZABLE"
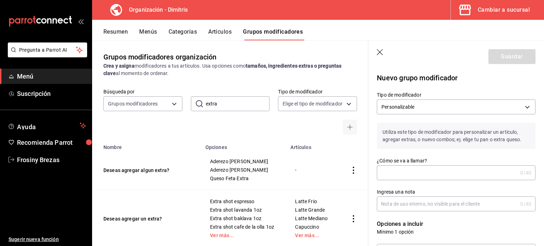
click at [436, 168] on input "¿Cómo se va a llamar?" at bounding box center [447, 173] width 141 height 14
type input "Desea agregar un extra?"
click at [441, 200] on input "Ingresa una nota" at bounding box center [447, 204] width 141 height 14
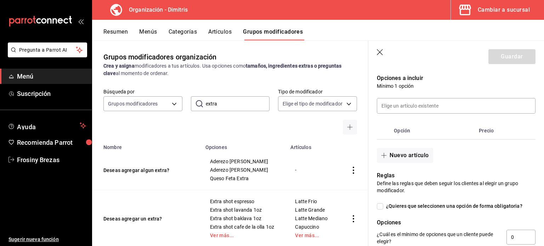
scroll to position [148, 0]
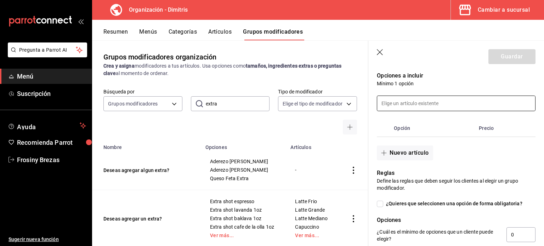
type input "Para ensalada de pollo"
click at [412, 99] on input at bounding box center [456, 103] width 158 height 15
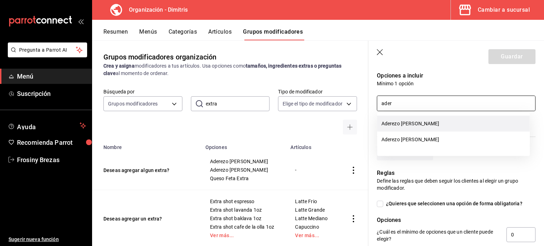
click at [425, 127] on li "Aderezo [PERSON_NAME]" at bounding box center [453, 124] width 153 height 16
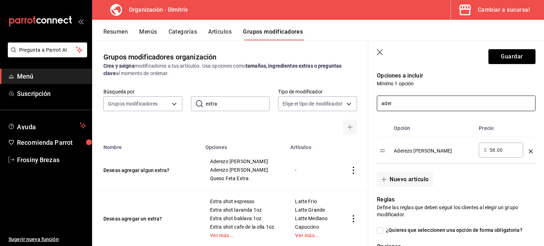
click at [404, 104] on input "ader" at bounding box center [456, 103] width 158 height 15
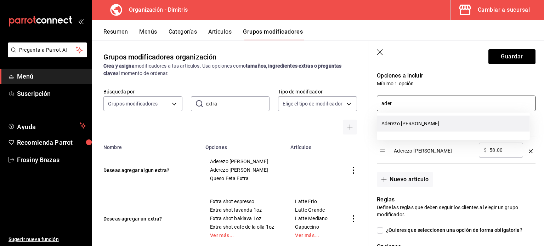
click at [413, 123] on li "Aderezo [PERSON_NAME]" at bounding box center [453, 124] width 153 height 16
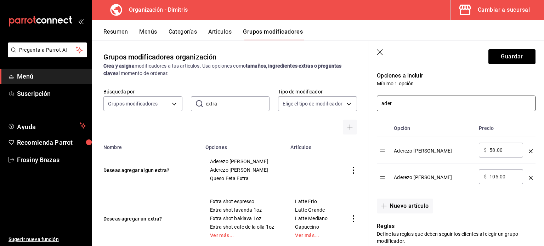
click at [398, 107] on input "ader" at bounding box center [456, 103] width 158 height 15
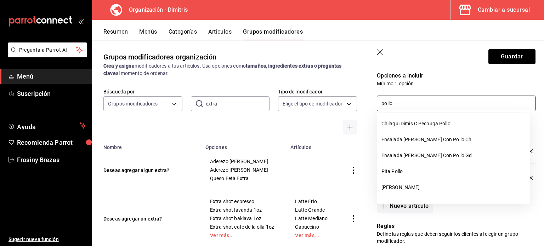
type input "pollo"
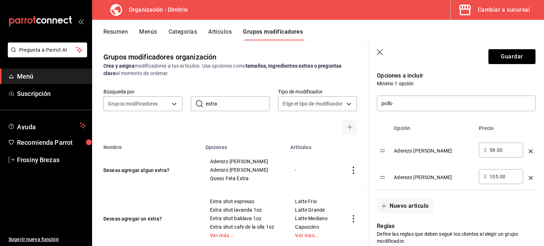
click at [433, 95] on div "pollo" at bounding box center [451, 99] width 167 height 24
click at [406, 207] on button "Nuevo artículo" at bounding box center [405, 206] width 56 height 15
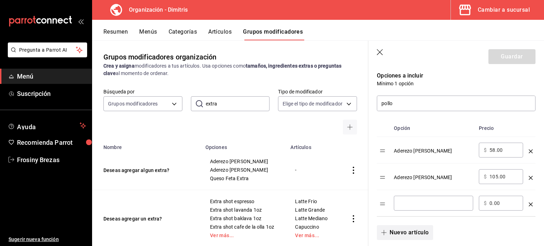
click at [406, 207] on div "​" at bounding box center [433, 203] width 79 height 15
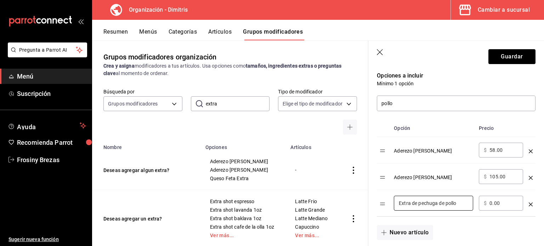
type input "Extra de pechuga de pollo"
click at [489, 201] on input "0.00" at bounding box center [503, 203] width 29 height 7
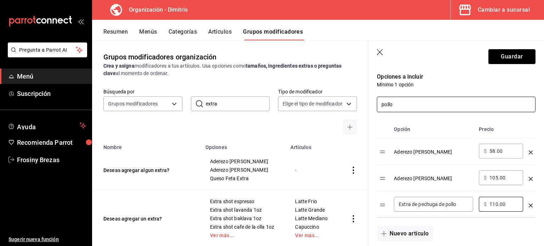
type input "110.00"
click at [397, 107] on input "pollo" at bounding box center [456, 104] width 158 height 15
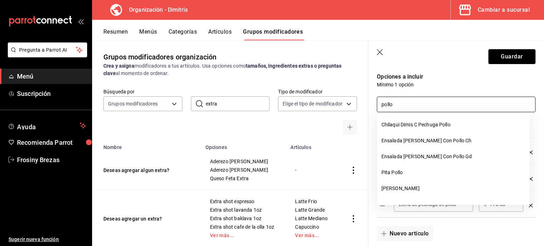
click at [397, 107] on input "pollo" at bounding box center [456, 104] width 158 height 15
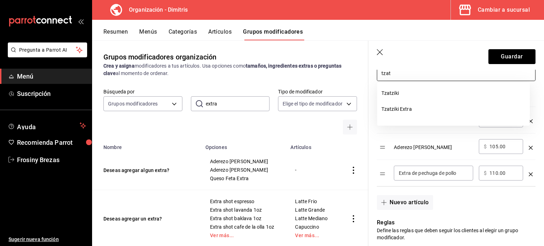
scroll to position [178, 0]
click at [409, 108] on li "Tzatziki Extra" at bounding box center [453, 109] width 153 height 16
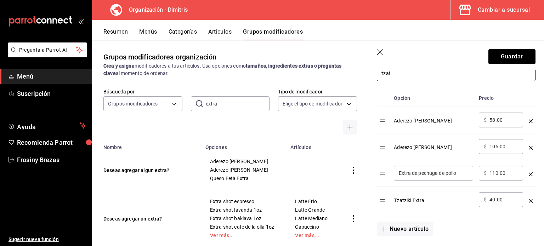
click at [392, 74] on input "tzat" at bounding box center [456, 73] width 158 height 15
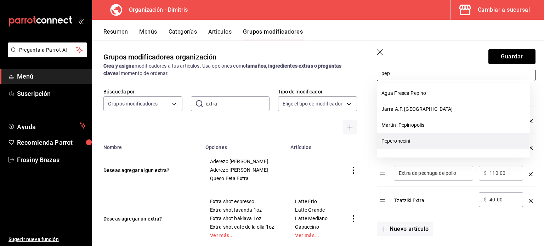
click at [403, 140] on li "Peperonccini" at bounding box center [453, 141] width 153 height 16
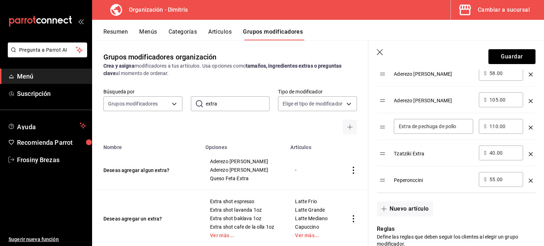
scroll to position [227, 0]
type input "pep"
click at [426, 202] on button "Nuevo artículo" at bounding box center [405, 207] width 56 height 15
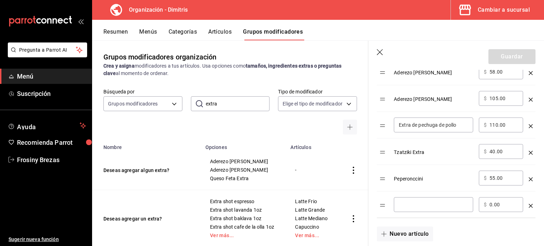
click at [529, 204] on icon "optionsTable" at bounding box center [531, 206] width 4 height 4
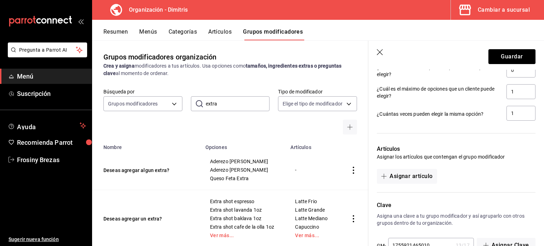
scroll to position [446, 0]
click at [422, 174] on button "Asignar artículo" at bounding box center [407, 176] width 60 height 15
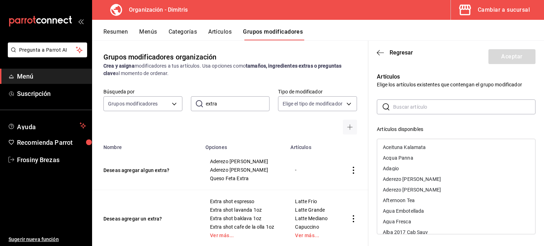
click at [404, 106] on input "text" at bounding box center [464, 107] width 142 height 14
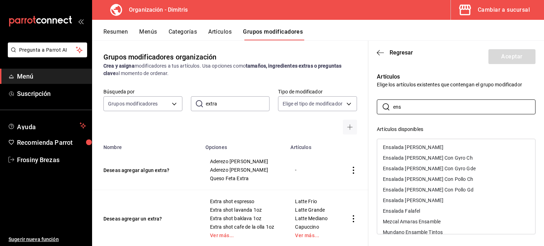
type input "ens"
click at [430, 177] on div "Ensalada [PERSON_NAME] Con Pollo Ch" at bounding box center [428, 179] width 90 height 5
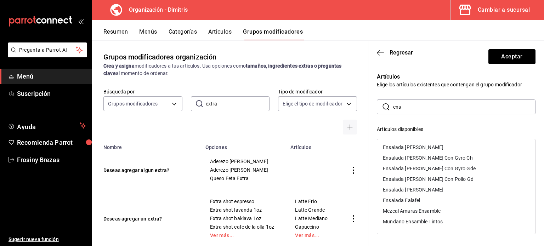
click at [430, 177] on div "Ensalada [PERSON_NAME] Con Pollo Gd" at bounding box center [428, 179] width 91 height 5
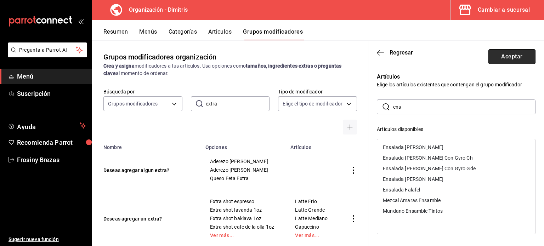
click at [498, 55] on button "Aceptar" at bounding box center [511, 56] width 47 height 15
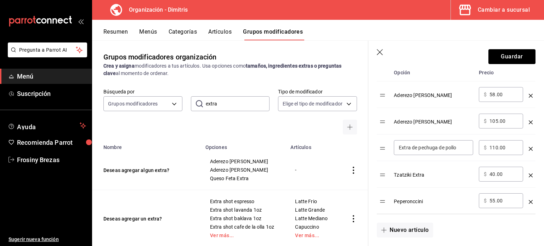
scroll to position [205, 0]
click at [511, 55] on button "Guardar" at bounding box center [511, 56] width 47 height 15
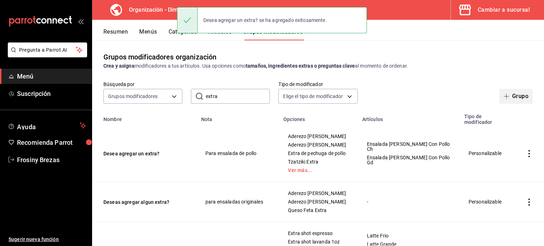
click at [505, 93] on button "Grupo" at bounding box center [515, 96] width 33 height 15
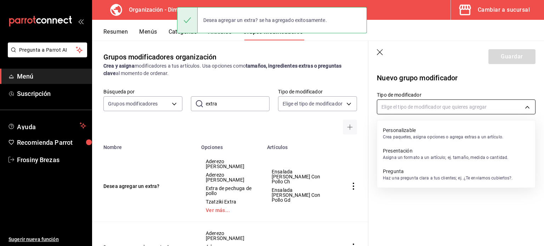
click at [422, 107] on body "Pregunta a Parrot AI Menú Suscripción Ayuda Recomienda Parrot Frosiny Brezas Su…" at bounding box center [272, 123] width 544 height 246
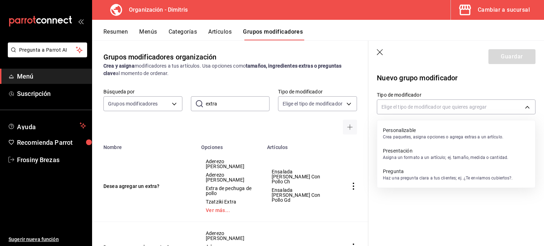
click at [426, 136] on p "Crea paquetes, asigna opciones o agrega extras a un artículo." at bounding box center [443, 137] width 120 height 6
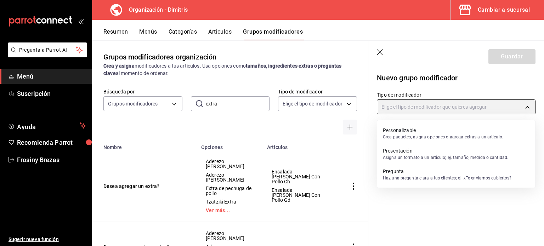
type input "CUSTOMIZABLE"
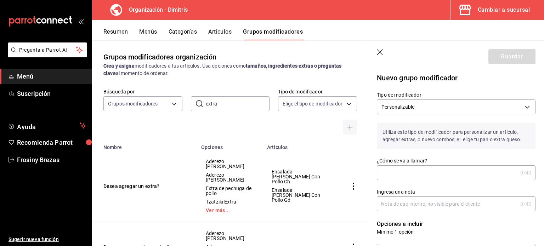
click at [415, 167] on input "¿Cómo se va a llamar?" at bounding box center [447, 173] width 141 height 14
type input "Desea agregar un extra?"
click at [432, 210] on input "Ingresa una nota" at bounding box center [447, 204] width 141 height 14
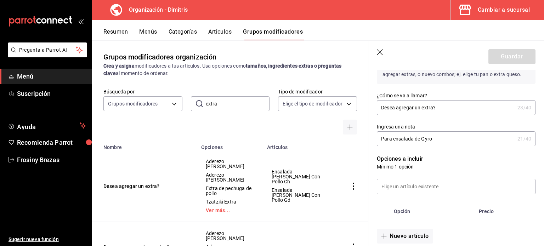
scroll to position [66, 0]
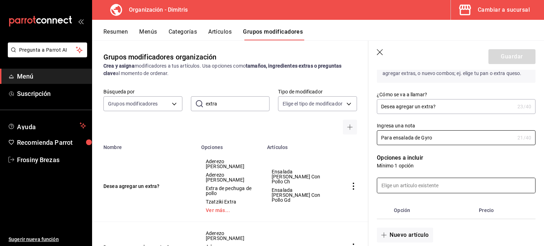
type input "Para ensalada de Gyro"
click at [424, 186] on input at bounding box center [456, 185] width 158 height 15
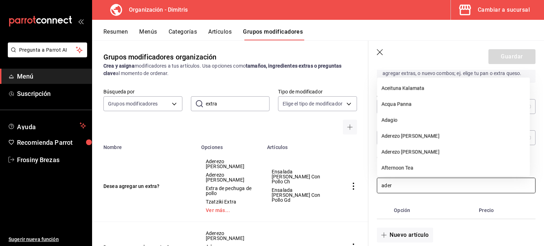
type input "adere"
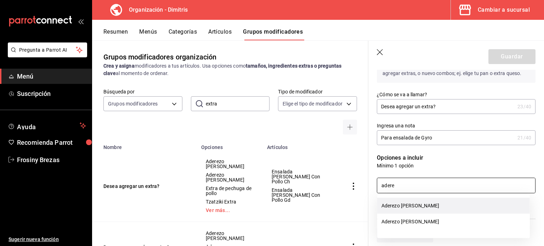
click at [414, 208] on li "Aderezo [PERSON_NAME]" at bounding box center [453, 206] width 153 height 16
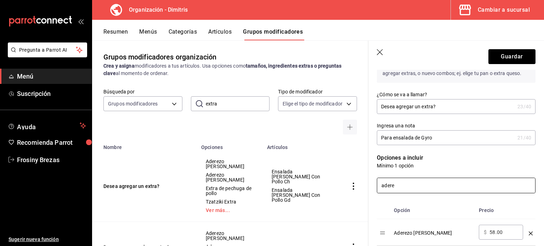
click at [402, 189] on input "adere" at bounding box center [456, 185] width 158 height 15
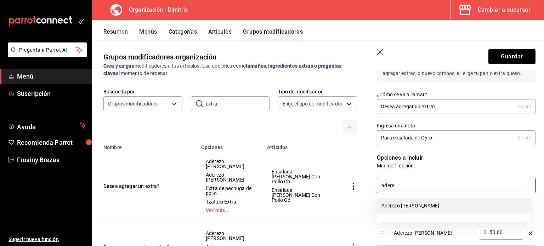
click at [411, 204] on li "Aderezo [PERSON_NAME]" at bounding box center [453, 206] width 153 height 16
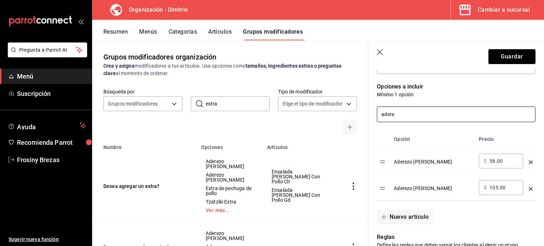
scroll to position [139, 0]
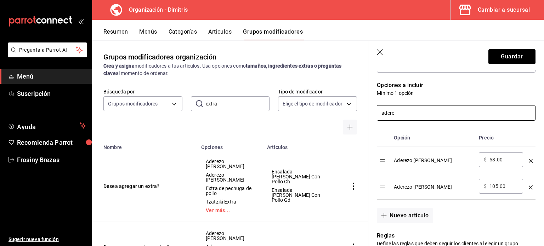
click at [398, 112] on input "adere" at bounding box center [456, 113] width 158 height 15
click at [405, 215] on button "Nuevo artículo" at bounding box center [405, 215] width 56 height 15
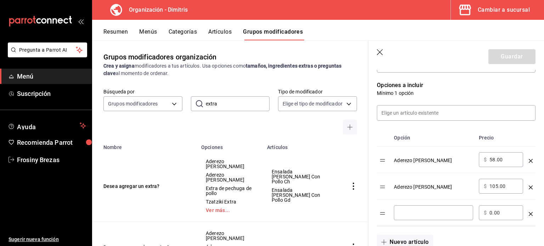
click at [405, 215] on input "optionsTable" at bounding box center [433, 212] width 69 height 7
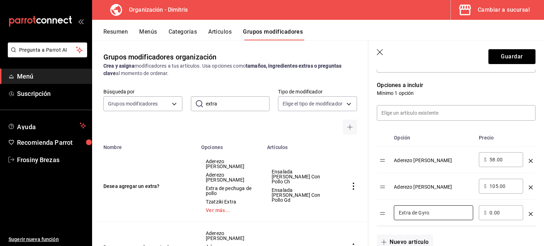
type input "Extra de Gyro"
click at [495, 214] on input "0.00" at bounding box center [503, 212] width 29 height 7
type input "105.00"
click at [432, 114] on input at bounding box center [456, 113] width 158 height 15
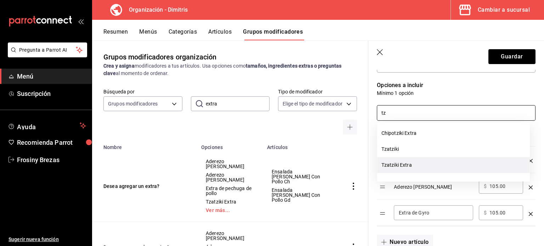
click at [407, 163] on li "Tzatziki Extra" at bounding box center [453, 165] width 153 height 16
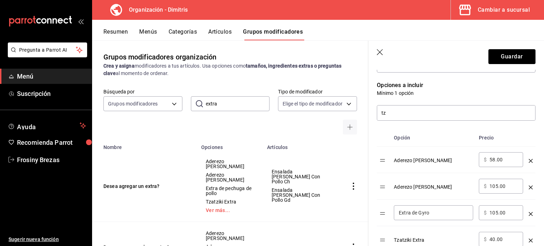
click at [407, 163] on div "Aderezo [PERSON_NAME]" at bounding box center [433, 158] width 79 height 12
click at [399, 116] on input "tz" at bounding box center [456, 113] width 158 height 15
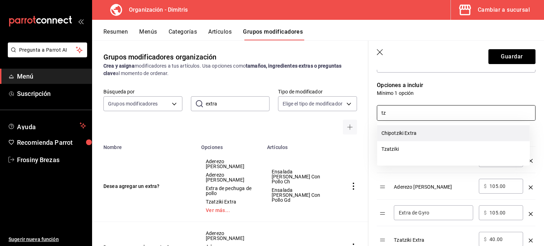
click at [409, 129] on li "Chipotziki Extra" at bounding box center [453, 133] width 153 height 16
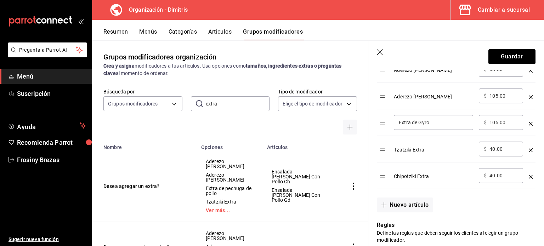
scroll to position [131, 0]
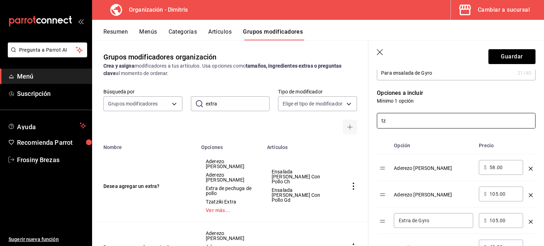
click at [390, 113] on input "tz" at bounding box center [456, 120] width 158 height 15
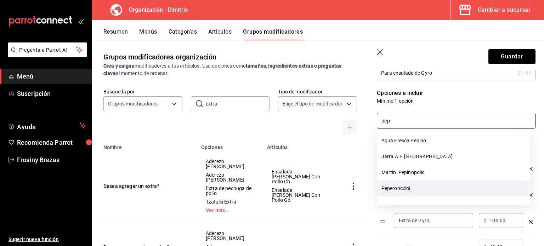
click at [403, 191] on li "Peperonccini" at bounding box center [453, 189] width 153 height 16
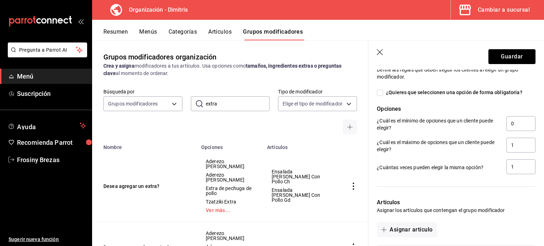
scroll to position [429, 0]
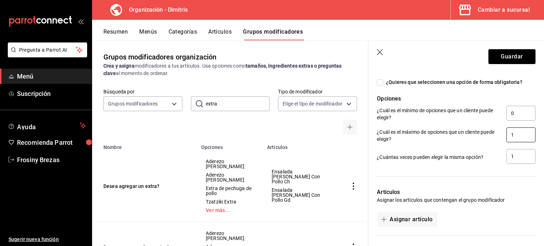
type input "pep"
click at [518, 134] on input "1" at bounding box center [520, 134] width 29 height 15
type input "5"
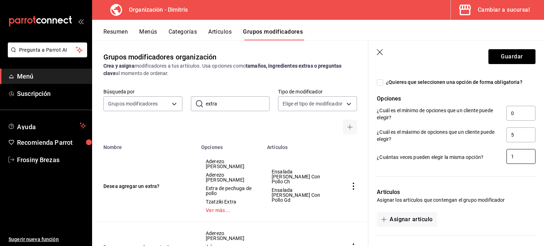
click at [515, 155] on input "1" at bounding box center [520, 156] width 29 height 15
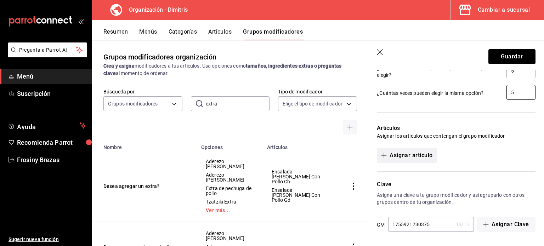
type input "5"
click at [427, 158] on button "Asignar artículo" at bounding box center [407, 155] width 60 height 15
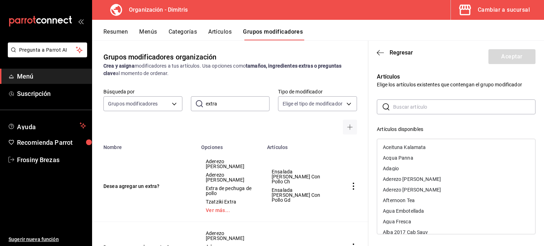
click at [399, 103] on input "text" at bounding box center [464, 107] width 142 height 14
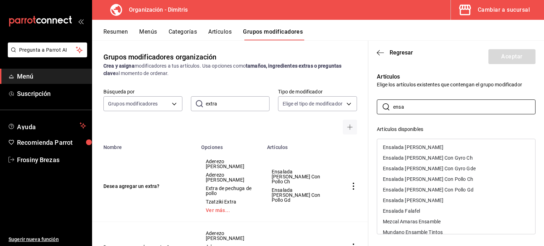
type input "ensa"
click at [442, 160] on div "Ensalada [PERSON_NAME] Con Gyro Ch" at bounding box center [428, 157] width 90 height 5
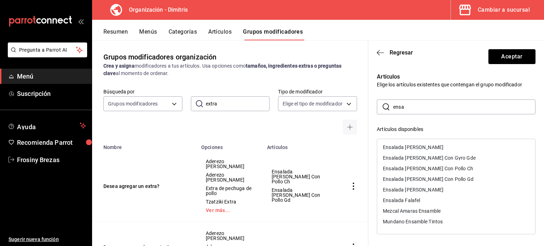
click at [442, 160] on div "Ensalada [PERSON_NAME] Con Gyro Gde" at bounding box center [429, 157] width 93 height 5
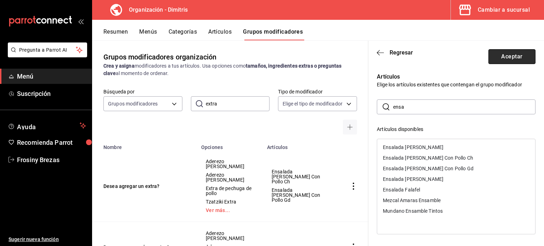
click at [498, 60] on button "Aceptar" at bounding box center [511, 56] width 47 height 15
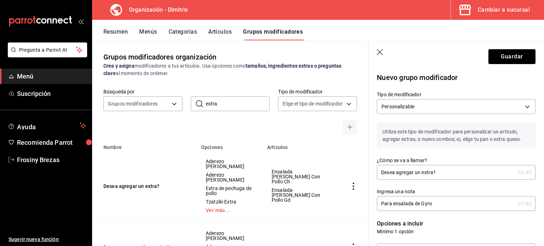
scroll to position [0, 0]
click at [507, 56] on button "Guardar" at bounding box center [511, 56] width 47 height 15
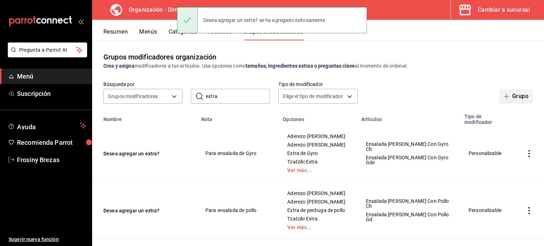
click at [504, 95] on span "button" at bounding box center [508, 96] width 8 height 6
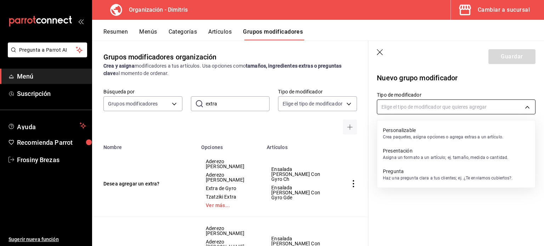
click at [411, 110] on body "Pregunta a Parrot AI Menú Suscripción Ayuda Recomienda Parrot Frosiny Brezas Su…" at bounding box center [272, 123] width 544 height 246
click at [416, 128] on p "Personalizable" at bounding box center [443, 130] width 120 height 7
type input "CUSTOMIZABLE"
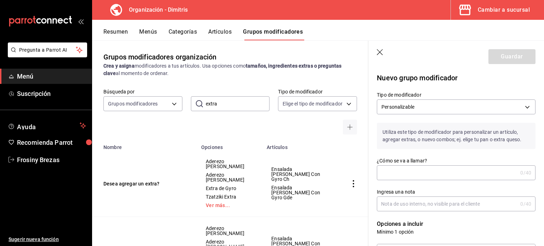
click at [412, 169] on input "¿Cómo se va a llamar?" at bounding box center [447, 173] width 141 height 14
type input "Desea agregar un extra?"
click at [420, 197] on input "Ingresa una nota" at bounding box center [447, 204] width 141 height 14
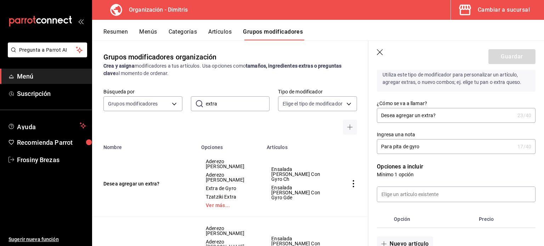
scroll to position [58, 0]
type input "Para pita de gyro"
click at [420, 197] on input at bounding box center [456, 194] width 158 height 15
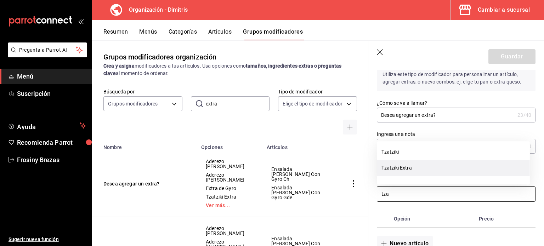
click at [413, 169] on li "Tzatziki Extra" at bounding box center [453, 168] width 153 height 16
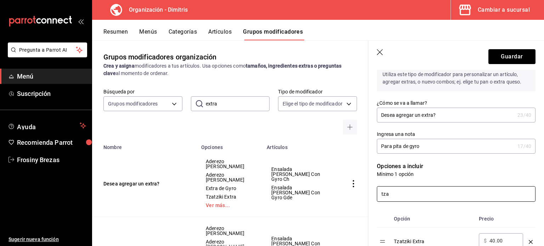
click at [395, 191] on input "tza" at bounding box center [456, 194] width 158 height 15
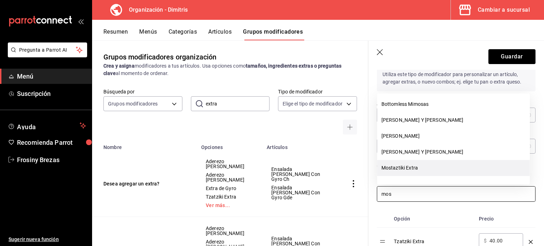
click at [399, 169] on li "Mostaztiki Extra" at bounding box center [453, 168] width 153 height 16
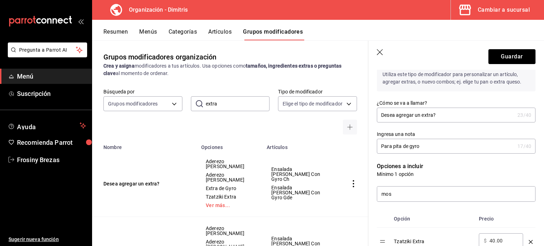
click at [399, 169] on p "Opciones a incluir" at bounding box center [456, 166] width 159 height 8
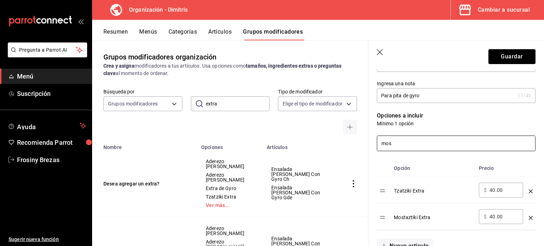
scroll to position [109, 0]
click at [394, 143] on input "mos" at bounding box center [456, 143] width 158 height 15
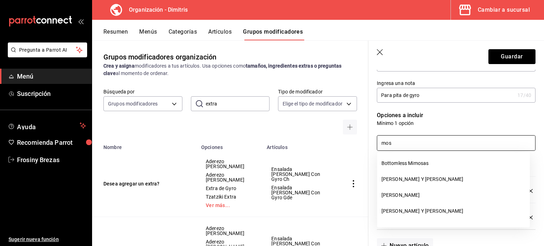
click at [394, 143] on input "mos" at bounding box center [456, 143] width 158 height 15
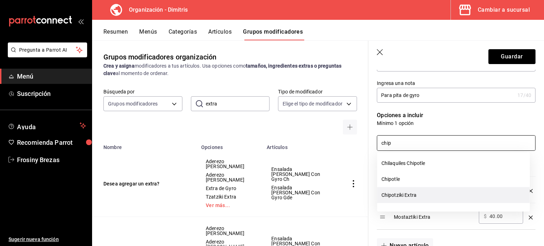
click at [405, 194] on li "Chipotziki Extra" at bounding box center [453, 195] width 153 height 16
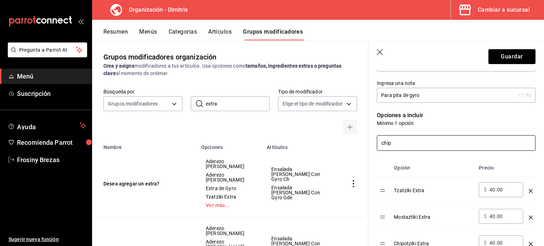
click at [391, 143] on input "chip" at bounding box center [456, 143] width 158 height 15
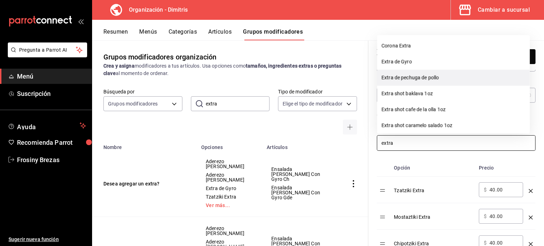
click at [426, 81] on li "Extra de pechuga de pollo" at bounding box center [453, 78] width 153 height 16
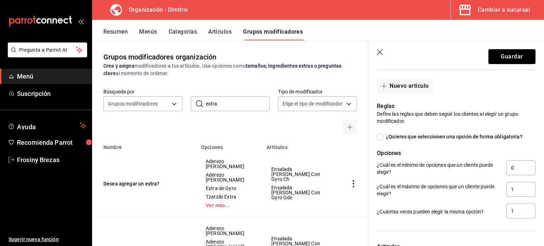
scroll to position [323, 0]
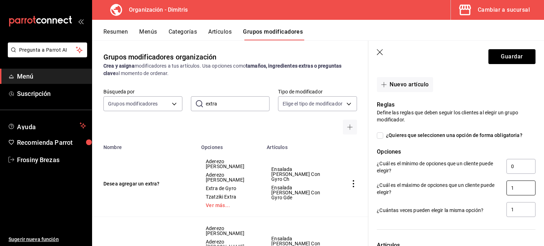
type input "extra"
click at [507, 186] on input "1" at bounding box center [520, 188] width 29 height 15
type input "5"
click at [513, 212] on input "1" at bounding box center [520, 209] width 29 height 15
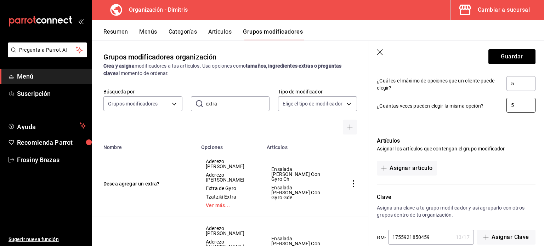
scroll to position [441, 0]
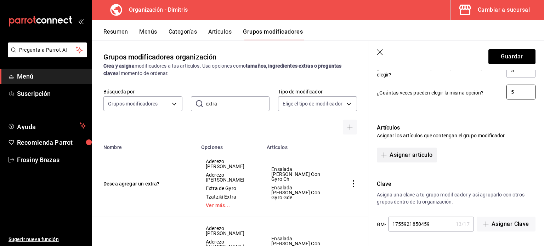
type input "5"
click at [414, 154] on button "Asignar artículo" at bounding box center [407, 155] width 60 height 15
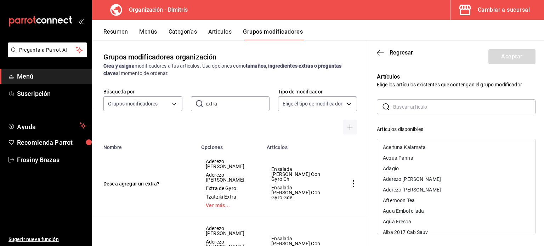
click at [406, 106] on input "text" at bounding box center [464, 107] width 142 height 14
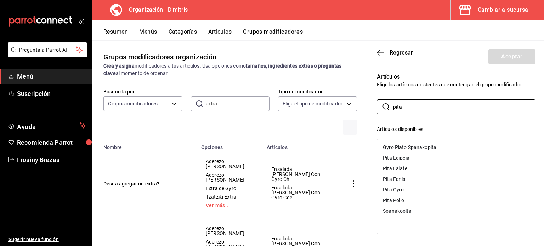
type input "pita"
click at [409, 180] on div "Pita Fanis" at bounding box center [456, 179] width 158 height 11
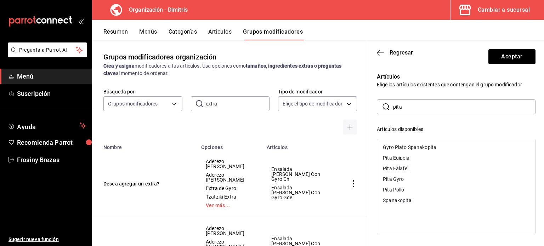
click at [409, 189] on div "Pita Pollo" at bounding box center [456, 190] width 158 height 11
click at [504, 53] on button "Aceptar" at bounding box center [511, 56] width 47 height 15
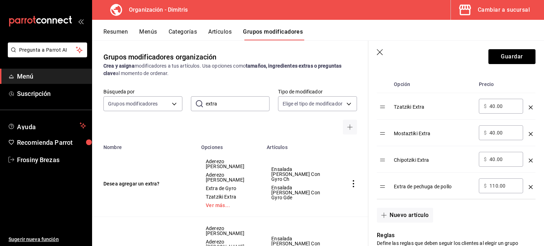
scroll to position [191, 0]
drag, startPoint x: 383, startPoint y: 189, endPoint x: 380, endPoint y: 127, distance: 62.4
drag, startPoint x: 380, startPoint y: 127, endPoint x: 381, endPoint y: 187, distance: 59.9
click at [381, 187] on table "Opción Precio Tzatziki Extra ​ $ 40.00 ​ Mostaztiki Extra ​ $ 40.00 ​ Chipotzik…" at bounding box center [456, 138] width 159 height 123
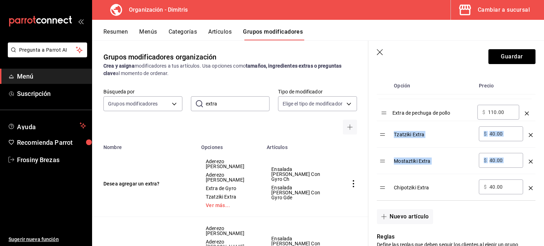
drag, startPoint x: 381, startPoint y: 187, endPoint x: 382, endPoint y: 112, distance: 75.4
click at [382, 112] on table "Opción Precio Tzatziki Extra ​ $ 40.00 ​ Mostaztiki Extra ​ $ 40.00 ​ Chipotzik…" at bounding box center [456, 138] width 159 height 123
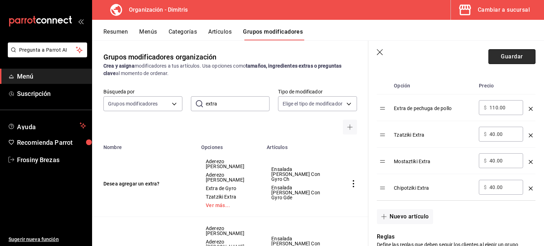
click at [507, 58] on button "Guardar" at bounding box center [511, 56] width 47 height 15
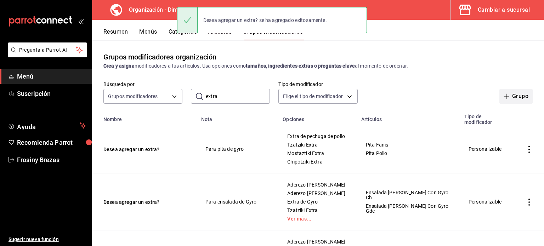
click at [509, 97] on button "Grupo" at bounding box center [515, 96] width 33 height 15
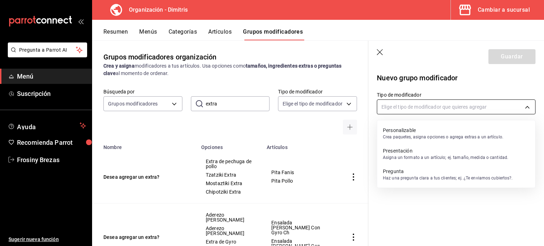
click at [469, 107] on body "Pregunta a Parrot AI Menú Suscripción Ayuda Recomienda Parrot Frosiny Brezas Su…" at bounding box center [272, 123] width 544 height 246
click at [461, 130] on p "Personalizable" at bounding box center [443, 130] width 120 height 7
type input "CUSTOMIZABLE"
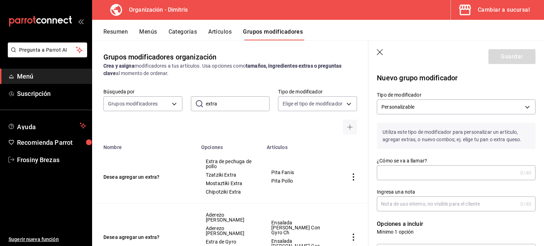
click at [408, 171] on input "¿Cómo se va a llamar?" at bounding box center [447, 173] width 141 height 14
type input "Desea agregar un extra?"
click at [411, 208] on input "Ingresa una nota" at bounding box center [447, 204] width 141 height 14
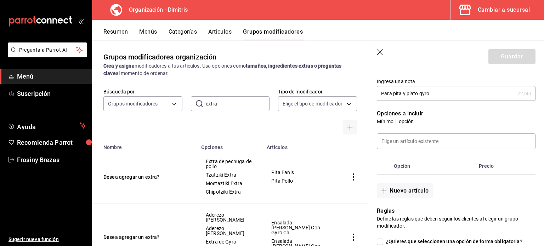
scroll to position [118, 0]
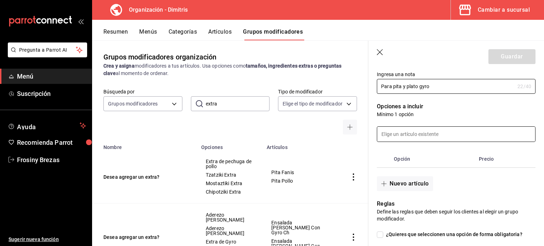
type input "Para pita y plato gyro"
click at [403, 129] on input at bounding box center [456, 134] width 158 height 15
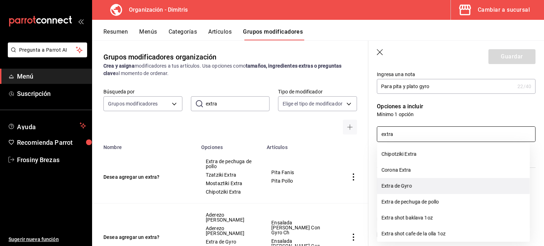
click at [416, 189] on li "Extra de Gyro" at bounding box center [453, 186] width 153 height 16
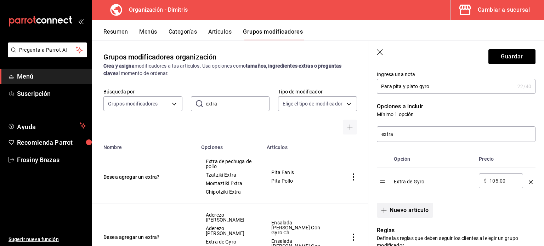
click at [407, 212] on button "Nuevo artículo" at bounding box center [405, 210] width 56 height 15
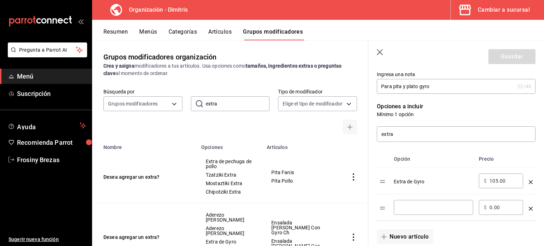
click at [529, 209] on icon "optionsTable" at bounding box center [531, 209] width 4 height 4
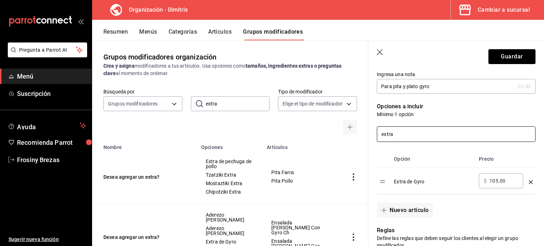
click at [410, 134] on input "extra" at bounding box center [456, 134] width 158 height 15
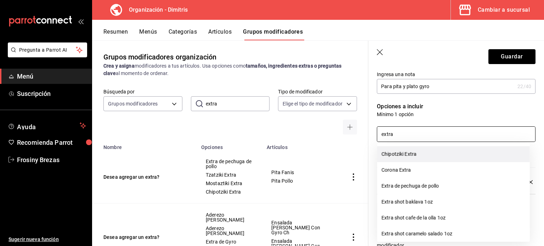
click at [413, 159] on li "Chipotziki Extra" at bounding box center [453, 154] width 153 height 16
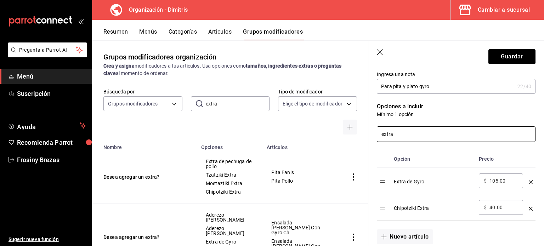
click at [407, 135] on input "extra" at bounding box center [456, 134] width 158 height 15
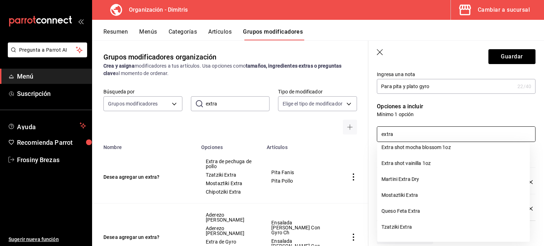
scroll to position [119, 0]
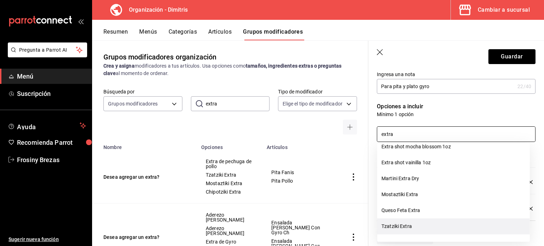
click at [408, 224] on li "Tzatziki Extra" at bounding box center [453, 227] width 153 height 16
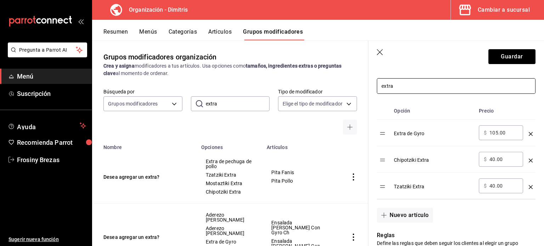
scroll to position [170, 0]
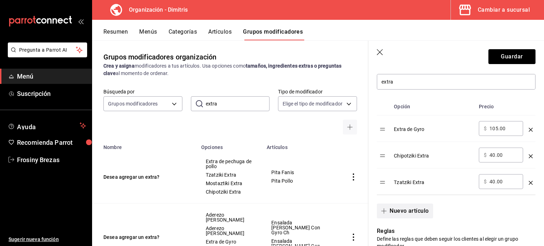
click at [405, 208] on button "Nuevo artículo" at bounding box center [405, 211] width 56 height 15
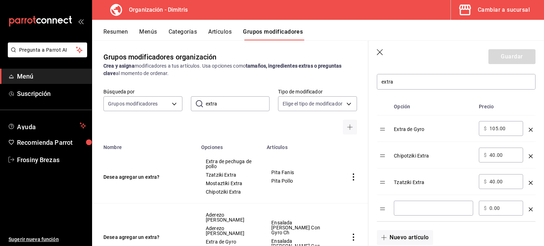
click at [526, 209] on td "optionsTable" at bounding box center [531, 208] width 10 height 27
click at [529, 209] on icon "optionsTable" at bounding box center [531, 210] width 4 height 4
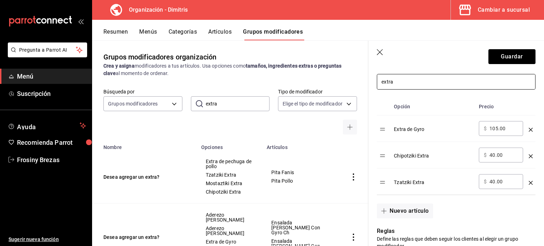
click at [392, 81] on input "extra" at bounding box center [456, 81] width 158 height 15
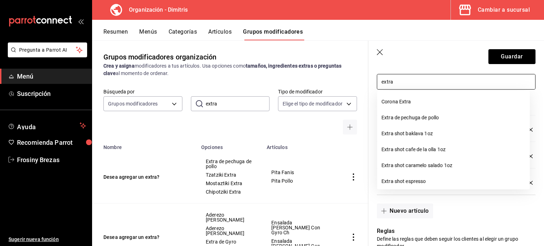
click at [392, 81] on input "extra" at bounding box center [456, 81] width 158 height 15
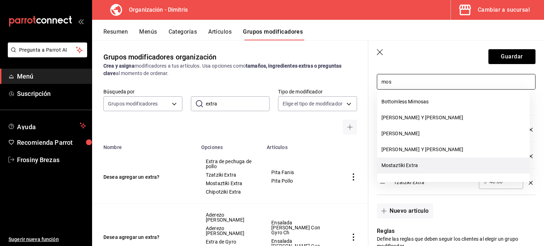
click at [420, 160] on li "Mostaztiki Extra" at bounding box center [453, 166] width 153 height 16
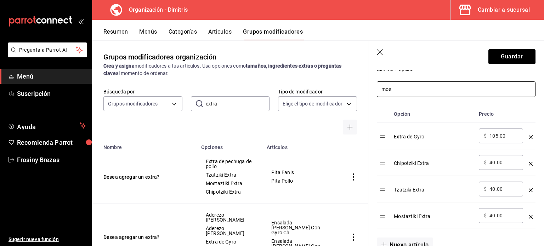
scroll to position [163, 0]
click at [397, 91] on input "mos" at bounding box center [456, 89] width 158 height 15
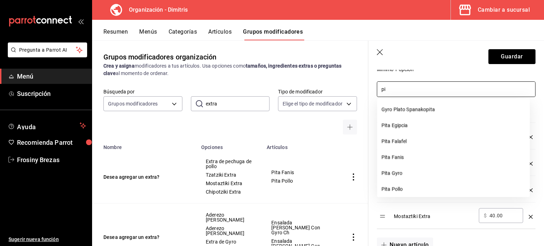
type input "p"
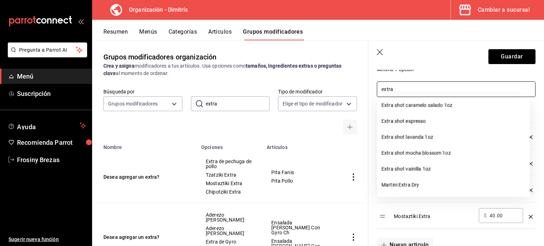
scroll to position [88, 0]
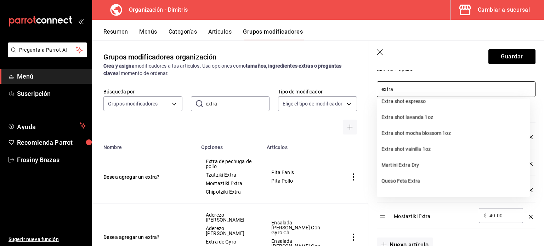
click at [399, 88] on input "extra" at bounding box center [456, 89] width 158 height 15
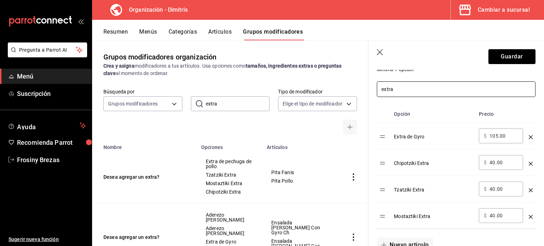
click at [399, 88] on input "extra" at bounding box center [456, 89] width 158 height 15
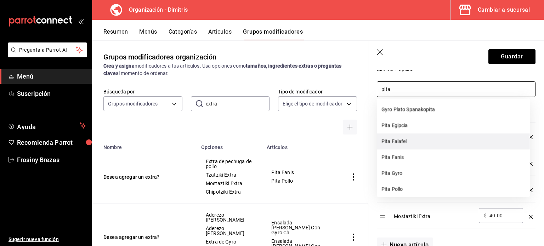
scroll to position [0, 0]
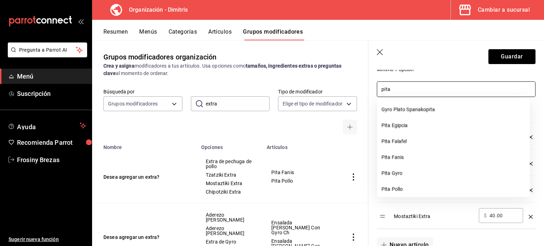
type input "pita"
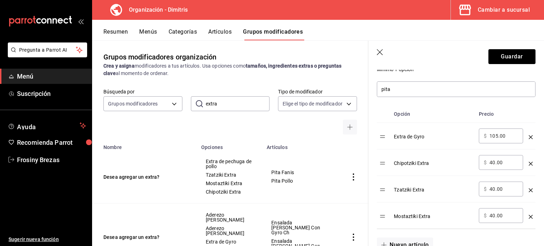
click at [465, 67] on header "Guardar" at bounding box center [456, 55] width 176 height 29
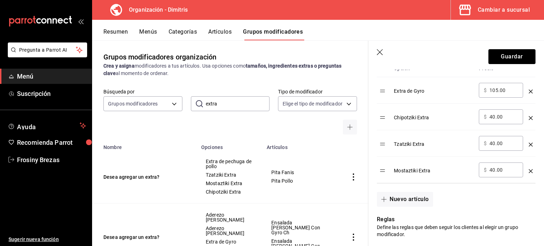
scroll to position [210, 0]
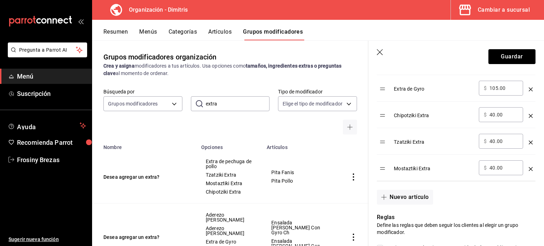
click at [413, 189] on div "Nuevo artículo" at bounding box center [451, 192] width 167 height 23
click at [412, 197] on button "Nuevo artículo" at bounding box center [405, 197] width 56 height 15
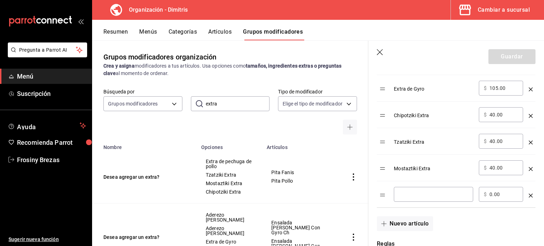
click at [412, 197] on input "optionsTable" at bounding box center [433, 194] width 69 height 7
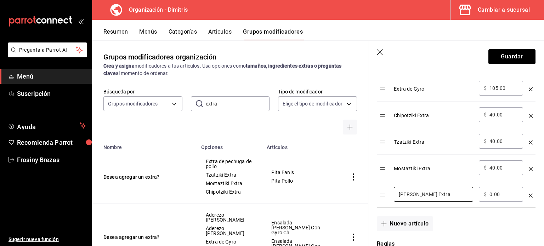
click at [499, 194] on input "0.00" at bounding box center [503, 194] width 29 height 7
click at [463, 28] on div "Resumen Menús Categorías Artículos Grupos modificadores" at bounding box center [323, 34] width 441 height 12
drag, startPoint x: 406, startPoint y: 194, endPoint x: 400, endPoint y: 193, distance: 5.7
click at [400, 193] on input "[PERSON_NAME] Extra" at bounding box center [433, 194] width 69 height 7
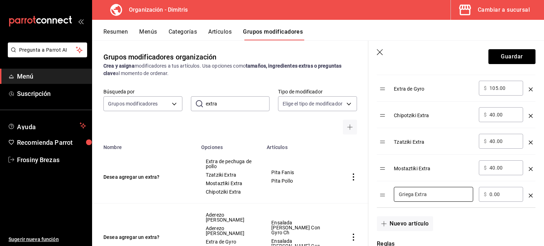
scroll to position [85, 0]
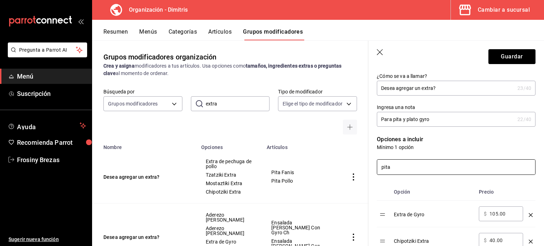
type input "Griega Extra"
click at [414, 171] on input "pita" at bounding box center [456, 167] width 158 height 15
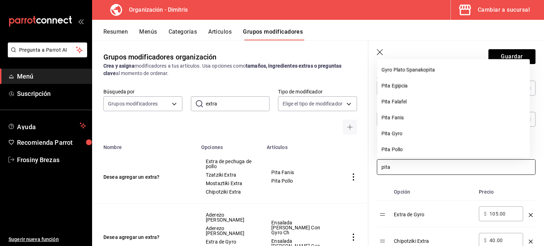
click at [414, 171] on input "pita" at bounding box center [456, 167] width 158 height 15
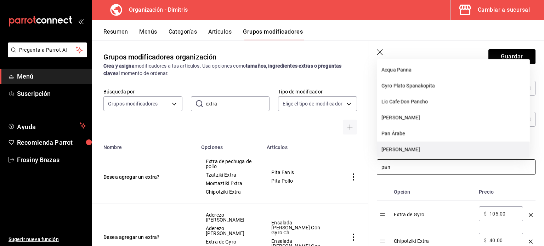
click at [407, 154] on li "[PERSON_NAME]" at bounding box center [453, 150] width 153 height 16
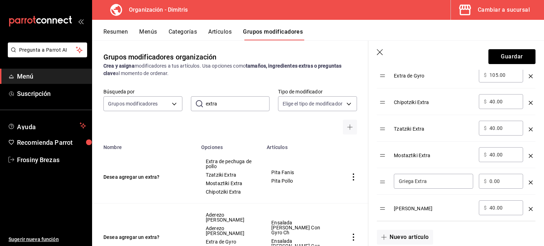
scroll to position [225, 0]
type input "pan"
click at [529, 184] on div "optionsTable" at bounding box center [531, 178] width 4 height 12
click at [529, 180] on icon "optionsTable" at bounding box center [531, 181] width 4 height 4
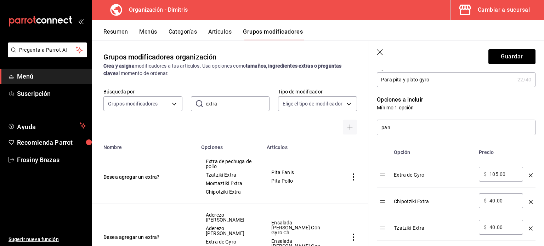
scroll to position [123, 0]
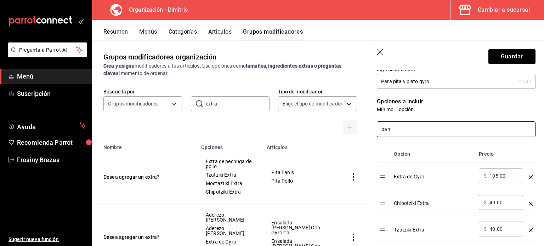
click at [402, 130] on input "pan" at bounding box center [456, 129] width 158 height 15
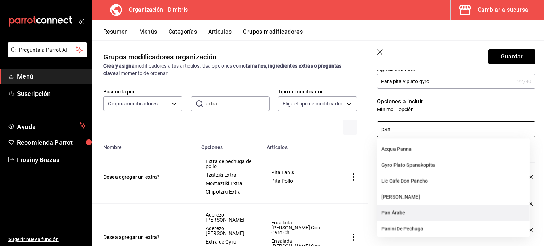
click at [414, 209] on li "Pan Árabe" at bounding box center [453, 213] width 153 height 16
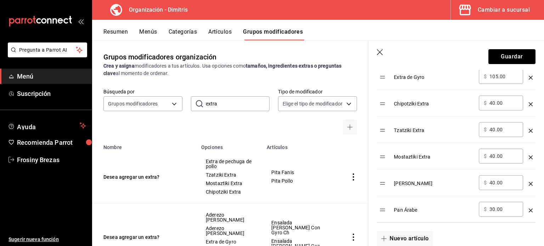
scroll to position [222, 0]
click at [529, 210] on icon "optionsTable" at bounding box center [531, 211] width 4 height 4
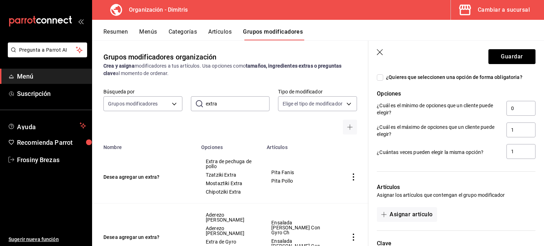
scroll to position [407, 0]
click at [405, 211] on button "Asignar artículo" at bounding box center [407, 215] width 60 height 15
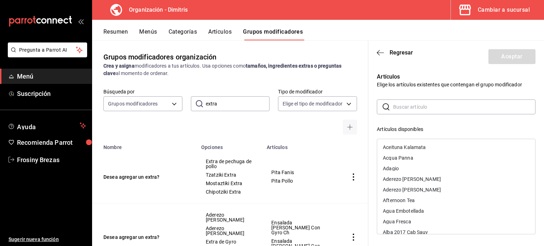
click at [399, 107] on input "text" at bounding box center [464, 107] width 142 height 14
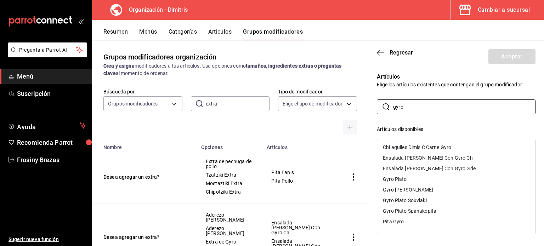
type input "gyro"
click at [415, 177] on div "Gyro Plato" at bounding box center [456, 179] width 158 height 11
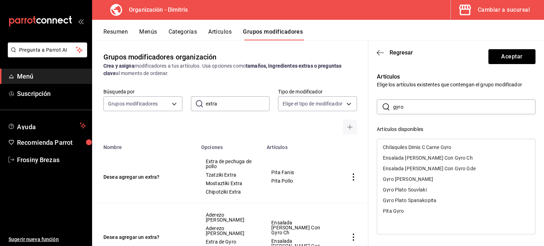
click at [415, 177] on div "Gyro [PERSON_NAME]" at bounding box center [408, 179] width 50 height 5
click at [415, 177] on div "Gyro Plato Souvlaki" at bounding box center [405, 179] width 44 height 5
click at [415, 177] on div "Gyro Plato Spanakopita" at bounding box center [409, 179] width 53 height 5
click at [415, 177] on div "Pita Gyro" at bounding box center [456, 179] width 158 height 11
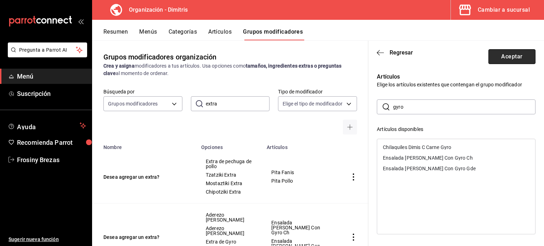
click at [495, 57] on button "Aceptar" at bounding box center [511, 56] width 47 height 15
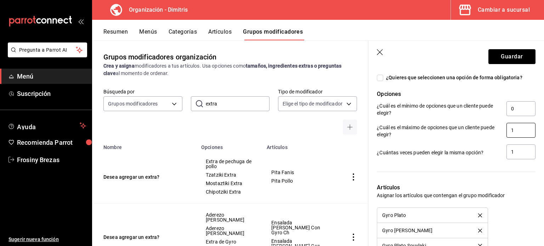
click at [510, 128] on input "1" at bounding box center [520, 130] width 29 height 15
type input "5"
click at [510, 148] on input "1" at bounding box center [520, 151] width 29 height 15
type input "5"
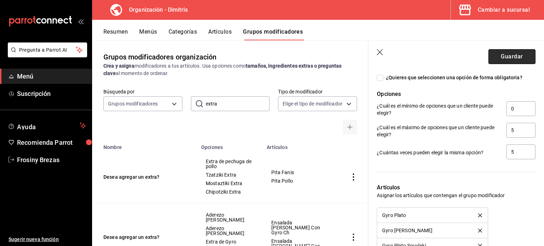
click at [512, 59] on button "Guardar" at bounding box center [511, 56] width 47 height 15
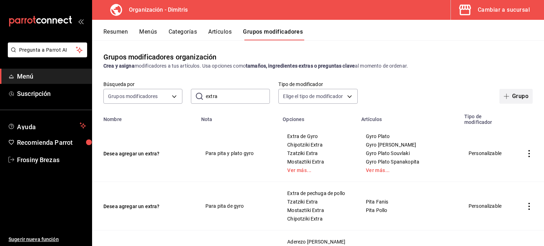
click at [504, 99] on icon "button" at bounding box center [507, 96] width 6 height 6
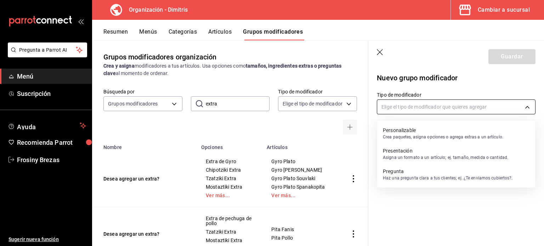
click at [473, 107] on body "Pregunta a Parrot AI Menú Suscripción Ayuda Recomienda Parrot Frosiny Brezas Su…" at bounding box center [272, 123] width 544 height 246
click at [454, 126] on div "Personalizable Crea paquetes, asigna opciones o agrega extras a un artículo." at bounding box center [443, 133] width 120 height 16
type input "CUSTOMIZABLE"
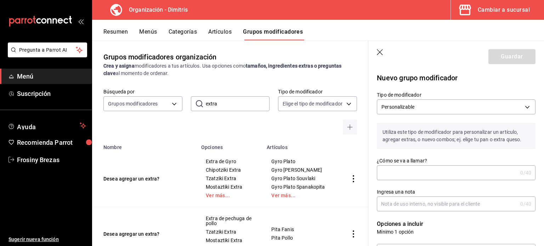
click at [442, 168] on input "¿Cómo se va a llamar?" at bounding box center [447, 173] width 141 height 14
type input "Deseas agragar un extra"
click at [430, 198] on input "Ingresa una nota" at bounding box center [447, 204] width 141 height 14
type input "Para pla"
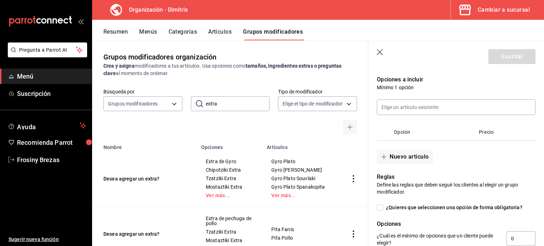
scroll to position [149, 0]
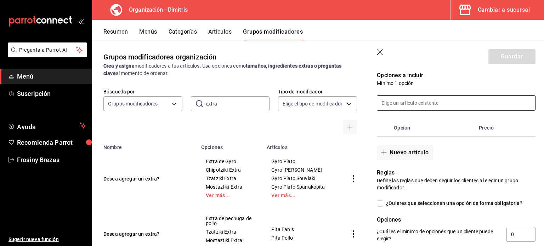
type input "Para plato especial o kipe bola"
click at [412, 106] on input at bounding box center [456, 103] width 158 height 15
type input "kipe"
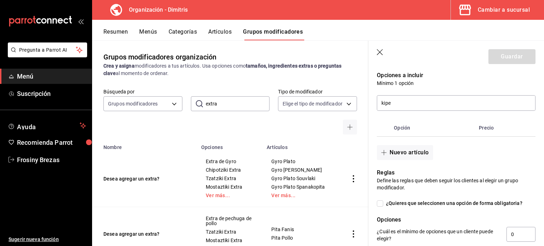
click at [436, 84] on p "Mínimo 1 opción" at bounding box center [456, 83] width 159 height 7
click at [401, 158] on button "Nuevo artículo" at bounding box center [405, 152] width 56 height 15
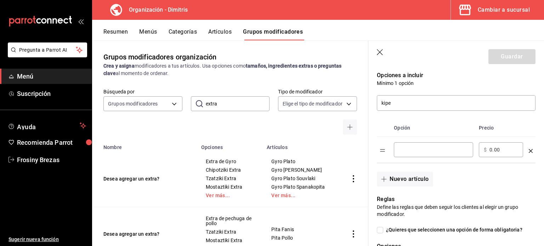
click at [406, 151] on input "optionsTable" at bounding box center [433, 149] width 69 height 7
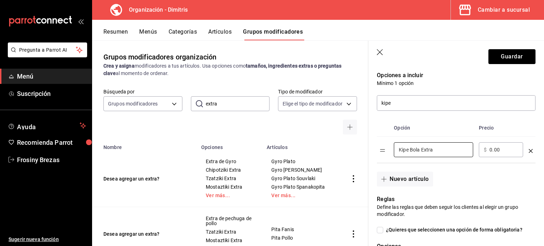
type input "Kipe Bola Extra"
click at [501, 152] on input "0.00" at bounding box center [503, 149] width 29 height 7
click at [498, 150] on input "105.00" at bounding box center [503, 149] width 29 height 7
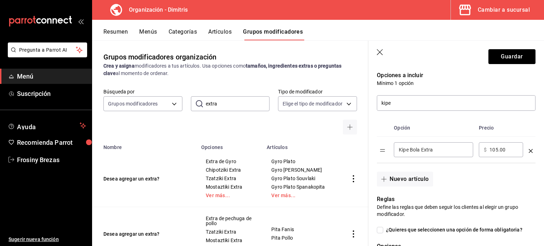
click at [498, 150] on input "105.00" at bounding box center [503, 149] width 29 height 7
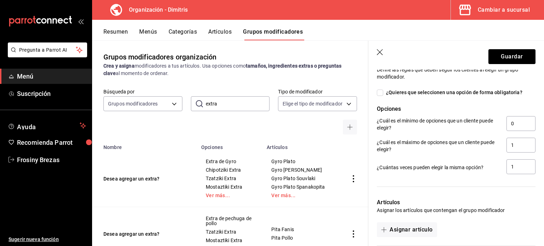
scroll to position [287, 0]
type input "60.00"
click at [514, 141] on input "1" at bounding box center [520, 144] width 29 height 15
type input "5"
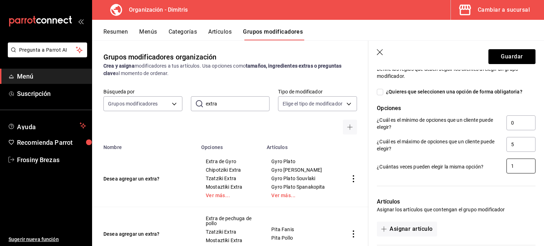
click at [515, 164] on input "1" at bounding box center [520, 166] width 29 height 15
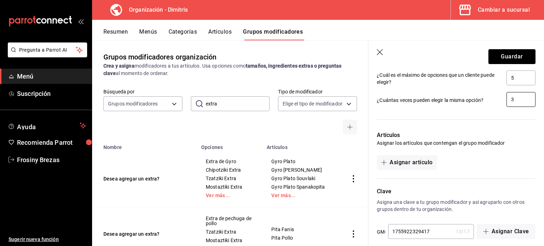
scroll to position [355, 0]
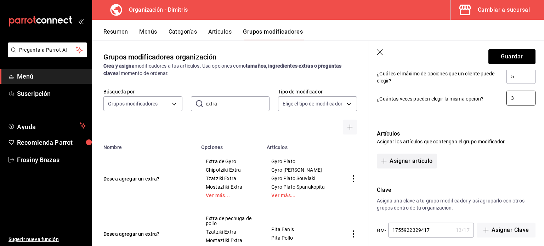
type input "3"
click at [421, 155] on button "Asignar artículo" at bounding box center [407, 161] width 60 height 15
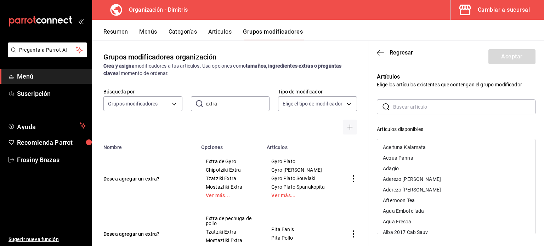
click at [413, 110] on input "text" at bounding box center [464, 107] width 142 height 14
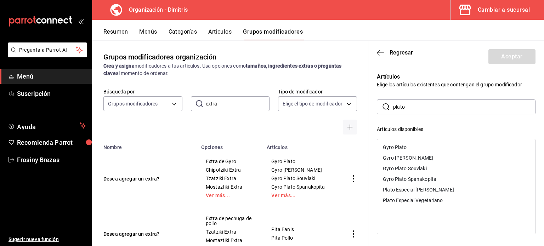
click at [433, 192] on div "Plato Especial [PERSON_NAME]" at bounding box center [418, 189] width 71 height 5
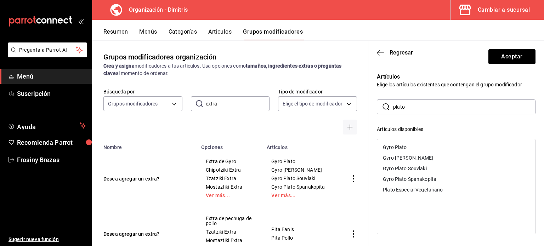
click at [409, 107] on input "plato" at bounding box center [464, 107] width 142 height 14
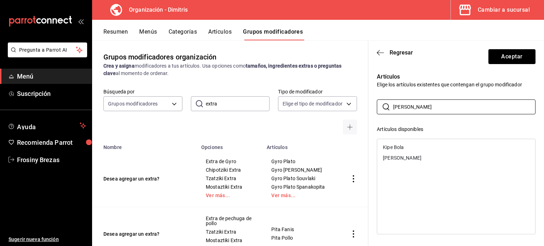
type input "kip"
click at [406, 146] on div "Kipe Bola" at bounding box center [456, 147] width 158 height 11
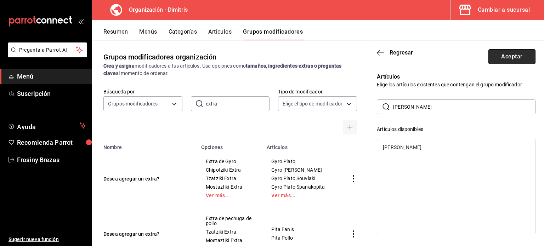
click at [503, 56] on button "Aceptar" at bounding box center [511, 56] width 47 height 15
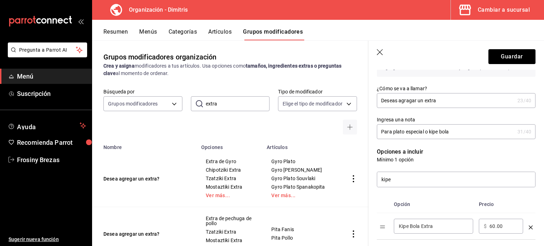
scroll to position [52, 0]
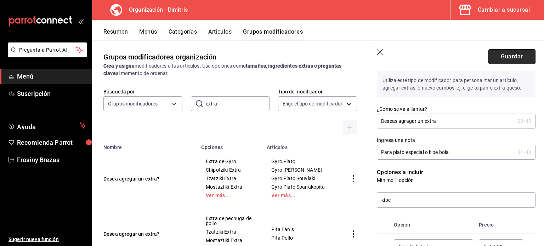
click at [503, 59] on button "Guardar" at bounding box center [511, 56] width 47 height 15
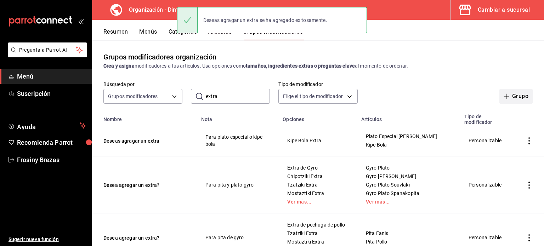
click at [504, 97] on icon "button" at bounding box center [507, 96] width 6 height 6
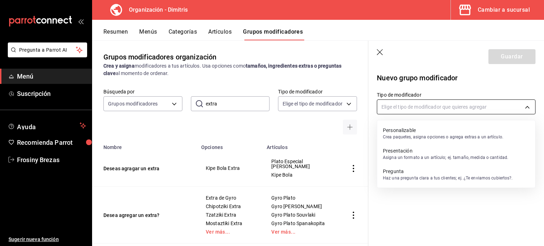
click at [450, 107] on body "Pregunta a Parrot AI Menú Suscripción Ayuda Recomienda Parrot Frosiny Brezas Su…" at bounding box center [272, 123] width 544 height 246
click at [442, 130] on p "Personalizable" at bounding box center [443, 130] width 120 height 7
type input "CUSTOMIZABLE"
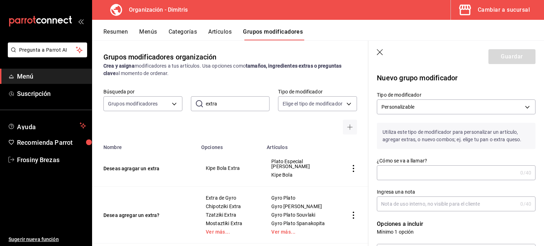
click at [438, 168] on input "¿Cómo se va a llamar?" at bounding box center [447, 173] width 141 height 14
type input "Deseas agregar una brocheta extra"
click at [425, 208] on input "Ingresa una nota" at bounding box center [447, 204] width 141 height 14
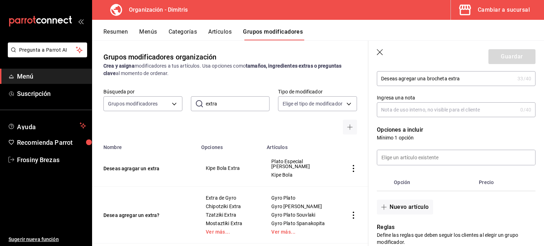
scroll to position [99, 0]
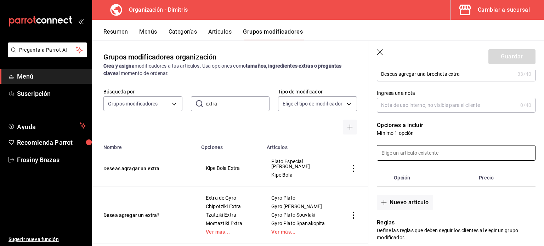
click at [426, 156] on input at bounding box center [456, 153] width 158 height 15
click at [404, 206] on button "Nuevo artículo" at bounding box center [405, 202] width 56 height 15
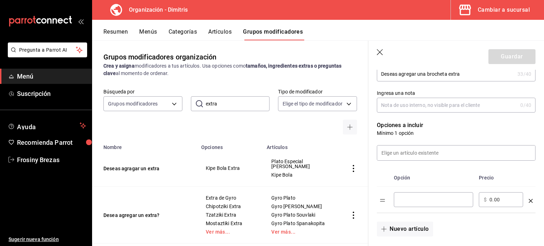
click at [404, 200] on input "optionsTable" at bounding box center [433, 199] width 69 height 7
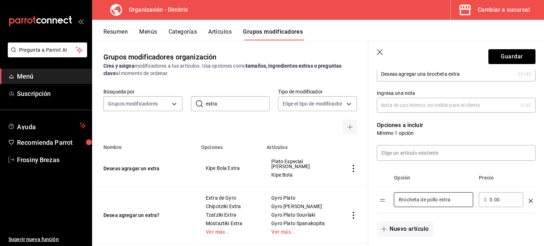
type input "Brocheta de pollo extra"
click at [499, 204] on div "​ $ 0.00 ​" at bounding box center [501, 199] width 44 height 15
click at [496, 200] on input "0.00" at bounding box center [503, 199] width 29 height 7
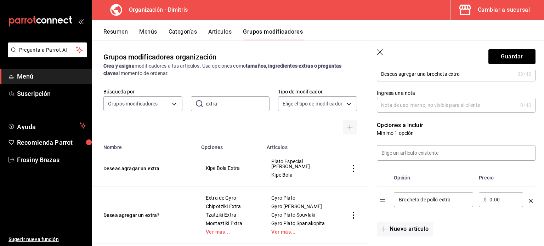
click at [496, 200] on input "0.00" at bounding box center [503, 199] width 29 height 7
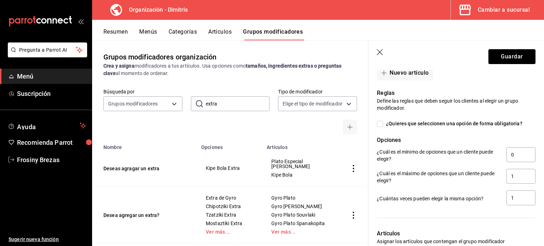
scroll to position [255, 0]
type input "105.00"
click at [509, 178] on input "1" at bounding box center [520, 176] width 29 height 15
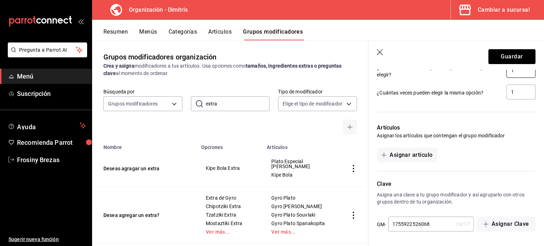
scroll to position [361, 0]
click at [429, 158] on button "Asignar artículo" at bounding box center [407, 155] width 60 height 15
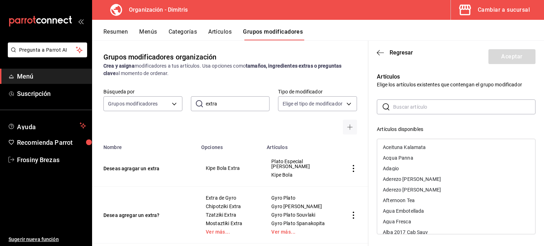
click at [416, 107] on input "text" at bounding box center [464, 107] width 142 height 14
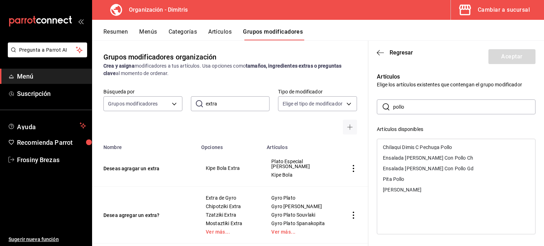
click at [415, 190] on div "[PERSON_NAME]" at bounding box center [402, 189] width 39 height 5
click at [408, 107] on input "pollo" at bounding box center [464, 107] width 142 height 14
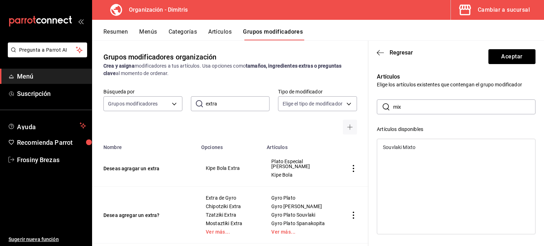
click at [414, 148] on div "Souvlaki Mixto" at bounding box center [399, 147] width 33 height 5
click at [405, 104] on input "mix" at bounding box center [464, 107] width 142 height 14
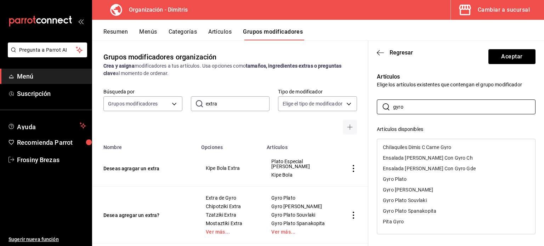
type input "gyro"
click at [426, 199] on div "Gyro Plato Souvlaki" at bounding box center [456, 200] width 158 height 11
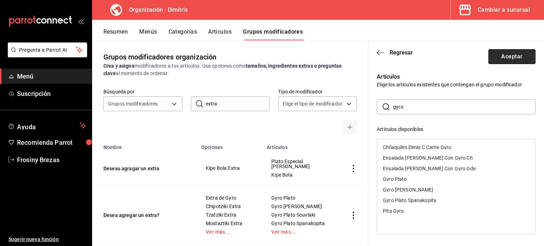
click at [496, 55] on button "Aceptar" at bounding box center [511, 56] width 47 height 15
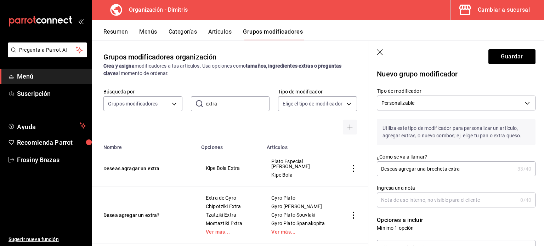
scroll to position [4, 0]
click at [467, 170] on input "Deseas agregar una brocheta extra" at bounding box center [446, 169] width 138 height 14
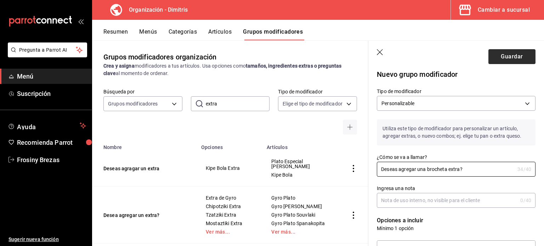
type input "Deseas agregar una brocheta extra?"
click at [494, 59] on button "Guardar" at bounding box center [511, 56] width 47 height 15
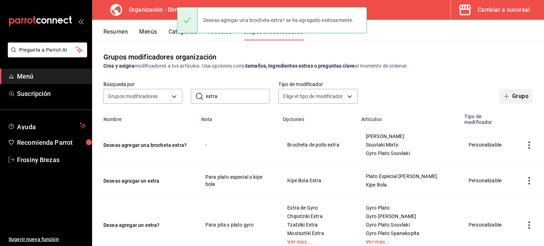
click at [506, 100] on button "Grupo" at bounding box center [515, 96] width 33 height 15
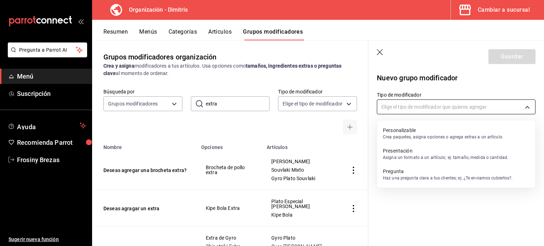
click at [482, 106] on body "Pregunta a Parrot AI Menú Suscripción Ayuda Recomienda Parrot Frosiny Brezas Su…" at bounding box center [272, 123] width 544 height 246
click at [470, 128] on p "Personalizable" at bounding box center [443, 130] width 120 height 7
type input "CUSTOMIZABLE"
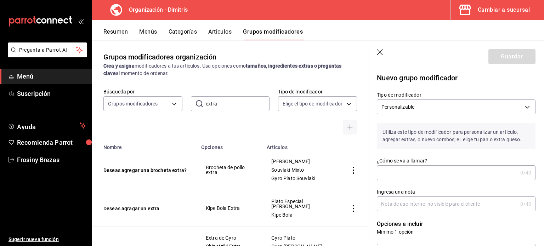
click at [454, 170] on input "¿Cómo se va a llamar?" at bounding box center [447, 173] width 141 height 14
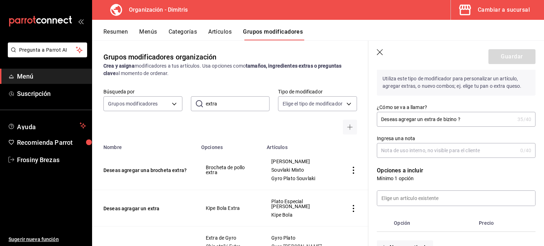
scroll to position [54, 0]
type input "Deseas agregar un extra de bizino ?"
click at [448, 148] on input "Ingresa una nota" at bounding box center [447, 150] width 141 height 14
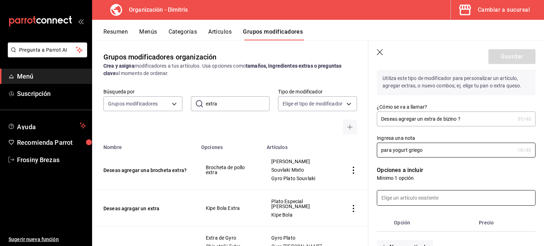
type input "para yogurt griego"
click at [438, 193] on input at bounding box center [456, 198] width 158 height 15
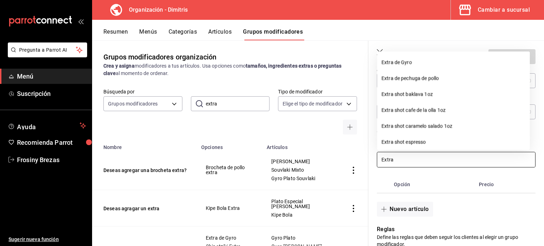
scroll to position [93, 0]
type input "Extra"
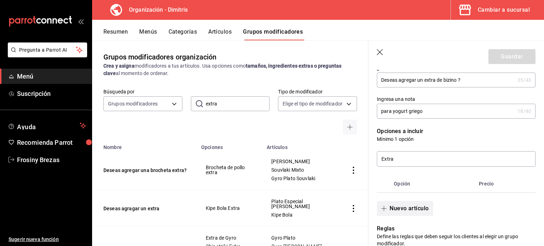
click at [412, 211] on button "Nuevo artículo" at bounding box center [405, 208] width 56 height 15
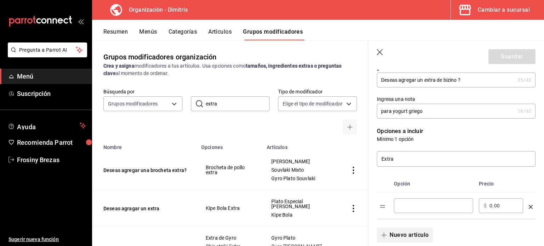
click at [412, 211] on div "​" at bounding box center [433, 205] width 79 height 15
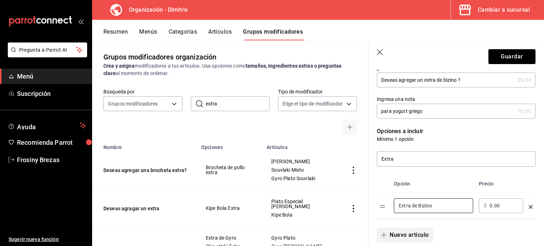
type input "Extra de Bizino"
type input "1.00"
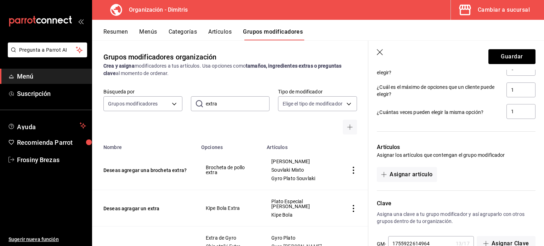
scroll to position [342, 0]
type input "40.00"
click at [404, 172] on button "Asignar artículo" at bounding box center [407, 173] width 60 height 15
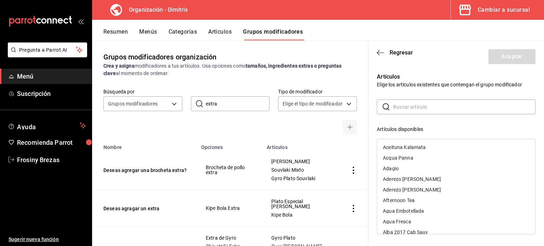
click at [404, 111] on input "text" at bounding box center [464, 107] width 142 height 14
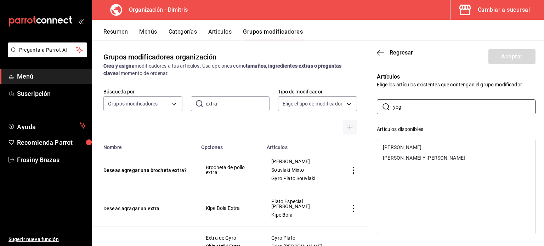
type input "yog"
click at [420, 148] on div "Yogurt Griego" at bounding box center [456, 147] width 158 height 11
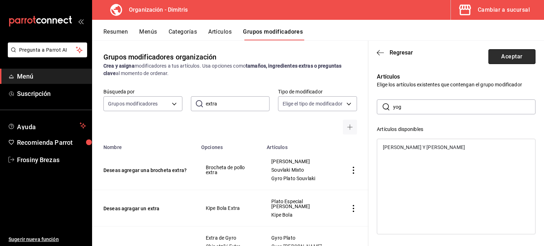
click at [500, 56] on button "Aceptar" at bounding box center [511, 56] width 47 height 15
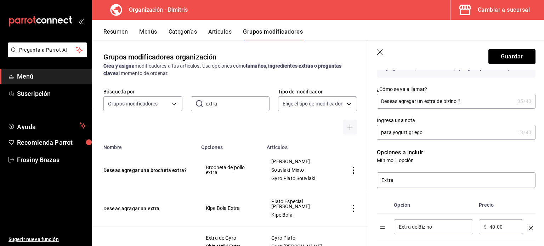
scroll to position [61, 0]
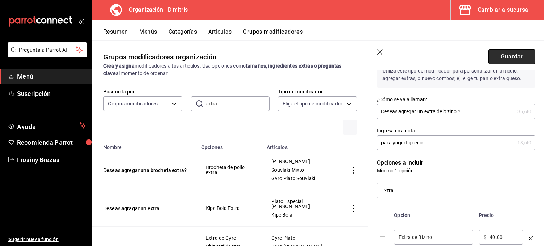
click at [501, 57] on button "Guardar" at bounding box center [511, 56] width 47 height 15
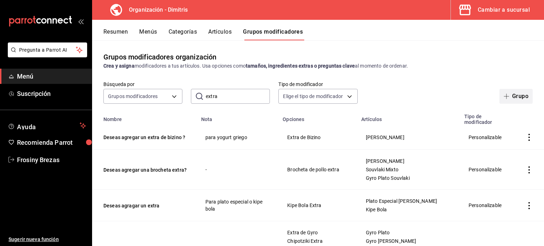
click at [504, 95] on icon "button" at bounding box center [507, 96] width 6 height 6
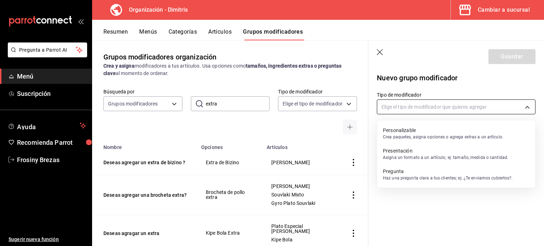
click at [428, 111] on body "Pregunta a Parrot AI Menú Suscripción Ayuda Recomienda Parrot Frosiny Brezas Su…" at bounding box center [272, 123] width 544 height 246
click at [429, 131] on p "Personalizable" at bounding box center [443, 130] width 120 height 7
type input "CUSTOMIZABLE"
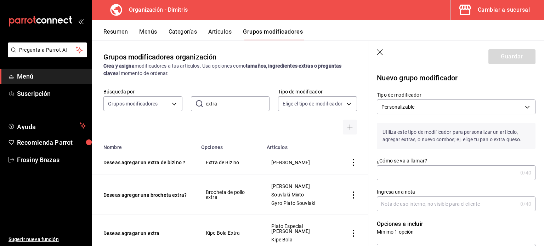
click at [415, 168] on input "¿Cómo se va a llamar?" at bounding box center [447, 173] width 141 height 14
type input "Deseas agragar mas carne?"
click at [414, 202] on input "Ingresa una nota" at bounding box center [447, 204] width 141 height 14
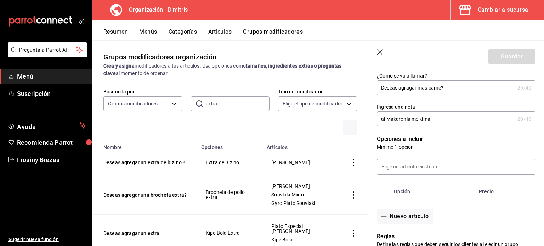
scroll to position [123, 0]
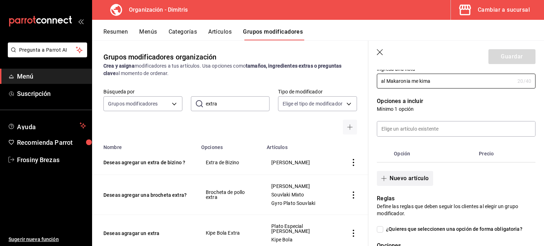
type input "al Makaronia me kima"
click at [410, 182] on button "Nuevo artículo" at bounding box center [405, 178] width 56 height 15
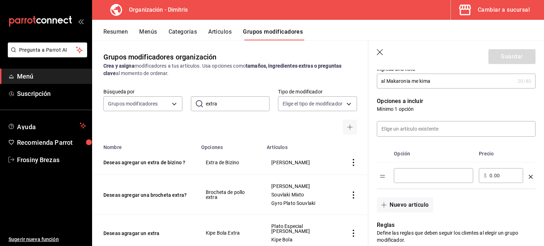
click at [408, 171] on div "​" at bounding box center [433, 175] width 79 height 15
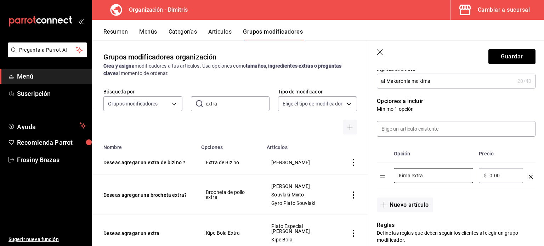
type input "Kima extra"
click at [492, 177] on input "0.00" at bounding box center [503, 175] width 29 height 7
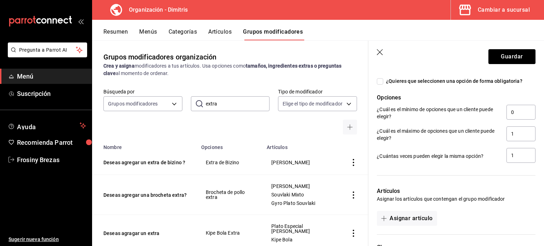
scroll to position [354, 0]
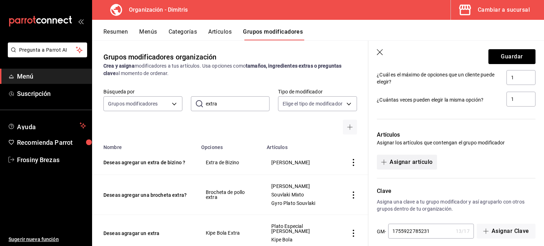
type input "95.00"
click at [431, 160] on button "Asignar artículo" at bounding box center [407, 162] width 60 height 15
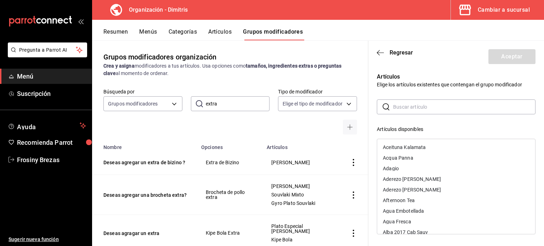
click at [412, 107] on input "text" at bounding box center [464, 107] width 142 height 14
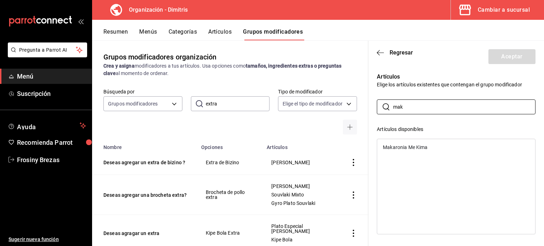
type input "mak"
click at [425, 152] on ul "Makaronia Me Kima" at bounding box center [456, 147] width 158 height 16
click at [425, 152] on div "Makaronia Me Kima" at bounding box center [456, 147] width 158 height 11
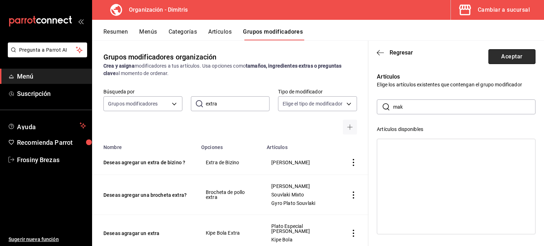
click at [500, 50] on button "Aceptar" at bounding box center [511, 56] width 47 height 15
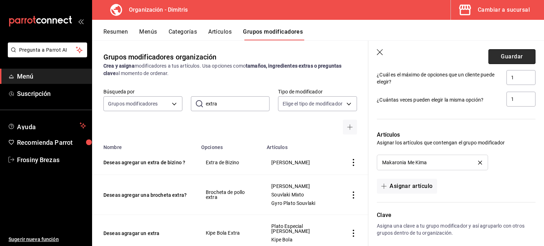
click at [503, 58] on button "Guardar" at bounding box center [511, 56] width 47 height 15
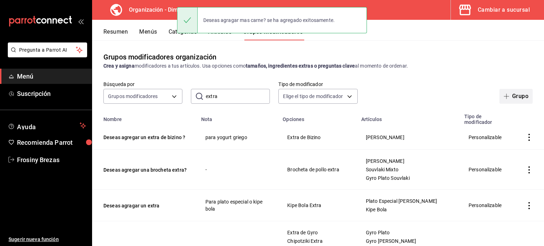
click at [501, 101] on button "Grupo" at bounding box center [515, 96] width 33 height 15
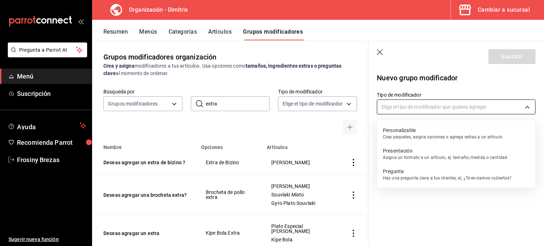
click at [477, 114] on body "Pregunta a Parrot AI Menú Suscripción Ayuda Recomienda Parrot Frosiny Brezas Su…" at bounding box center [272, 123] width 544 height 246
click at [464, 127] on p "Personalizable" at bounding box center [443, 130] width 120 height 7
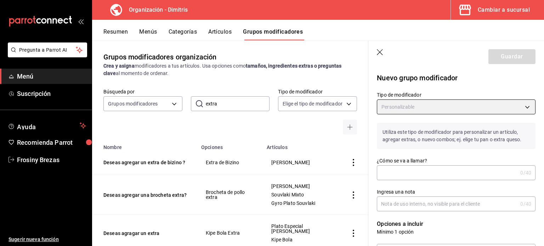
type input "CUSTOMIZABLE"
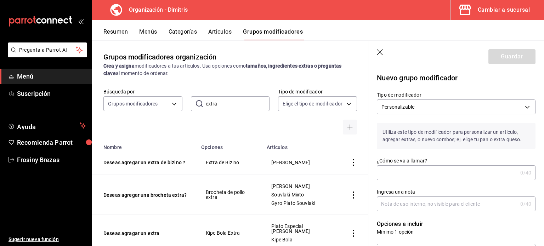
click at [408, 171] on input "¿Cómo se va a llamar?" at bounding box center [447, 173] width 141 height 14
type input "Deseas agregar mas dedos de papa"
click at [431, 205] on input "Ingresa una nota" at bounding box center [447, 204] width 141 height 14
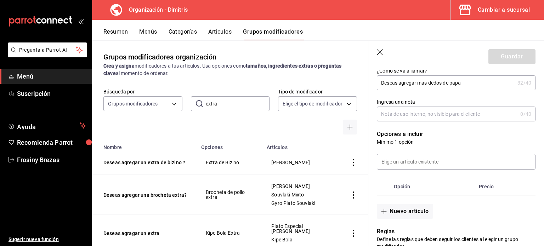
scroll to position [90, 0]
click at [405, 211] on button "Nuevo artículo" at bounding box center [405, 211] width 56 height 15
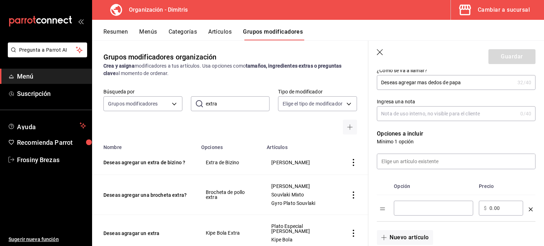
click at [409, 209] on input "optionsTable" at bounding box center [433, 208] width 69 height 7
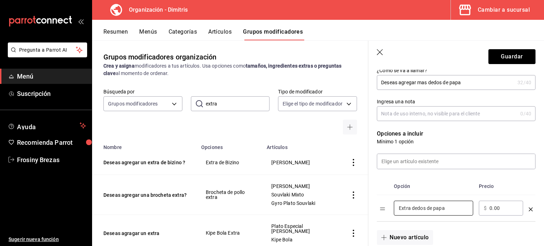
type input "Extra dedos de papa"
click at [490, 212] on div "​ $ 0.00 ​" at bounding box center [501, 208] width 44 height 15
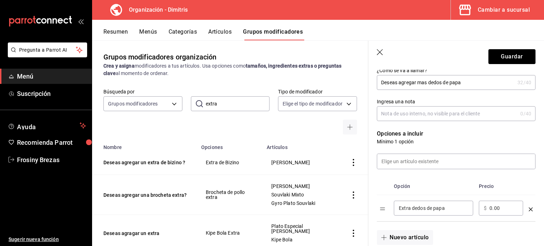
drag, startPoint x: 490, startPoint y: 212, endPoint x: 504, endPoint y: 206, distance: 14.7
click at [504, 206] on div "​ $ 0.00 ​" at bounding box center [501, 208] width 44 height 15
drag, startPoint x: 504, startPoint y: 206, endPoint x: 488, endPoint y: 206, distance: 15.2
click at [488, 206] on div "​ $ 0.00 ​" at bounding box center [501, 208] width 44 height 15
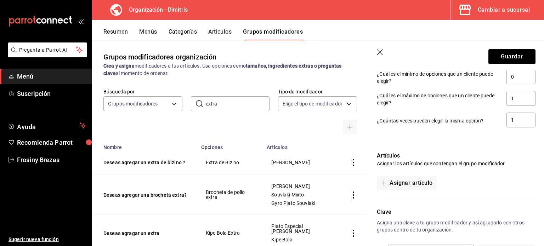
scroll to position [337, 0]
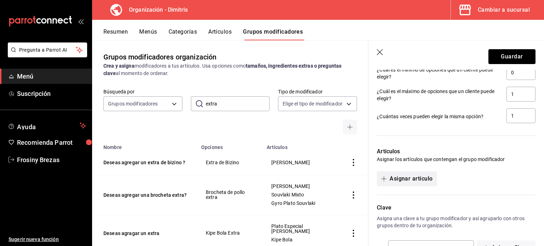
type input "55.00"
click at [420, 176] on button "Asignar artículo" at bounding box center [407, 178] width 60 height 15
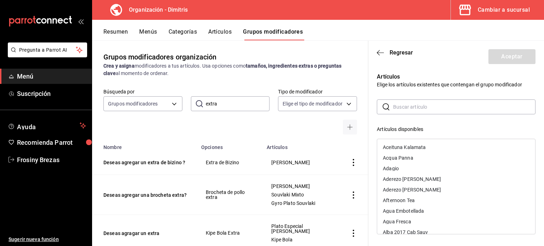
click at [411, 112] on input "text" at bounding box center [464, 107] width 142 height 14
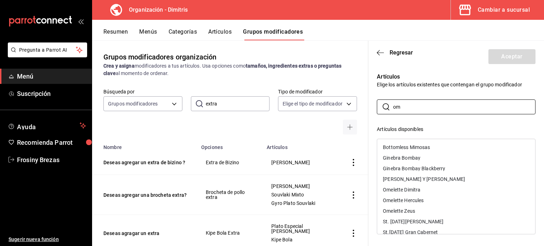
type input "om"
click at [415, 194] on div "Omelette Dimitra" at bounding box center [456, 190] width 158 height 11
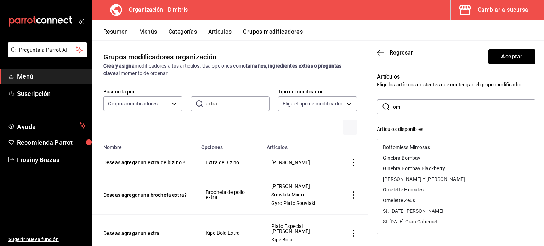
click at [415, 194] on div "Omelette Hercules" at bounding box center [456, 190] width 158 height 11
click at [412, 191] on div "Omelette Zeus" at bounding box center [399, 189] width 32 height 5
click at [473, 90] on div "Artículos Elige los artículos existentes que contengan el grupo modificador ​ o…" at bounding box center [451, 208] width 167 height 288
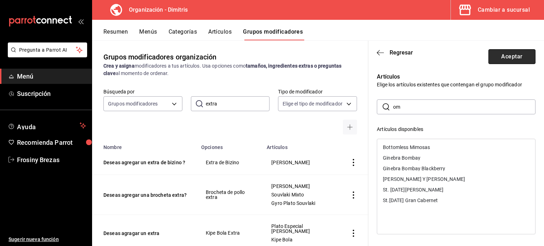
click at [500, 62] on button "Aceptar" at bounding box center [511, 56] width 47 height 15
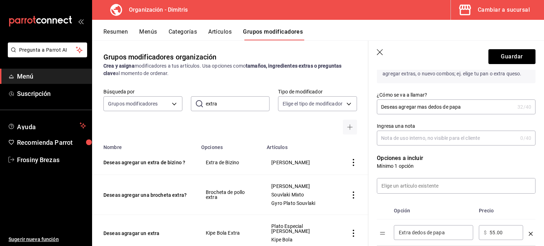
scroll to position [65, 0]
drag, startPoint x: 469, startPoint y: 105, endPoint x: 418, endPoint y: 104, distance: 50.7
click at [418, 104] on input "Deseas agregar mas dedos de papa" at bounding box center [446, 108] width 138 height 14
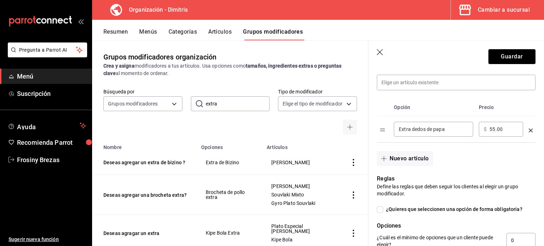
scroll to position [193, 0]
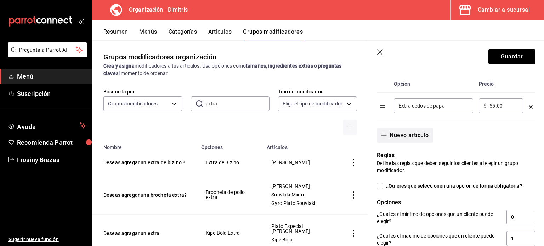
type input "Deseas agregar extras?"
click at [407, 134] on button "Nuevo artículo" at bounding box center [405, 135] width 56 height 15
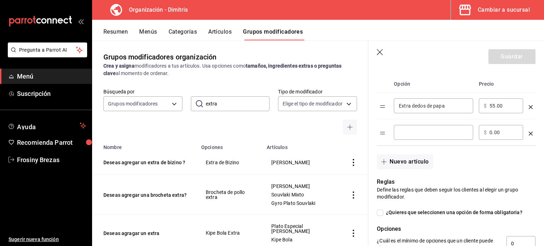
click at [407, 134] on input "optionsTable" at bounding box center [433, 132] width 69 height 7
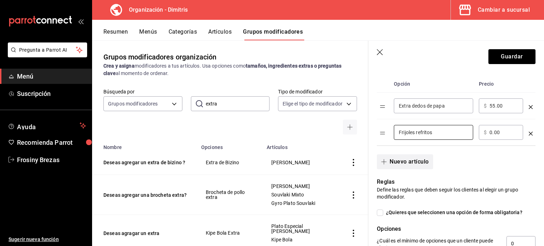
type input "Frijoles refritos"
click at [414, 163] on button "Nuevo artículo" at bounding box center [405, 161] width 56 height 15
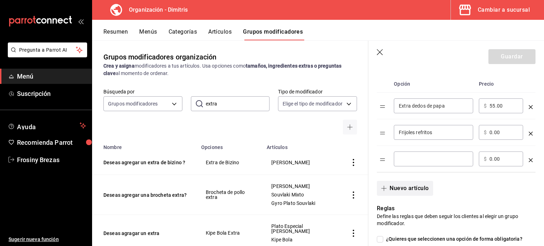
click at [414, 163] on div "​" at bounding box center [433, 159] width 79 height 15
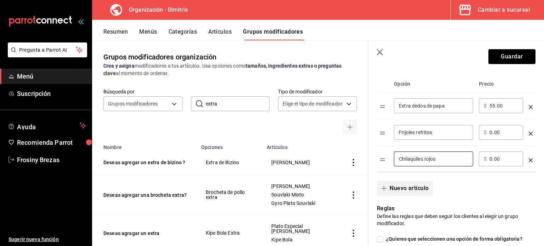
type input "Chilaquiles rojos"
click at [415, 186] on button "Nuevo artículo" at bounding box center [405, 188] width 56 height 15
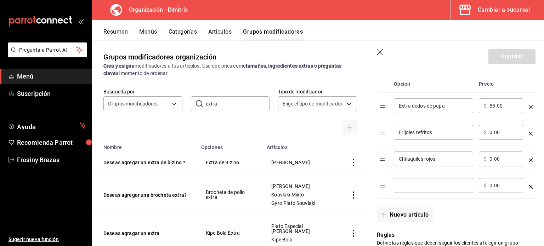
click at [415, 186] on input "optionsTable" at bounding box center [433, 185] width 69 height 7
type input "Chilaquiles verdes"
click at [404, 218] on button "Nuevo artículo" at bounding box center [405, 215] width 56 height 15
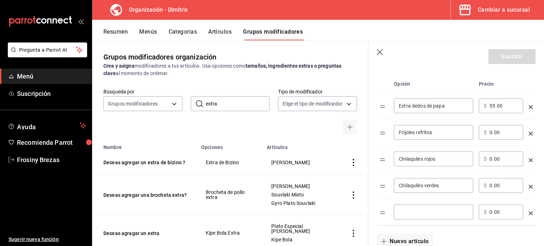
click at [410, 209] on input "optionsTable" at bounding box center [433, 212] width 69 height 7
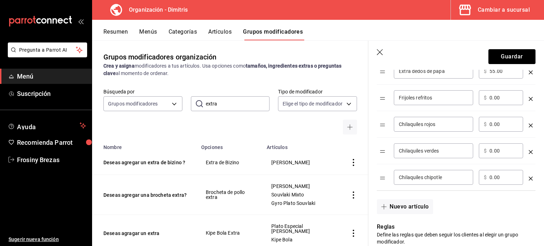
scroll to position [228, 0]
type input "Chilaquiles chipotle"
click at [495, 125] on input "0.00" at bounding box center [503, 123] width 29 height 7
type input "55.00"
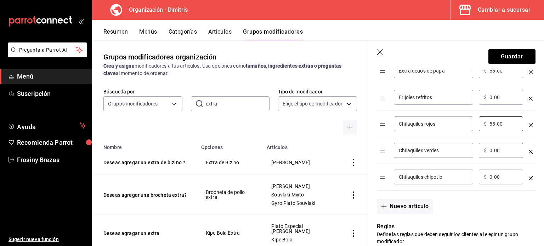
click at [493, 147] on input "0.00" at bounding box center [503, 150] width 29 height 7
type input "55.00"
click at [493, 170] on div "​ $ 0.00 ​" at bounding box center [501, 177] width 44 height 15
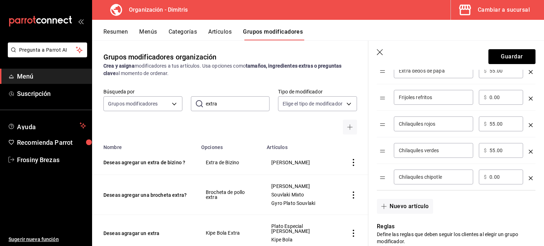
click at [493, 175] on input "0.00" at bounding box center [503, 177] width 29 height 7
type input "55.00"
click at [440, 126] on input "Chilaquiles rojos" at bounding box center [433, 123] width 69 height 7
type input "Chilaquiles rojos extra"
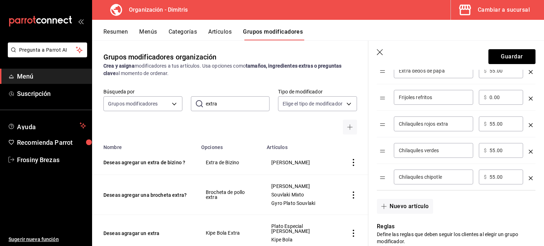
click at [445, 154] on div "Chilaquiles verdes ​" at bounding box center [433, 150] width 79 height 15
type input "Chilaquiles verdes extra"
click at [451, 175] on input "Chilaquiles chipotle" at bounding box center [433, 177] width 69 height 7
type input "Chilaquiles chipotle extra"
click at [439, 94] on input "Frijoles refritos" at bounding box center [433, 97] width 69 height 7
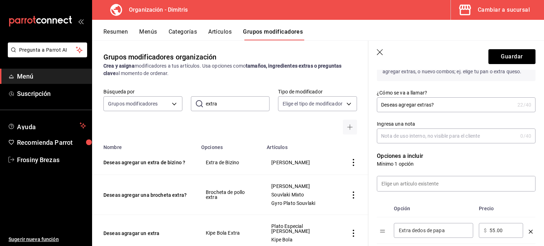
scroll to position [69, 0]
type input "Frijoles refritos extra"
click at [428, 134] on input "Ingresa una nota" at bounding box center [447, 135] width 141 height 14
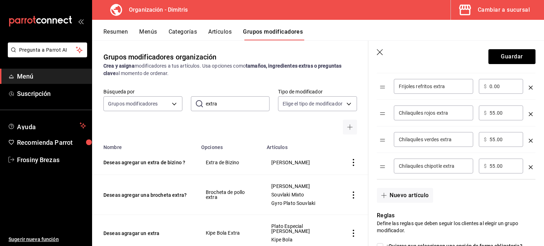
scroll to position [239, 0]
type input "Omelettes"
click at [492, 88] on input "0.00" at bounding box center [503, 85] width 29 height 7
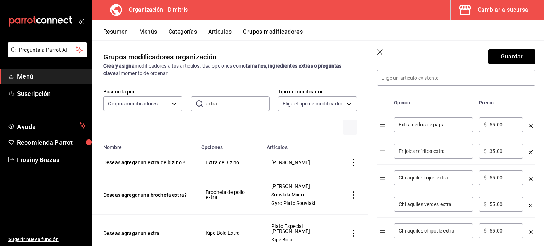
scroll to position [174, 0]
type input "35.00"
click at [424, 125] on input "Extra dedos de papa" at bounding box center [433, 124] width 69 height 7
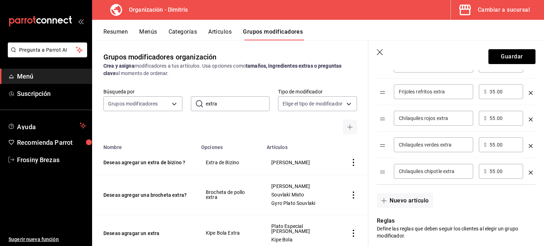
scroll to position [217, 0]
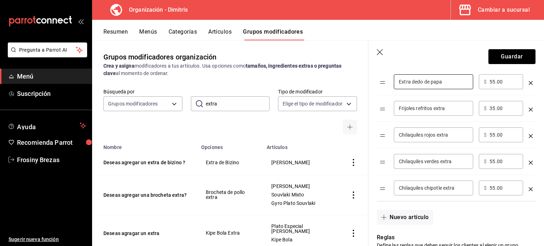
type input "Extra dedo de papa"
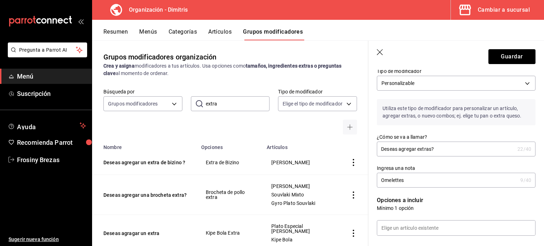
scroll to position [0, 0]
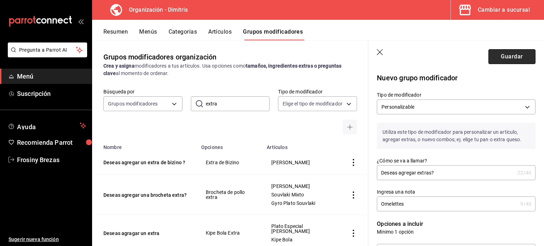
drag, startPoint x: 216, startPoint y: 205, endPoint x: 504, endPoint y: 53, distance: 326.2
click at [504, 53] on button "Guardar" at bounding box center [511, 56] width 47 height 15
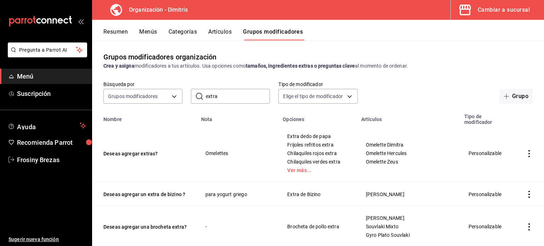
click at [217, 33] on button "Artículos" at bounding box center [219, 34] width 23 height 12
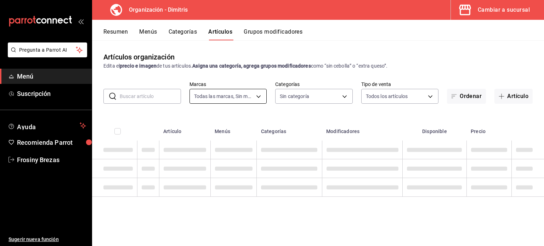
type input "317daab7-dfab-4307-9e12-935137646369"
type input "fad5bf19-ac35-4369-abfc-26ce97a05b06,1a0e4e48-3a83-4d7b-81fd-4b5db3218b24,fc725…"
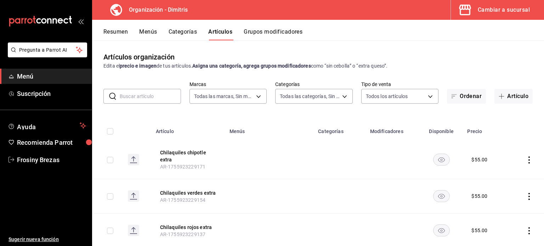
click at [151, 96] on input "text" at bounding box center [150, 96] width 61 height 14
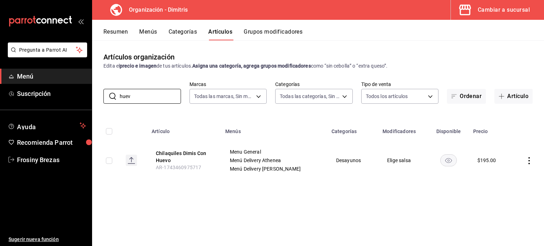
type input "huev"
click at [118, 29] on button "Resumen" at bounding box center [115, 34] width 24 height 12
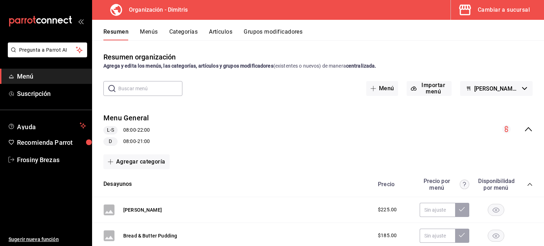
click at [269, 33] on button "Grupos modificadores" at bounding box center [273, 34] width 59 height 12
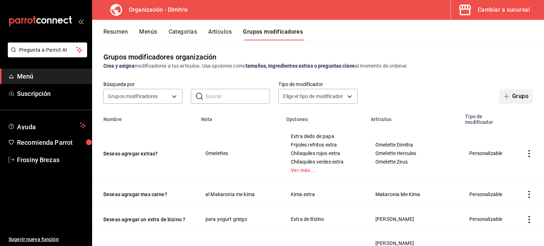
click at [499, 92] on button "Grupo" at bounding box center [515, 96] width 33 height 15
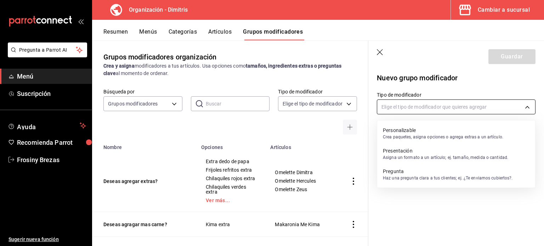
click at [493, 109] on body "Pregunta a Parrot AI Menú Suscripción Ayuda Recomienda Parrot Frosiny Brezas Su…" at bounding box center [272, 123] width 544 height 246
click at [473, 138] on p "Crea paquetes, asigna opciones o agrega extras a un artículo." at bounding box center [443, 137] width 120 height 6
type input "CUSTOMIZABLE"
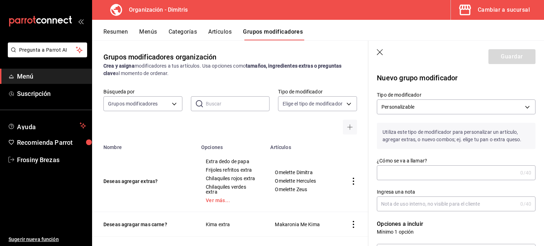
click at [439, 177] on input "¿Cómo se va a llamar?" at bounding box center [447, 173] width 141 height 14
click at [439, 177] on input "Como deseas tu huev" at bounding box center [446, 173] width 138 height 14
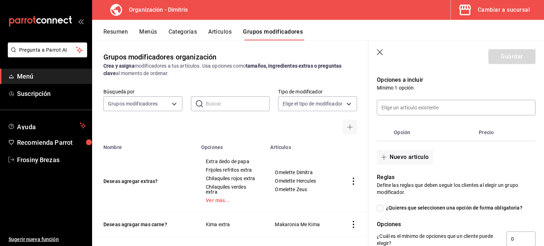
scroll to position [144, 0]
type input "Como deseas tu huevo?"
click at [413, 155] on button "Nuevo artículo" at bounding box center [405, 156] width 56 height 15
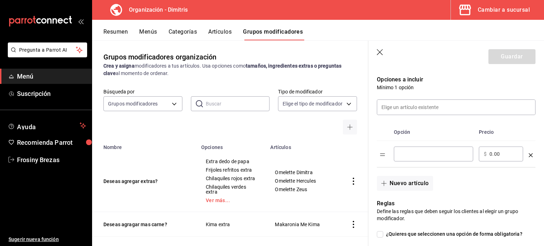
click at [413, 155] on input "optionsTable" at bounding box center [433, 154] width 69 height 7
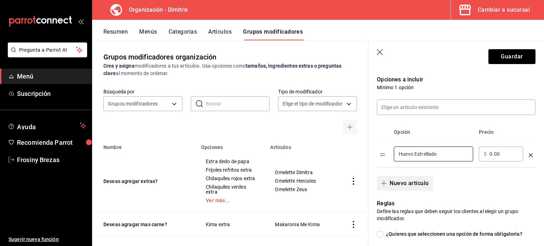
type input "Huevo Estrellado"
click at [402, 183] on button "Nuevo artículo" at bounding box center [405, 183] width 56 height 15
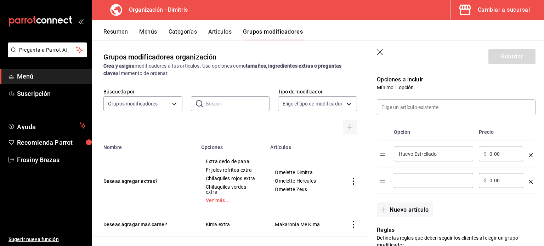
click at [402, 183] on input "optionsTable" at bounding box center [433, 180] width 69 height 7
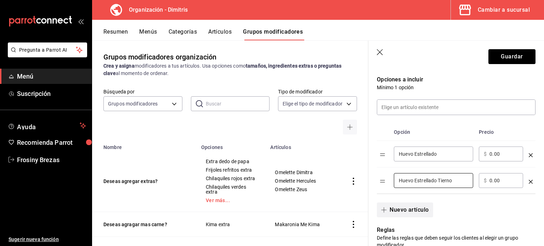
type input "Huevo Estrellado Tierno"
click at [403, 212] on button "Nuevo artículo" at bounding box center [405, 210] width 56 height 15
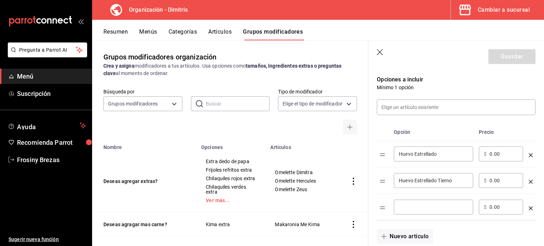
click at [416, 206] on input "optionsTable" at bounding box center [433, 207] width 69 height 7
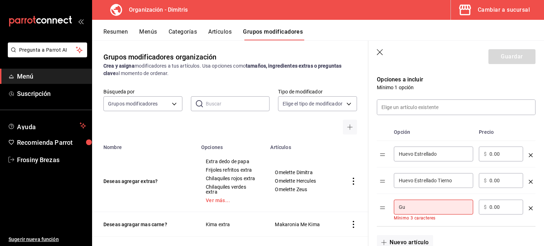
type input "G"
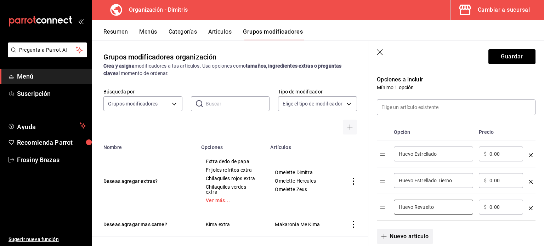
type input "Huevo Revuelto"
click at [410, 235] on button "Nuevo artículo" at bounding box center [405, 236] width 56 height 15
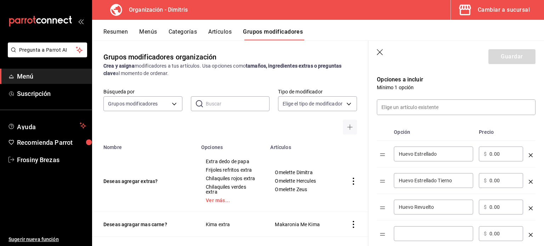
click at [426, 194] on td "Huevo Revuelto ​" at bounding box center [433, 207] width 85 height 27
click at [409, 236] on input "optionsTable" at bounding box center [433, 233] width 69 height 7
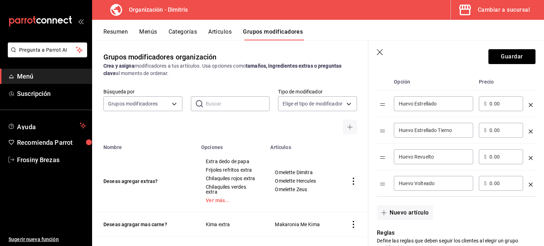
scroll to position [195, 0]
click at [413, 181] on input "Huevo Volteado" at bounding box center [433, 182] width 69 height 7
type input "Huevo Estrellado Volteado"
click at [412, 209] on button "Nuevo artículo" at bounding box center [405, 212] width 56 height 15
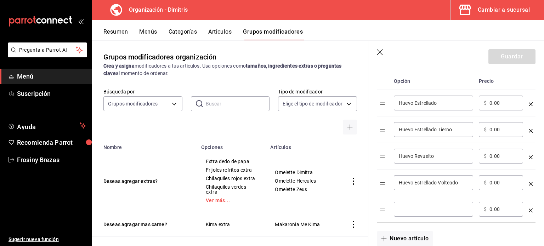
click at [412, 209] on input "optionsTable" at bounding box center [433, 209] width 69 height 7
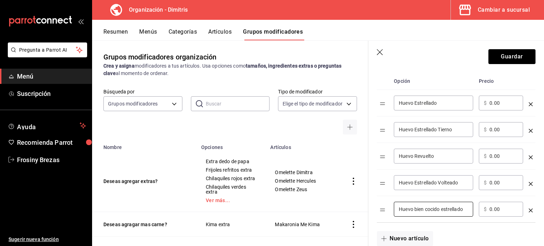
type input "Huevo bien cocido estrellado"
click at [415, 182] on input "Huevo Estrellado Volteado" at bounding box center [433, 182] width 69 height 7
type input "Huevo Volteado estrellado"
drag, startPoint x: 454, startPoint y: 129, endPoint x: 415, endPoint y: 129, distance: 38.3
click at [415, 129] on input "Huevo Estrellado Tierno" at bounding box center [433, 129] width 69 height 7
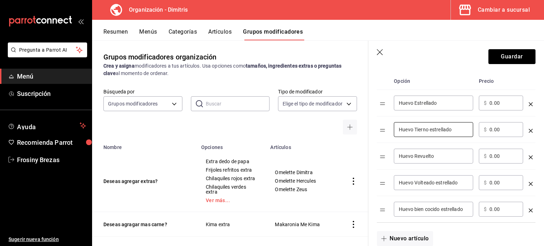
type input "Huevo Tierno estrellado"
click at [444, 158] on input "Huevo Revuelto" at bounding box center [433, 156] width 69 height 7
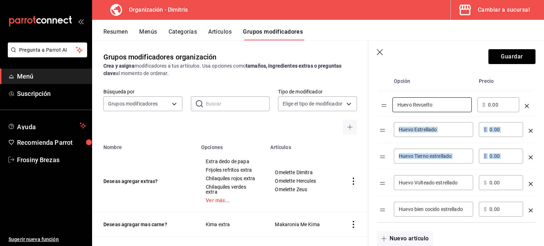
drag, startPoint x: 384, startPoint y: 157, endPoint x: 385, endPoint y: 103, distance: 53.8
click at [385, 103] on table "Opción Precio Huevo Estrellado ​ ​ $ 0.00 ​ Huevo Tierno estrellado ​ ​ $ 0.00 …" at bounding box center [456, 148] width 159 height 150
click at [431, 129] on input "Huevo Estrellado" at bounding box center [433, 129] width 69 height 7
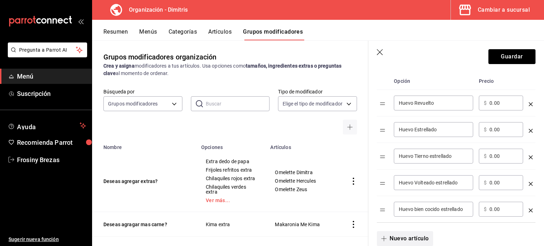
click at [402, 235] on button "Nuevo artículo" at bounding box center [405, 238] width 56 height 15
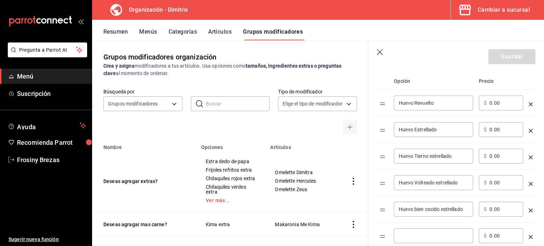
click at [402, 235] on input "optionsTable" at bounding box center [433, 235] width 69 height 7
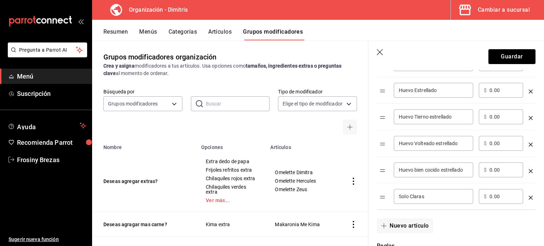
scroll to position [235, 0]
type input "Solo Claras"
click at [489, 195] on div "​ $ 0.00 ​" at bounding box center [501, 196] width 44 height 15
click at [461, 44] on header "Guardar" at bounding box center [456, 55] width 176 height 29
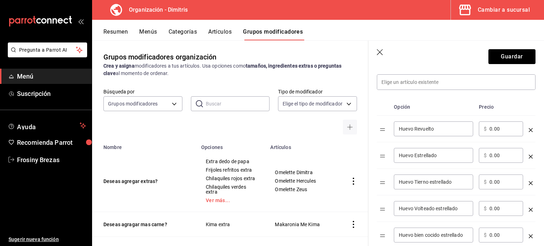
scroll to position [167, 0]
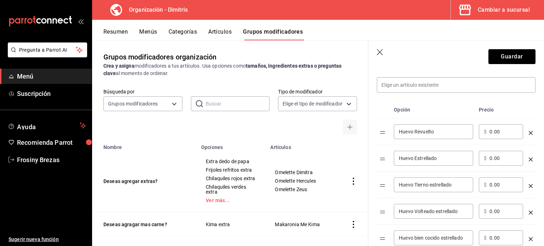
click at [505, 126] on div "​ $ 0.00 ​" at bounding box center [501, 131] width 44 height 15
click at [503, 140] on td "​ $ 0.00 ​" at bounding box center [501, 132] width 50 height 27
click at [503, 136] on div "​ $ 0.00 ​" at bounding box center [501, 131] width 44 height 15
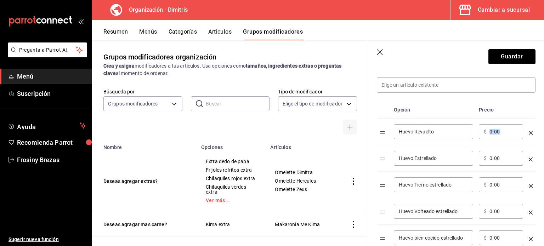
scroll to position [181, 0]
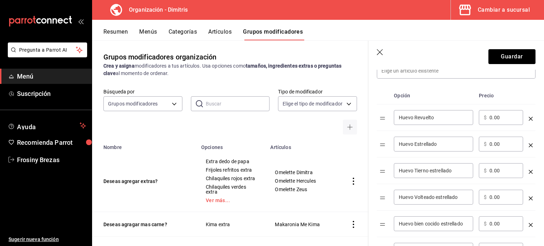
click at [503, 136] on td "​ $ 0.00 ​" at bounding box center [501, 144] width 50 height 27
drag, startPoint x: 493, startPoint y: 117, endPoint x: 501, endPoint y: 118, distance: 8.9
click at [501, 118] on input "0.00" at bounding box center [503, 117] width 29 height 7
type input "0.00"
type input "20.00"
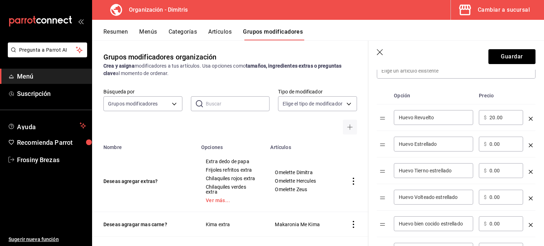
click at [495, 141] on input "0.00" at bounding box center [503, 144] width 29 height 7
type input "20.00"
click at [494, 171] on input "0.00" at bounding box center [503, 170] width 29 height 7
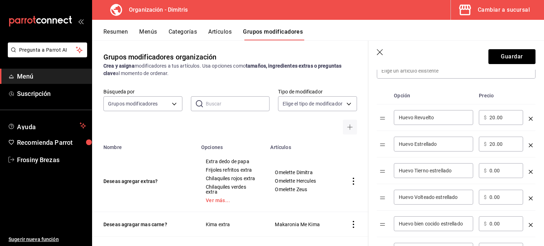
click at [494, 171] on input "0.00" at bounding box center [503, 170] width 29 height 7
type input "3.00"
type input "20.00"
click at [490, 198] on input "0.00" at bounding box center [503, 197] width 29 height 7
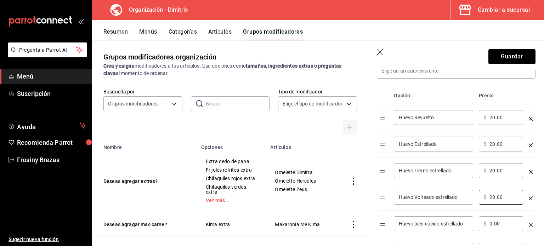
type input "20.00"
click at [491, 221] on input "0.00" at bounding box center [503, 223] width 29 height 7
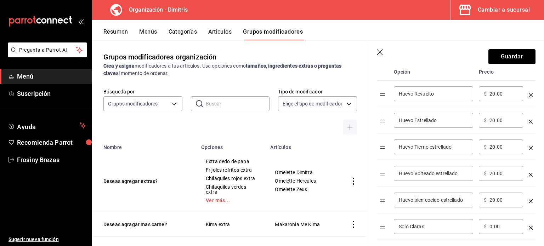
scroll to position [205, 0]
type input "20.00"
click at [491, 221] on div "​ $ 0.00 ​" at bounding box center [501, 226] width 44 height 15
click at [493, 223] on input "0.00" at bounding box center [503, 226] width 29 height 7
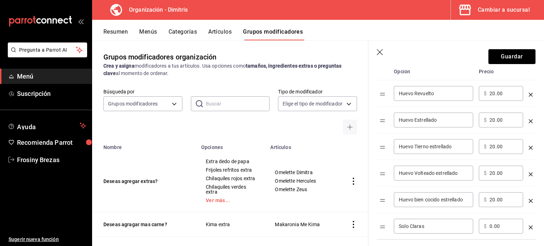
click at [493, 223] on input "0.00" at bounding box center [503, 226] width 29 height 7
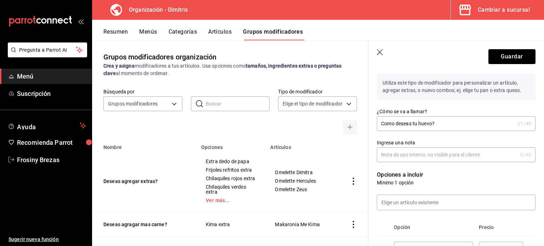
scroll to position [41, 0]
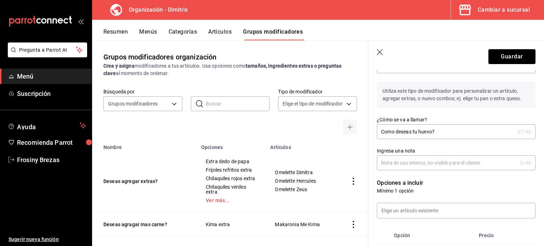
type input "35.00"
click at [462, 164] on input "Ingresa una nota" at bounding box center [447, 163] width 141 height 14
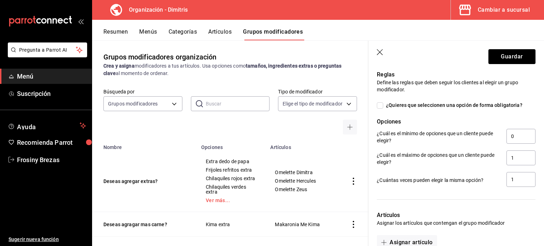
scroll to position [414, 0]
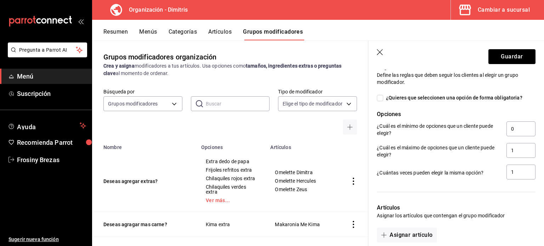
type input "Precio"
click at [380, 97] on input "¿Quieres que seleccionen una opción de forma obligatoria?" at bounding box center [380, 98] width 6 height 6
checkbox input "true"
type input "1"
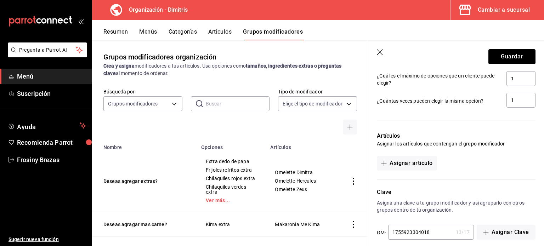
scroll to position [493, 0]
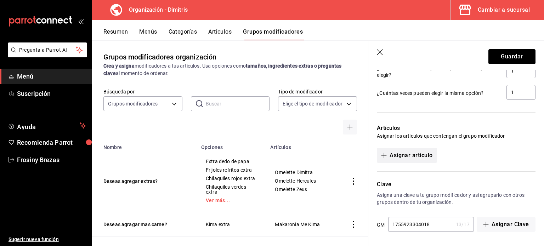
click at [427, 152] on button "Asignar artículo" at bounding box center [407, 155] width 60 height 15
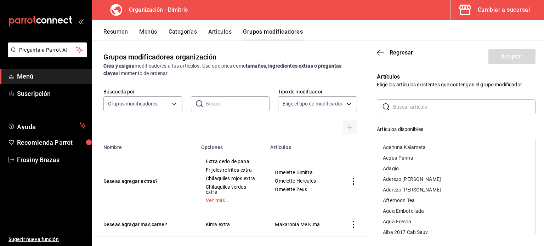
click at [408, 106] on input "text" at bounding box center [464, 107] width 142 height 14
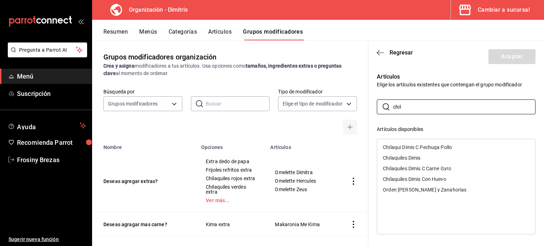
type input "chil"
click at [423, 180] on div "Chilaquiles Dimis Con Huevo" at bounding box center [414, 179] width 63 height 5
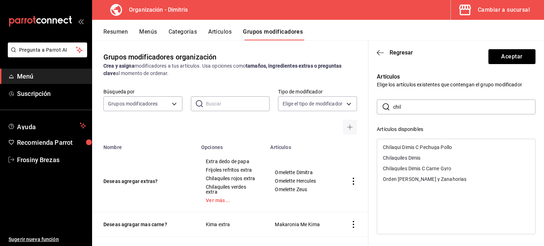
click at [408, 106] on input "chil" at bounding box center [464, 107] width 142 height 14
click at [499, 61] on button "Aceptar" at bounding box center [511, 56] width 47 height 15
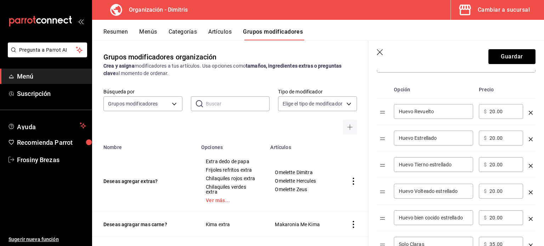
scroll to position [186, 0]
drag, startPoint x: 500, startPoint y: 112, endPoint x: 489, endPoint y: 112, distance: 11.3
click at [489, 112] on div "​ $ 20.00 ​" at bounding box center [501, 112] width 44 height 15
type input "0.00"
click at [501, 143] on div "​ $ 20.00 ​" at bounding box center [501, 138] width 44 height 15
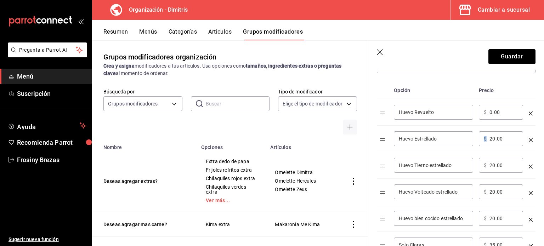
click at [501, 143] on div "​ $ 20.00 ​" at bounding box center [501, 138] width 44 height 15
click at [497, 136] on input "20.00" at bounding box center [503, 138] width 29 height 7
type input "0.00"
click at [499, 170] on div "​ $ 20.00 ​" at bounding box center [501, 165] width 44 height 15
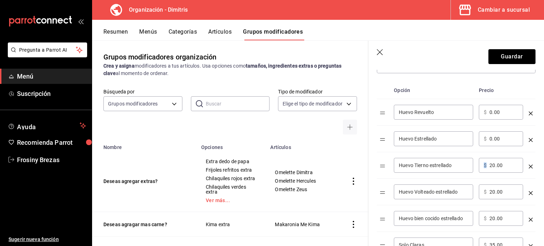
click at [499, 170] on div "​ $ 20.00 ​" at bounding box center [501, 165] width 44 height 15
click at [499, 168] on input "20.00" at bounding box center [503, 165] width 29 height 7
type input "0.00"
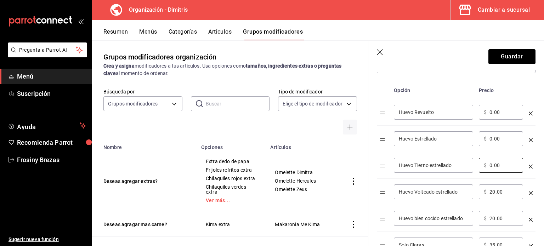
click at [495, 192] on input "20.00" at bounding box center [503, 191] width 29 height 7
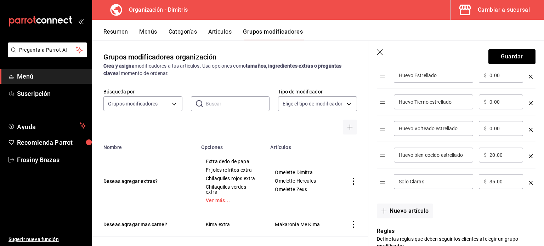
scroll to position [253, 0]
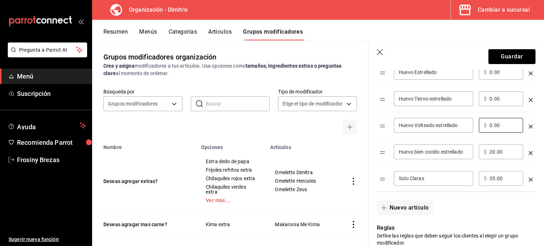
type input "0.00"
click at [493, 151] on input "20.00" at bounding box center [503, 151] width 29 height 7
type input "0.00"
click at [494, 175] on input "35.00" at bounding box center [503, 178] width 29 height 7
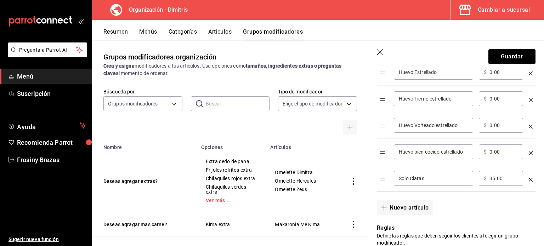
click at [494, 175] on input "35.00" at bounding box center [503, 178] width 29 height 7
type input "15.00"
click at [496, 58] on button "Guardar" at bounding box center [511, 56] width 47 height 15
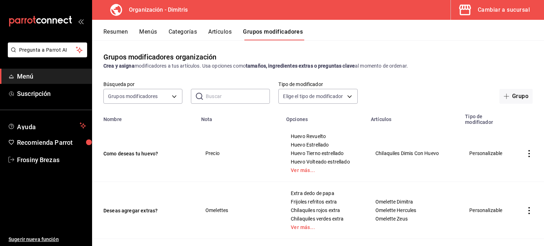
click at [109, 35] on button "Resumen" at bounding box center [115, 34] width 24 height 12
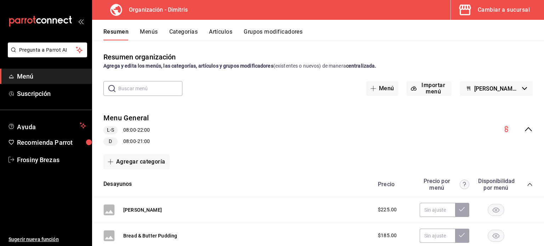
click at [521, 187] on div "Precio Precio por menú Disponibilidad por menú" at bounding box center [452, 184] width 162 height 13
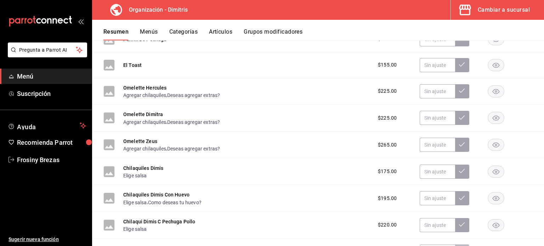
scroll to position [431, 0]
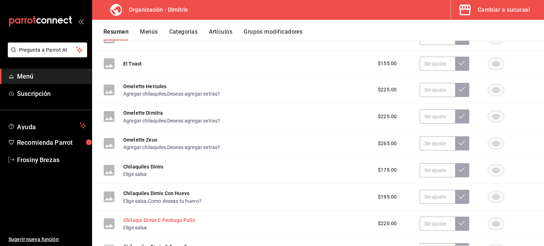
click at [160, 218] on button "Chilaqui Dimis C Pechuga Pollo" at bounding box center [159, 220] width 72 height 7
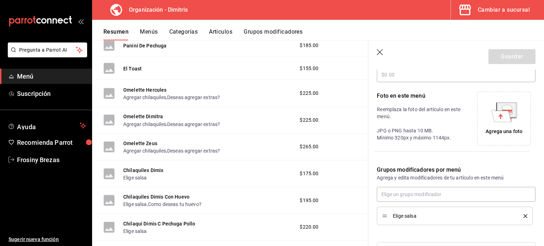
scroll to position [161, 0]
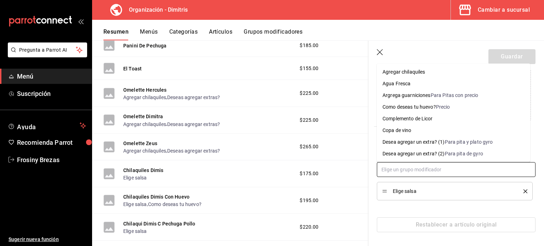
click at [450, 169] on input "text" at bounding box center [456, 169] width 159 height 15
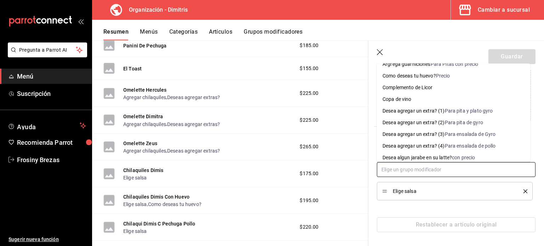
scroll to position [32, 0]
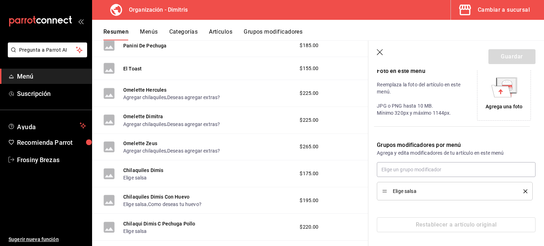
click at [256, 33] on button "Grupos modificadores" at bounding box center [273, 34] width 59 height 12
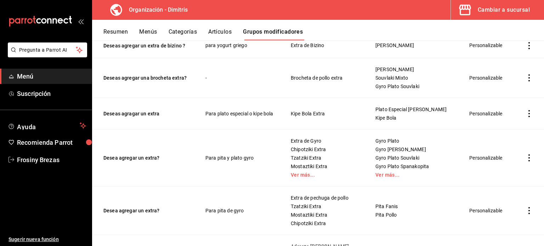
scroll to position [232, 0]
click at [134, 209] on button "Desea agregar un extra?" at bounding box center [145, 209] width 85 height 7
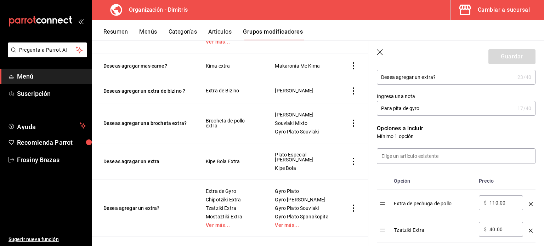
scroll to position [130, 0]
click at [421, 105] on input "Para pita de gyro" at bounding box center [446, 109] width 138 height 14
drag, startPoint x: 421, startPoint y: 105, endPoint x: 402, endPoint y: 110, distance: 20.4
click at [402, 110] on input "Para pita de gyro" at bounding box center [446, 109] width 138 height 14
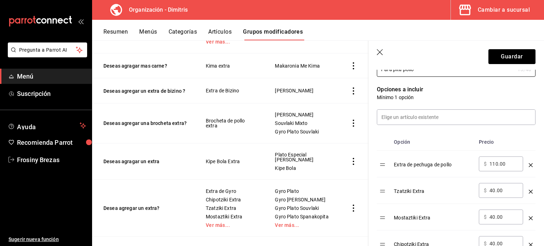
scroll to position [164, 0]
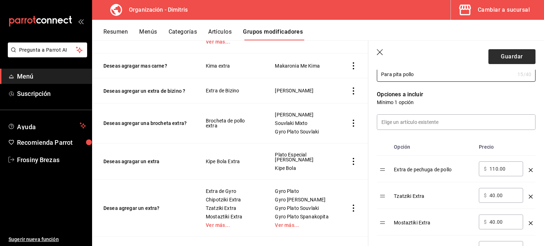
type input "Para pita pollo"
click at [508, 61] on button "Guardar" at bounding box center [511, 56] width 47 height 15
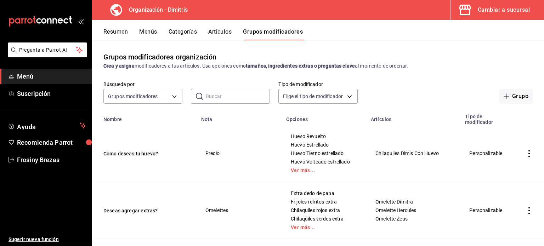
click at [224, 29] on button "Artículos" at bounding box center [219, 34] width 23 height 12
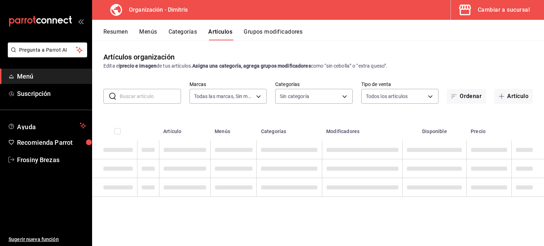
type input "317daab7-dfab-4307-9e12-935137646369"
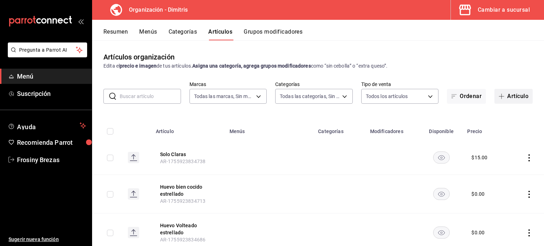
type input "fad5bf19-ac35-4369-abfc-26ce97a05b06,1a0e4e48-3a83-4d7b-81fd-4b5db3218b24,fc725…"
click at [508, 93] on button "Artículo" at bounding box center [513, 96] width 38 height 15
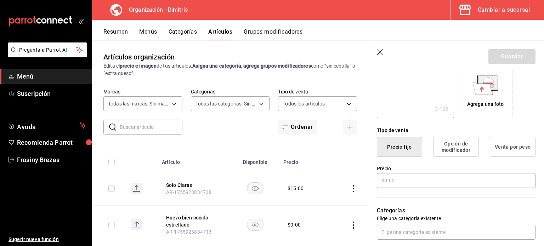
scroll to position [119, 0]
type input "Huevos al gusto"
click at [397, 183] on input "text" at bounding box center [456, 180] width 159 height 15
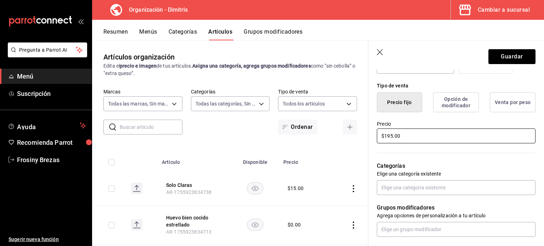
scroll to position [164, 0]
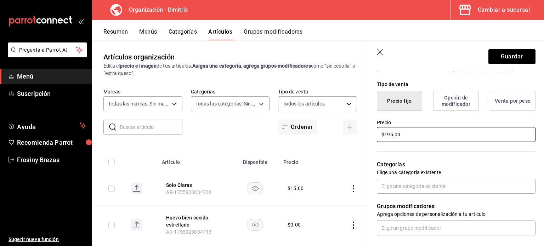
type input "$195.00"
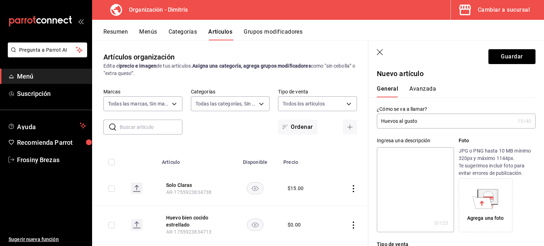
scroll to position [0, 0]
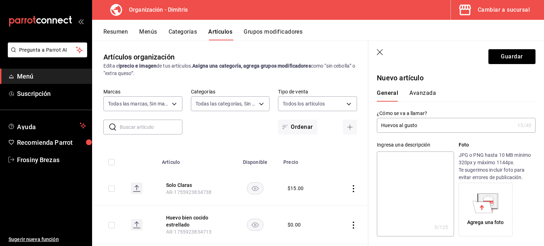
click at [234, 80] on div "Artículos organización Edita el precio e imagen de tus artículos. Asigna una ca…" at bounding box center [230, 142] width 276 height 205
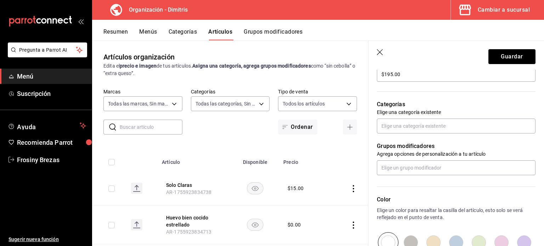
scroll to position [224, 0]
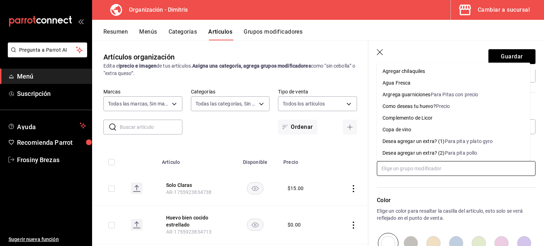
click at [403, 166] on input "text" at bounding box center [456, 168] width 159 height 15
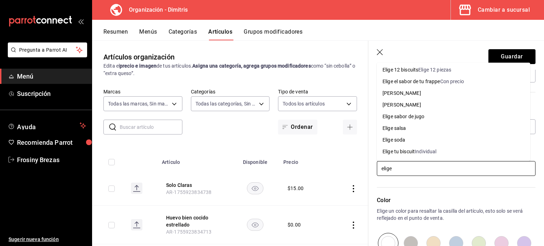
scroll to position [0, 0]
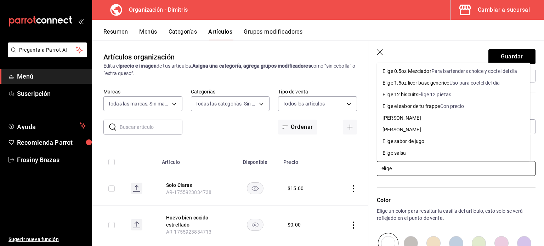
drag, startPoint x: 397, startPoint y: 169, endPoint x: 372, endPoint y: 174, distance: 24.9
click at [372, 174] on div "Grupos modificadores Agrega opciones de personalización a tu artículo elige" at bounding box center [451, 155] width 167 height 42
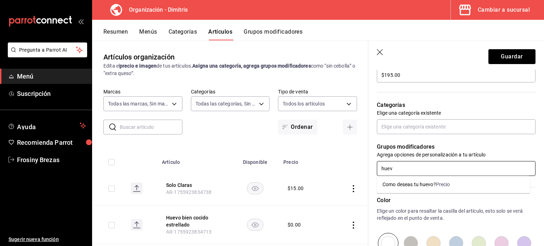
type input "huevo"
click at [402, 186] on div "Como deseas tu huevo?" at bounding box center [408, 184] width 53 height 7
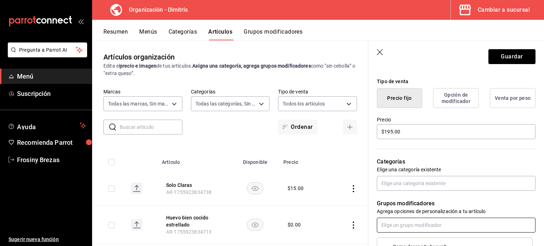
scroll to position [161, 0]
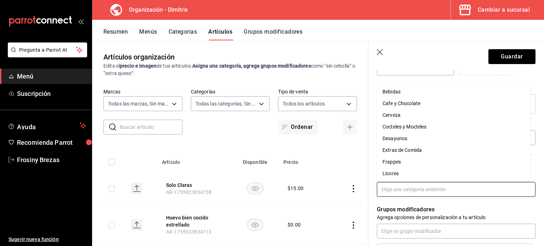
click at [422, 195] on input "text" at bounding box center [456, 189] width 159 height 15
click at [403, 141] on li "Desayunos" at bounding box center [453, 139] width 153 height 12
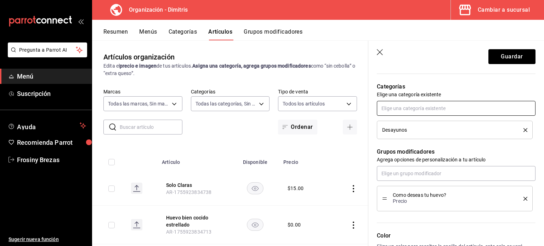
scroll to position [242, 0]
click at [523, 130] on icon "delete" at bounding box center [525, 130] width 4 height 4
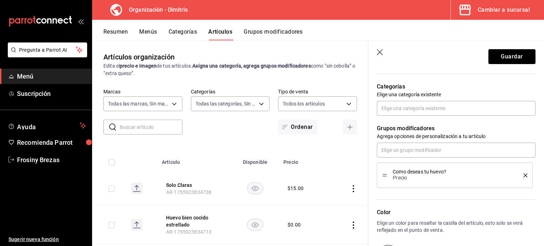
click at [377, 52] on icon "button" at bounding box center [380, 52] width 7 height 7
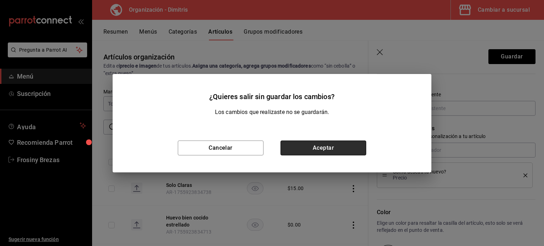
click at [296, 146] on button "Aceptar" at bounding box center [323, 148] width 86 height 15
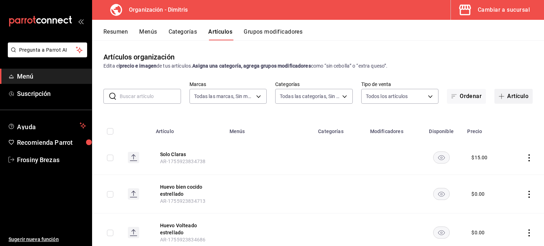
click at [503, 92] on button "Artículo" at bounding box center [513, 96] width 38 height 15
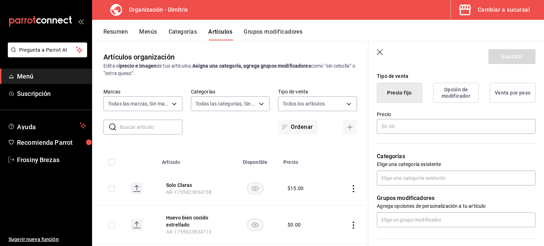
scroll to position [237, 0]
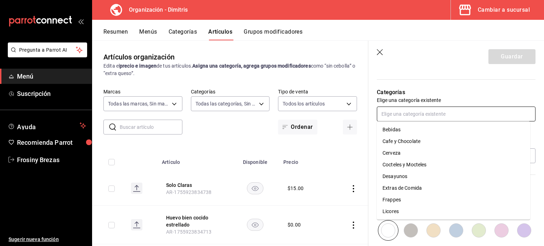
click at [409, 112] on input "text" at bounding box center [456, 114] width 159 height 15
click at [411, 175] on li "Desayunos" at bounding box center [453, 177] width 153 height 12
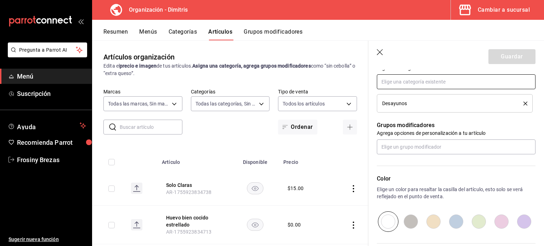
scroll to position [269, 0]
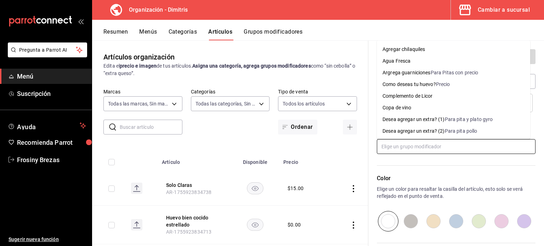
click at [404, 152] on input "text" at bounding box center [456, 146] width 159 height 15
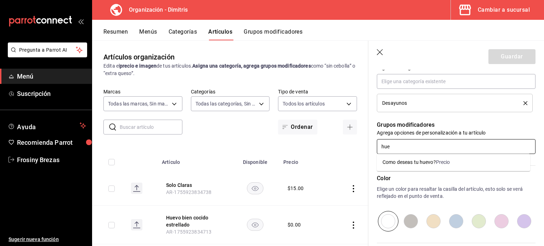
type input "huev"
click at [420, 163] on div "Como deseas tu huevo?" at bounding box center [408, 162] width 53 height 7
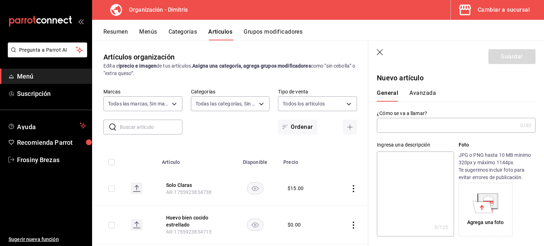
scroll to position [0, 0]
click at [406, 129] on input "text" at bounding box center [447, 125] width 141 height 14
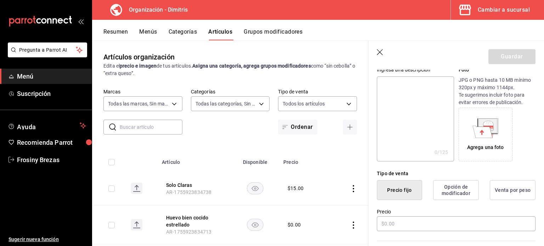
scroll to position [69, 0]
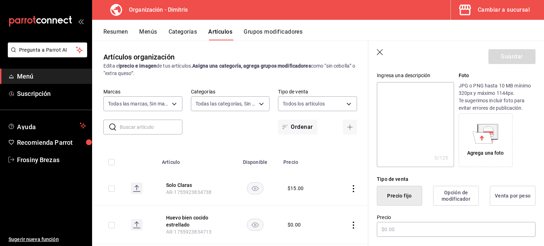
type input "Huevos al Gusto"
click at [406, 129] on textarea at bounding box center [415, 124] width 77 height 85
type textarea "E"
type textarea "x"
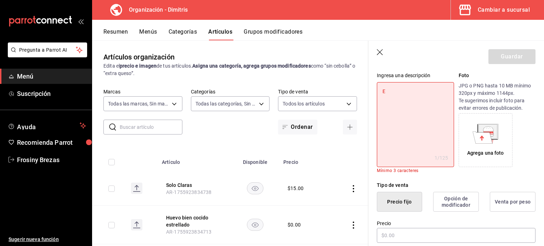
type textarea "El"
type textarea "x"
type textarea "Eli"
type textarea "x"
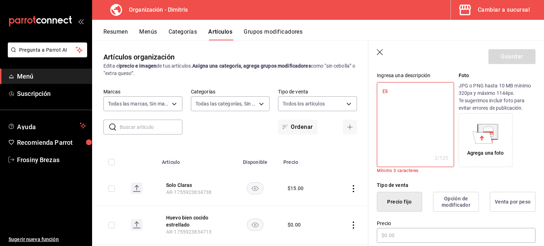
type textarea "Elig"
type textarea "x"
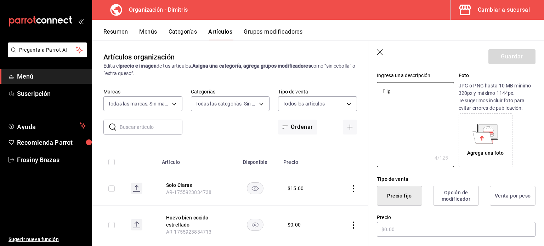
type textarea "Elige"
type textarea "x"
type textarea "Elige"
type textarea "x"
type textarea "Elige"
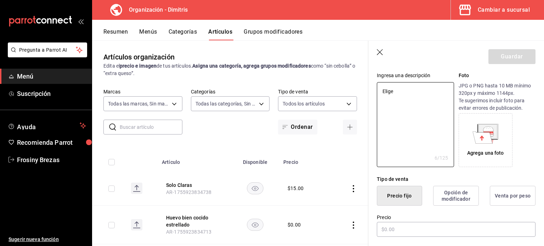
type textarea "x"
type textarea "Elig"
type textarea "x"
type textarea "Eli"
type textarea "x"
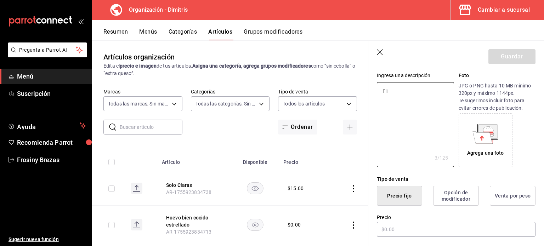
type textarea "El"
type textarea "x"
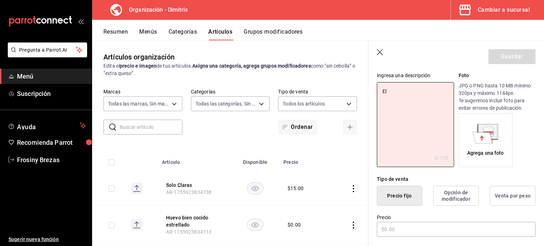
type textarea "E"
type textarea "x"
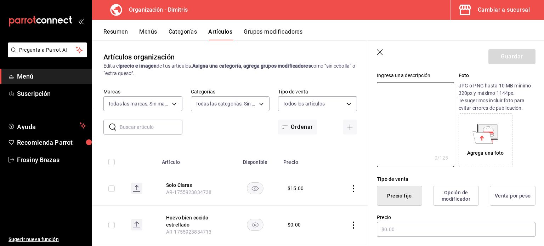
type textarea "D"
type textarea "x"
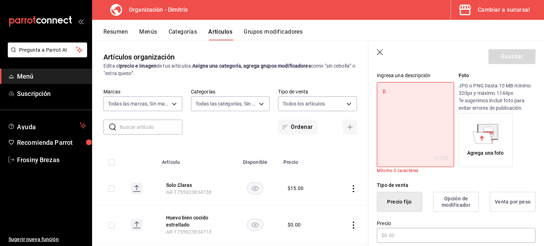
type textarea "Do"
type textarea "x"
type textarea "Dos"
type textarea "x"
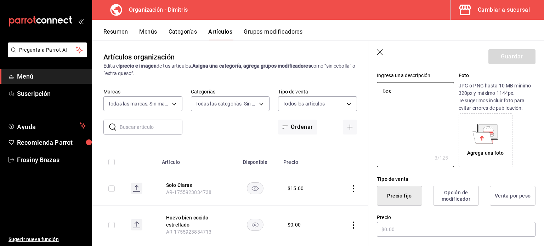
type textarea "Dos"
type textarea "x"
type textarea "Dos h"
type textarea "x"
type textarea "Dos he"
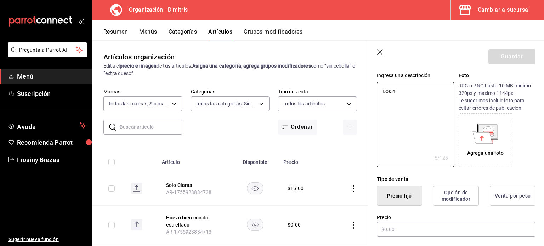
type textarea "x"
type textarea "Dos h"
type textarea "x"
type textarea "Dos hu"
type textarea "x"
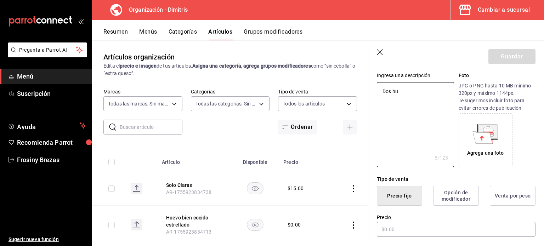
type textarea "Dos hue"
type textarea "x"
type textarea "Dos huev"
type textarea "x"
type textarea "Dos huevo"
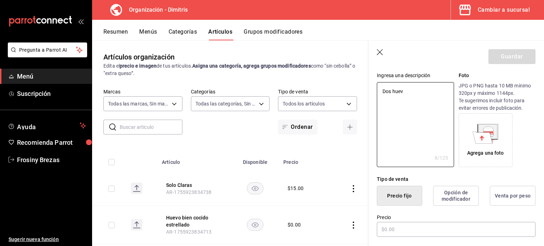
type textarea "x"
type textarea "Dos huevos"
type textarea "x"
type textarea "Dos huevos"
type textarea "x"
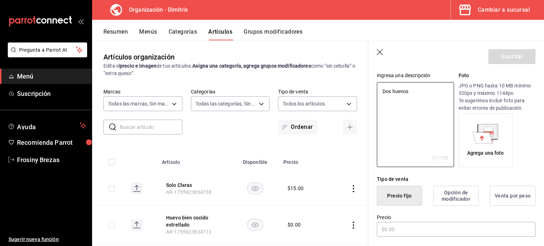
type textarea "Dos huevos a"
type textarea "x"
type textarea "Dos huevos al"
type textarea "x"
type textarea "Dos huevos al"
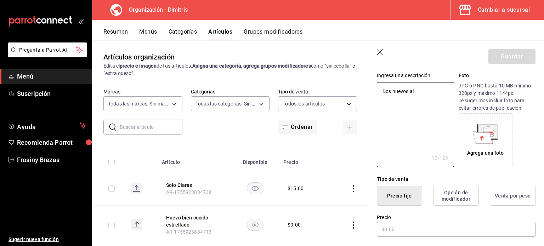
type textarea "x"
type textarea "Dos huevos al g"
type textarea "x"
type textarea "Dos huevos al gu"
type textarea "x"
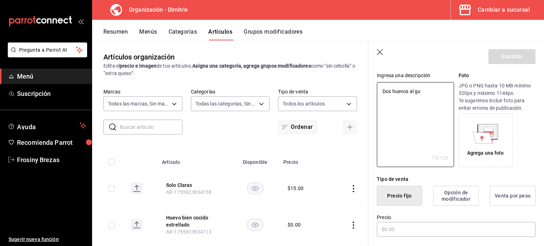
type textarea "Dos huevos al gus"
type textarea "x"
type textarea "Dos huevos al gust"
type textarea "x"
type textarea "Dos huevos al gusto"
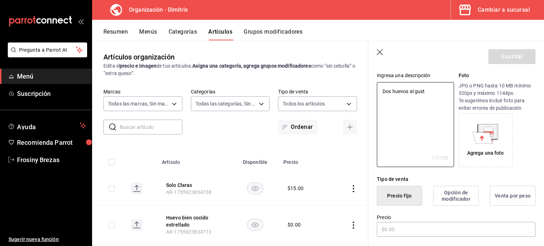
type textarea "x"
type textarea "Dos huevos al gusto,"
type textarea "x"
type textarea "Dos huevos al gusto,"
type textarea "x"
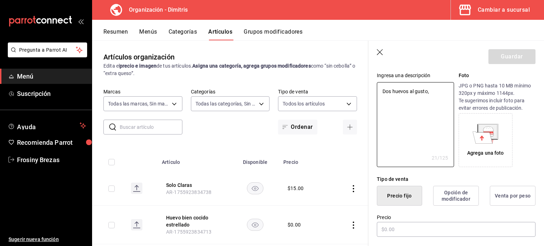
type textarea "Dos huevos al gusto, c"
type textarea "x"
type textarea "Dos huevos al gusto, co"
type textarea "x"
type textarea "Dos huevos al gusto, con"
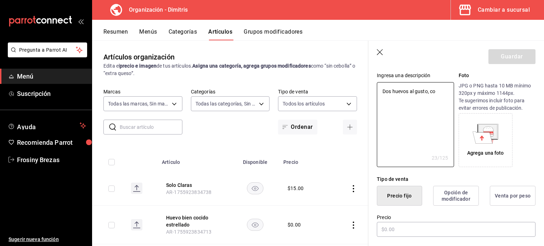
type textarea "x"
type textarea "Dos huevos al gusto, con"
type textarea "x"
type textarea "Dos huevos al gusto, con f"
type textarea "x"
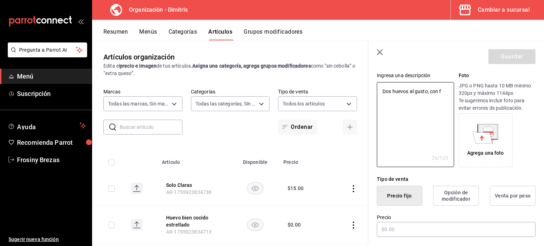
type textarea "Dos huevos al gusto, con fr"
type textarea "x"
type textarea "Dos huevos al gusto, con fri"
type textarea "x"
type textarea "Dos huevos al gusto, con frij"
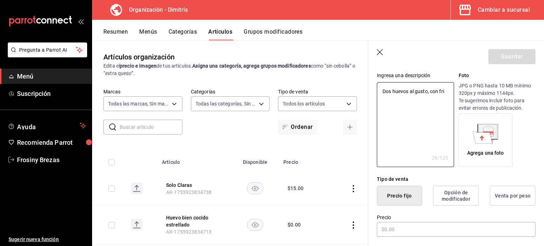
type textarea "x"
type textarea "Dos huevos al gusto, con frijo"
type textarea "x"
type textarea "Dos huevos al gusto, con frijoe"
type textarea "x"
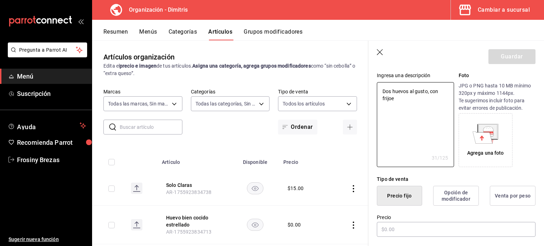
type textarea "Dos huevos al gusto, con frijoel"
type textarea "x"
type textarea "Dos huevos al gusto, con frijoe"
type textarea "x"
type textarea "Dos huevos al gusto, con frijo"
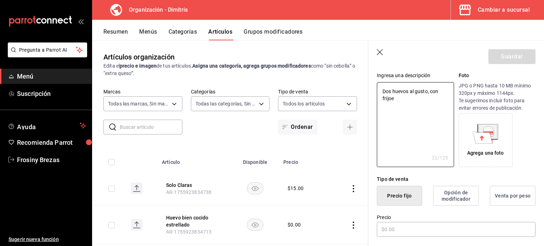
type textarea "x"
type textarea "Dos huevos al gusto, con frijol"
type textarea "x"
type textarea "Dos huevos al gusto, con frijole"
type textarea "x"
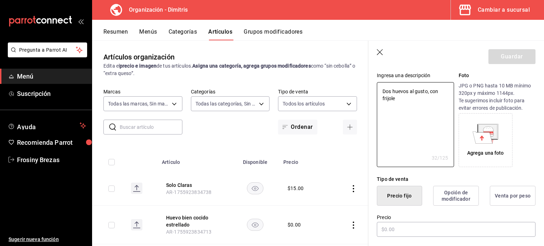
type textarea "Dos huevos al gusto, con frijoles"
type textarea "x"
type textarea "Dos huevos al gusto, con frijoles"
type textarea "x"
type textarea "Dos huevos al gusto, con frijoles y"
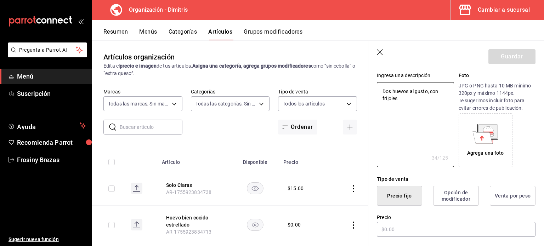
type textarea "x"
type textarea "Dos huevos al gusto, con frijoles y"
type textarea "x"
type textarea "Dos huevos al gusto, con frijoles y"
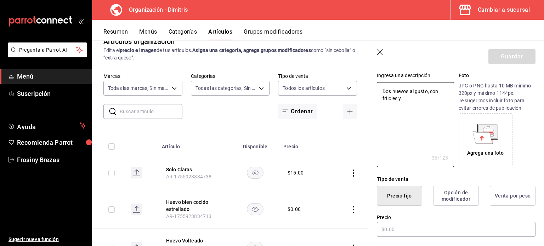
scroll to position [16, 0]
click at [403, 230] on input "text" at bounding box center [456, 229] width 159 height 15
type textarea "x"
type input "$1.00"
type textarea "x"
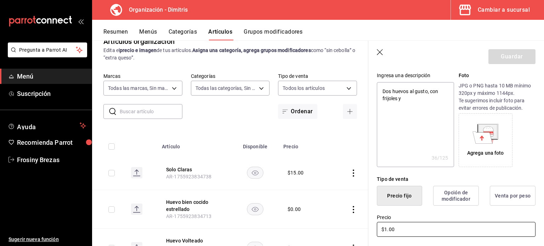
type input "$19.00"
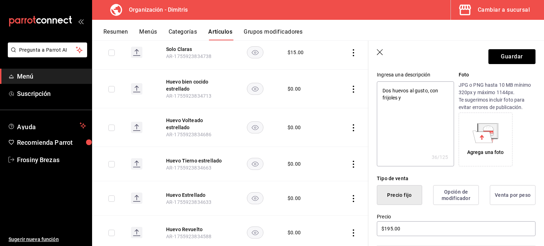
scroll to position [57, 0]
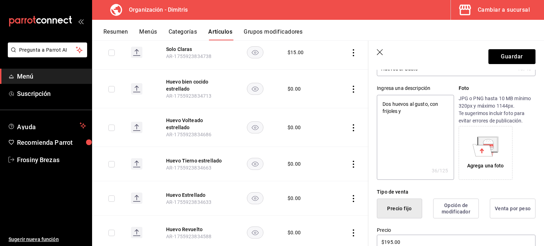
click at [429, 105] on textarea "Dos huevos al gusto, con frijoles y" at bounding box center [415, 137] width 77 height 85
click at [412, 117] on textarea "Dos huevos al gusto, 1 ingrediente a elegir con frijoles y" at bounding box center [415, 137] width 77 height 85
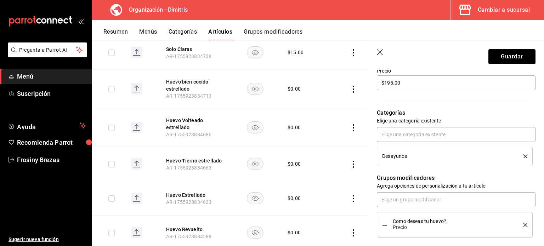
scroll to position [216, 0]
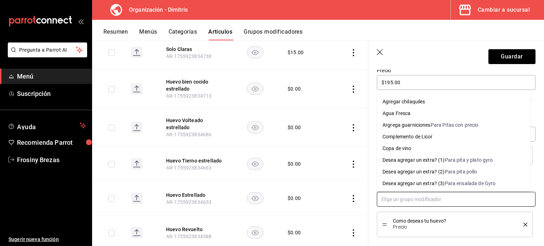
click at [423, 204] on input "text" at bounding box center [456, 199] width 159 height 15
click at [439, 102] on li "Agregar chilaquiles" at bounding box center [453, 102] width 153 height 12
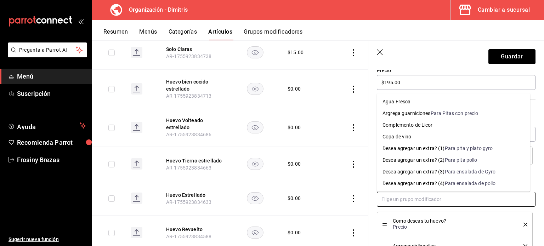
click at [439, 197] on input "text" at bounding box center [456, 199] width 159 height 15
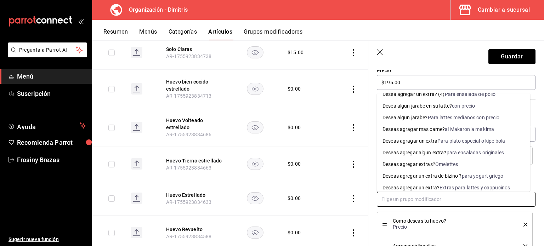
scroll to position [92, 0]
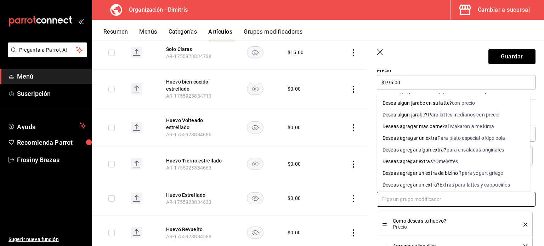
click at [435, 165] on li "Deseas agregar extras? Omelettes" at bounding box center [453, 162] width 153 height 12
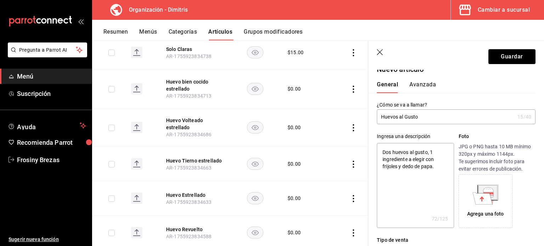
scroll to position [0, 0]
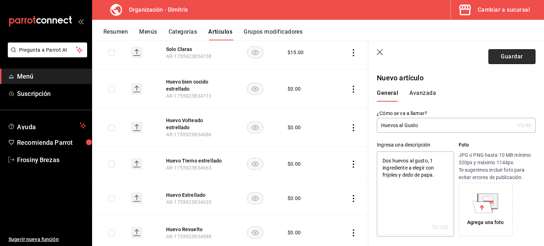
click at [503, 56] on button "Guardar" at bounding box center [511, 56] width 47 height 15
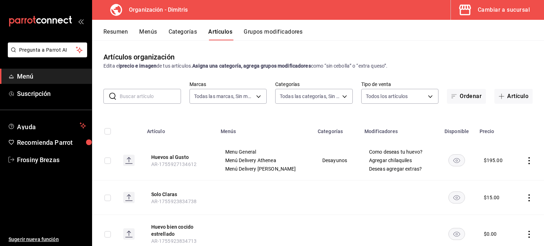
click at [273, 30] on button "Grupos modificadores" at bounding box center [273, 34] width 59 height 12
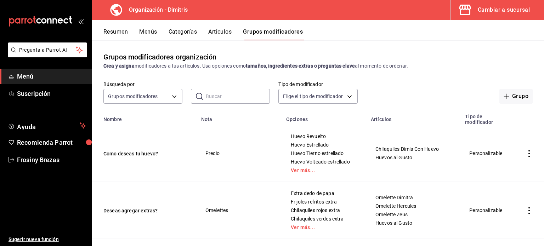
click at [217, 34] on button "Artículos" at bounding box center [219, 34] width 23 height 12
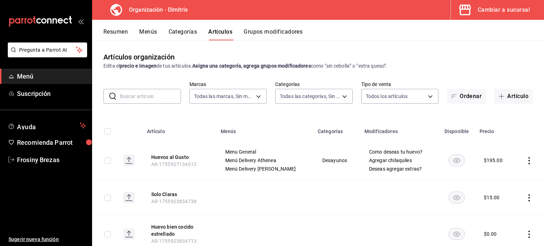
click at [149, 97] on input "text" at bounding box center [150, 96] width 61 height 14
click at [386, 161] on span "Agregar chilaquiles" at bounding box center [399, 160] width 61 height 5
click at [279, 28] on div "Resumen Menús Categorías Artículos Grupos modificadores" at bounding box center [318, 30] width 452 height 21
click at [279, 32] on button "Grupos modificadores" at bounding box center [273, 34] width 59 height 12
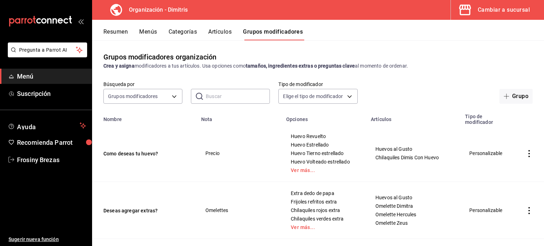
click at [214, 96] on input "text" at bounding box center [238, 96] width 64 height 14
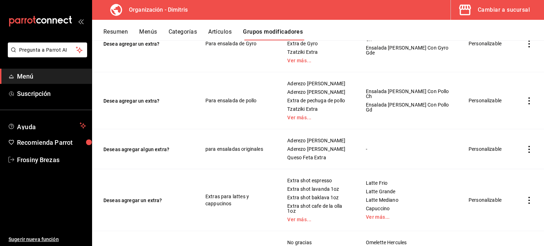
scroll to position [388, 0]
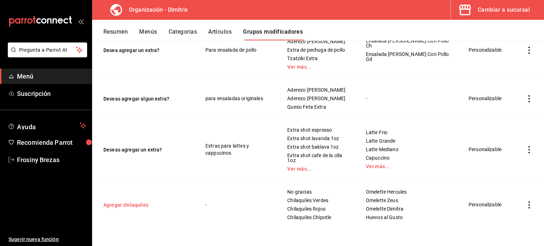
click at [124, 204] on button "Agregar chilaquiles" at bounding box center [145, 205] width 85 height 7
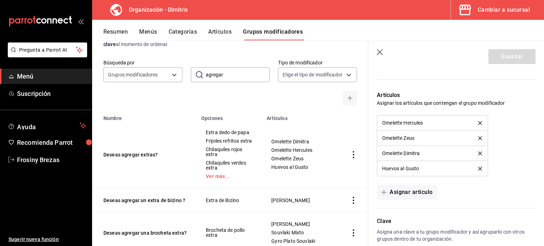
scroll to position [30, 0]
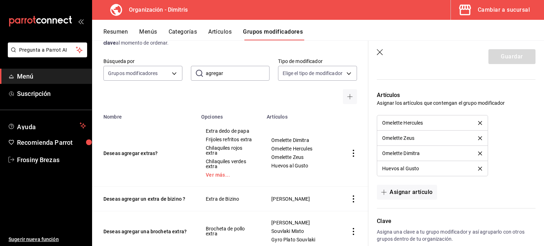
click at [378, 51] on icon "button" at bounding box center [380, 52] width 7 height 7
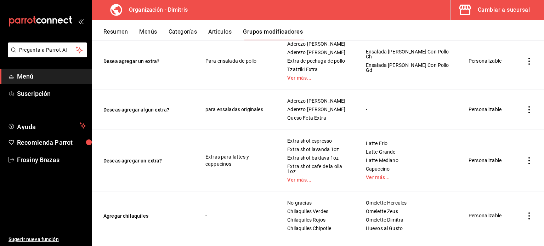
scroll to position [388, 0]
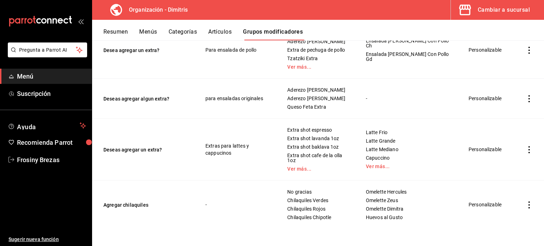
click at [526, 204] on icon "actions" at bounding box center [529, 205] width 7 height 7
click at [506, 229] on span "Eliminar" at bounding box center [502, 228] width 18 height 6
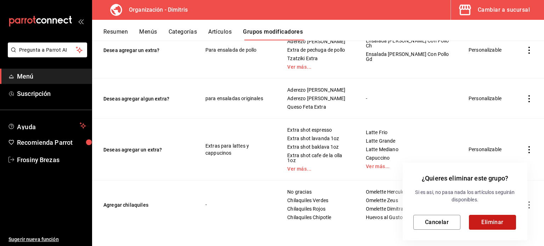
click at [482, 219] on button "Eliminar" at bounding box center [492, 222] width 47 height 15
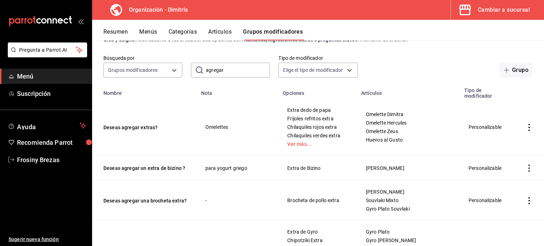
scroll to position [0, 0]
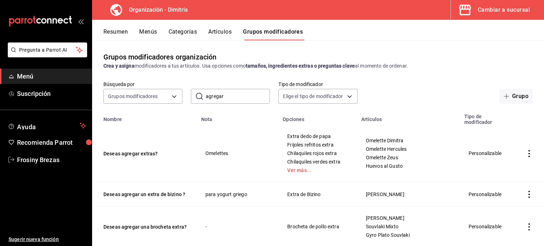
click at [120, 31] on button "Resumen" at bounding box center [115, 34] width 24 height 12
